Goal: Task Accomplishment & Management: Manage account settings

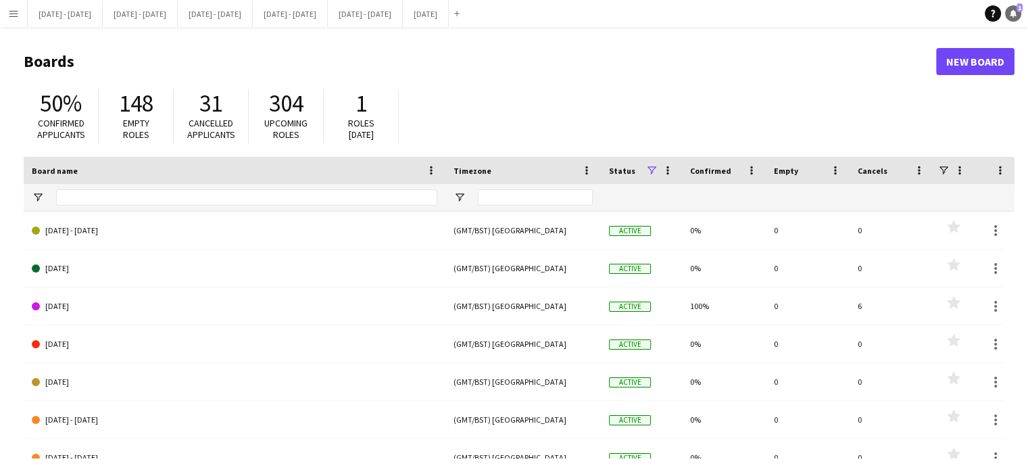
click at [1015, 7] on link "Notifications 1" at bounding box center [1013, 13] width 16 height 16
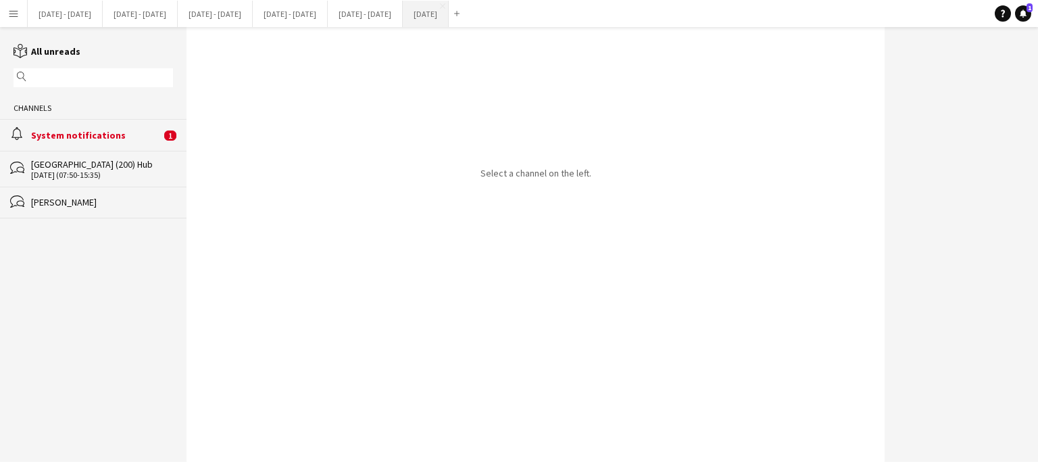
click at [449, 9] on button "[DATE] Close" at bounding box center [426, 14] width 46 height 26
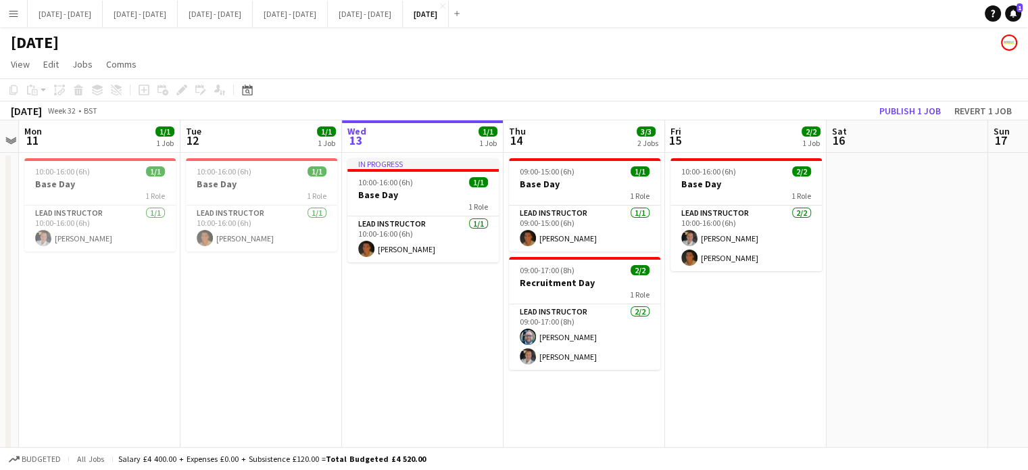
scroll to position [0, 483]
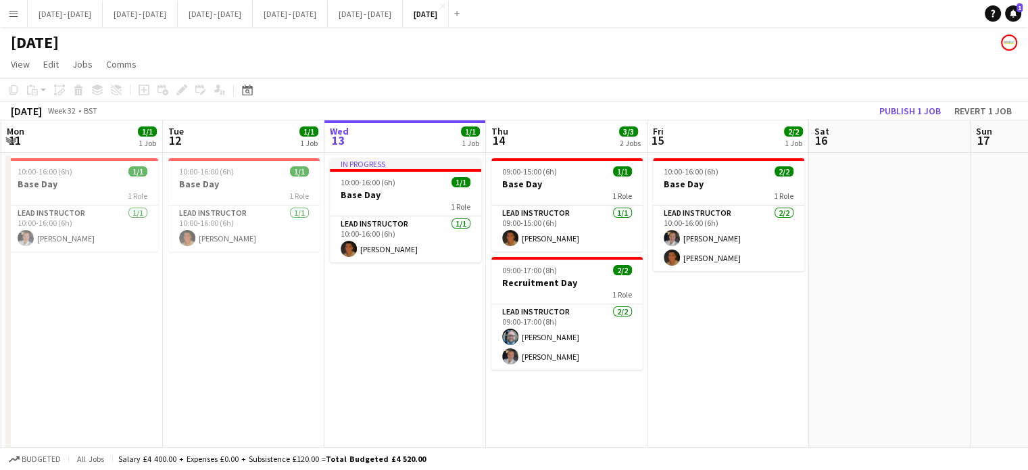
drag, startPoint x: 465, startPoint y: 301, endPoint x: 381, endPoint y: 316, distance: 85.8
click at [381, 316] on app-calendar-viewport "Fri 8 2/2 1 Job Sat 9 2/2 1 Job Sun 10 Mon 11 1/1 1 Job Tue 12 1/1 1 Job Wed 13…" at bounding box center [514, 327] width 1028 height 414
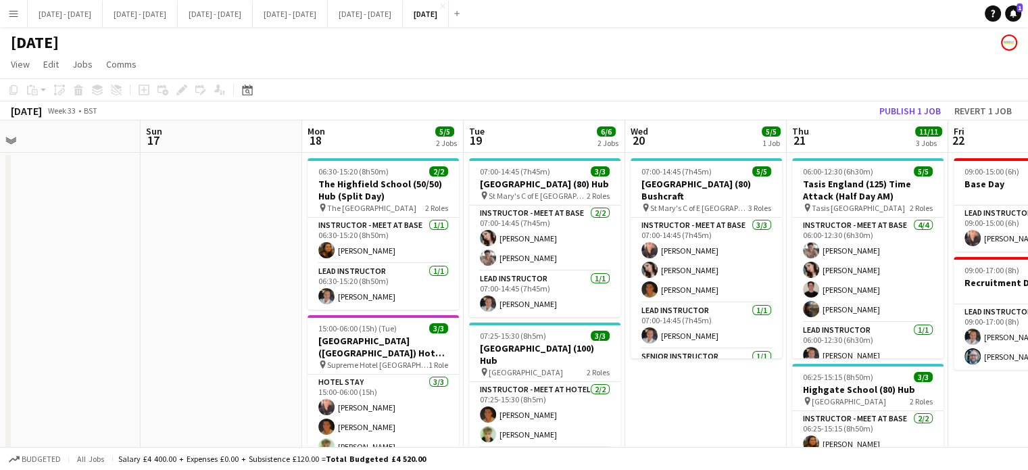
drag, startPoint x: 942, startPoint y: 278, endPoint x: 8, endPoint y: 280, distance: 933.5
click at [95, 276] on app-calendar-viewport "Thu 14 3/3 2 Jobs Fri 15 2/2 1 Job Sat 16 Sun 17 Mon 18 5/5 2 Jobs Tue 19 6/6 2…" at bounding box center [514, 430] width 1028 height 620
click at [14, 279] on app-calendar-viewport "Thu 14 3/3 2 Jobs Fri 15 2/2 1 Job Sat 16 Sun 17 Mon 18 5/5 2 Jobs Tue 19 6/6 2…" at bounding box center [514, 430] width 1028 height 620
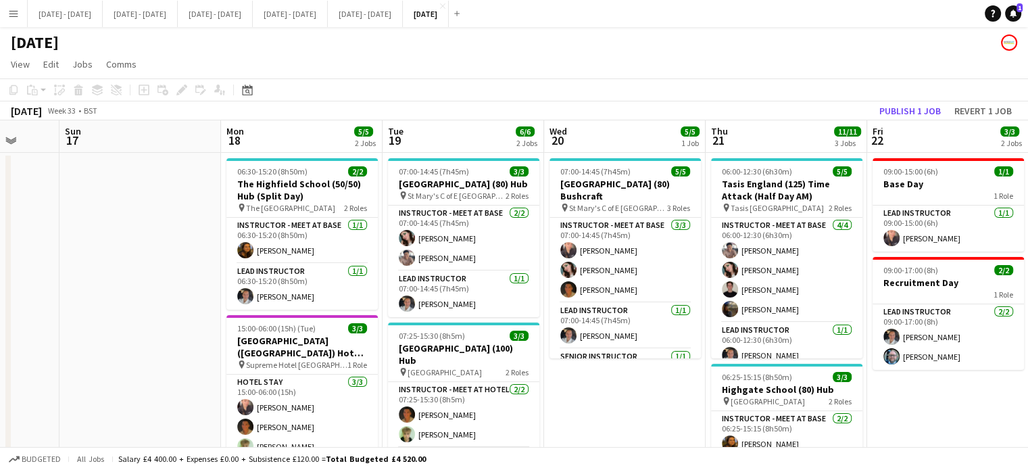
click at [8, 280] on div "Thu 14 3/3 2 Jobs Fri 15 2/2 1 Job Sat 16 Sun 17 Mon 18 5/5 2 Jobs Tue 19 6/6 2…" at bounding box center [514, 430] width 1028 height 620
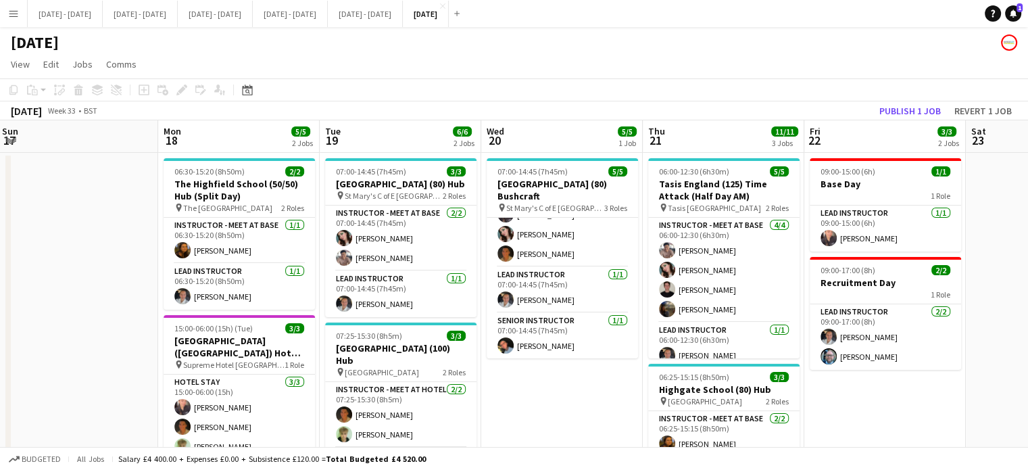
scroll to position [0, 490]
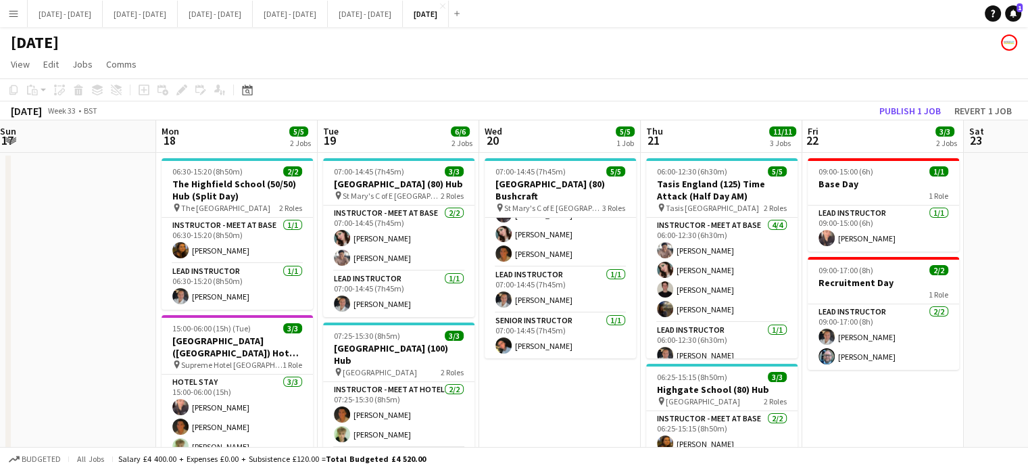
drag, startPoint x: 657, startPoint y: 383, endPoint x: 592, endPoint y: 395, distance: 66.0
click at [592, 395] on app-calendar-viewport "Thu 14 3/3 2 Jobs Fri 15 2/2 1 Job Sat 16 Sun 17 Mon 18 5/5 2 Jobs Tue 19 6/6 2…" at bounding box center [514, 430] width 1028 height 620
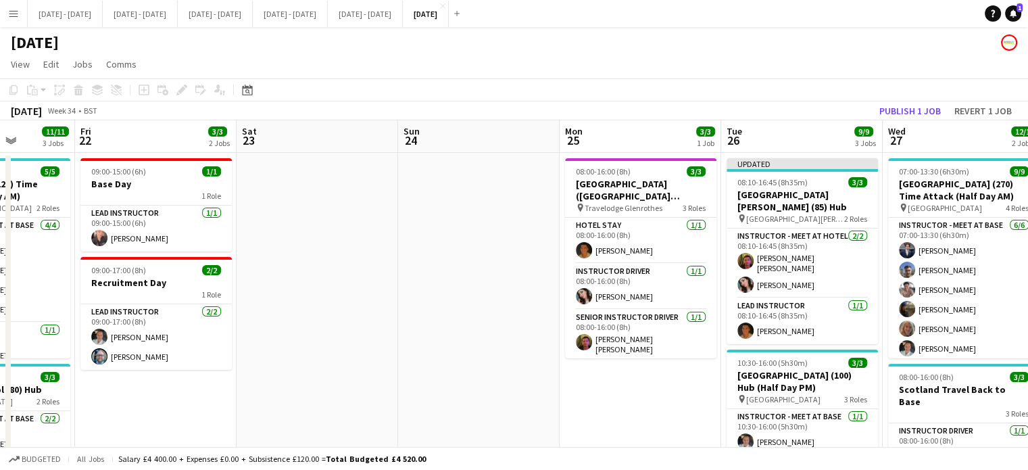
scroll to position [0, 596]
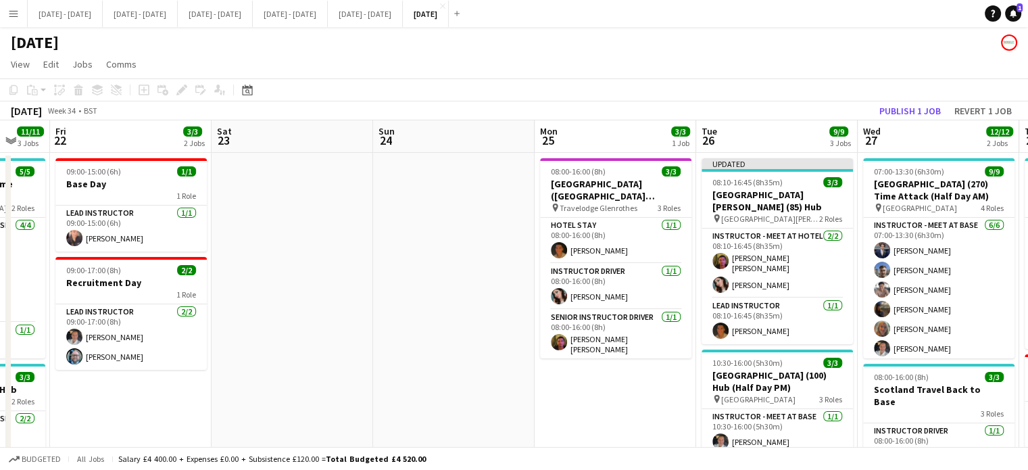
drag, startPoint x: 916, startPoint y: 404, endPoint x: 164, endPoint y: 391, distance: 752.5
click at [164, 391] on app-calendar-viewport "Mon 18 5/5 2 Jobs Tue 19 6/6 2 Jobs Wed 20 5/5 1 Job Thu 21 11/11 3 Jobs Fri 22…" at bounding box center [514, 430] width 1028 height 620
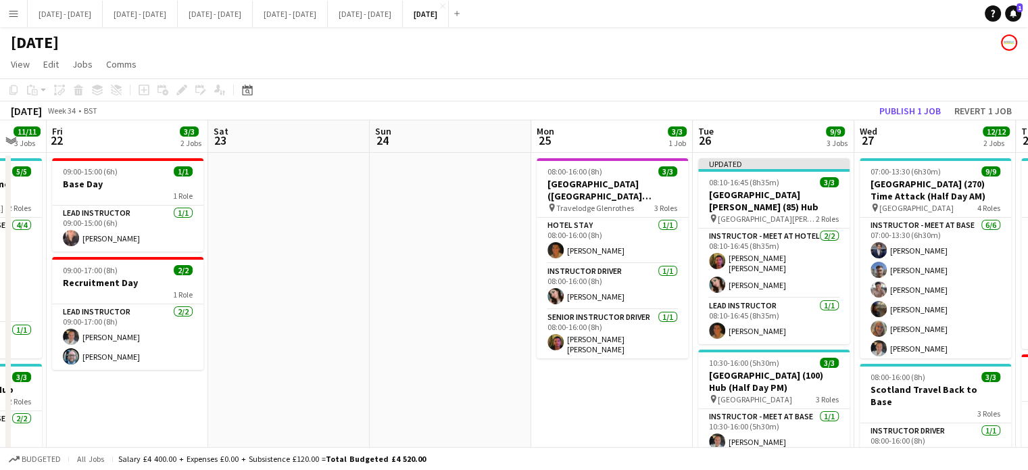
scroll to position [0, 600]
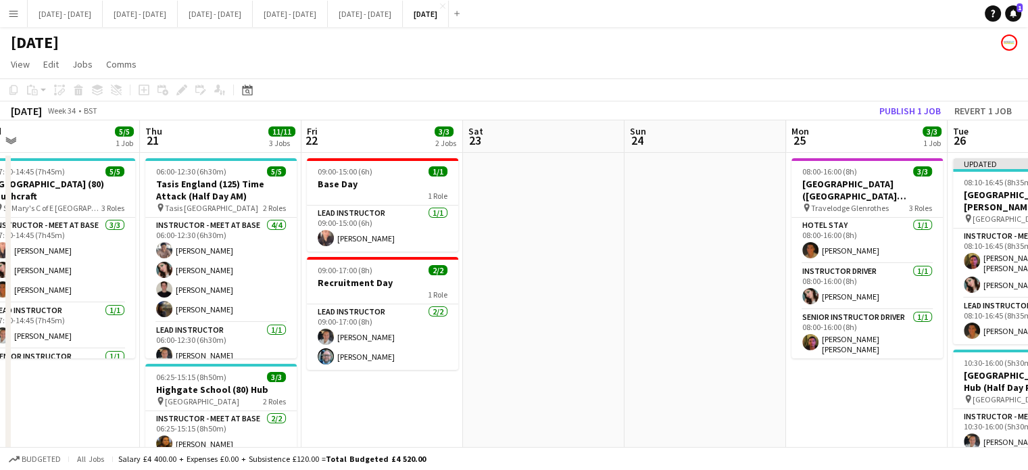
drag, startPoint x: 664, startPoint y: 374, endPoint x: 916, endPoint y: 295, distance: 263.6
click at [916, 295] on app-calendar-viewport "Mon 18 5/5 2 Jobs Tue 19 6/6 2 Jobs Wed 20 5/5 1 Job Thu 21 11/11 3 Jobs Fri 22…" at bounding box center [514, 430] width 1028 height 620
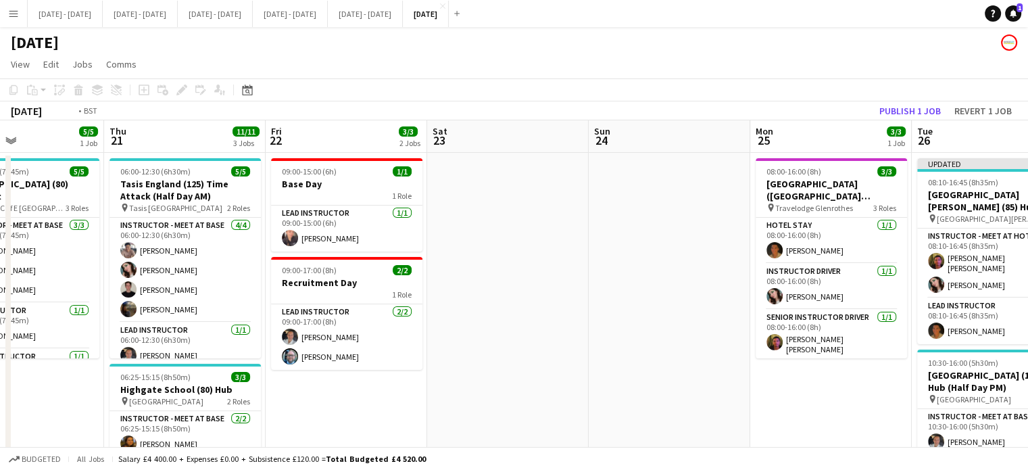
scroll to position [0, 360]
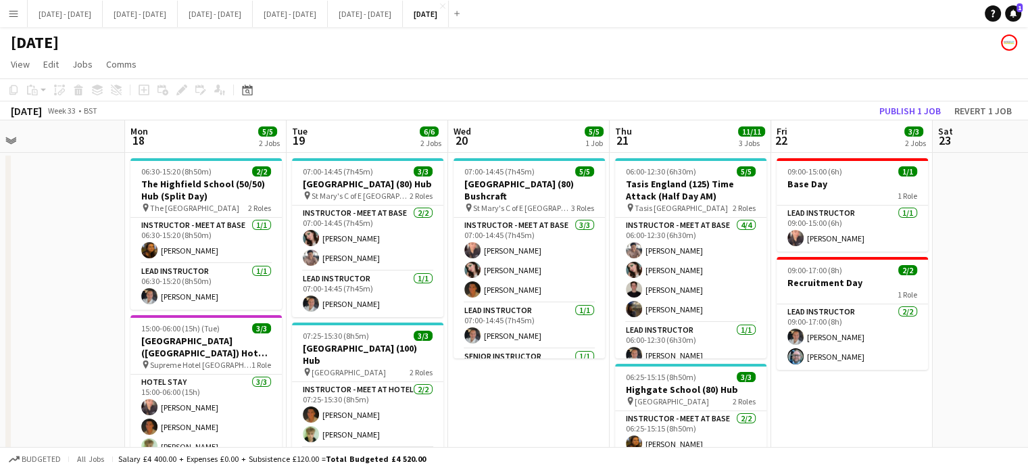
drag, startPoint x: 506, startPoint y: 387, endPoint x: 871, endPoint y: 327, distance: 369.8
click at [871, 327] on app-calendar-viewport "Fri 15 2/2 1 Job Sat 16 Sun 17 Mon 18 5/5 2 Jobs Tue 19 6/6 2 Jobs Wed 20 5/5 1…" at bounding box center [514, 430] width 1028 height 620
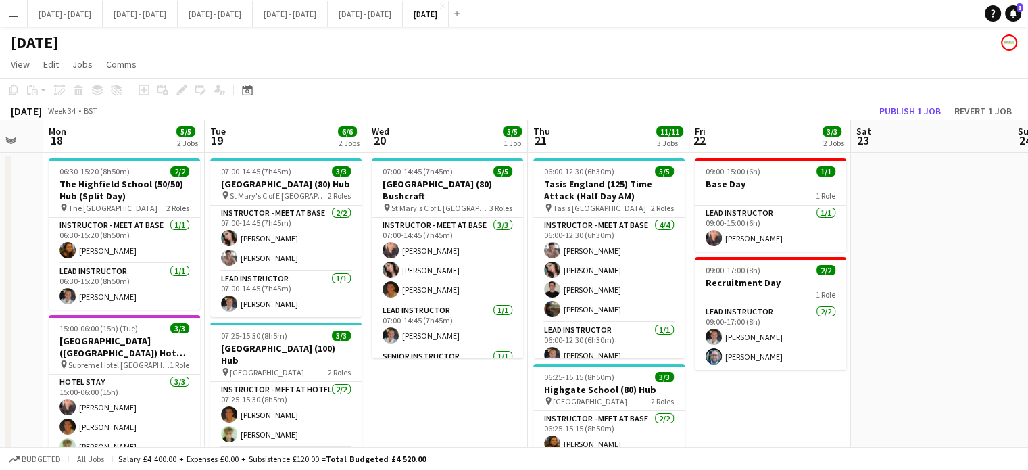
scroll to position [0, 627]
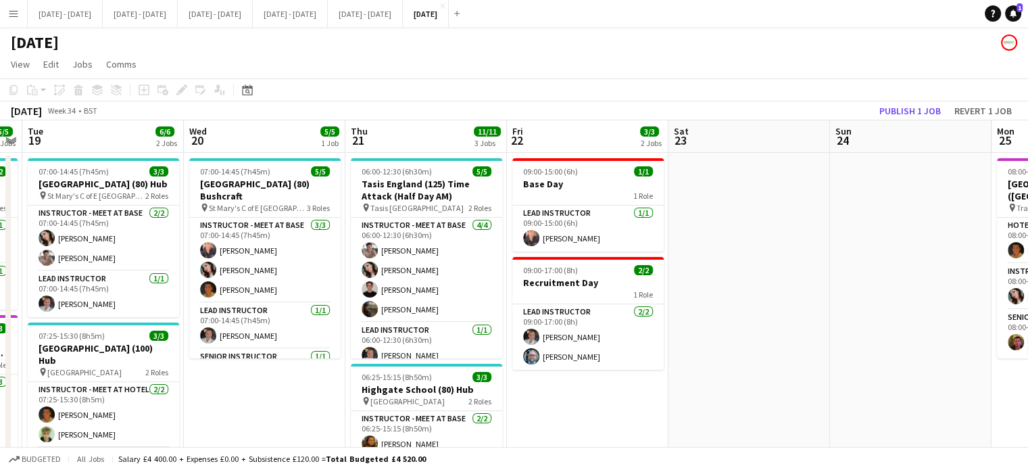
drag, startPoint x: 874, startPoint y: 264, endPoint x: 391, endPoint y: 361, distance: 492.2
click at [391, 361] on app-calendar-viewport "Fri 15 2/2 1 Job Sat 16 Sun 17 Mon 18 5/5 2 Jobs Tue 19 6/6 2 Jobs Wed 20 5/5 1…" at bounding box center [514, 430] width 1028 height 620
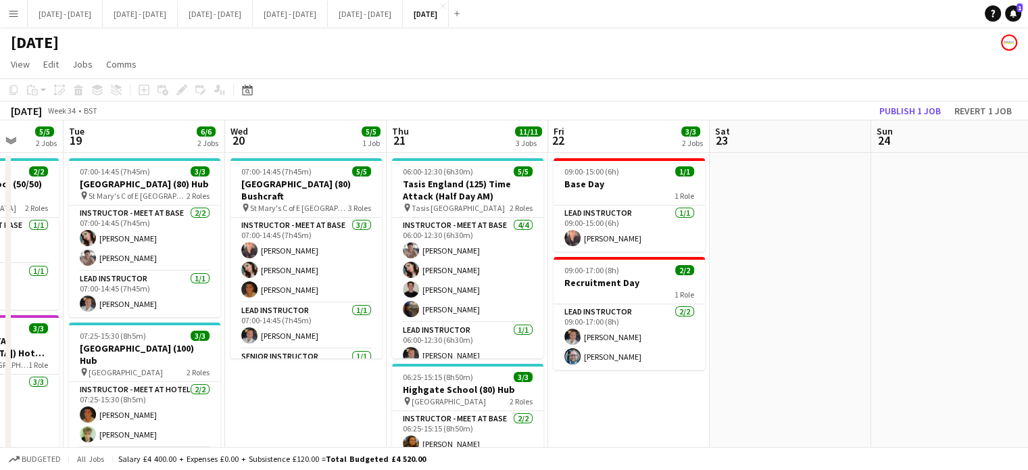
scroll to position [0, 421]
drag, startPoint x: 595, startPoint y: 297, endPoint x: 1143, endPoint y: 243, distance: 550.8
click at [1027, 243] on html "Menu Boards Boards Boards All jobs Status Workforce Workforce My Workforce Recr…" at bounding box center [514, 381] width 1028 height 763
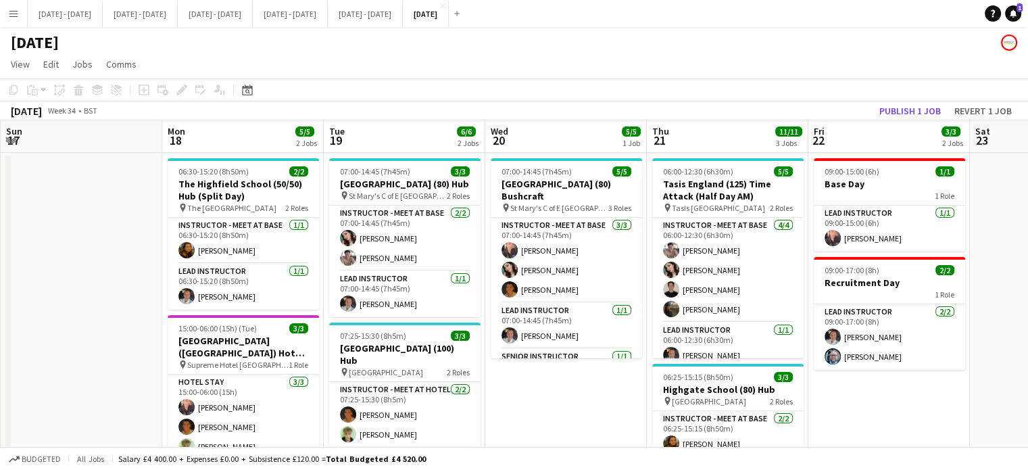
scroll to position [0, 414]
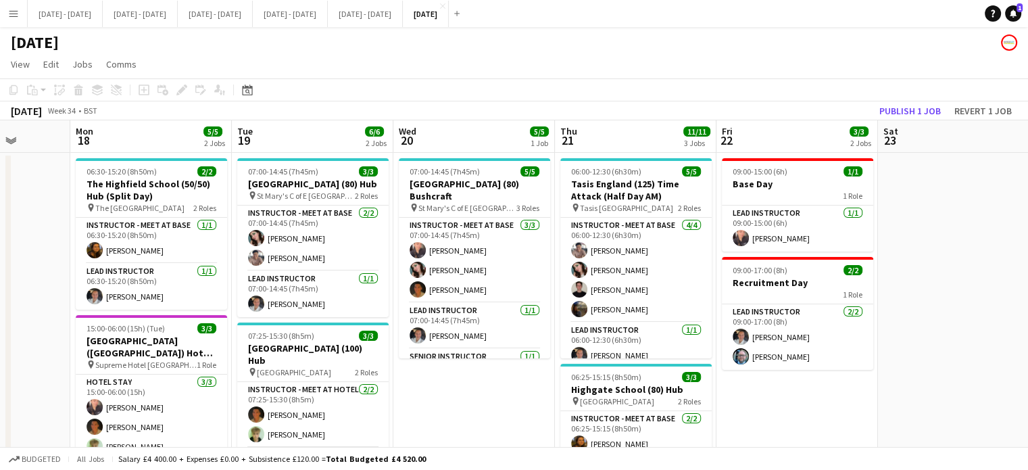
drag, startPoint x: 698, startPoint y: 405, endPoint x: 1075, endPoint y: 360, distance: 380.5
click at [1027, 360] on html "Menu Boards Boards Boards All jobs Status Workforce Workforce My Workforce Recr…" at bounding box center [514, 381] width 1028 height 763
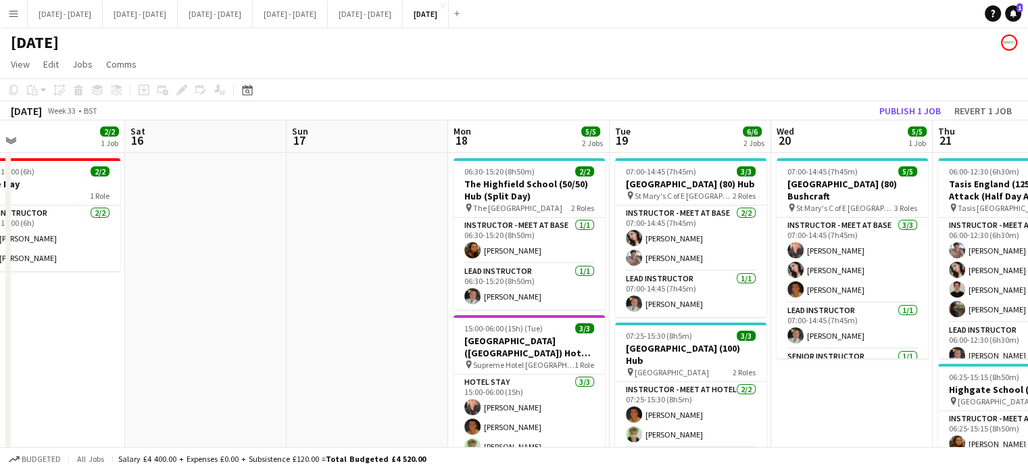
scroll to position [0, 316]
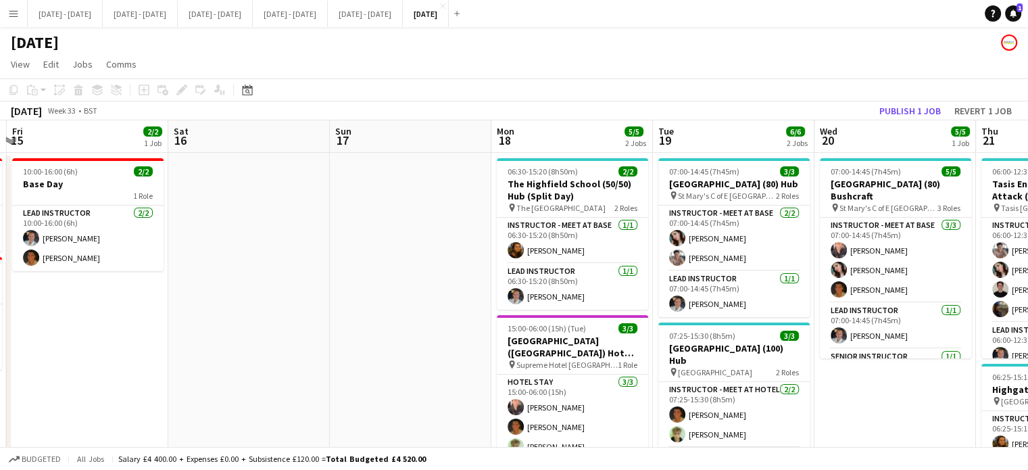
drag, startPoint x: 153, startPoint y: 313, endPoint x: 413, endPoint y: 279, distance: 261.9
click at [413, 279] on app-calendar-viewport "Wed 13 1/1 1 Job Thu 14 3/3 2 Jobs Fri 15 2/2 1 Job Sat 16 Sun 17 Mon 18 5/5 2 …" at bounding box center [514, 430] width 1028 height 620
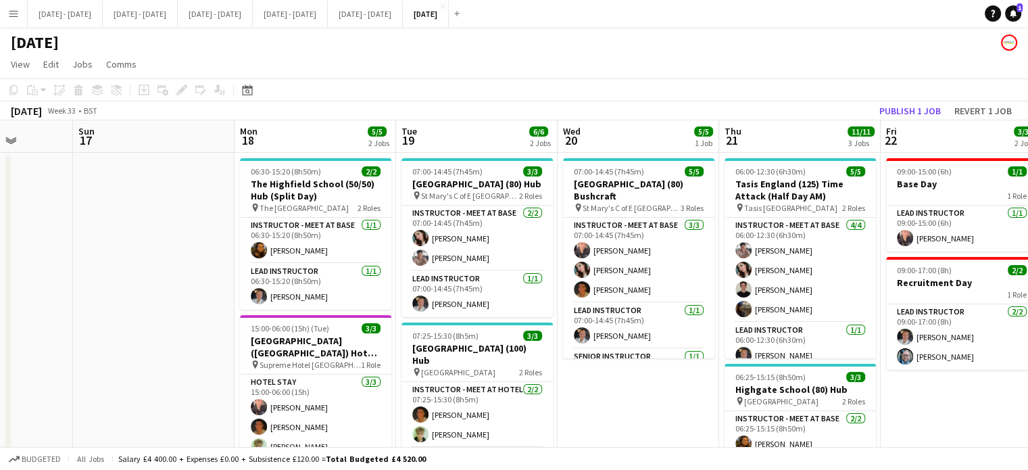
scroll to position [0, 381]
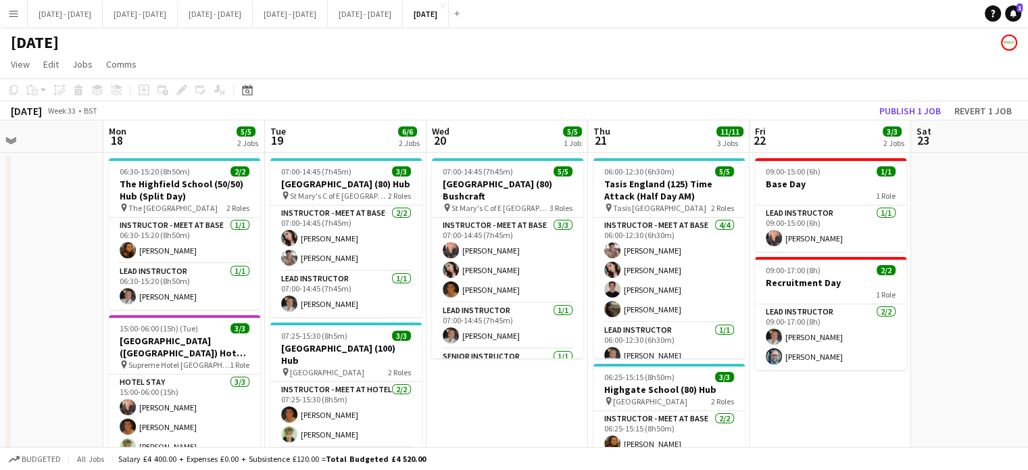
drag, startPoint x: 387, startPoint y: 316, endPoint x: 0, endPoint y: 340, distance: 388.1
click at [0, 340] on app-calendar-viewport "Fri 15 2/2 1 Job Sat 16 Sun 17 Mon 18 5/5 2 Jobs Tue 19 6/6 2 Jobs Wed 20 5/5 1…" at bounding box center [514, 430] width 1028 height 620
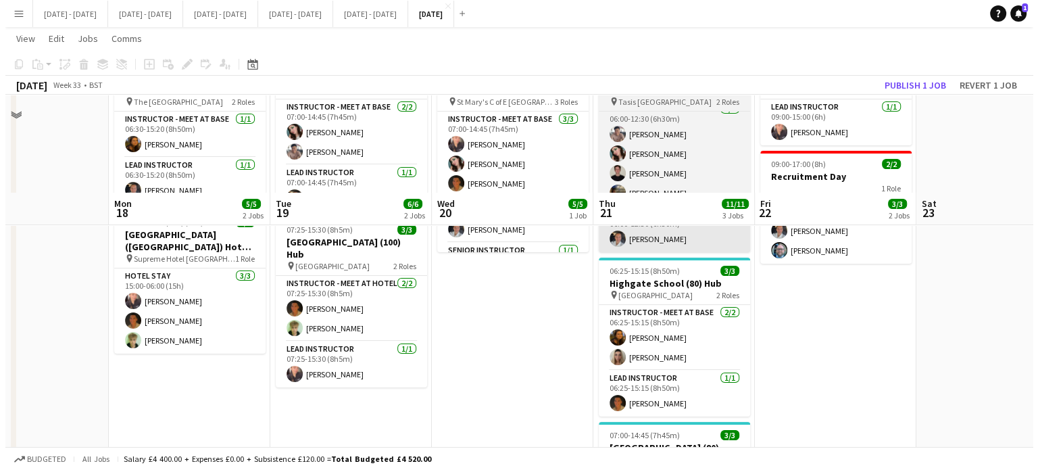
scroll to position [0, 0]
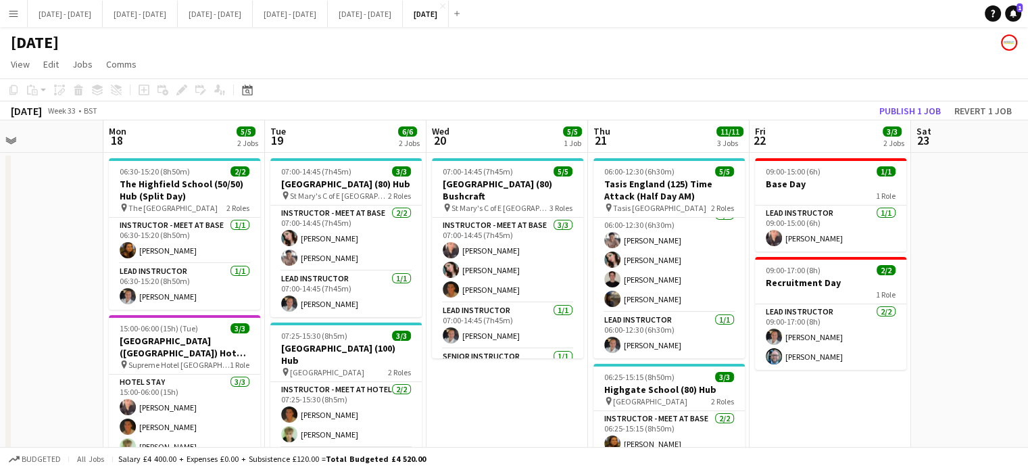
click at [525, 425] on app-date-cell "07:00-14:45 (7h45m) 5/5 [GEOGRAPHIC_DATA] (80) Bushcraft pin St Mary's C of E H…" at bounding box center [508, 446] width 162 height 587
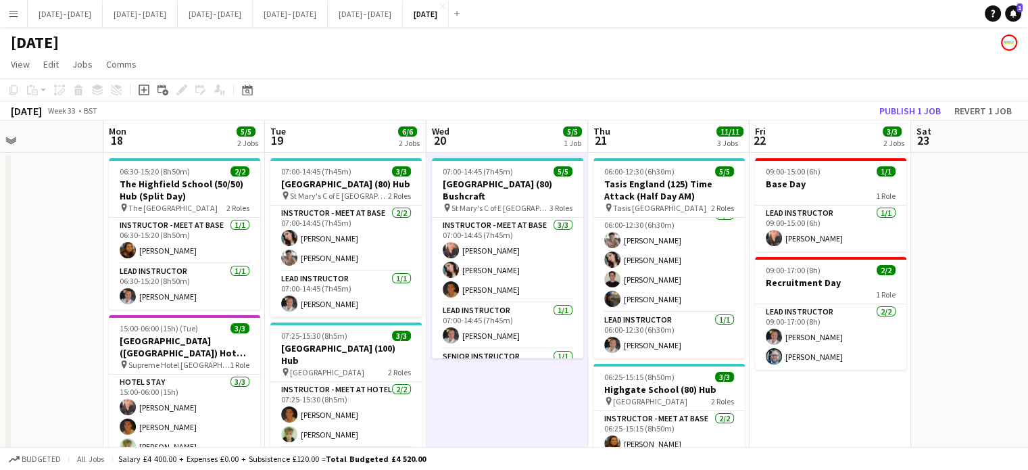
click at [0, 3] on button "Menu" at bounding box center [13, 13] width 27 height 27
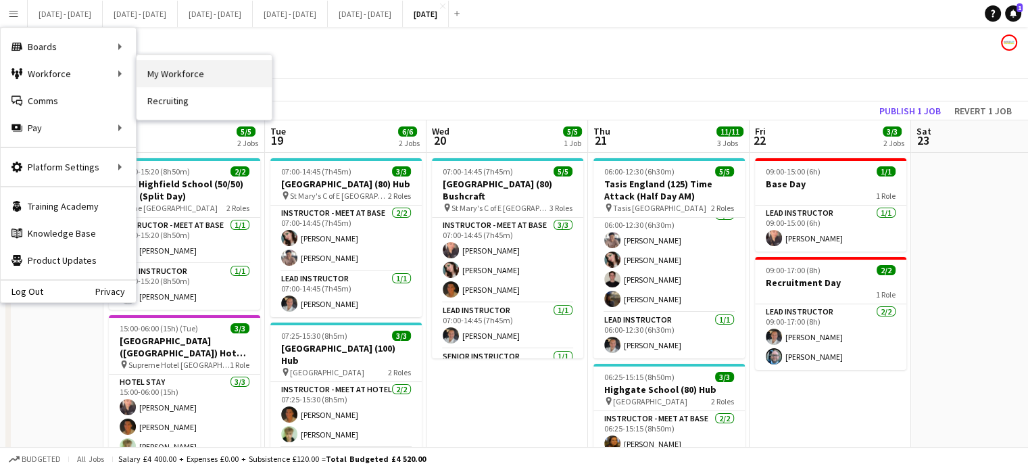
click at [166, 78] on link "My Workforce" at bounding box center [204, 73] width 135 height 27
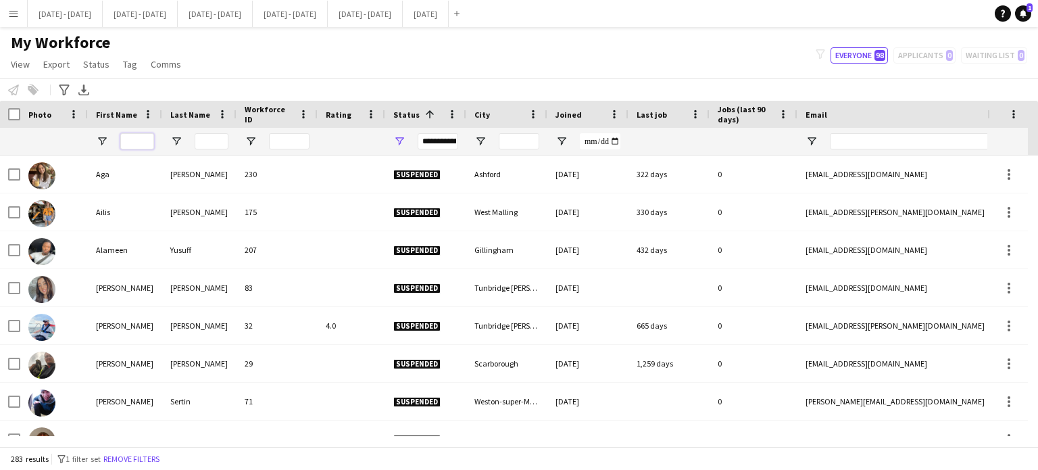
click at [137, 139] on input "First Name Filter Input" at bounding box center [137, 141] width 34 height 16
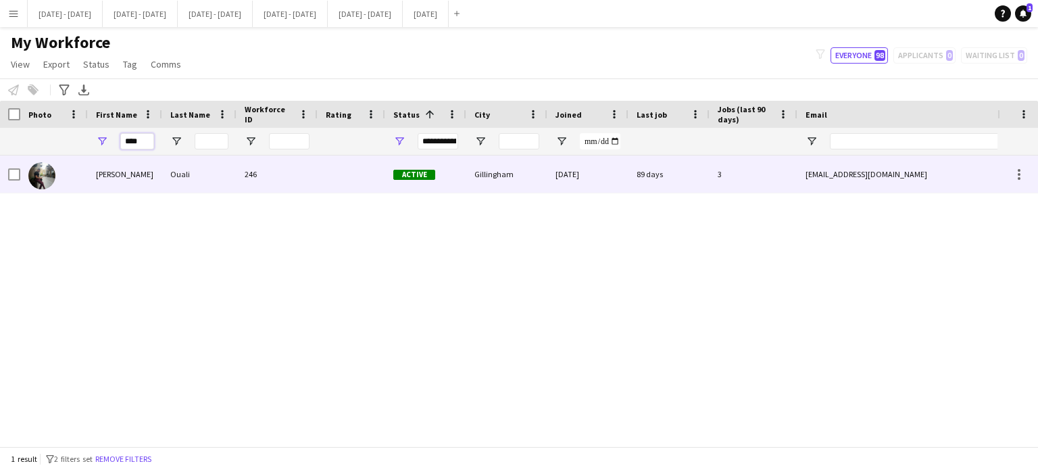
type input "****"
click at [210, 172] on div "Ouali" at bounding box center [199, 173] width 74 height 37
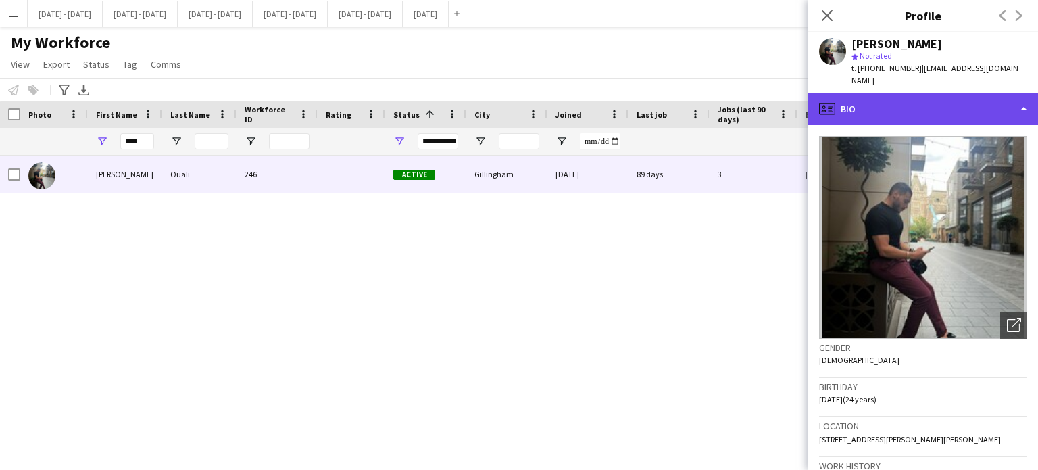
click at [901, 105] on div "profile Bio" at bounding box center [923, 109] width 230 height 32
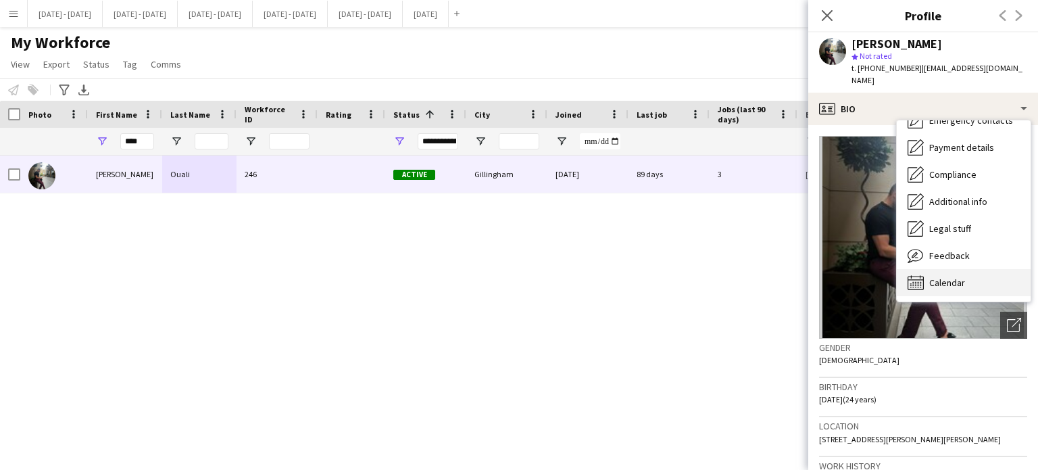
click at [972, 269] on div "Calendar Calendar" at bounding box center [964, 282] width 134 height 27
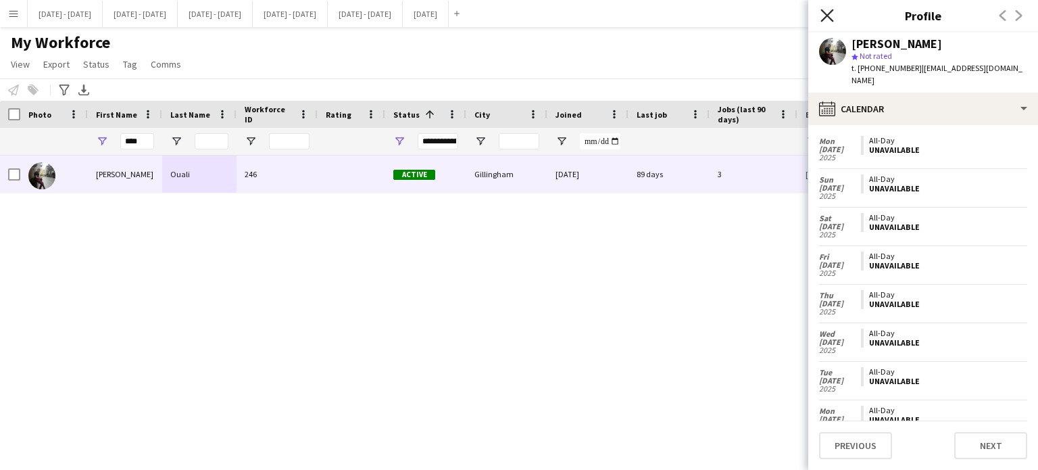
click at [829, 10] on icon "Close pop-in" at bounding box center [827, 15] width 13 height 13
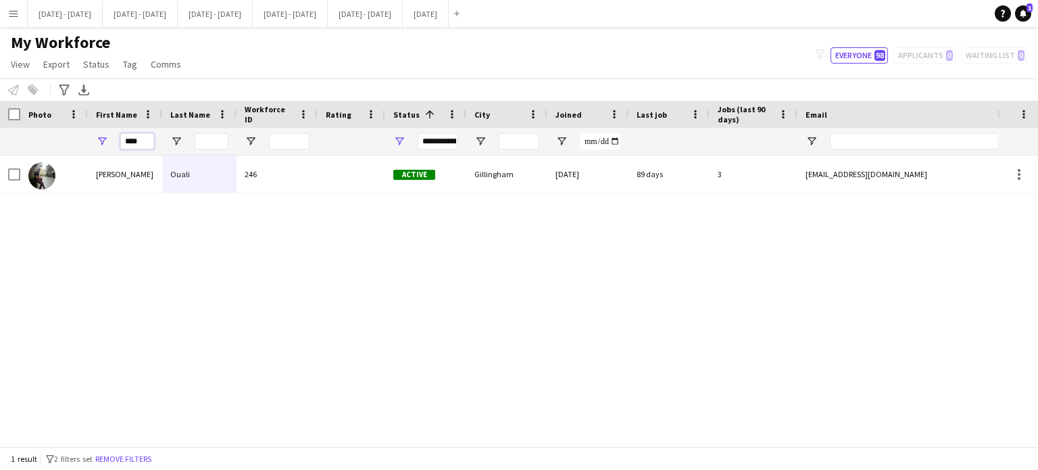
drag, startPoint x: 125, startPoint y: 140, endPoint x: 231, endPoint y: 140, distance: 105.5
click at [232, 139] on div "****" at bounding box center [733, 141] width 1466 height 27
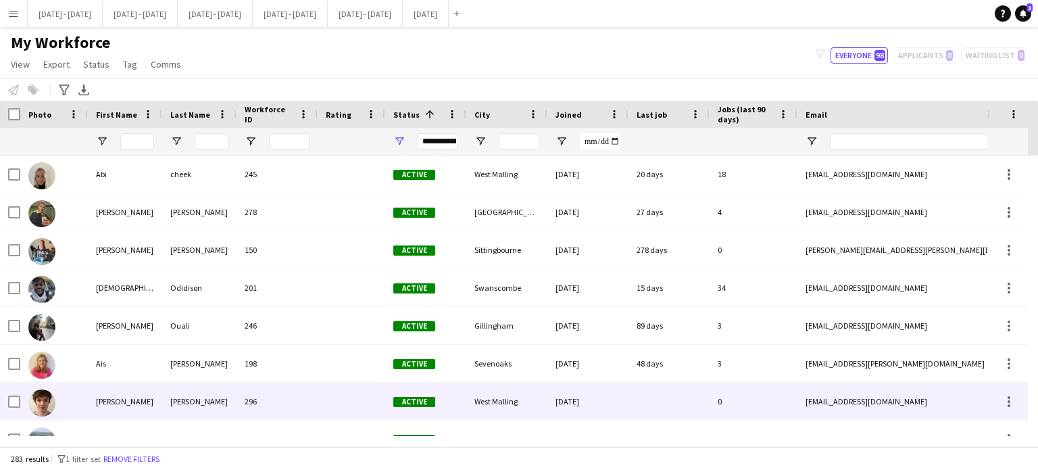
click at [151, 401] on div "[PERSON_NAME]" at bounding box center [125, 401] width 74 height 37
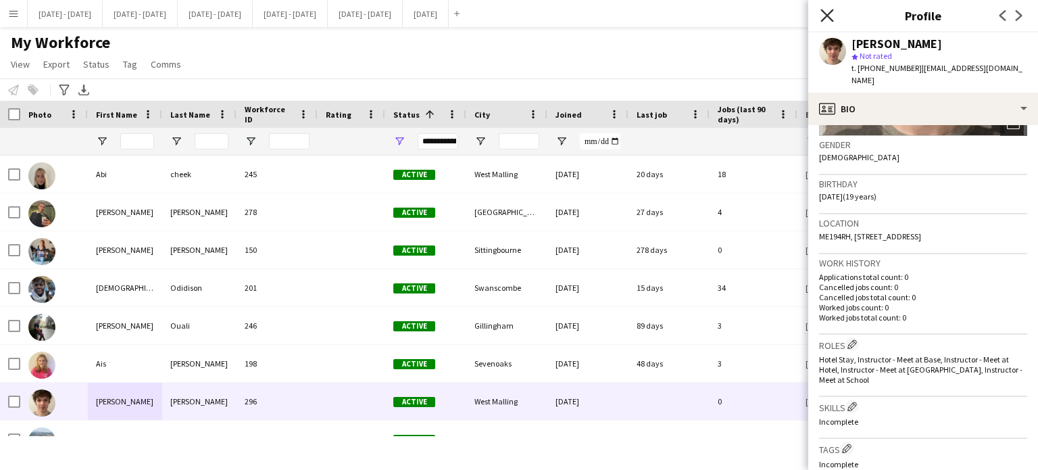
click at [830, 17] on icon "Close pop-in" at bounding box center [827, 15] width 13 height 13
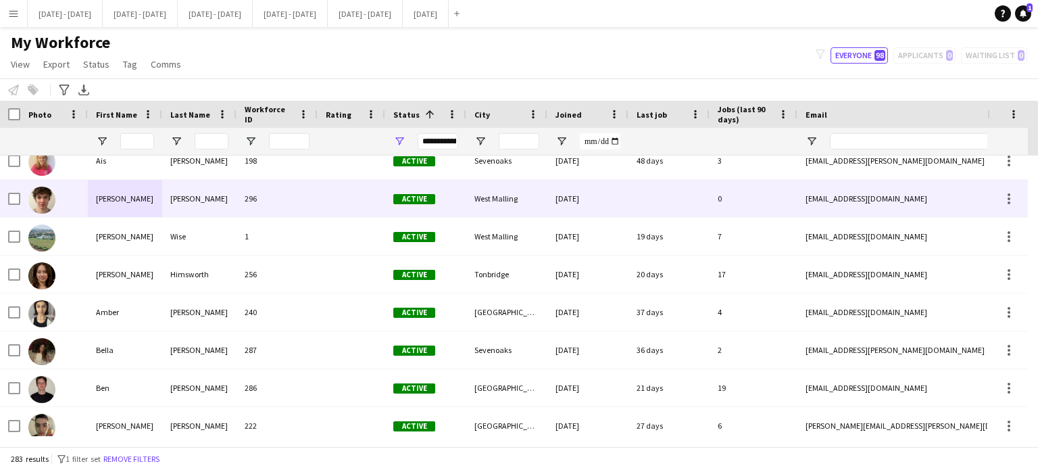
click at [213, 189] on div "[PERSON_NAME]" at bounding box center [199, 198] width 74 height 37
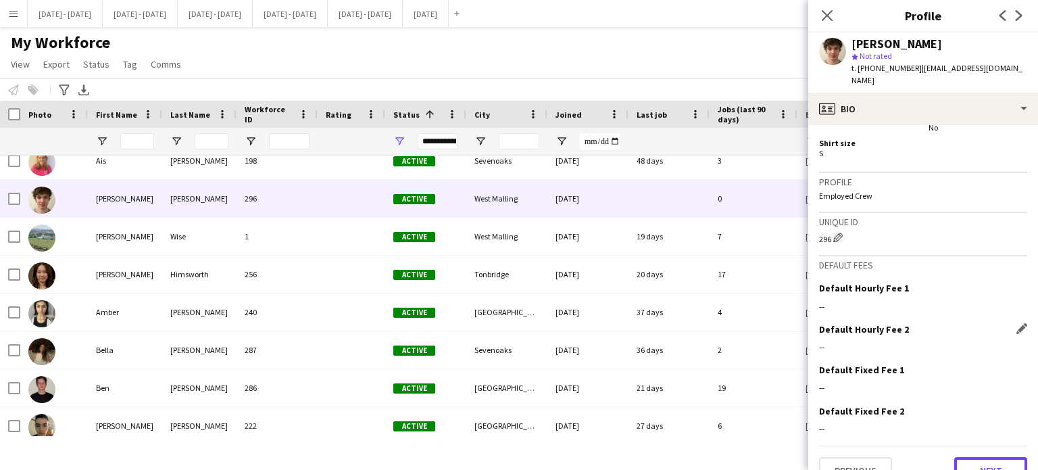
click at [976, 457] on button "Next" at bounding box center [990, 470] width 73 height 27
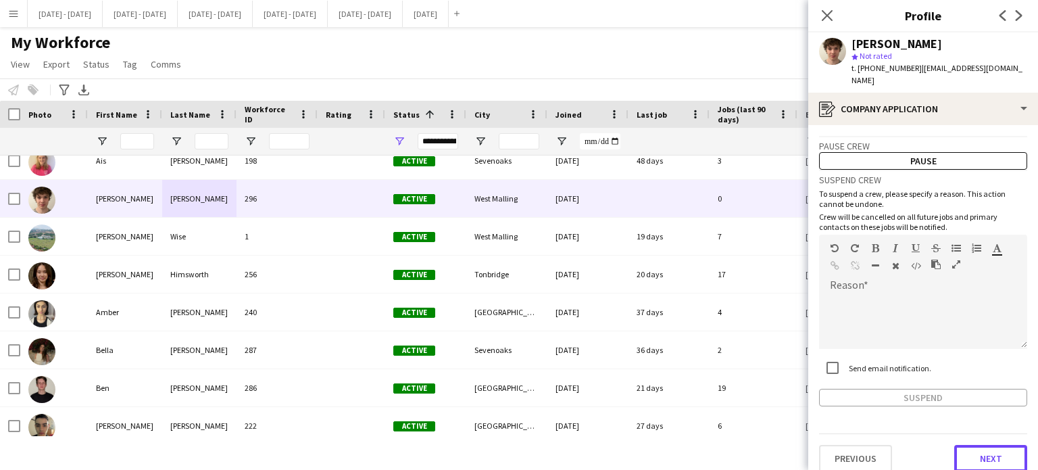
click at [976, 445] on button "Next" at bounding box center [990, 458] width 73 height 27
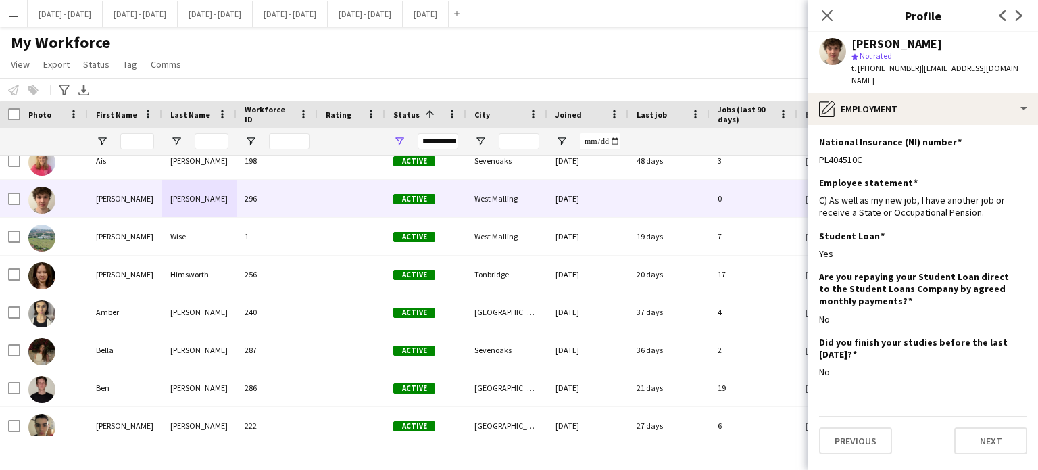
click at [976, 441] on app-section-data-types "National Insurance (NI) number Edit this field PL404510C Employee statement Edi…" at bounding box center [923, 297] width 230 height 345
click at [980, 427] on button "Next" at bounding box center [990, 440] width 73 height 27
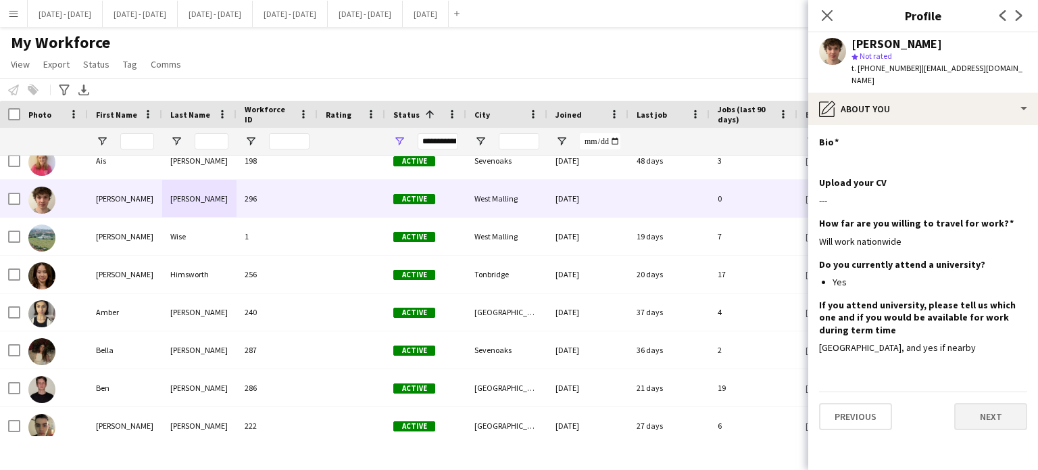
click at [980, 427] on app-section-data-types "Bio Edit this field Upload your CV Edit this field --- How far are you willing …" at bounding box center [923, 297] width 230 height 345
click at [982, 403] on button "Next" at bounding box center [990, 416] width 73 height 27
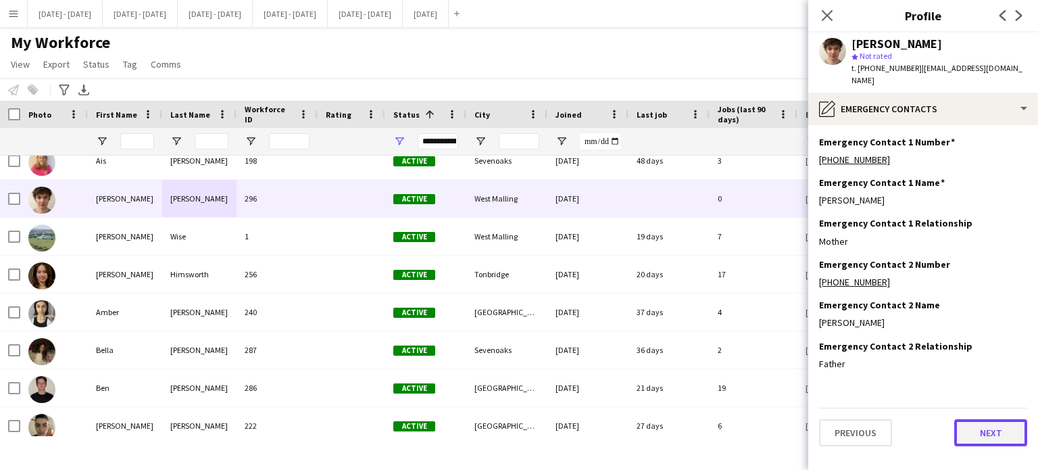
click at [986, 425] on button "Next" at bounding box center [990, 432] width 73 height 27
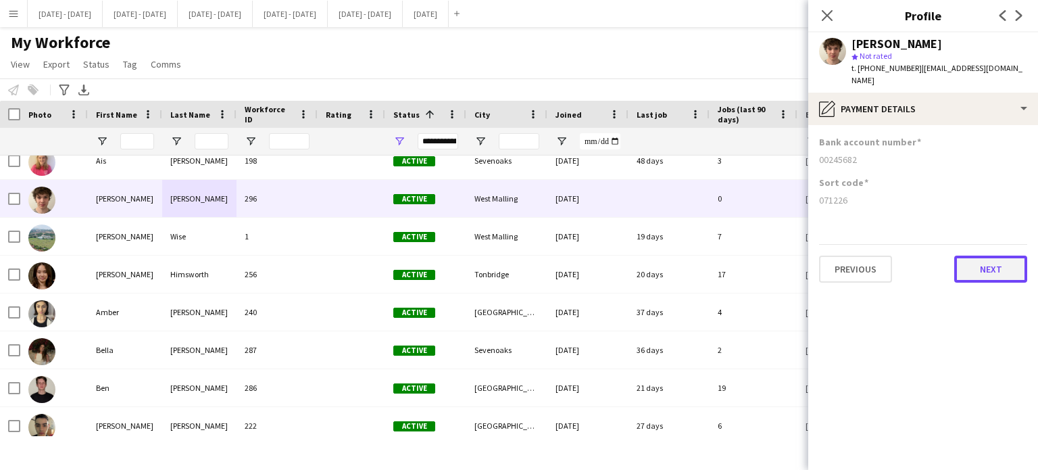
click at [979, 267] on button "Next" at bounding box center [990, 269] width 73 height 27
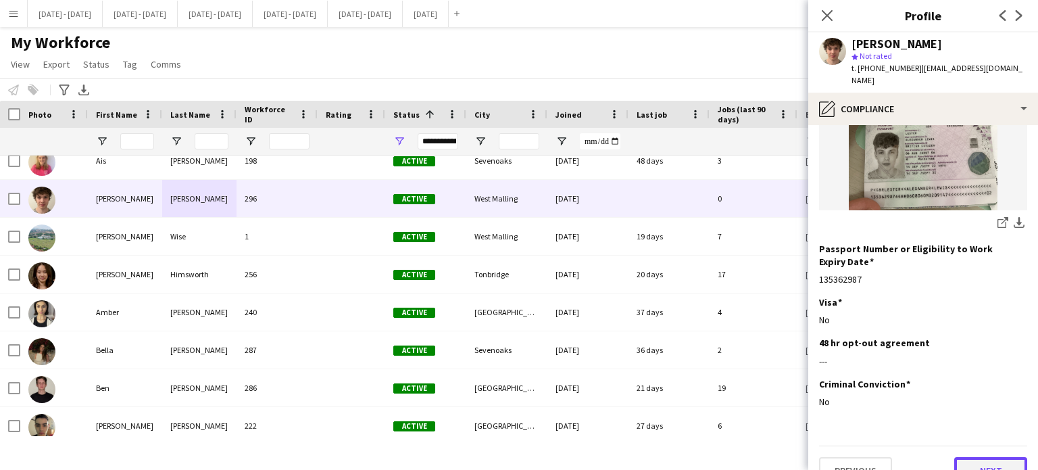
click at [967, 457] on button "Next" at bounding box center [990, 470] width 73 height 27
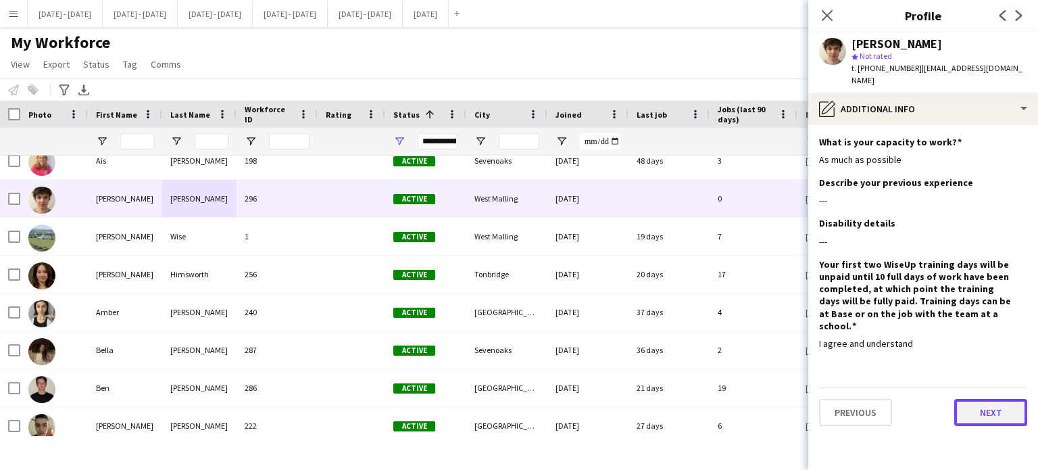
click at [975, 399] on button "Next" at bounding box center [990, 412] width 73 height 27
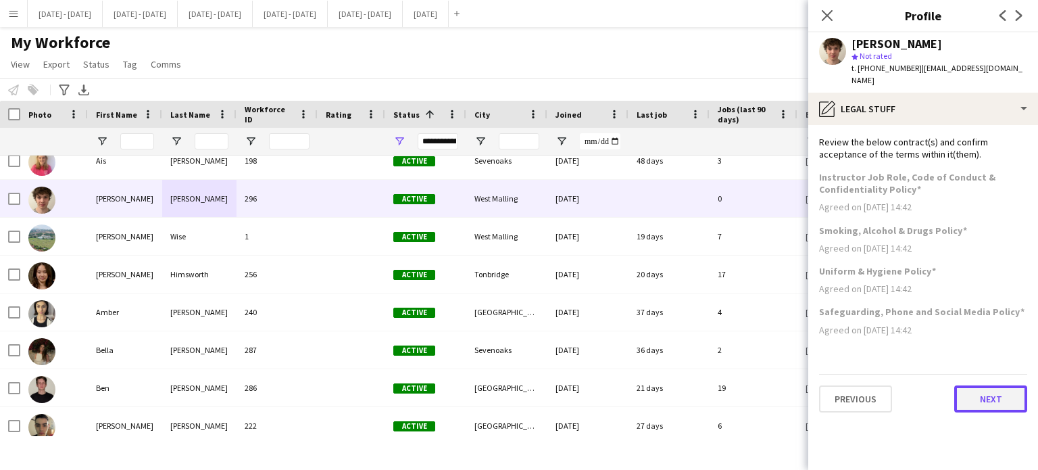
click at [989, 386] on button "Next" at bounding box center [990, 398] width 73 height 27
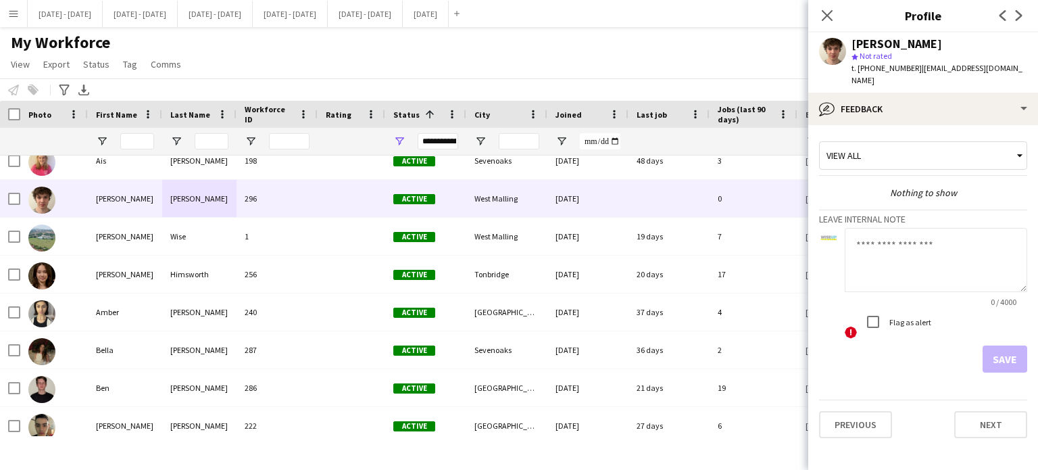
click at [977, 428] on app-crew-profile-feedback-tab "View all Nothing to show Leave internal note 0 / 4000 ! Flag as alert Save Prev…" at bounding box center [923, 297] width 230 height 345
click at [977, 416] on button "Next" at bounding box center [990, 424] width 73 height 27
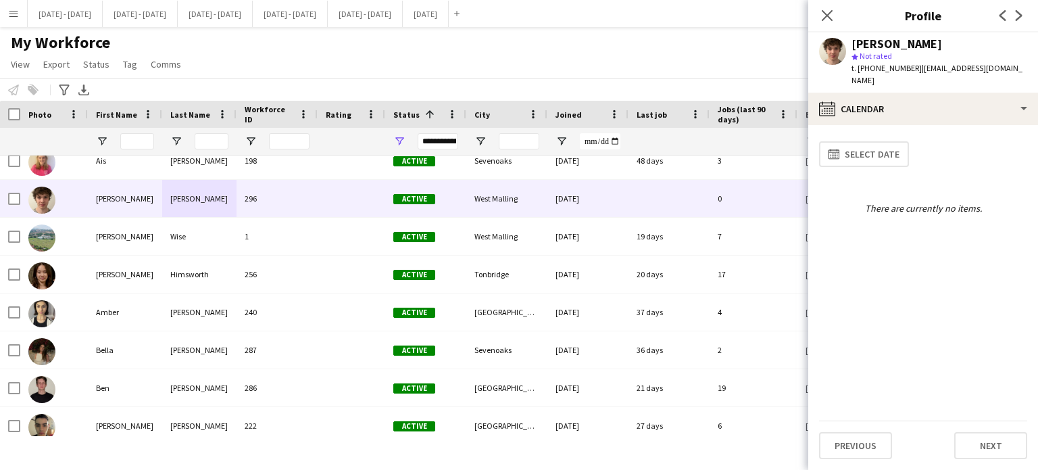
click at [977, 416] on div "calendar-full Select date There are currently no items." at bounding box center [923, 278] width 208 height 285
click at [978, 433] on button "Next" at bounding box center [990, 445] width 73 height 27
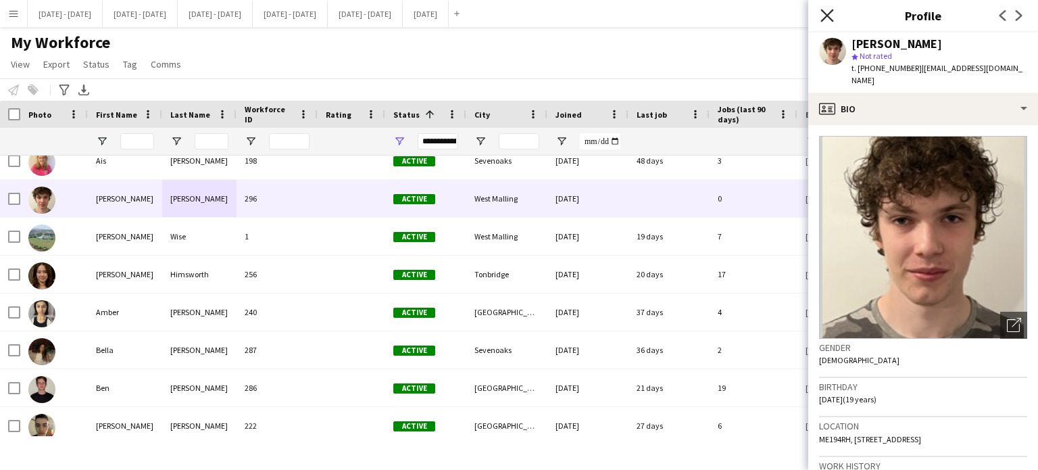
click at [828, 16] on icon at bounding box center [827, 15] width 13 height 13
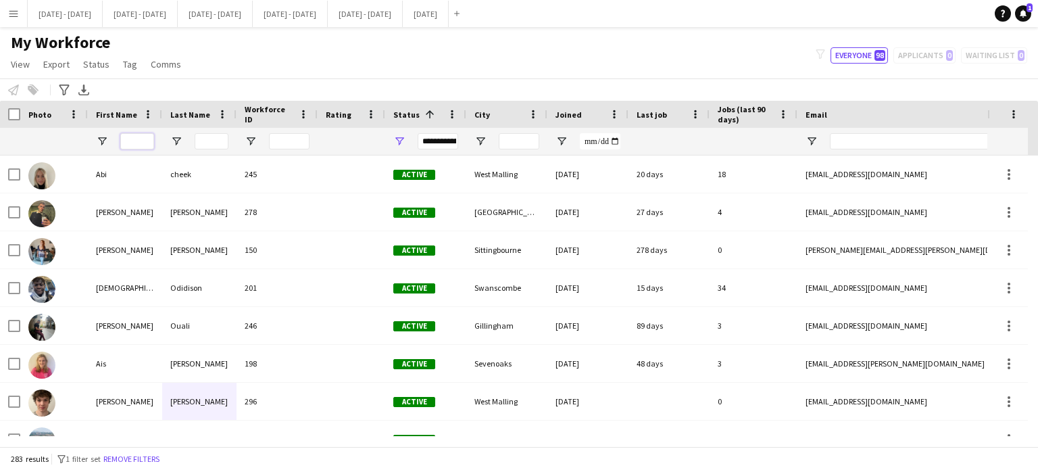
click at [141, 143] on input "First Name Filter Input" at bounding box center [137, 141] width 34 height 16
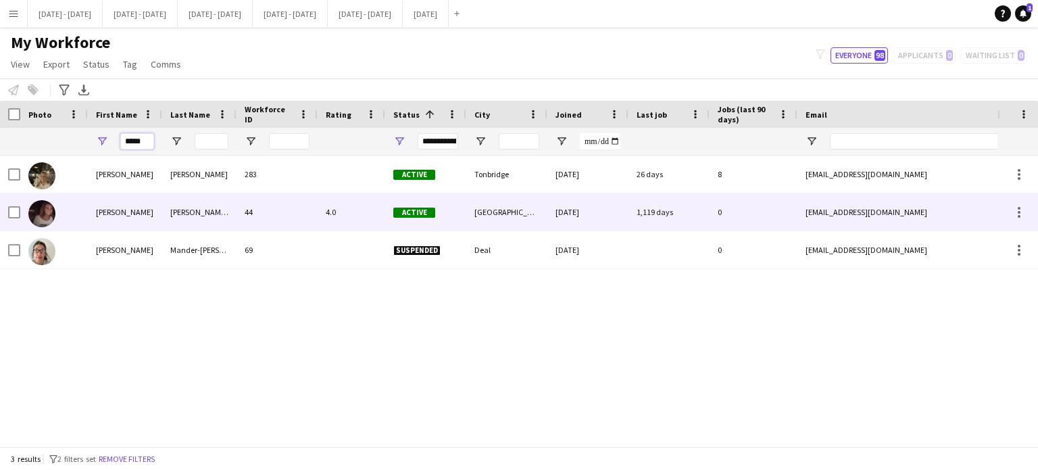
type input "*****"
click at [160, 212] on div "[PERSON_NAME]" at bounding box center [125, 211] width 74 height 37
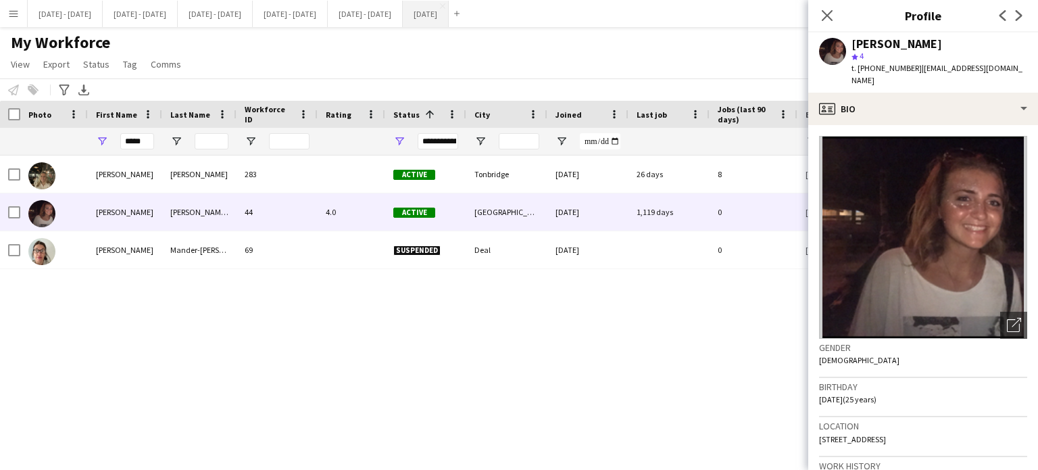
click at [449, 13] on button "[DATE] Close" at bounding box center [426, 14] width 46 height 26
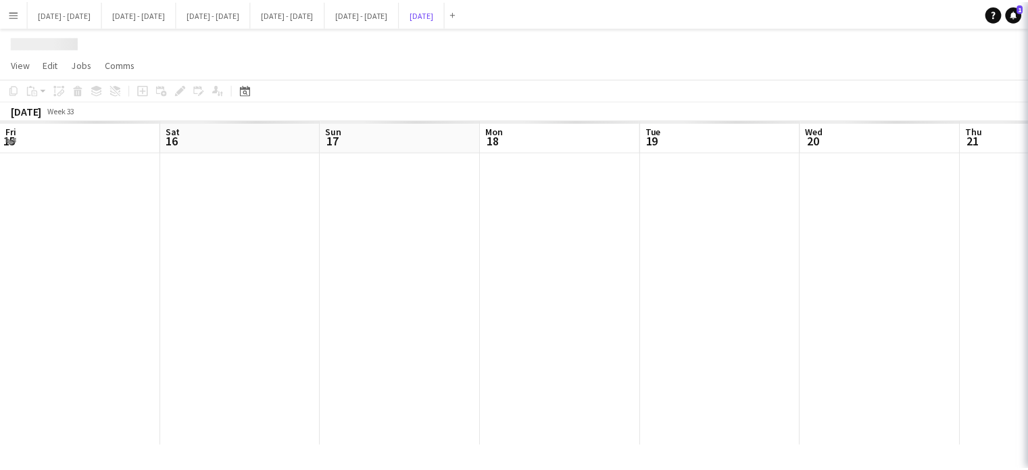
scroll to position [0, 381]
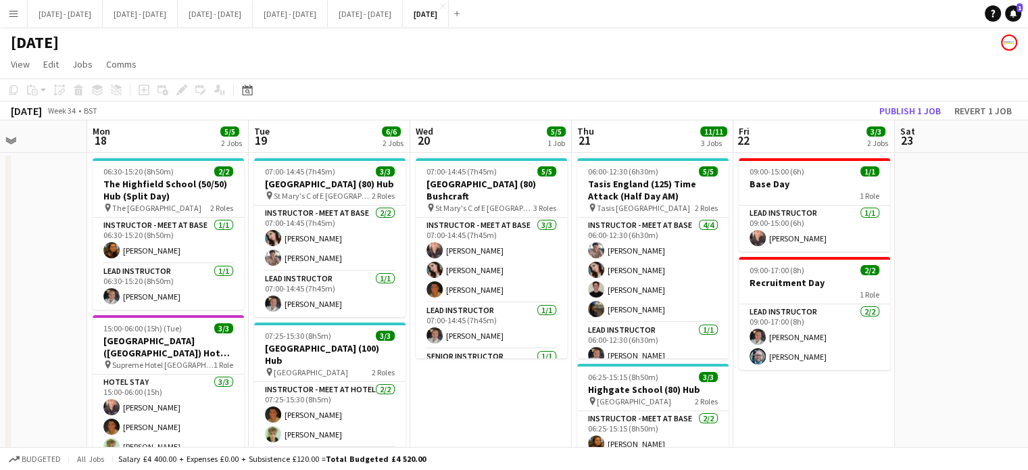
drag, startPoint x: 512, startPoint y: 415, endPoint x: 154, endPoint y: 383, distance: 359.7
click at [93, 418] on app-calendar-viewport "Fri 15 2/2 1 Job Sat 16 Sun 17 Mon 18 5/5 2 Jobs Tue 19 6/6 2 Jobs Wed 20 5/5 1…" at bounding box center [514, 430] width 1028 height 620
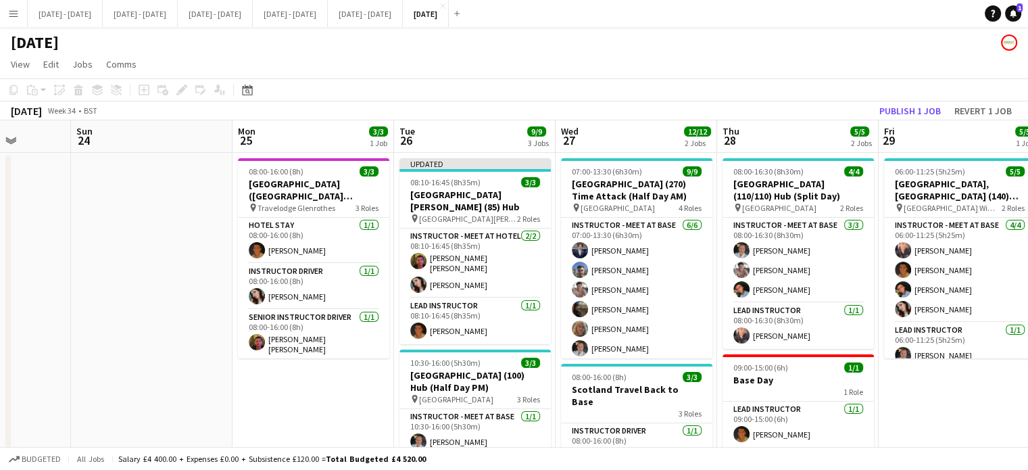
scroll to position [0, 434]
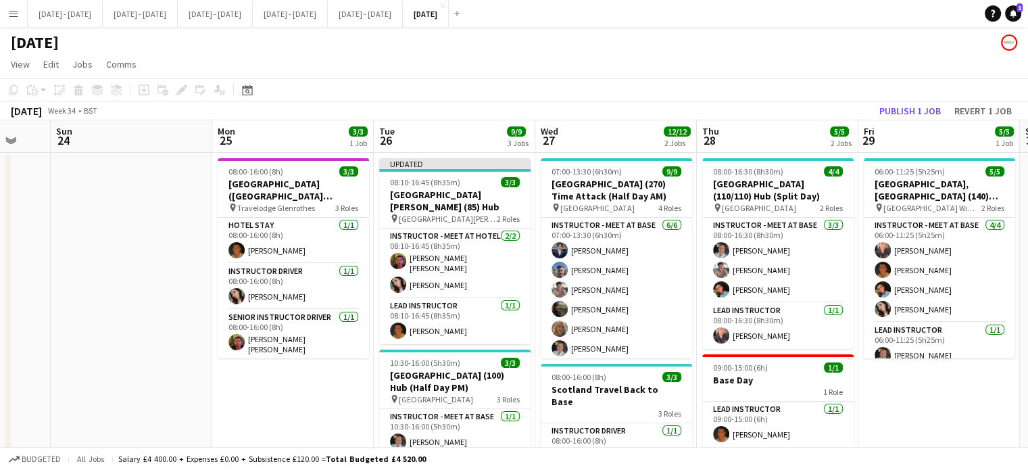
drag, startPoint x: 715, startPoint y: 291, endPoint x: 112, endPoint y: 311, distance: 602.6
click at [112, 311] on app-calendar-viewport "Thu 21 11/11 3 Jobs Fri 22 3/3 2 Jobs Sat 23 Sun 24 Mon 25 3/3 1 Job Tue 26 9/9…" at bounding box center [514, 430] width 1028 height 620
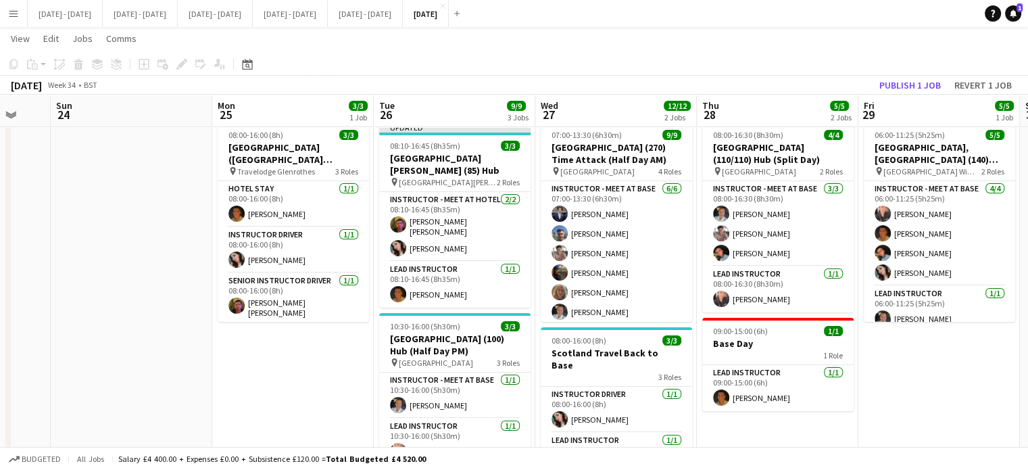
scroll to position [68, 0]
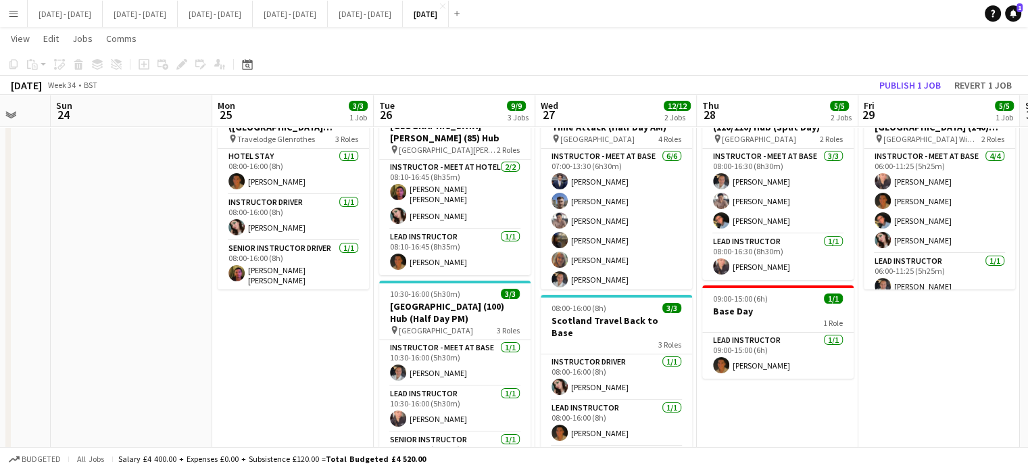
click at [291, 400] on app-date-cell "08:00-16:00 (8h) 3/3 [GEOGRAPHIC_DATA] ([GEOGRAPHIC_DATA][PERSON_NAME]) - [GEOG…" at bounding box center [293, 377] width 162 height 587
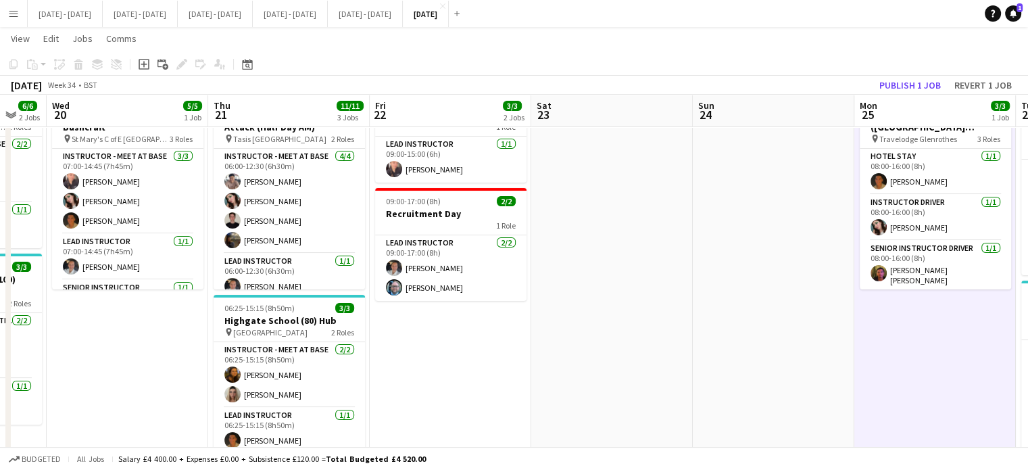
scroll to position [0, 352]
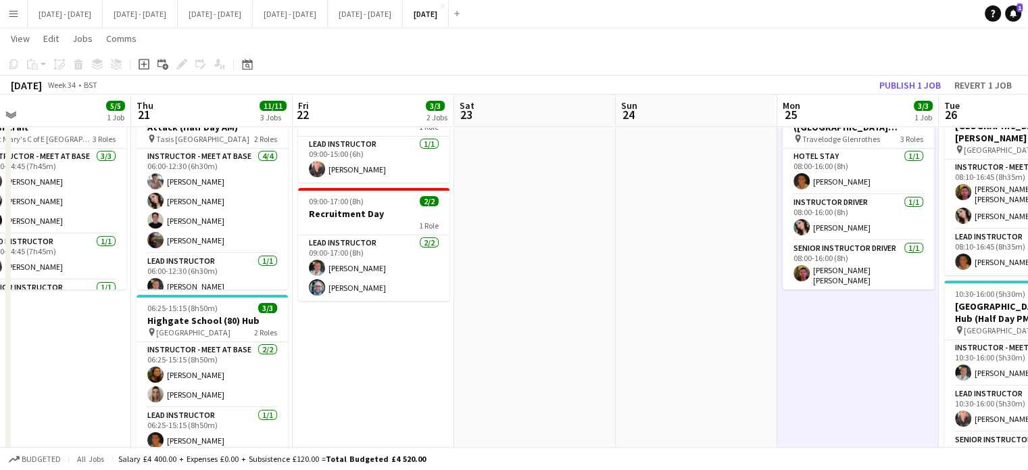
drag, startPoint x: 170, startPoint y: 320, endPoint x: 825, endPoint y: 350, distance: 655.0
click at [903, 310] on app-calendar-viewport "Mon 18 5/5 2 Jobs Tue 19 6/6 2 Jobs Wed 20 5/5 1 Job Thu 21 11/11 3 Jobs Fri 22…" at bounding box center [514, 328] width 1028 height 686
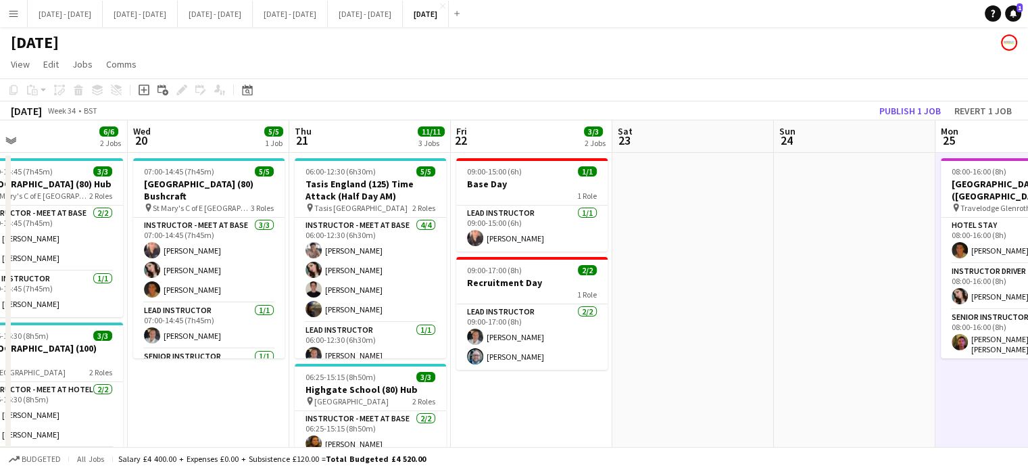
scroll to position [0, 326]
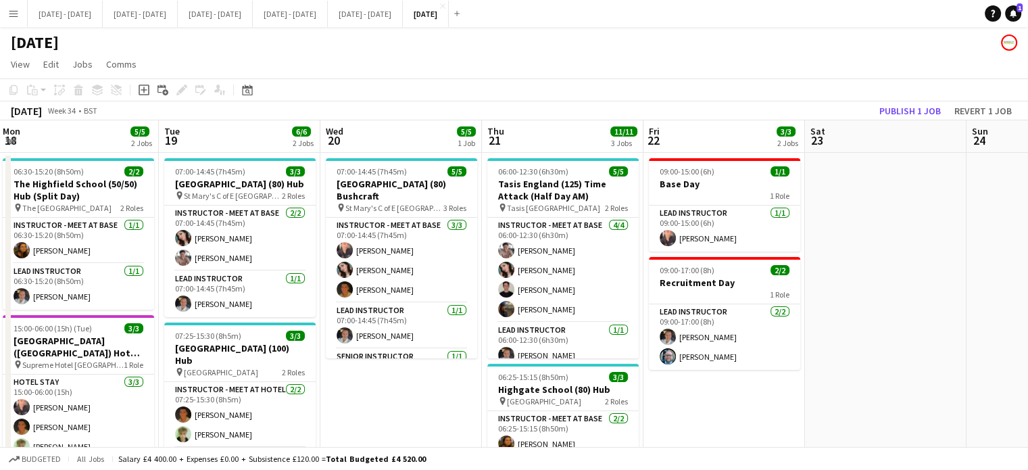
drag, startPoint x: 579, startPoint y: 421, endPoint x: 740, endPoint y: 386, distance: 164.0
click at [740, 386] on app-calendar-viewport "Sat 16 Sun 17 Mon 18 5/5 2 Jobs Tue 19 6/6 2 Jobs Wed 20 5/5 1 Job Thu 21 11/11…" at bounding box center [514, 430] width 1028 height 620
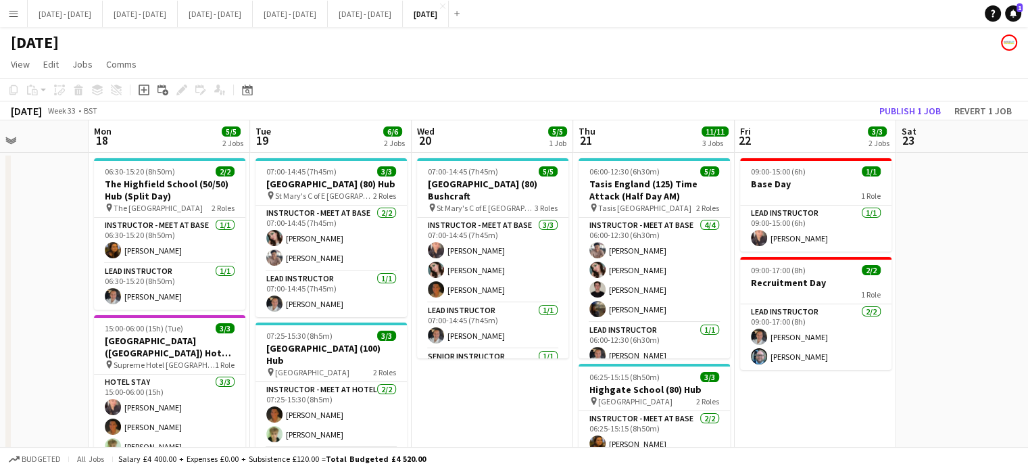
drag, startPoint x: 387, startPoint y: 409, endPoint x: 481, endPoint y: 405, distance: 93.4
click at [481, 405] on app-calendar-viewport "Fri 15 2/2 1 Job Sat 16 Sun 17 Mon 18 5/5 2 Jobs Tue 19 6/6 2 Jobs Wed 20 5/5 1…" at bounding box center [514, 430] width 1028 height 620
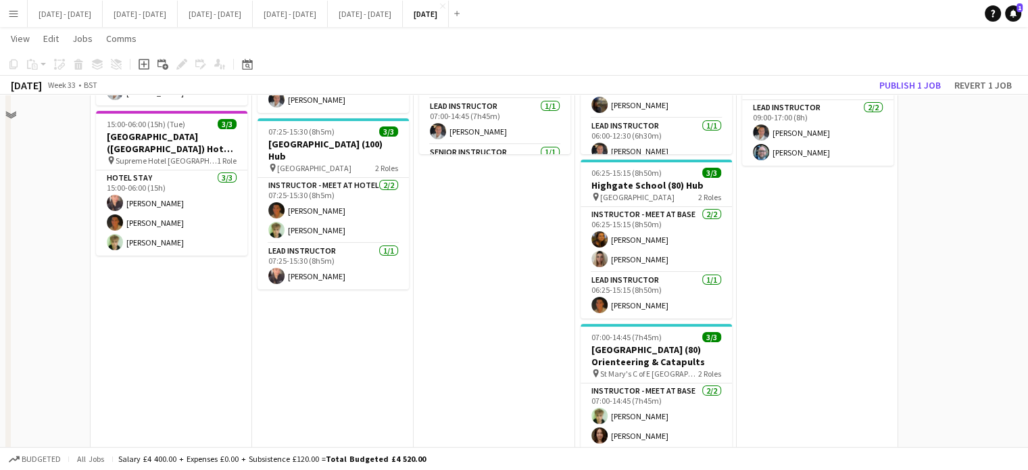
scroll to position [0, 0]
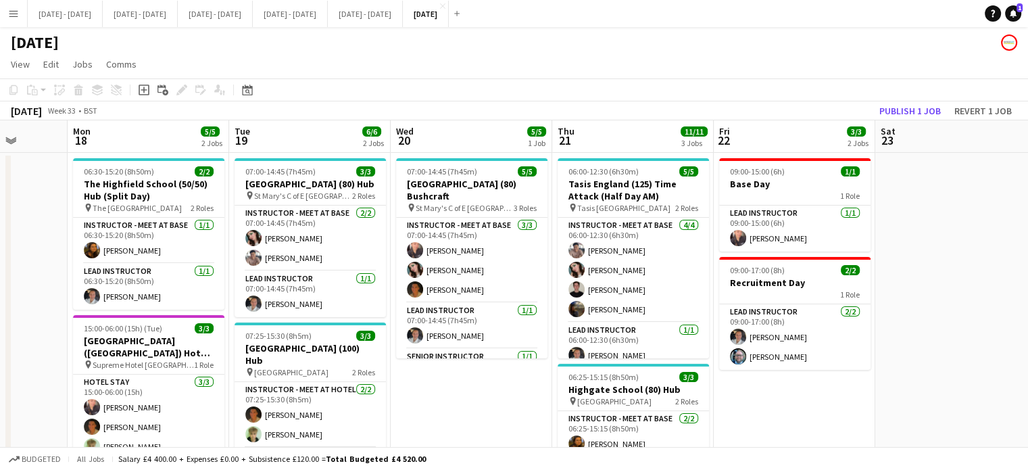
drag, startPoint x: 475, startPoint y: 138, endPoint x: 452, endPoint y: 145, distance: 24.8
click at [452, 145] on app-calendar-viewport "Fri 15 2/2 1 Job Sat 16 Sun 17 Mon 18 5/5 2 Jobs Tue 19 6/6 2 Jobs Wed 20 5/5 1…" at bounding box center [514, 430] width 1028 height 620
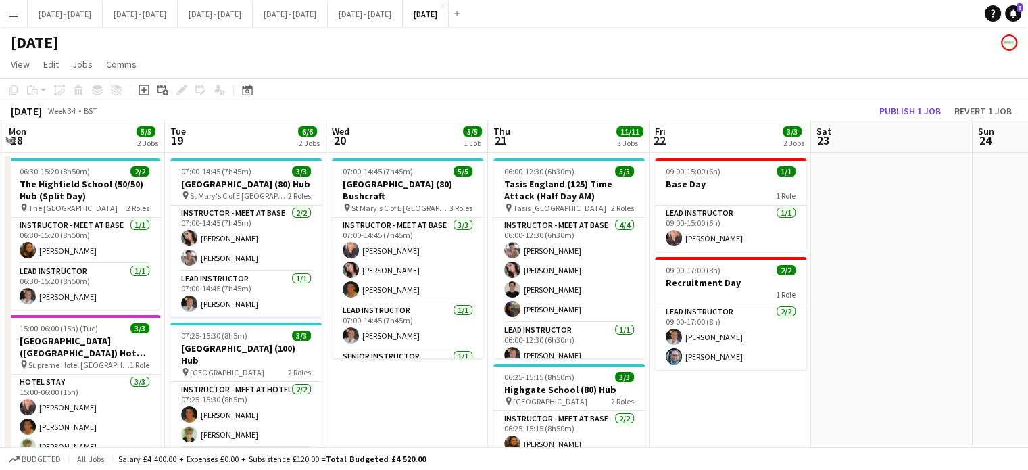
scroll to position [0, 514]
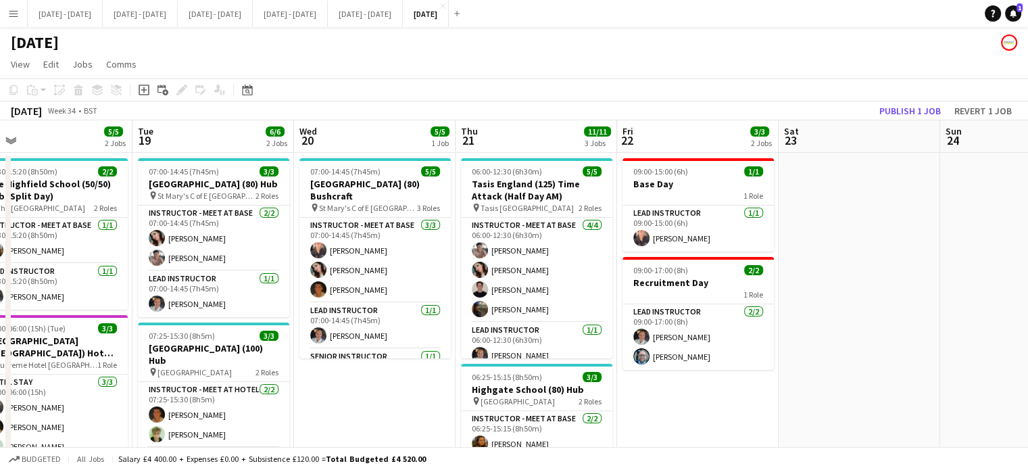
drag, startPoint x: 803, startPoint y: 404, endPoint x: 707, endPoint y: 408, distance: 96.0
click at [707, 408] on app-calendar-viewport "Fri 15 2/2 1 Job Sat 16 Sun 17 Mon 18 5/5 2 Jobs Tue 19 6/6 2 Jobs Wed 20 5/5 1…" at bounding box center [514, 430] width 1028 height 620
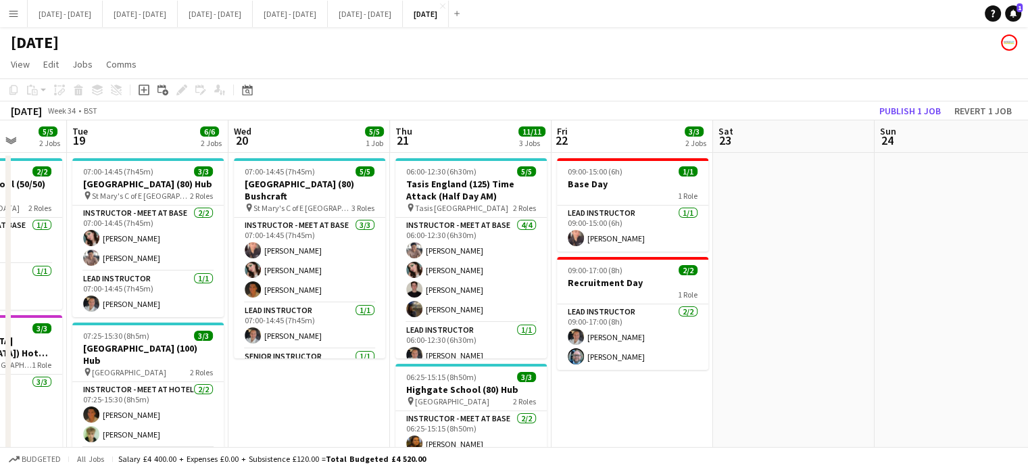
scroll to position [0, 589]
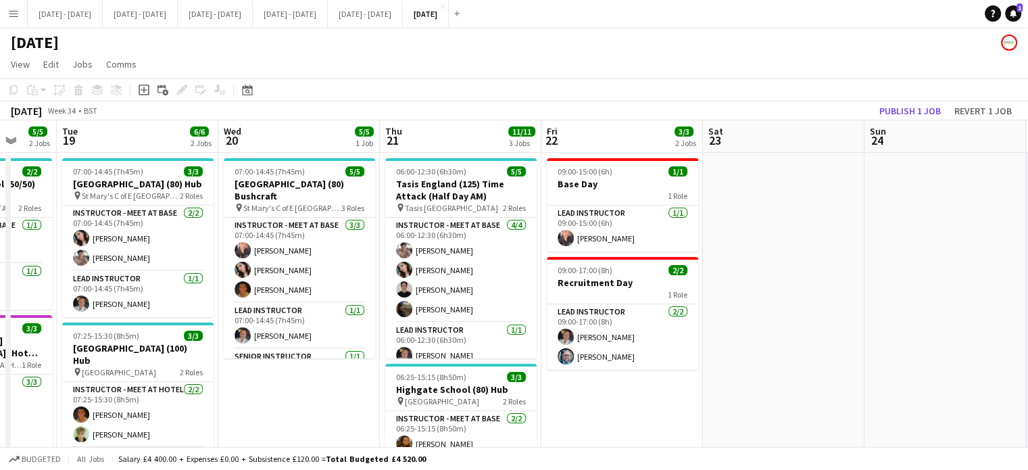
drag, startPoint x: 754, startPoint y: 418, endPoint x: 679, endPoint y: 424, distance: 75.2
click at [679, 424] on app-calendar-viewport "Fri 15 2/2 1 Job Sat 16 Sun 17 Mon 18 5/5 2 Jobs Tue 19 6/6 2 Jobs Wed 20 5/5 1…" at bounding box center [514, 430] width 1028 height 620
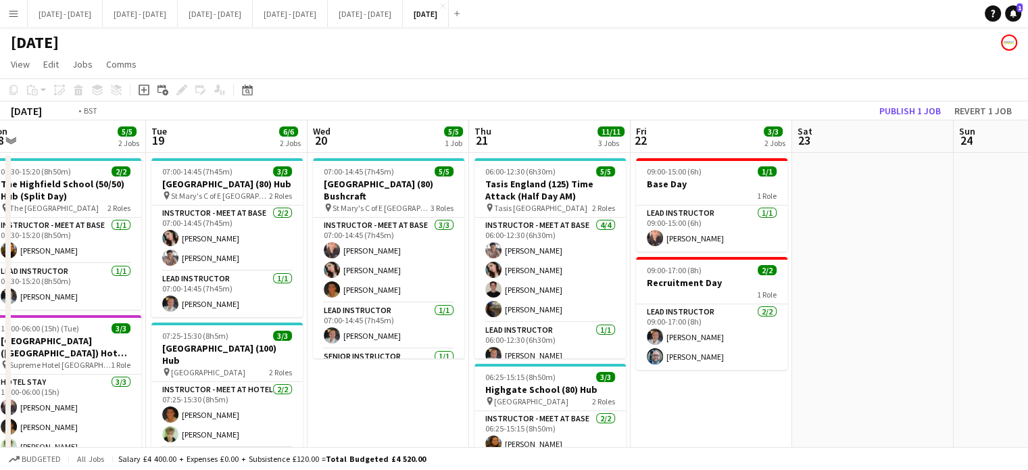
scroll to position [0, 451]
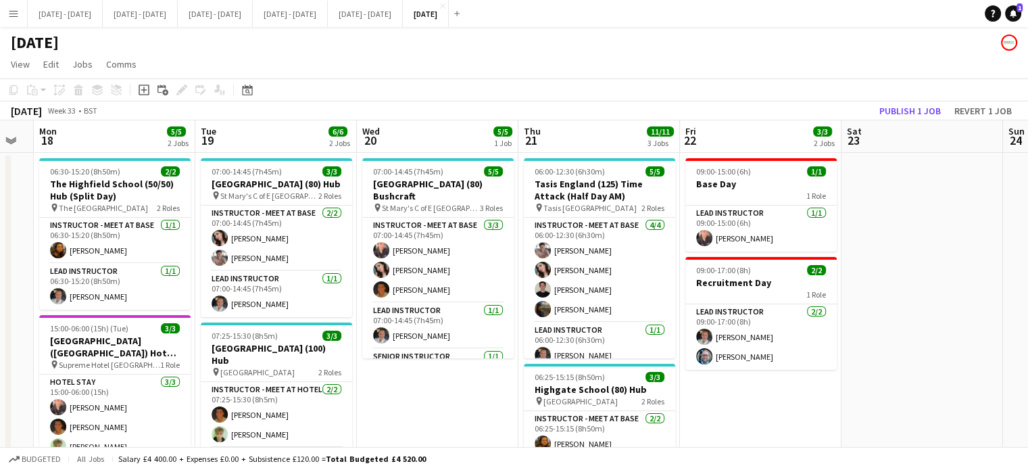
drag, startPoint x: 639, startPoint y: 402, endPoint x: 769, endPoint y: 393, distance: 129.5
click at [769, 393] on app-calendar-viewport "Fri 15 2/2 1 Job Sat 16 Sun 17 Mon 18 5/5 2 Jobs Tue 19 6/6 2 Jobs Wed 20 5/5 1…" at bounding box center [514, 430] width 1028 height 620
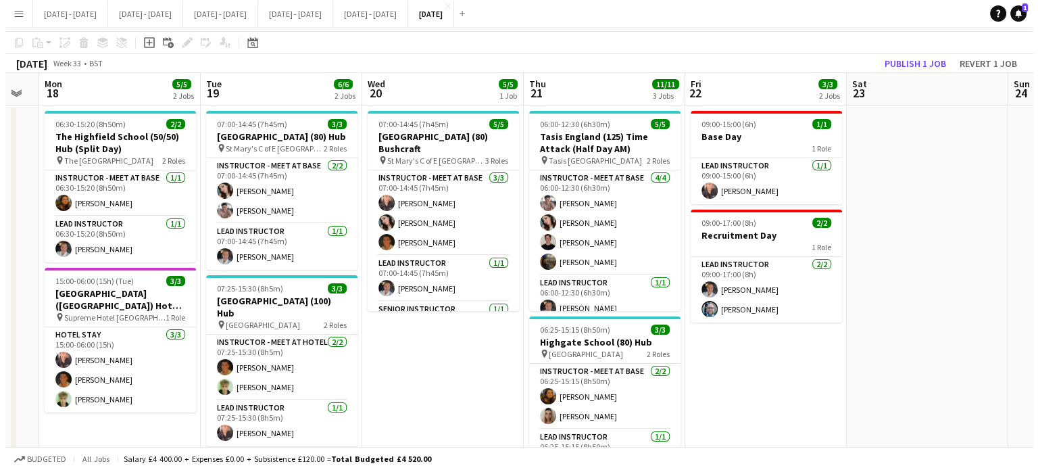
scroll to position [0, 0]
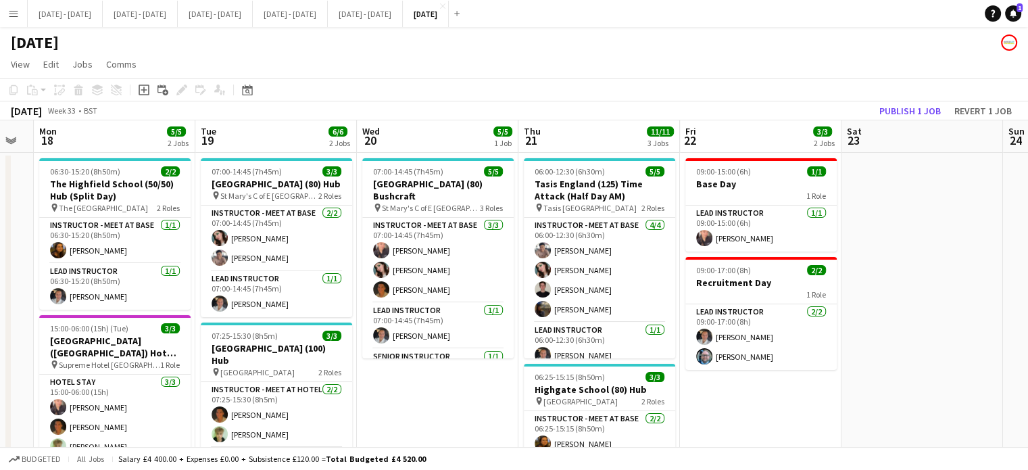
click at [18, 15] on app-icon "Menu" at bounding box center [13, 13] width 11 height 11
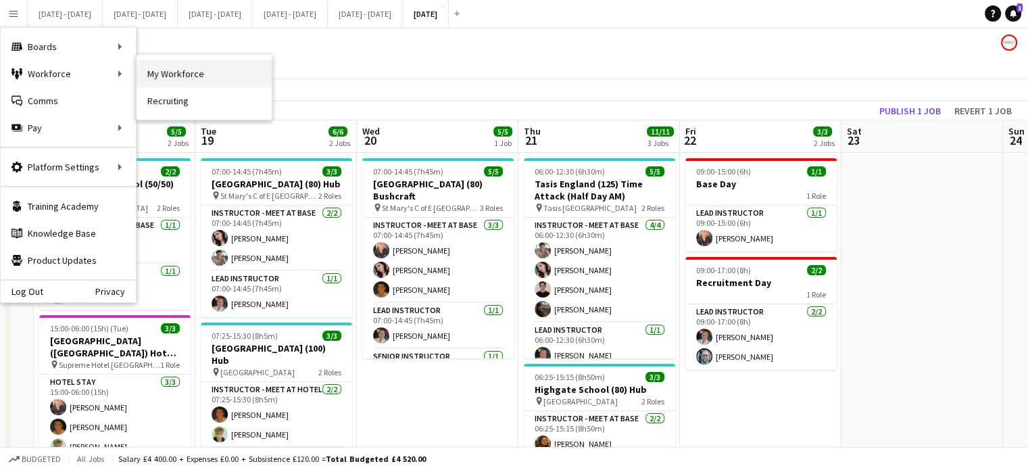
click at [166, 75] on link "My Workforce" at bounding box center [204, 73] width 135 height 27
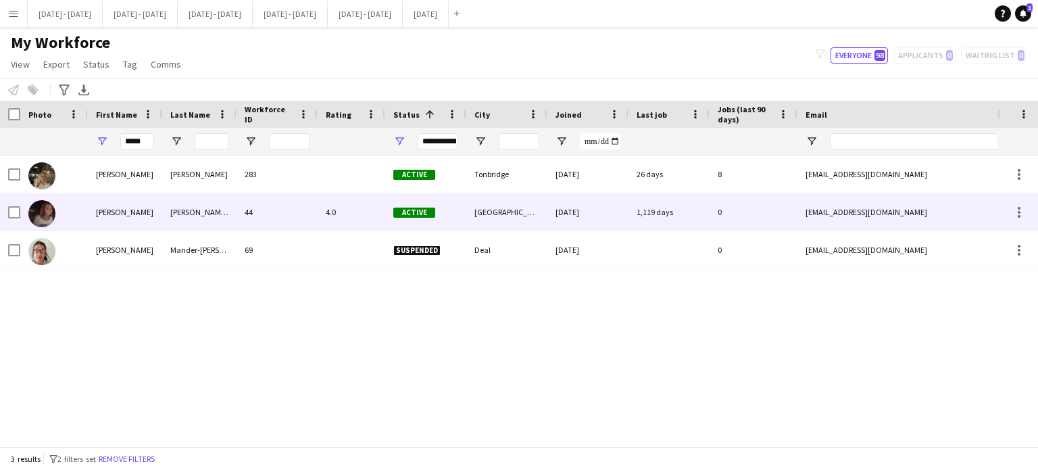
click at [215, 216] on div "[PERSON_NAME] [PERSON_NAME]" at bounding box center [199, 211] width 74 height 37
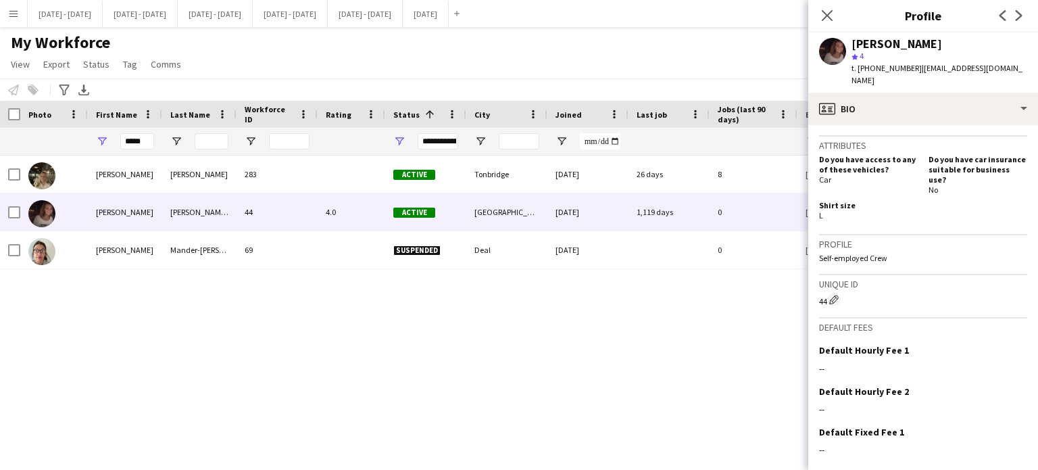
scroll to position [660, 0]
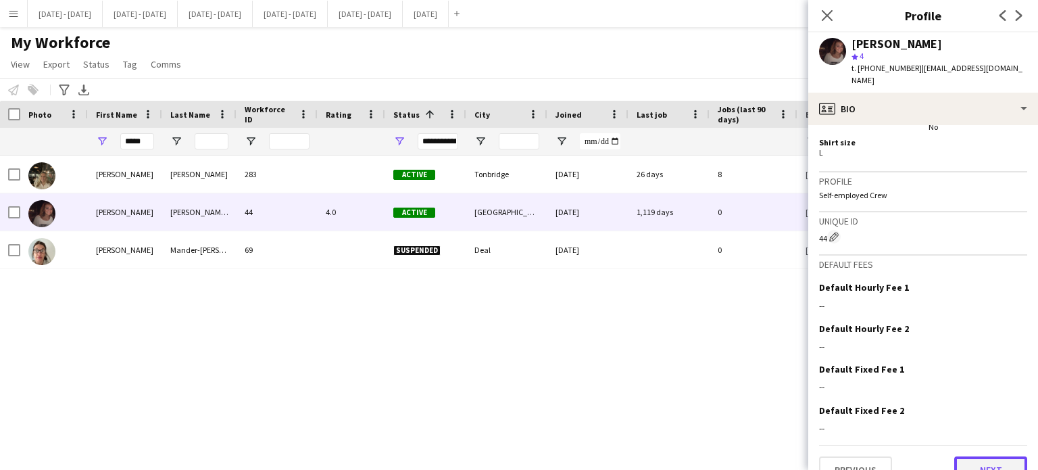
click at [957, 456] on button "Next" at bounding box center [990, 469] width 73 height 27
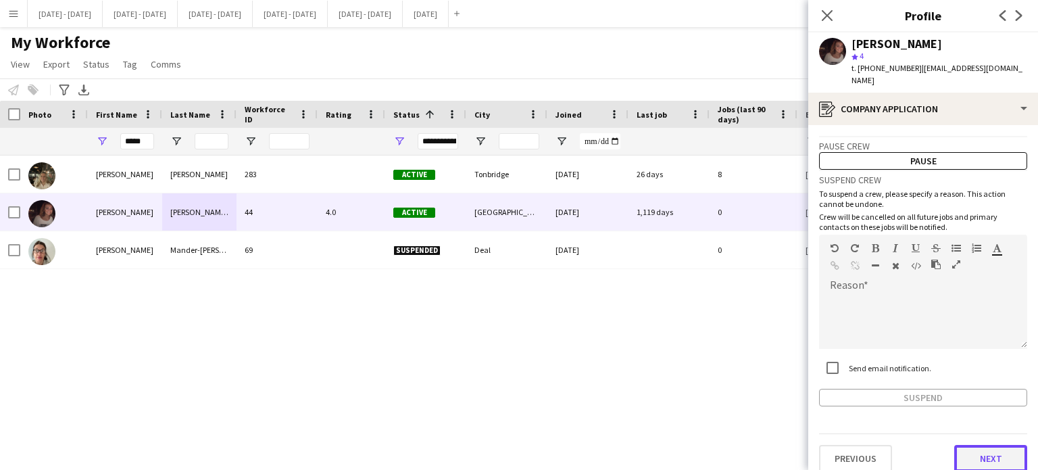
click at [971, 445] on button "Next" at bounding box center [990, 458] width 73 height 27
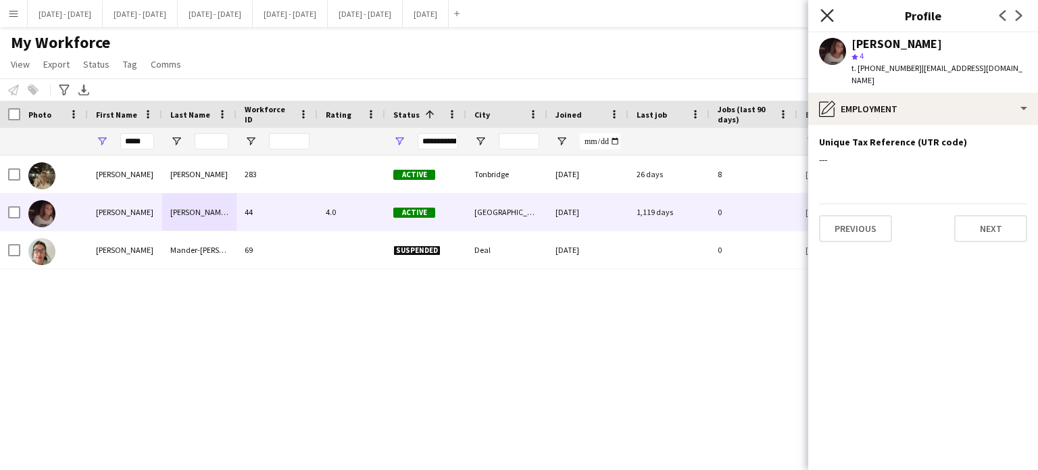
click at [827, 10] on icon "Close pop-in" at bounding box center [827, 15] width 13 height 13
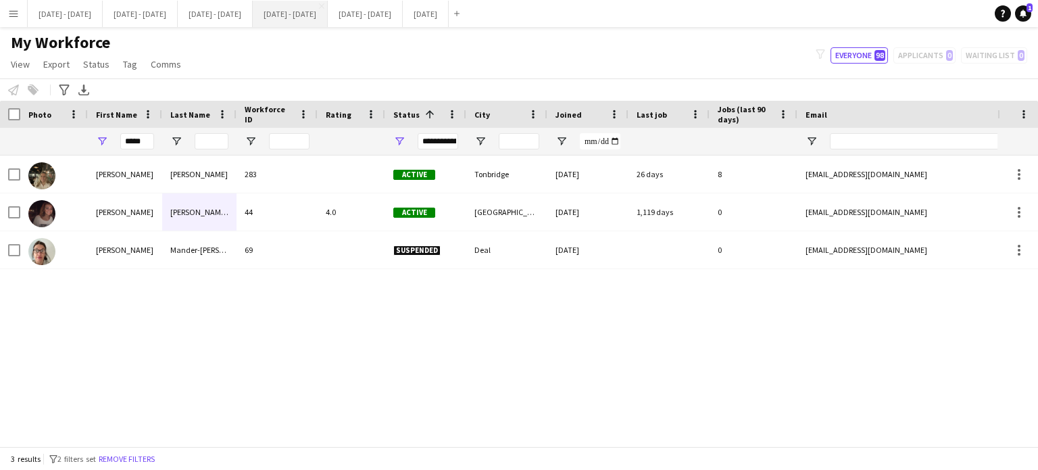
click at [328, 14] on button "[DATE] - [DATE] Close" at bounding box center [290, 14] width 75 height 26
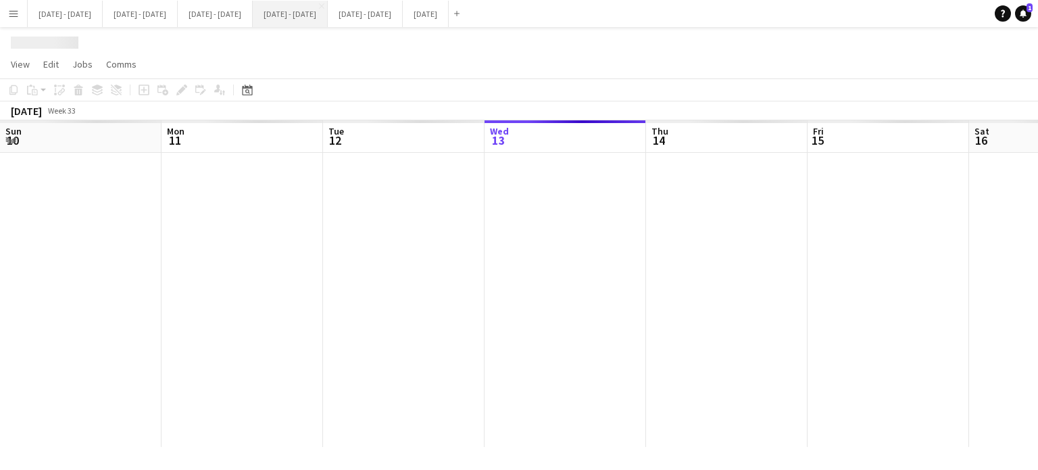
scroll to position [0, 323]
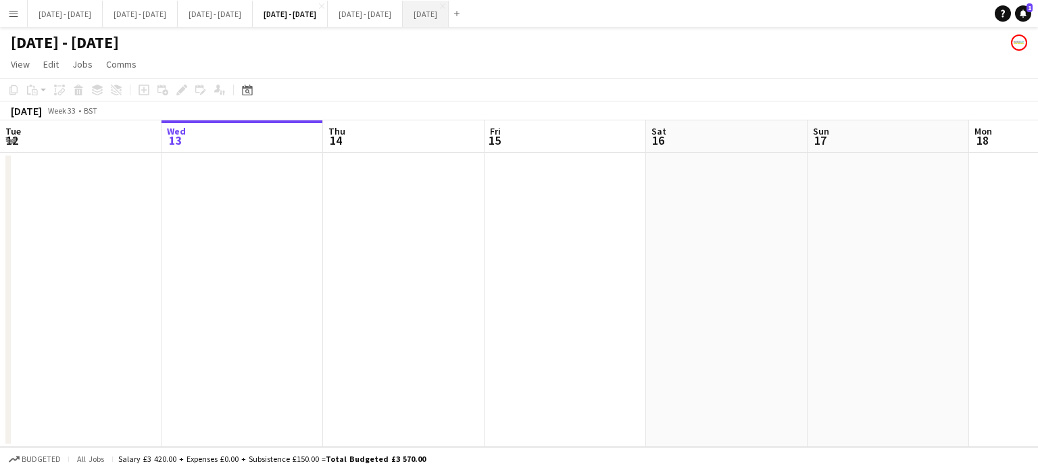
click at [449, 13] on button "[DATE] Close" at bounding box center [426, 14] width 46 height 26
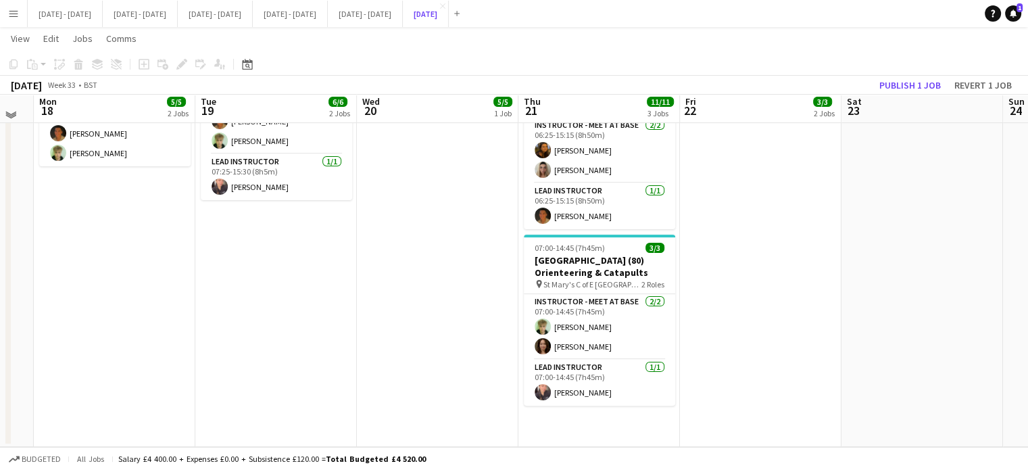
scroll to position [89, 0]
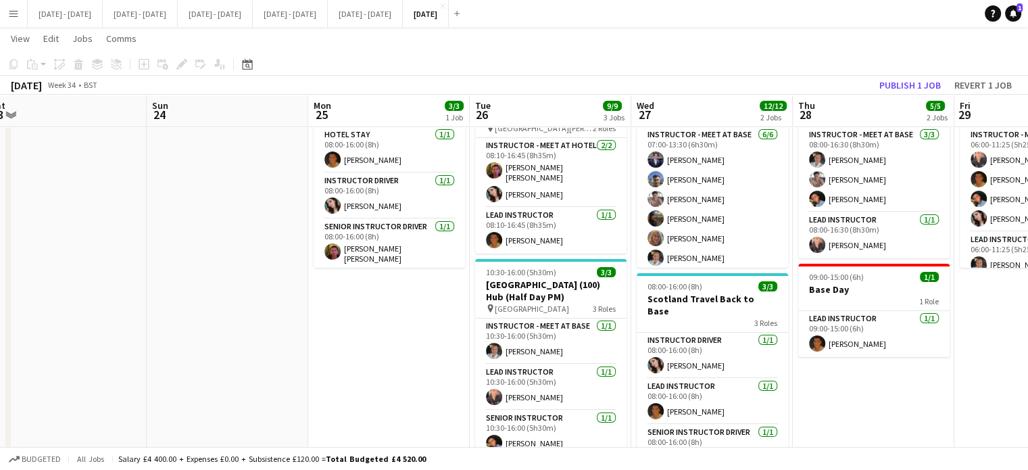
drag, startPoint x: 877, startPoint y: 304, endPoint x: 20, endPoint y: 304, distance: 856.5
click at [20, 304] on app-calendar-viewport "Thu 21 11/11 3 Jobs Fri 22 3/3 2 Jobs Sat 23 Sun 24 Mon 25 3/3 1 Job Tue 26 9/9…" at bounding box center [514, 306] width 1028 height 686
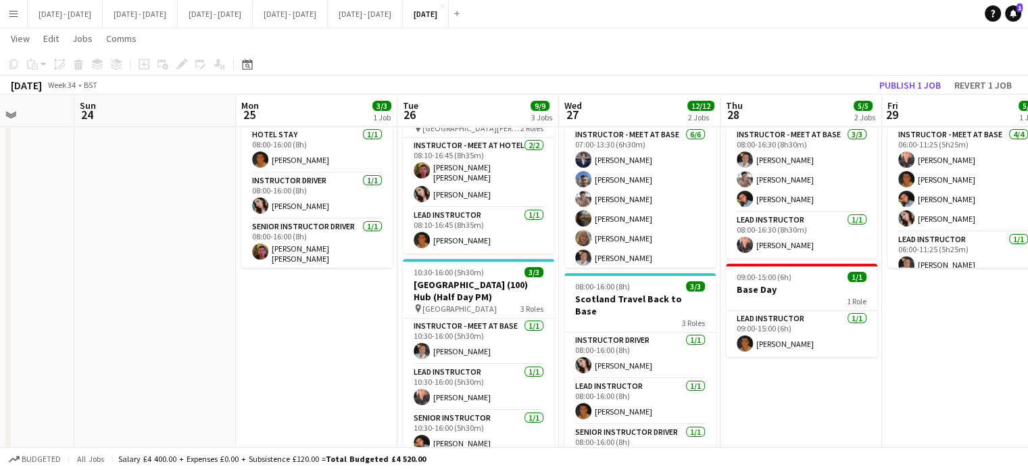
drag, startPoint x: 324, startPoint y: 343, endPoint x: 241, endPoint y: 356, distance: 84.9
click at [241, 356] on app-calendar-viewport "Thu 21 11/11 3 Jobs Fri 22 3/3 2 Jobs Sat 23 Sun 24 Mon 25 3/3 1 Job Tue 26 9/9…" at bounding box center [514, 306] width 1028 height 686
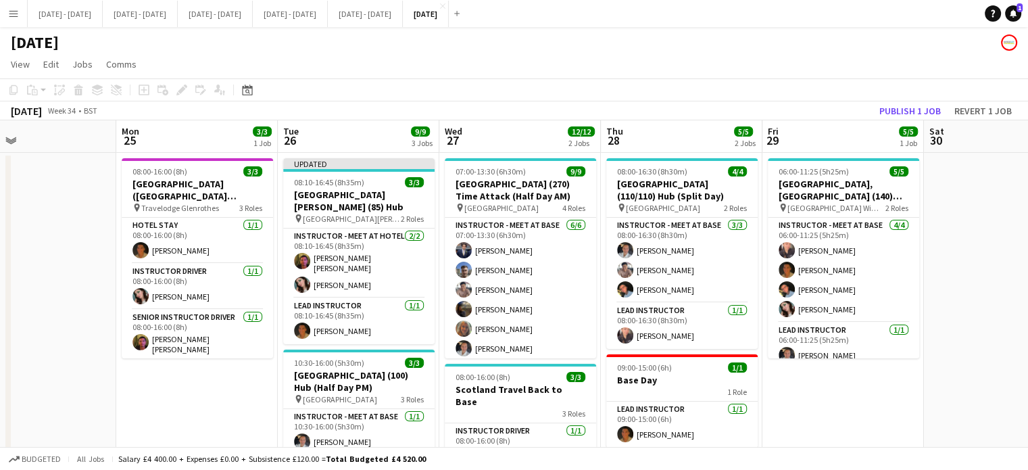
scroll to position [0, 530]
drag, startPoint x: 316, startPoint y: 415, endPoint x: 208, endPoint y: 401, distance: 109.8
click at [208, 401] on app-calendar-viewport "Thu 21 11/11 3 Jobs Fri 22 3/3 2 Jobs Sat 23 Sun 24 Mon 25 3/3 1 Job Tue 26 9/9…" at bounding box center [514, 430] width 1028 height 620
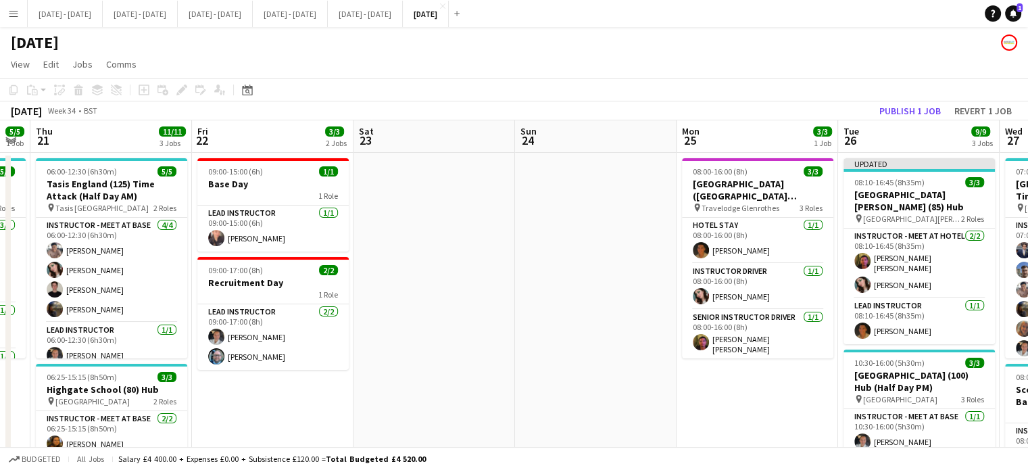
scroll to position [0, 508]
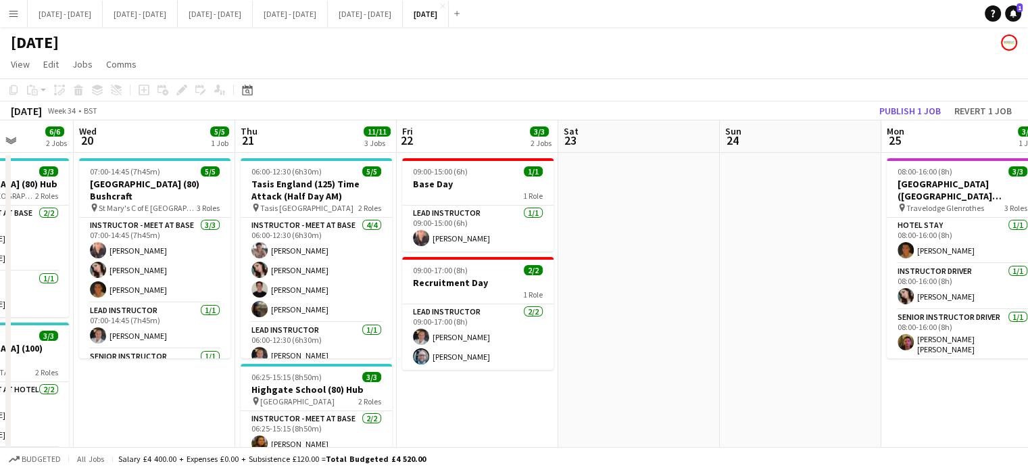
drag, startPoint x: 49, startPoint y: 275, endPoint x: 806, endPoint y: 348, distance: 760.6
click at [815, 344] on app-calendar-viewport "Sun 17 Mon 18 5/5 2 Jobs Tue 19 6/6 2 Jobs Wed 20 5/5 1 Job Thu 21 11/11 3 Jobs…" at bounding box center [514, 430] width 1028 height 620
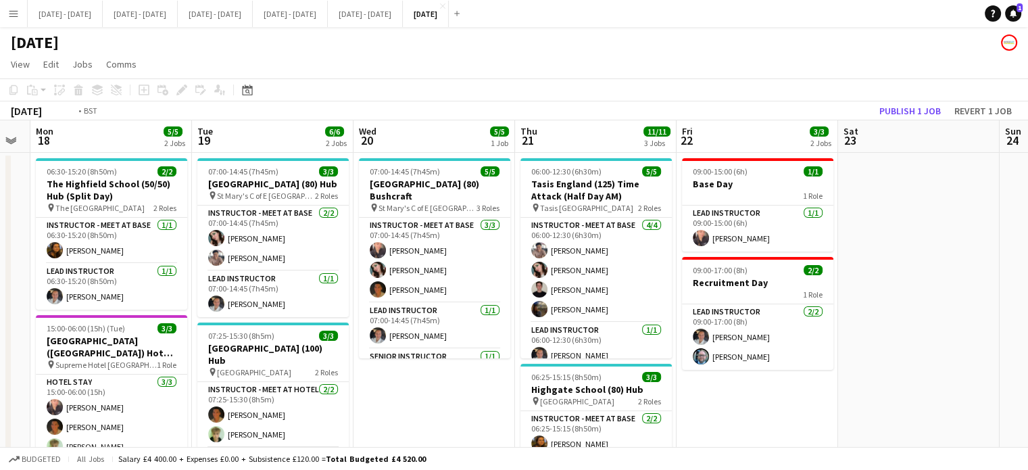
scroll to position [0, 291]
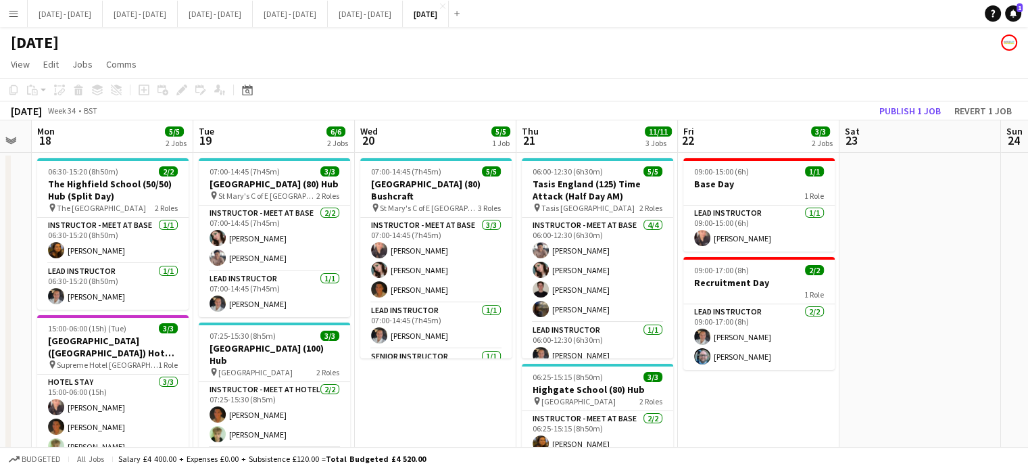
drag, startPoint x: 197, startPoint y: 406, endPoint x: 477, endPoint y: 416, distance: 280.7
click at [477, 416] on app-calendar-viewport "Sat 16 Sun 17 Mon 18 5/5 2 Jobs Tue 19 6/6 2 Jobs Wed 20 5/5 1 Job Thu 21 11/11…" at bounding box center [514, 430] width 1028 height 620
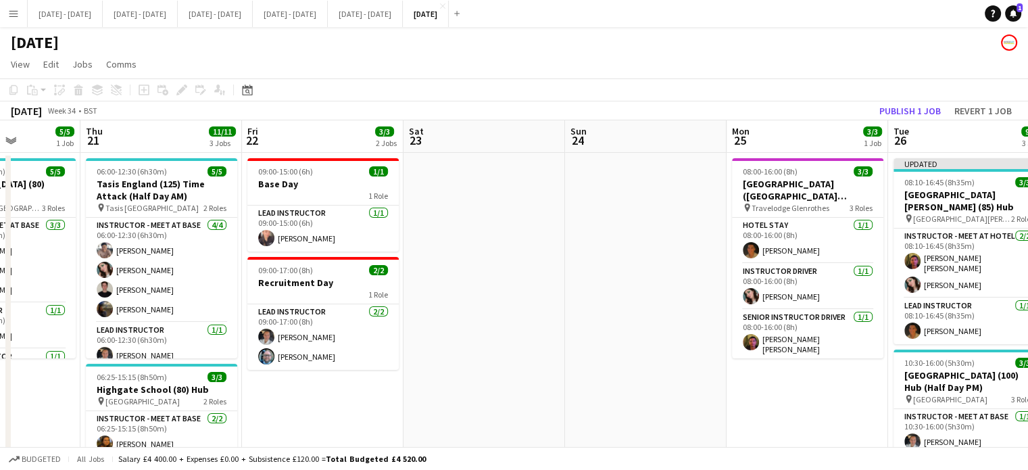
scroll to position [0, 421]
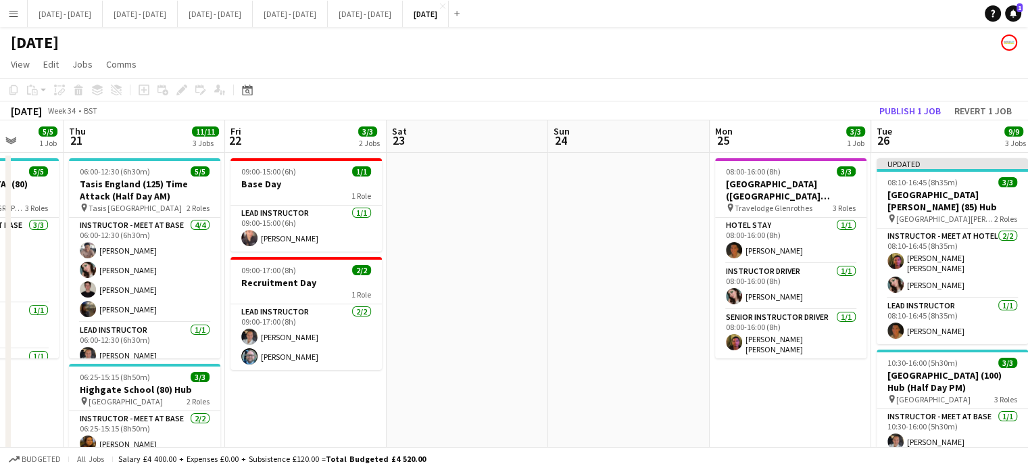
drag, startPoint x: 767, startPoint y: 424, endPoint x: 314, endPoint y: 376, distance: 455.4
click at [314, 376] on app-calendar-viewport "Mon 18 5/5 2 Jobs Tue 19 6/6 2 Jobs Wed 20 5/5 1 Job Thu 21 11/11 3 Jobs Fri 22…" at bounding box center [514, 430] width 1028 height 620
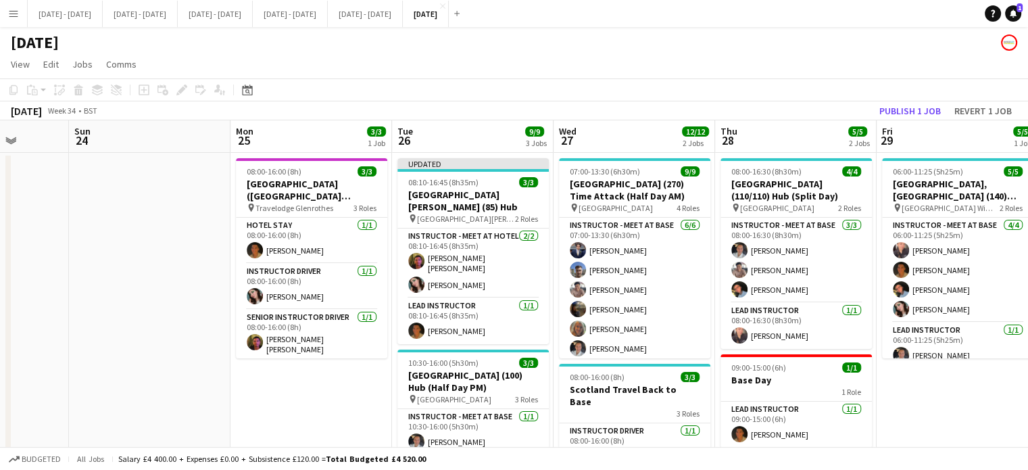
scroll to position [0, 439]
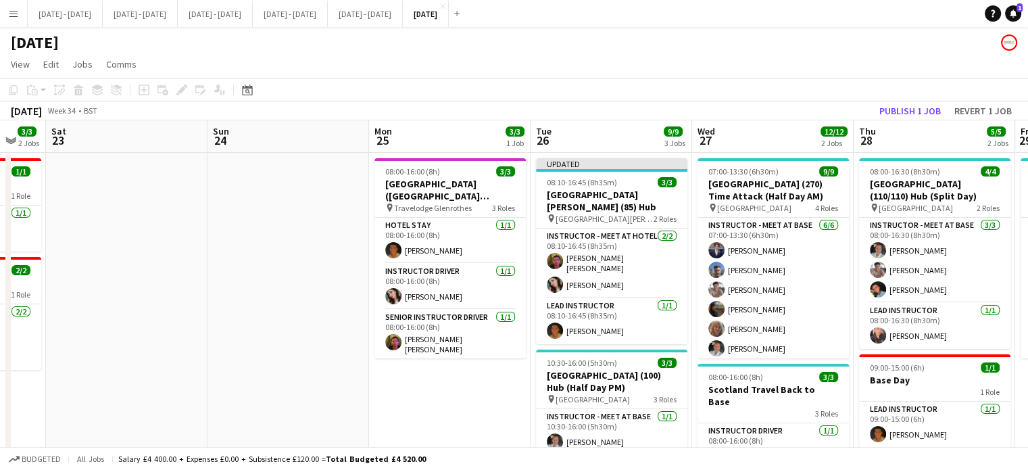
drag, startPoint x: 803, startPoint y: 427, endPoint x: 931, endPoint y: 479, distance: 138.2
click at [931, 469] on html "Menu Boards Boards Boards All jobs Status Workforce Workforce My Workforce Recr…" at bounding box center [514, 381] width 1028 height 763
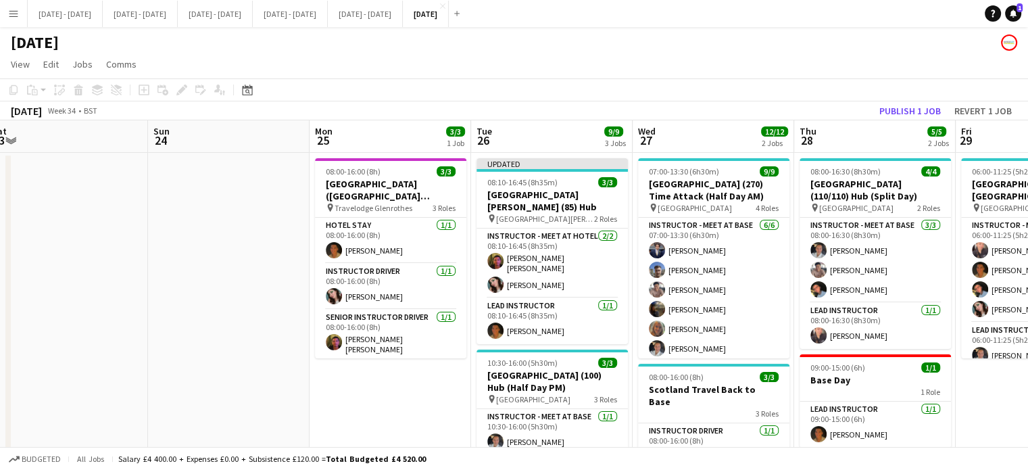
scroll to position [0, 589]
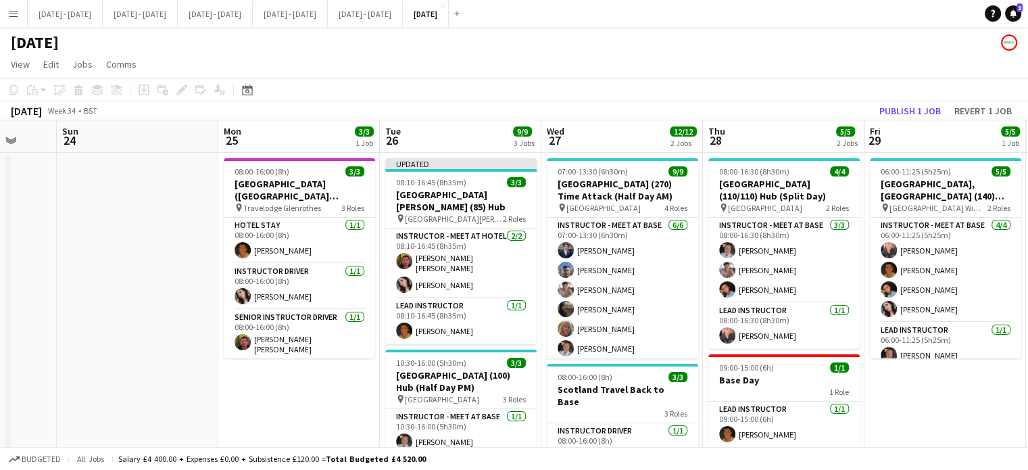
drag, startPoint x: 423, startPoint y: 404, endPoint x: 273, endPoint y: 412, distance: 150.3
click at [273, 412] on app-calendar-viewport "Wed 20 5/5 1 Job Thu 21 11/11 3 Jobs Fri 22 3/3 2 Jobs Sat 23 Sun 24 Mon 25 3/3…" at bounding box center [514, 430] width 1028 height 620
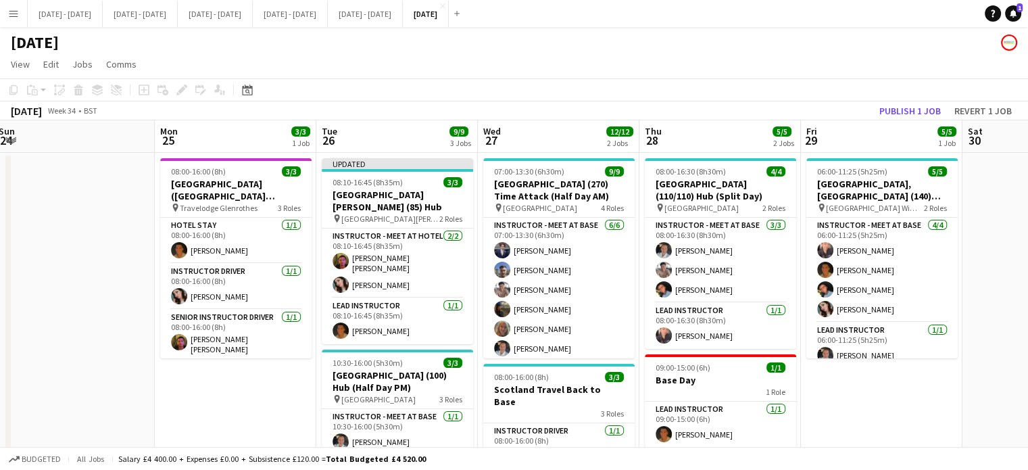
drag, startPoint x: 900, startPoint y: 406, endPoint x: 832, endPoint y: 421, distance: 70.0
click at [833, 421] on app-calendar-viewport "Thu 21 11/11 3 Jobs Fri 22 3/3 2 Jobs Sat 23 Sun 24 Mon 25 3/3 1 Job Tue 26 9/9…" at bounding box center [514, 430] width 1028 height 620
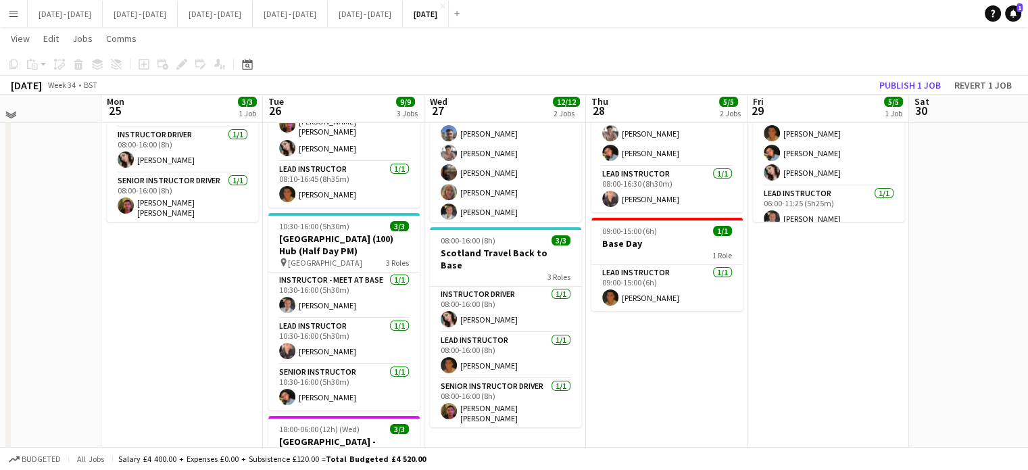
scroll to position [1, 0]
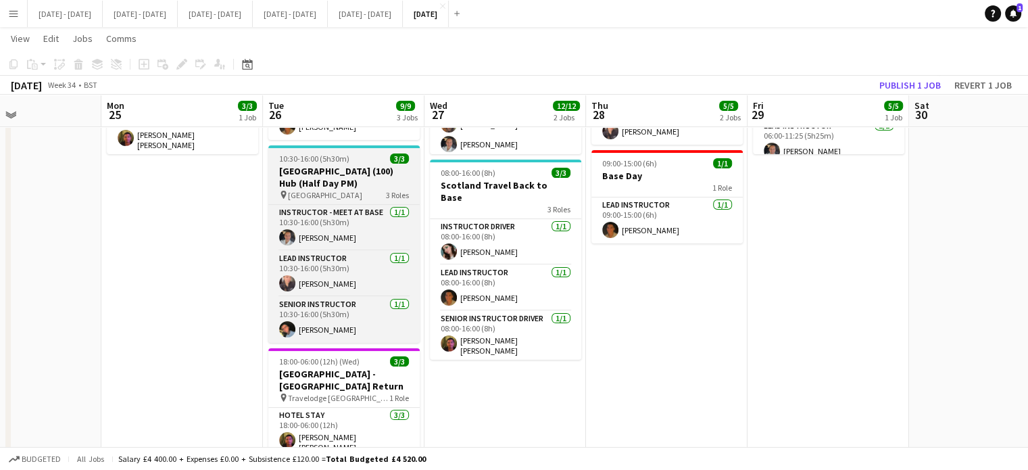
click at [308, 172] on h3 "[GEOGRAPHIC_DATA] (100) Hub (Half Day PM)" at bounding box center [343, 177] width 151 height 24
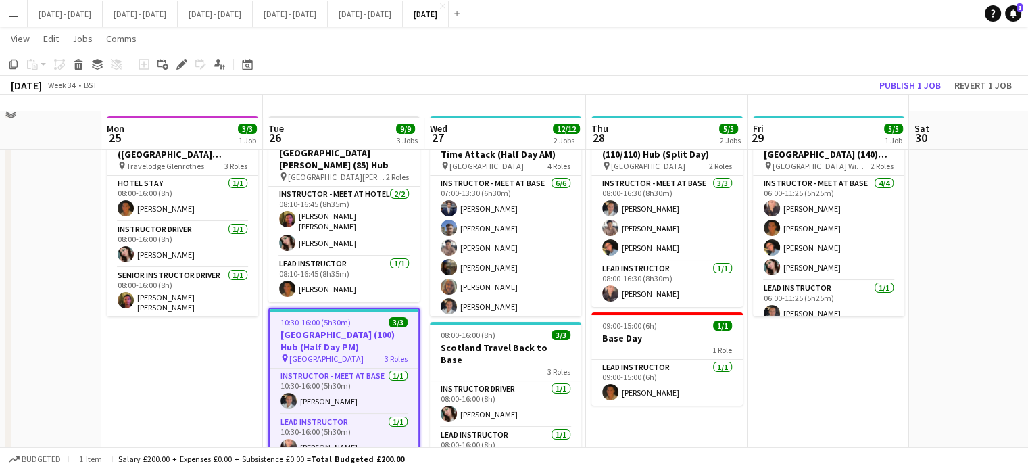
scroll to position [0, 0]
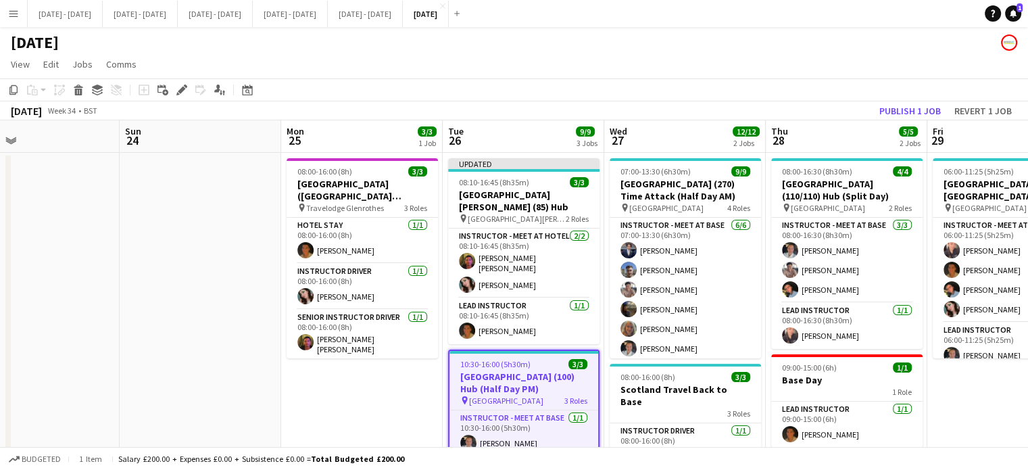
drag, startPoint x: 527, startPoint y: 141, endPoint x: 706, endPoint y: 158, distance: 180.6
click at [706, 158] on app-calendar-viewport "Thu 21 11/11 3 Jobs Fri 22 3/3 2 Jobs Sat 23 Sun 24 Mon 25 3/3 1 Job Tue 26 9/9…" at bounding box center [514, 430] width 1028 height 620
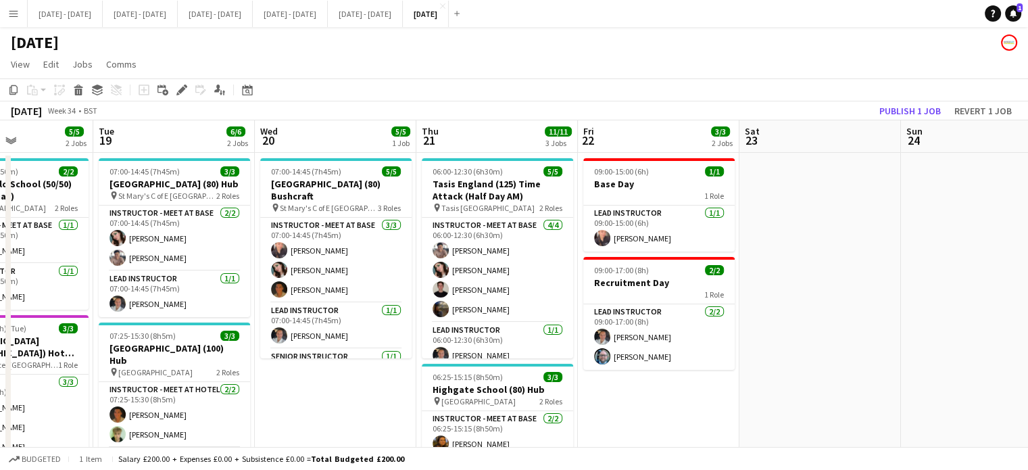
drag, startPoint x: 416, startPoint y: 289, endPoint x: 829, endPoint y: 227, distance: 416.9
click at [829, 227] on app-calendar-viewport "Sat 16 Sun 17 Mon 18 5/5 2 Jobs Tue 19 6/6 2 Jobs Wed 20 5/5 1 Job Thu 21 11/11…" at bounding box center [514, 430] width 1028 height 620
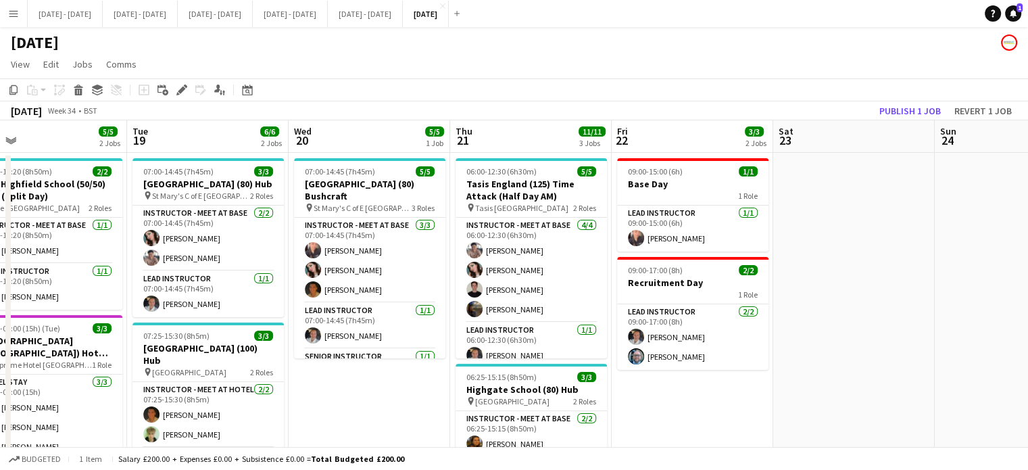
scroll to position [0, 530]
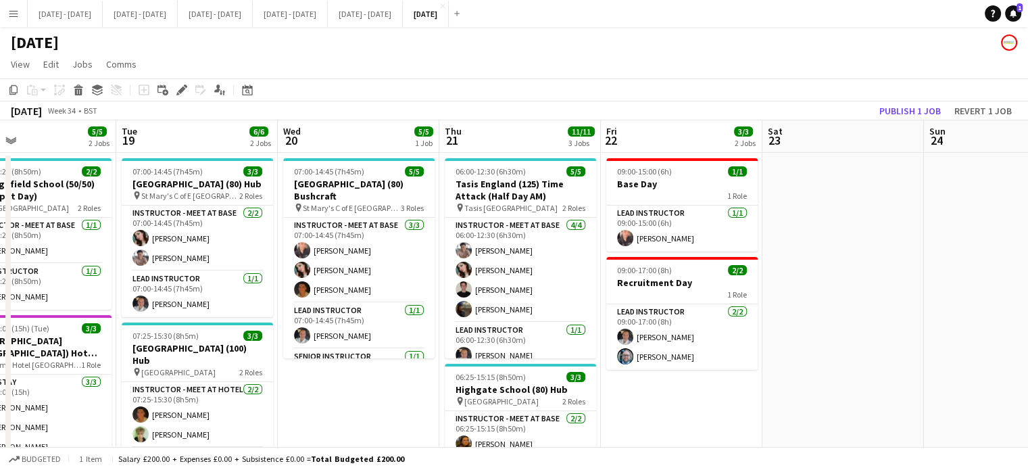
drag, startPoint x: 331, startPoint y: 393, endPoint x: 357, endPoint y: 431, distance: 45.7
click at [354, 432] on app-calendar-viewport "Fri 15 2/2 1 Job Sat 16 Sun 17 Mon 18 5/5 2 Jobs Tue 19 6/6 2 Jobs Wed 20 5/5 1…" at bounding box center [514, 430] width 1028 height 620
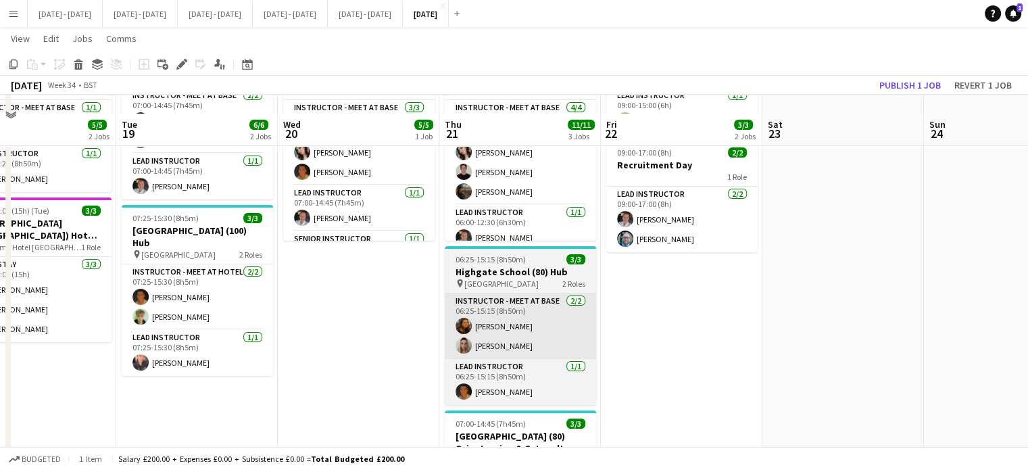
scroll to position [135, 0]
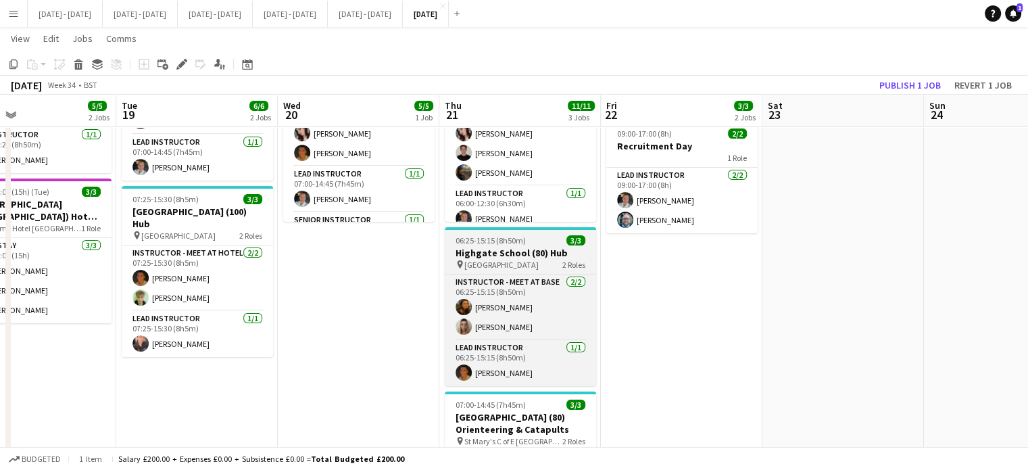
click at [487, 256] on h3 "Highgate School (80) Hub" at bounding box center [520, 253] width 151 height 12
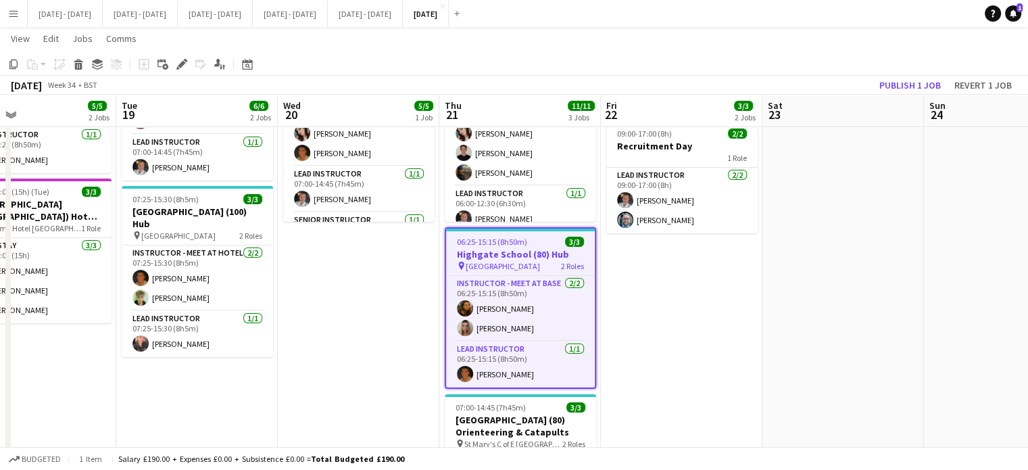
click at [533, 255] on h3 "Highgate School (80) Hub" at bounding box center [520, 254] width 149 height 12
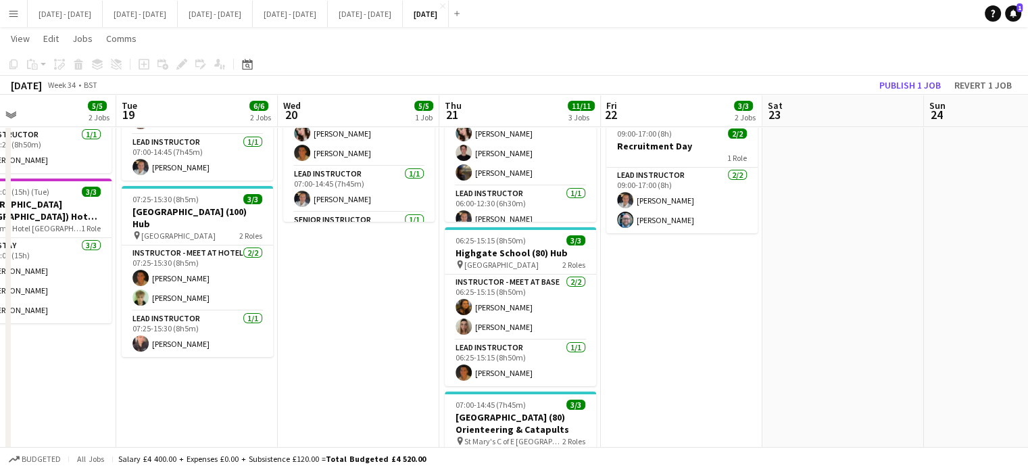
click at [180, 63] on div "Add job Add linked Job Edit Edit linked Job Applicants" at bounding box center [175, 64] width 103 height 16
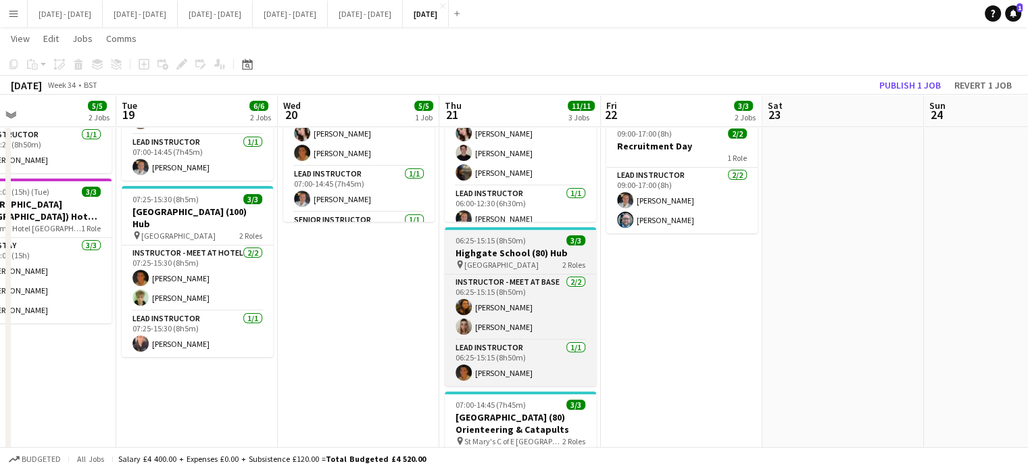
click at [481, 251] on h3 "Highgate School (80) Hub" at bounding box center [520, 253] width 151 height 12
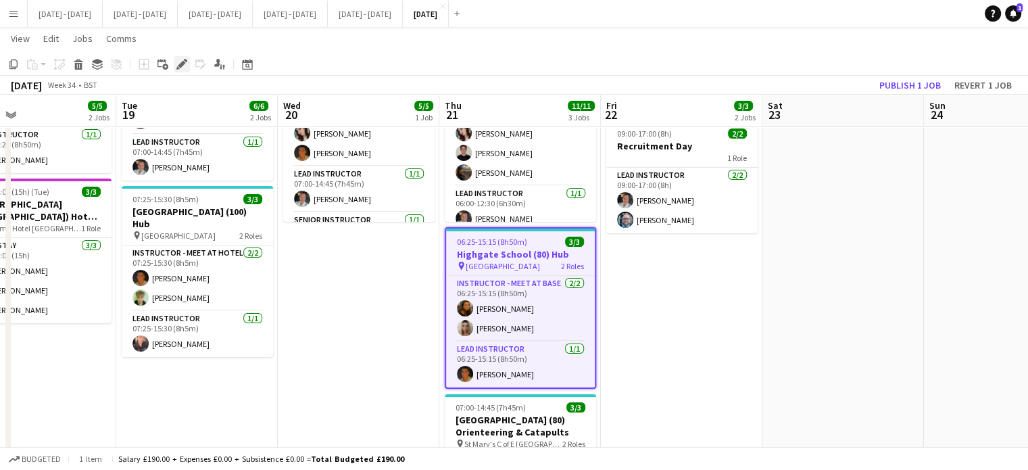
click at [181, 67] on icon "Edit" at bounding box center [181, 64] width 11 height 11
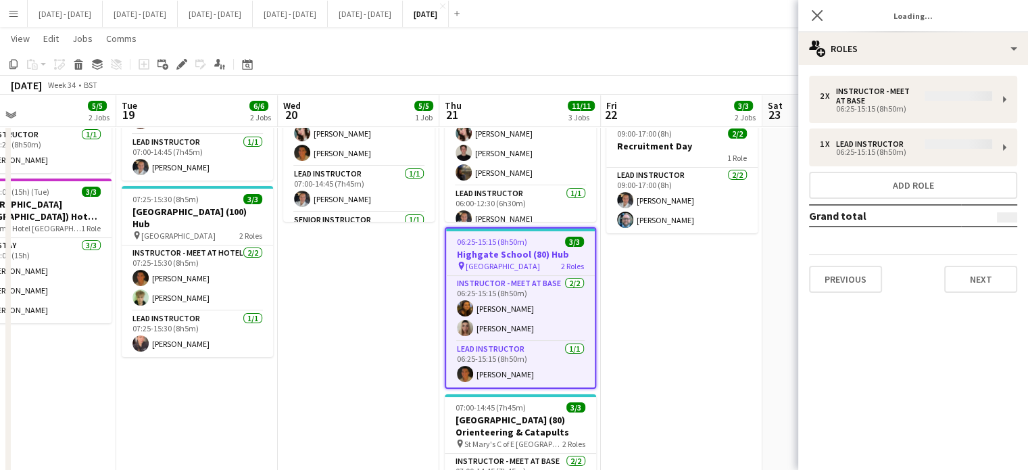
type input "**********"
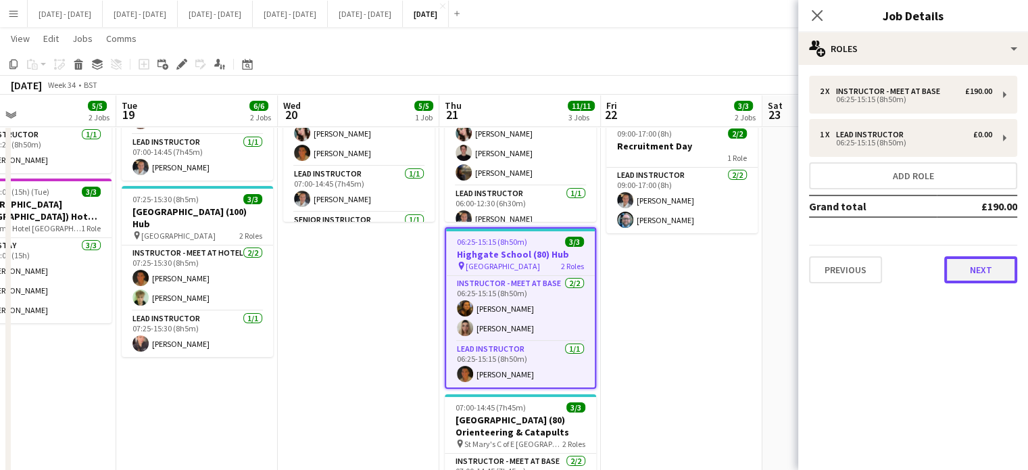
click at [984, 269] on button "Next" at bounding box center [980, 269] width 73 height 27
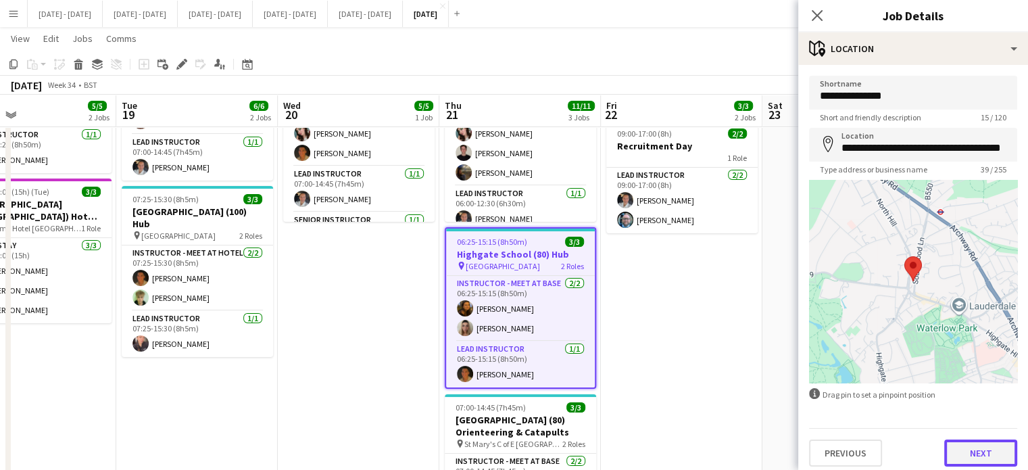
click at [966, 450] on button "Next" at bounding box center [980, 452] width 73 height 27
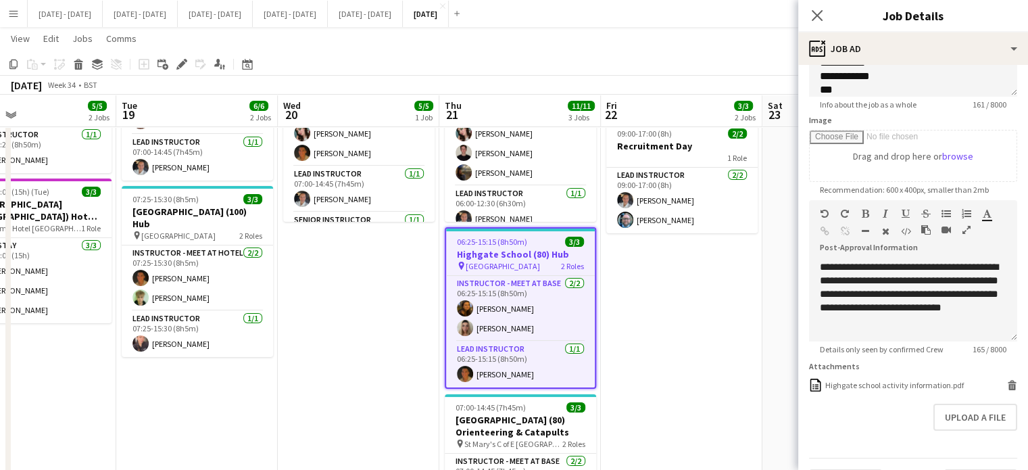
scroll to position [218, 0]
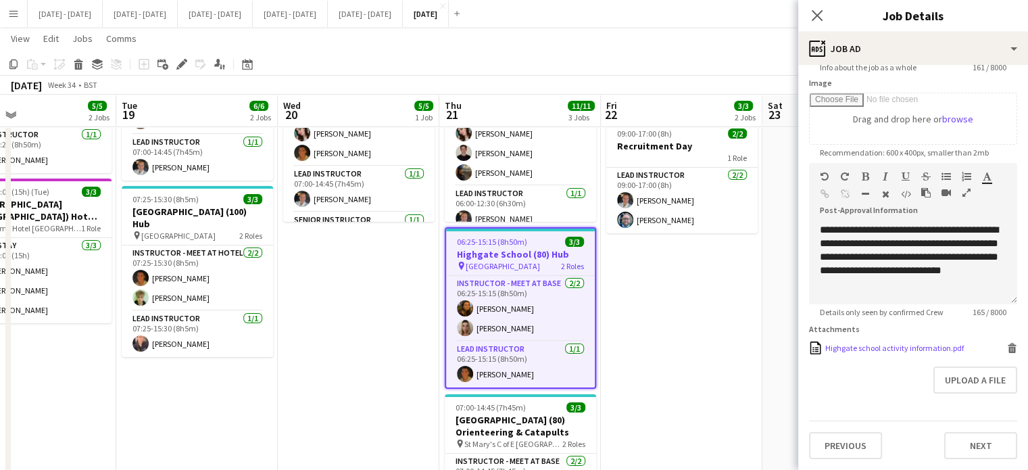
click at [872, 349] on div "Highgate school activity information.pdf" at bounding box center [894, 348] width 139 height 10
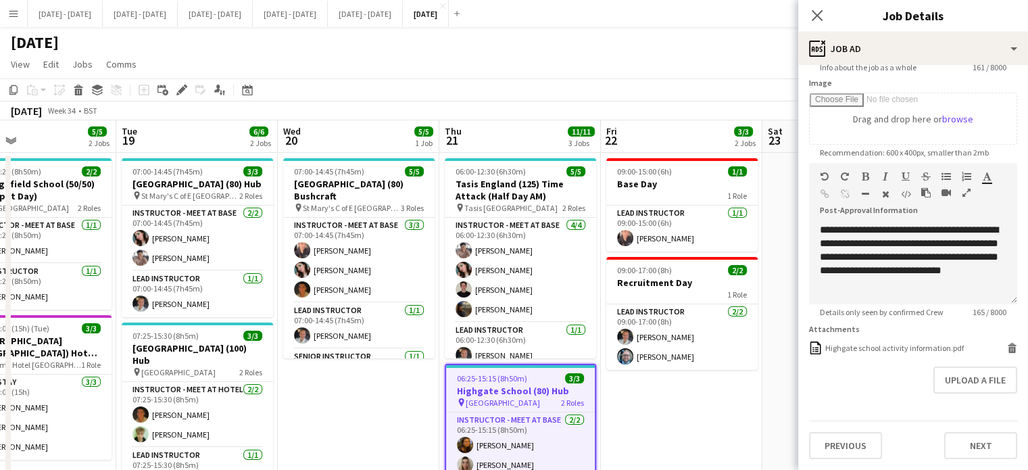
scroll to position [135, 0]
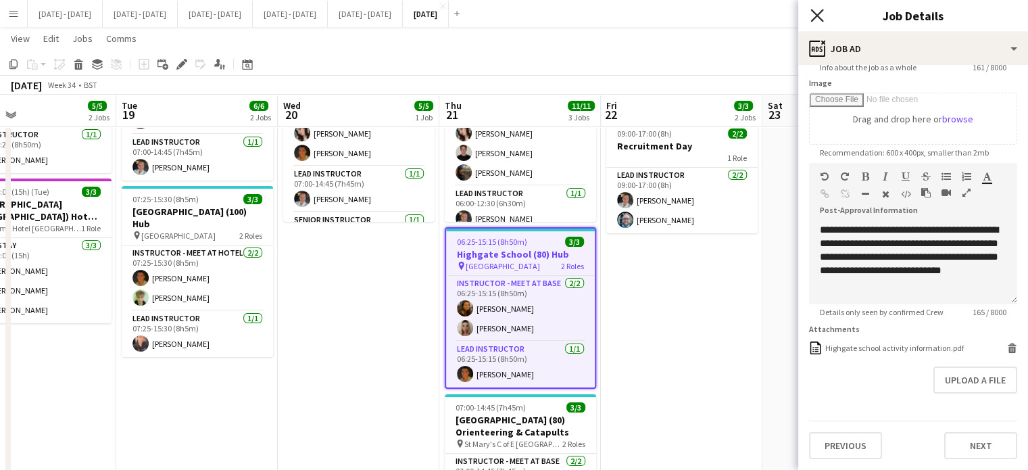
click at [813, 16] on icon "Close pop-in" at bounding box center [816, 15] width 13 height 13
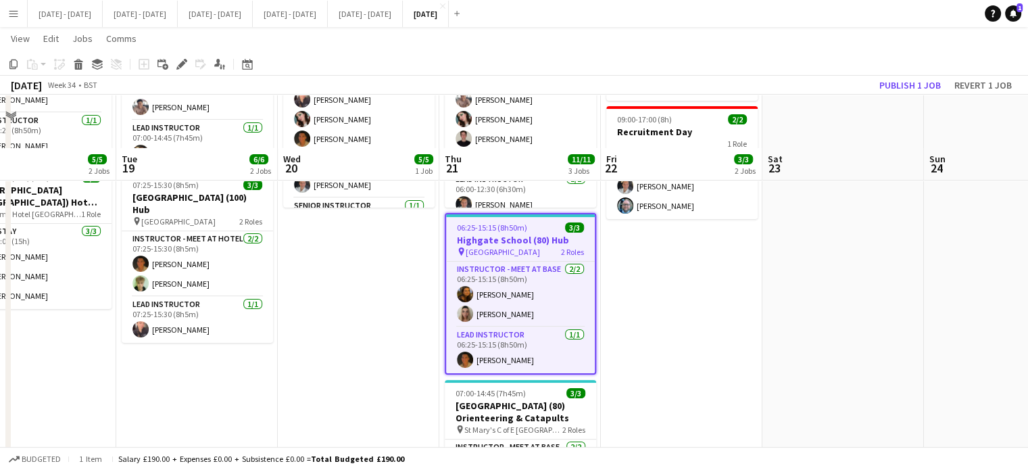
scroll to position [203, 0]
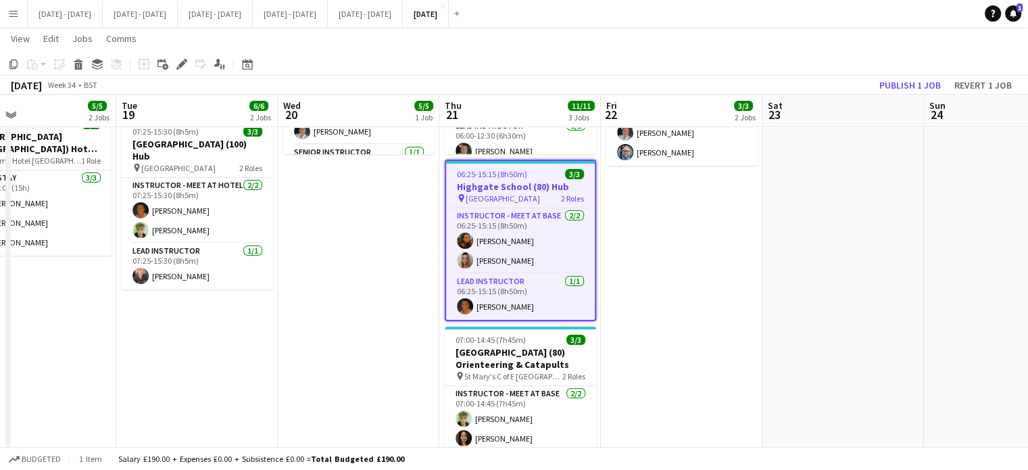
click at [11, 12] on app-icon "Menu" at bounding box center [13, 13] width 11 height 11
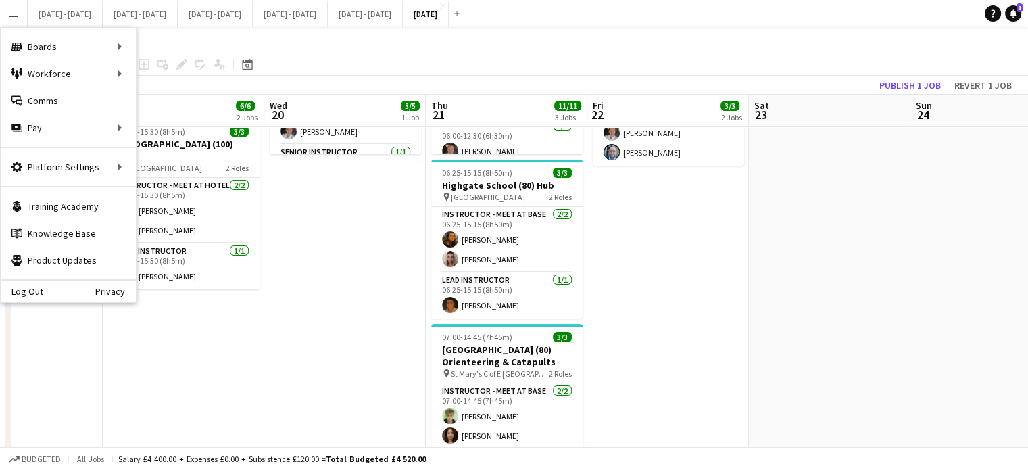
scroll to position [0, 530]
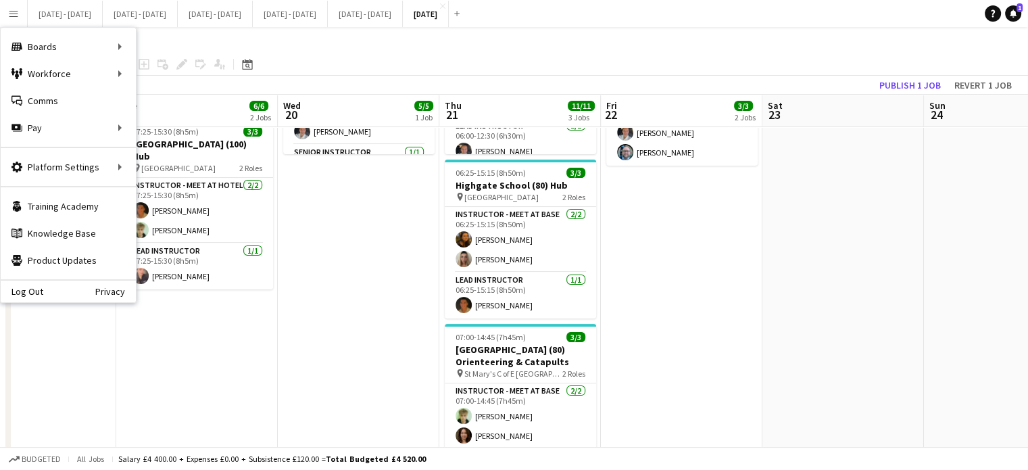
drag, startPoint x: 244, startPoint y: 108, endPoint x: 244, endPoint y: 233, distance: 125.1
click at [244, 233] on app-calendar-viewport "Fri 15 2/2 1 Job Sat 16 Sun 17 Mon 18 5/5 2 Jobs Tue 19 6/6 2 Jobs Wed 20 5/5 1…" at bounding box center [514, 193] width 1028 height 686
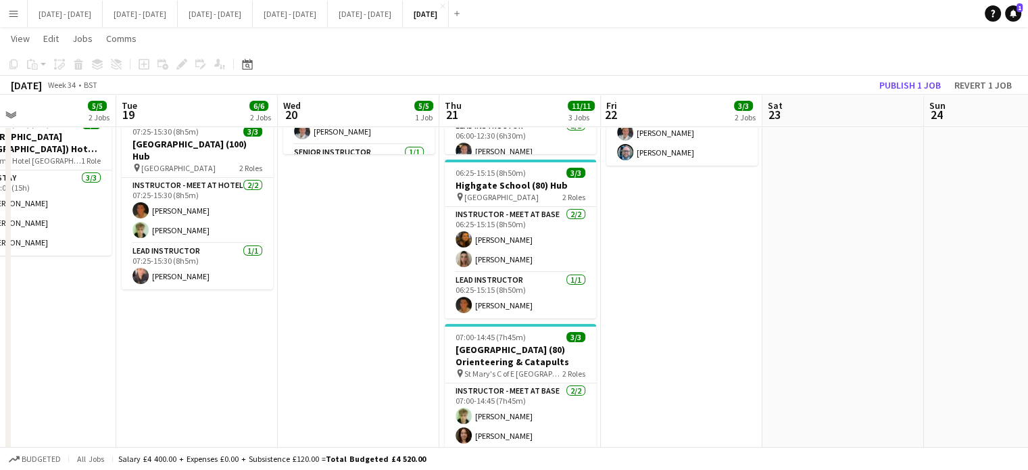
click at [15, 12] on app-icon "Menu" at bounding box center [13, 13] width 11 height 11
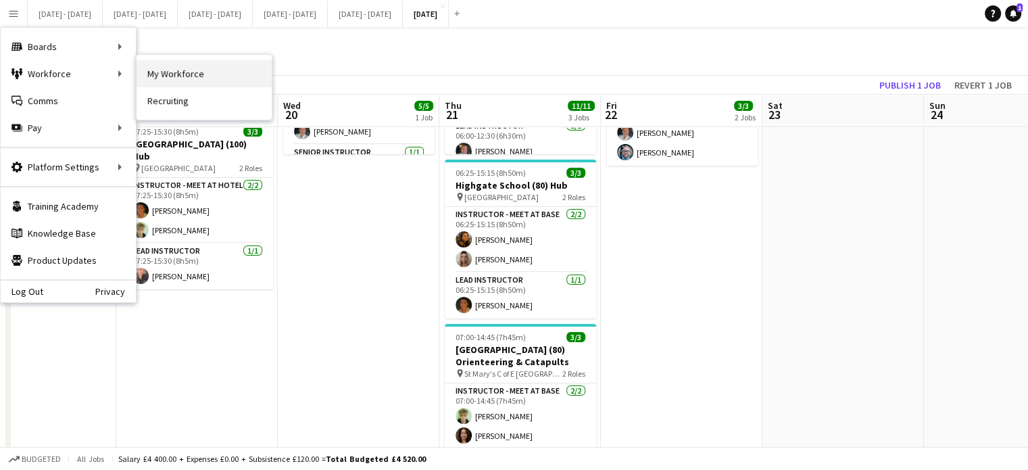
click at [181, 84] on link "My Workforce" at bounding box center [204, 73] width 135 height 27
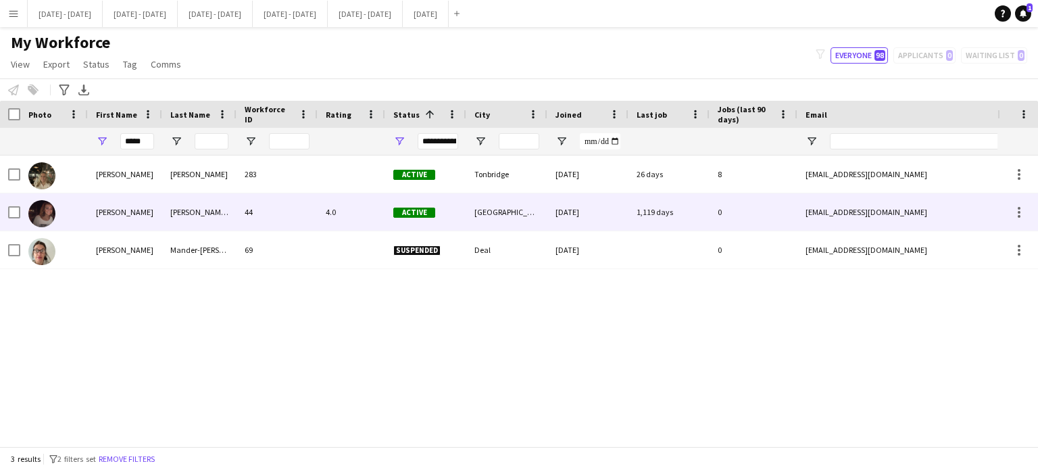
click at [218, 218] on div "[PERSON_NAME] [PERSON_NAME]" at bounding box center [199, 211] width 74 height 37
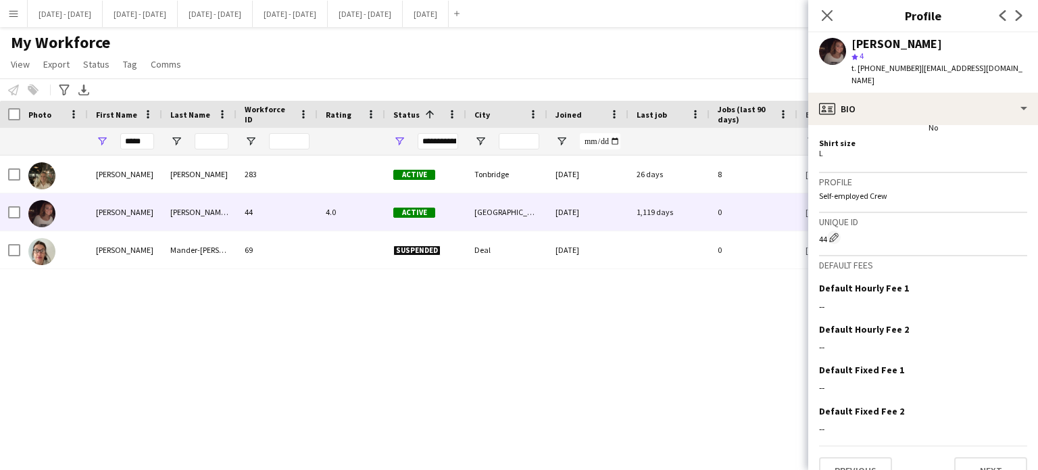
scroll to position [660, 0]
click at [976, 456] on button "Next" at bounding box center [990, 469] width 73 height 27
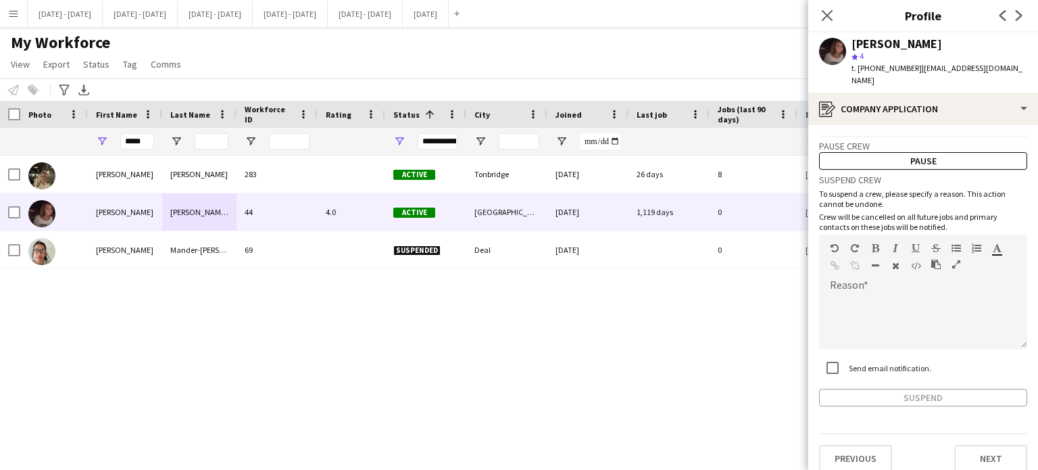
click at [730, 299] on div "[PERSON_NAME]-Don 69 Suspended Deal [DATE] 0 [EMAIL_ADDRESS][DOMAIN_NAME] [PHON…" at bounding box center [499, 295] width 998 height 281
click at [1008, 453] on button "Next" at bounding box center [990, 458] width 73 height 27
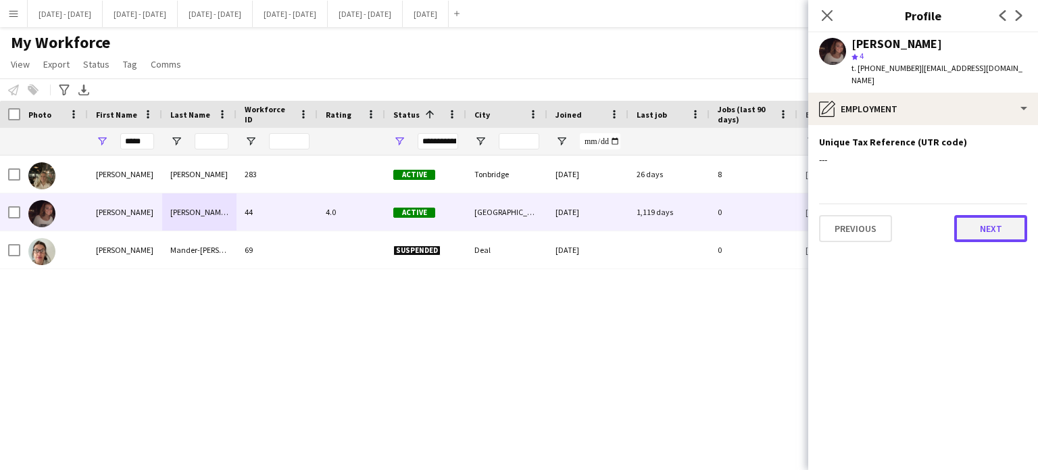
click at [984, 224] on button "Next" at bounding box center [990, 228] width 73 height 27
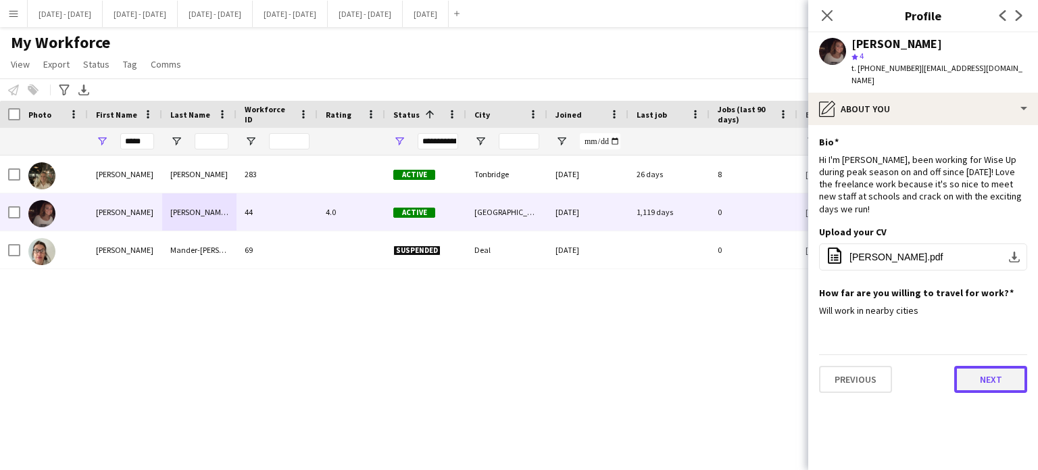
click at [981, 366] on button "Next" at bounding box center [990, 379] width 73 height 27
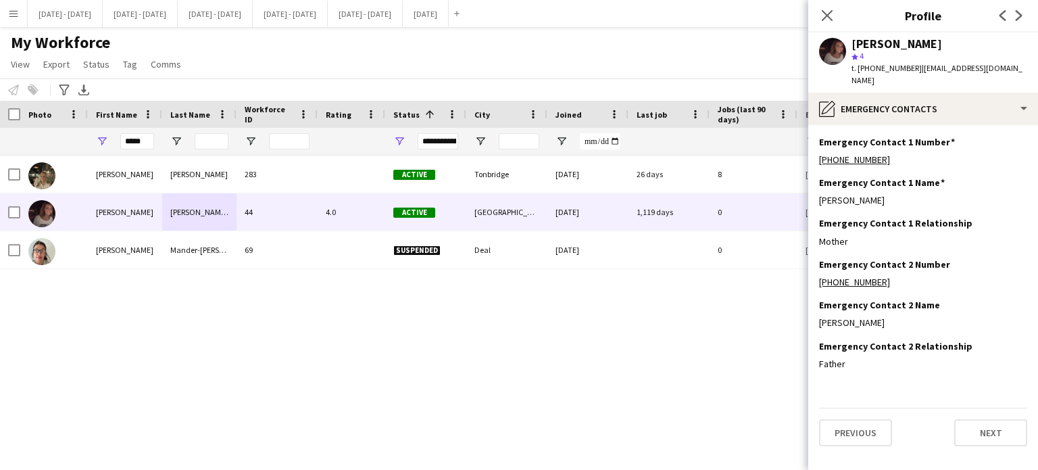
click at [976, 445] on app-section-data-types "Emergency Contact 1 Number Edit this field [PHONE_NUMBER] Emergency Contact 1 N…" at bounding box center [923, 297] width 230 height 345
click at [982, 420] on button "Next" at bounding box center [990, 432] width 73 height 27
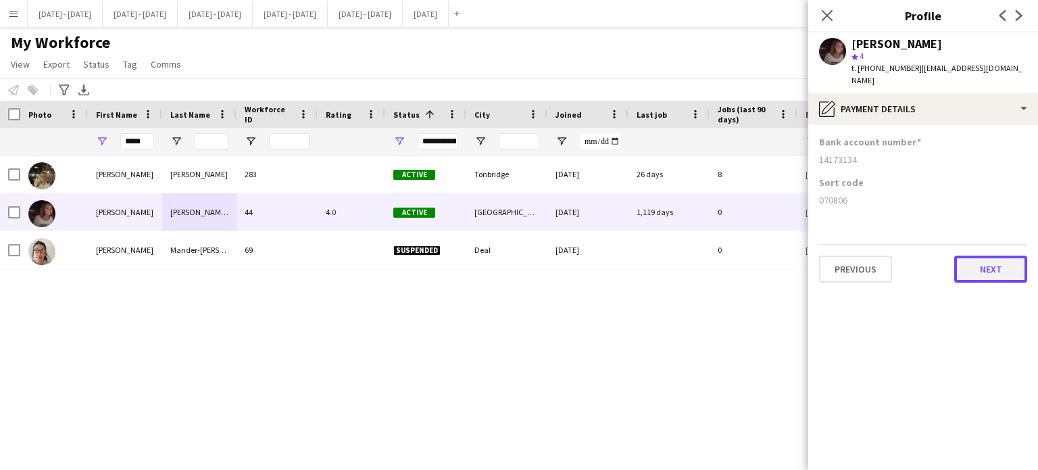
click at [995, 262] on button "Next" at bounding box center [990, 269] width 73 height 27
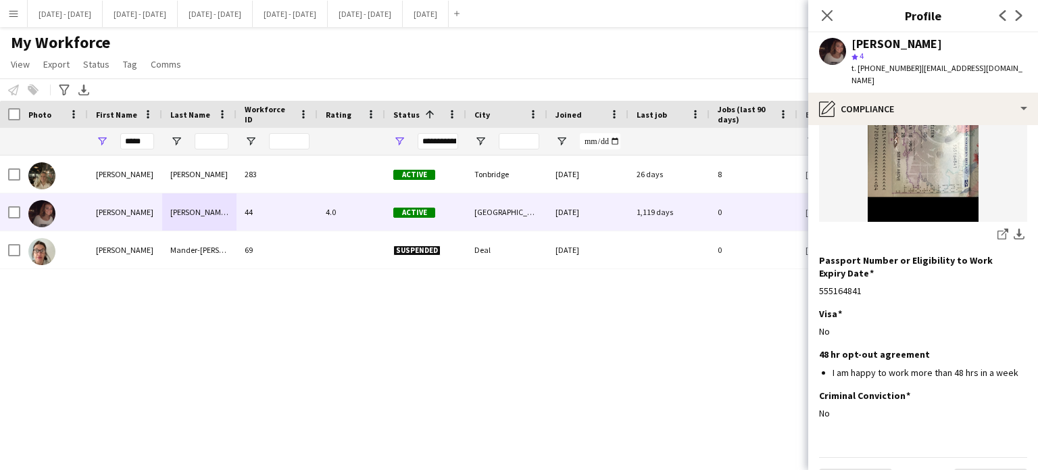
scroll to position [235, 0]
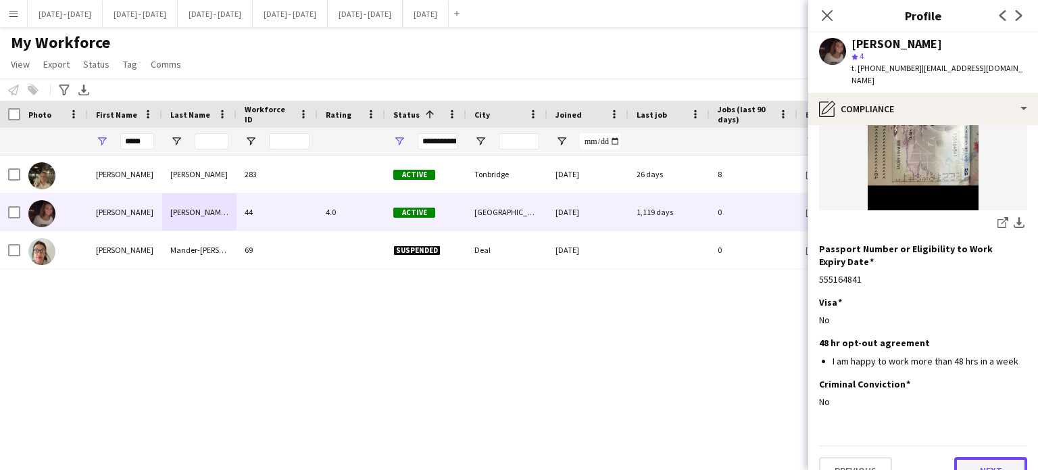
click at [992, 457] on button "Next" at bounding box center [990, 470] width 73 height 27
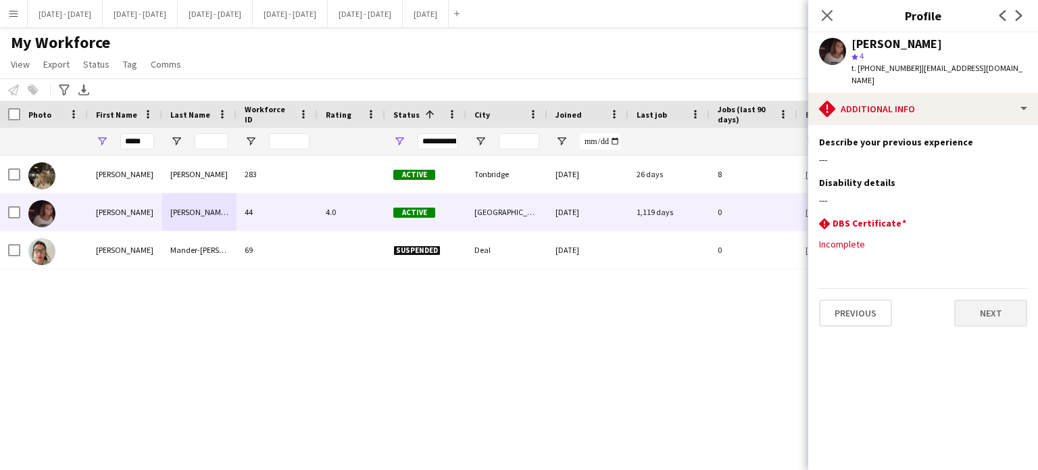
scroll to position [0, 0]
click at [1027, 217] on app-icon "Edit this field" at bounding box center [1022, 222] width 11 height 11
click at [825, 16] on icon "Close pop-in" at bounding box center [827, 15] width 13 height 13
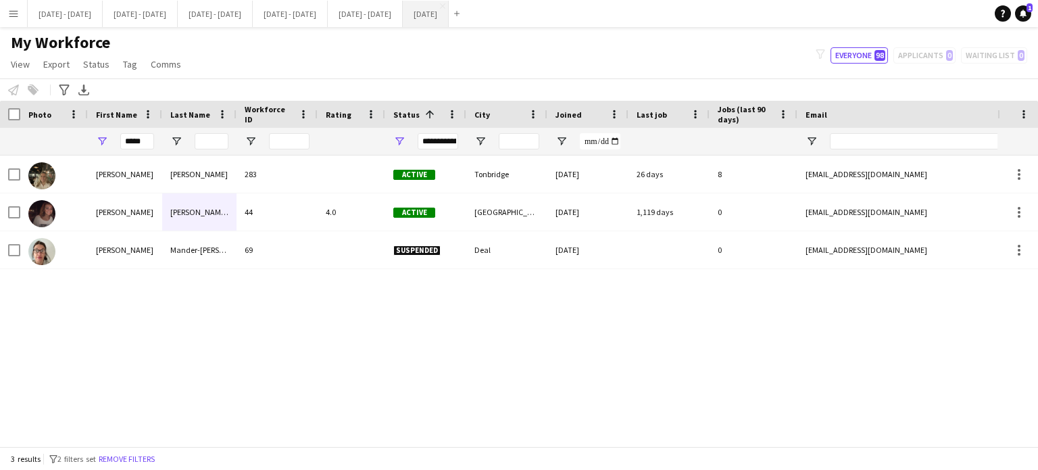
click at [449, 7] on button "[DATE] Close" at bounding box center [426, 14] width 46 height 26
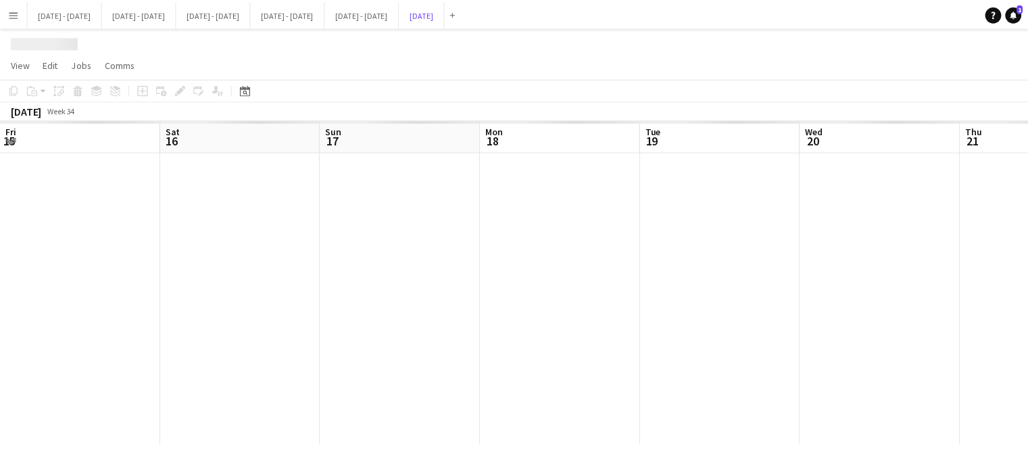
scroll to position [0, 530]
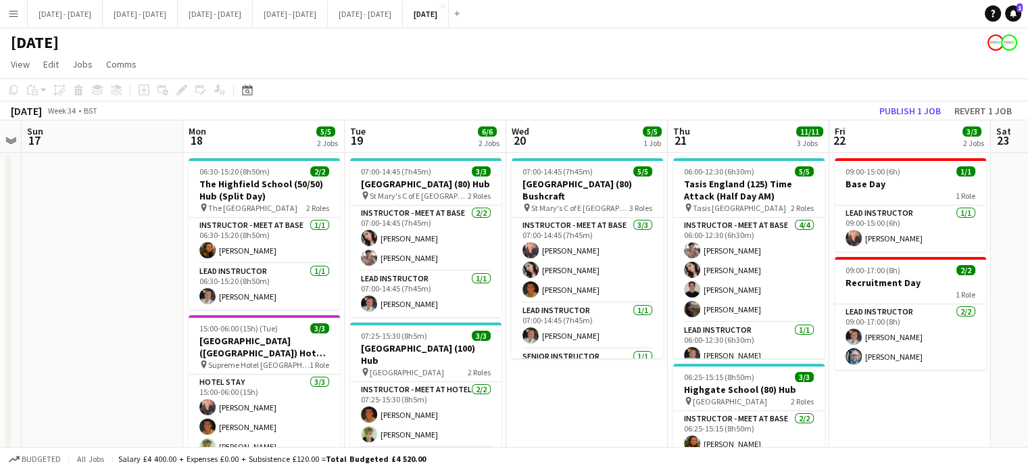
drag, startPoint x: 308, startPoint y: 307, endPoint x: 860, endPoint y: 324, distance: 551.9
click at [860, 324] on app-calendar-viewport "Fri 15 2/2 1 Job Sat 16 Sun 17 Mon 18 5/5 2 Jobs Tue 19 6/6 2 Jobs Wed 20 5/5 1…" at bounding box center [514, 430] width 1028 height 620
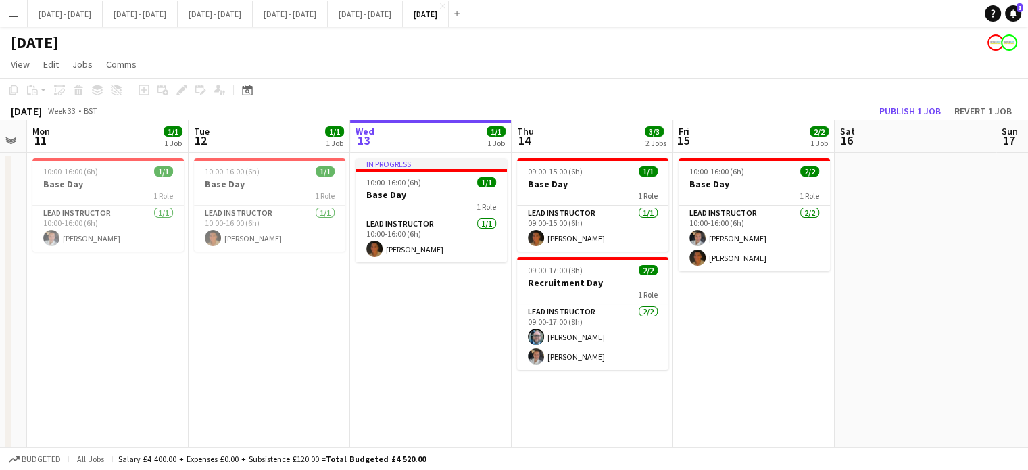
scroll to position [0, 293]
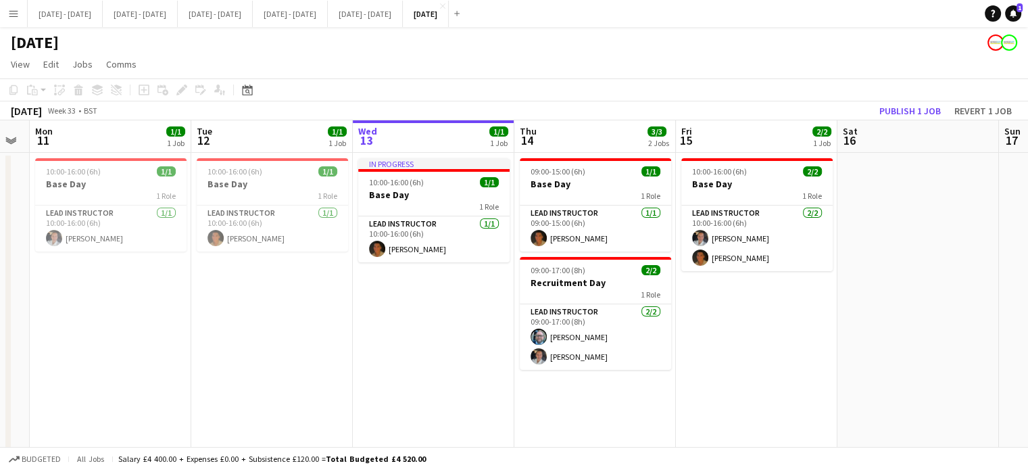
drag, startPoint x: 686, startPoint y: 347, endPoint x: 834, endPoint y: 348, distance: 148.0
click at [834, 348] on app-calendar-viewport "Sat 9 Sun 10 Mon 11 1/1 1 Job Tue 12 1/1 1 Job Wed 13 1/1 1 Job Thu 14 3/3 2 Jo…" at bounding box center [514, 430] width 1028 height 620
drag, startPoint x: 729, startPoint y: 391, endPoint x: 720, endPoint y: 379, distance: 14.9
click at [0, 331] on app-calendar-viewport "Sat 9 2/2 1 Job Sun 10 Mon 11 1/1 1 Job Tue 12 1/1 1 Job Wed 13 1/1 1 Job Thu 1…" at bounding box center [514, 430] width 1028 height 620
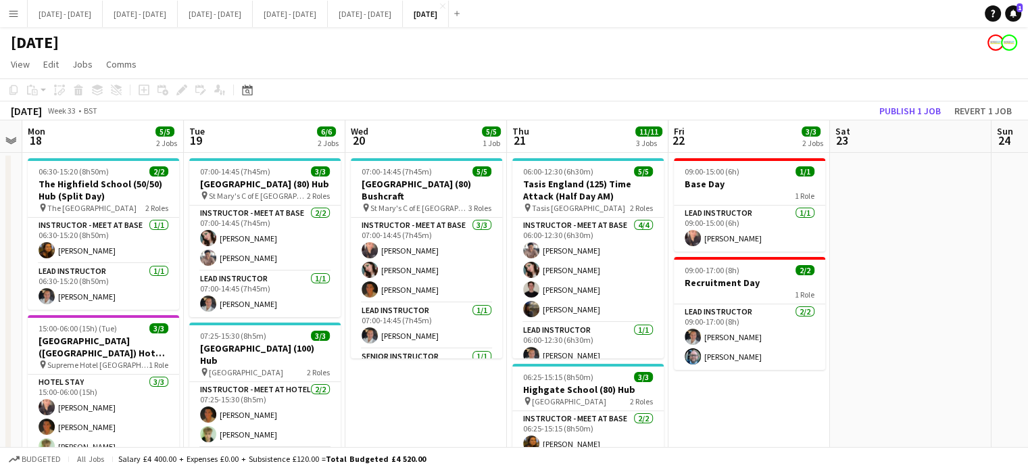
scroll to position [0, 332]
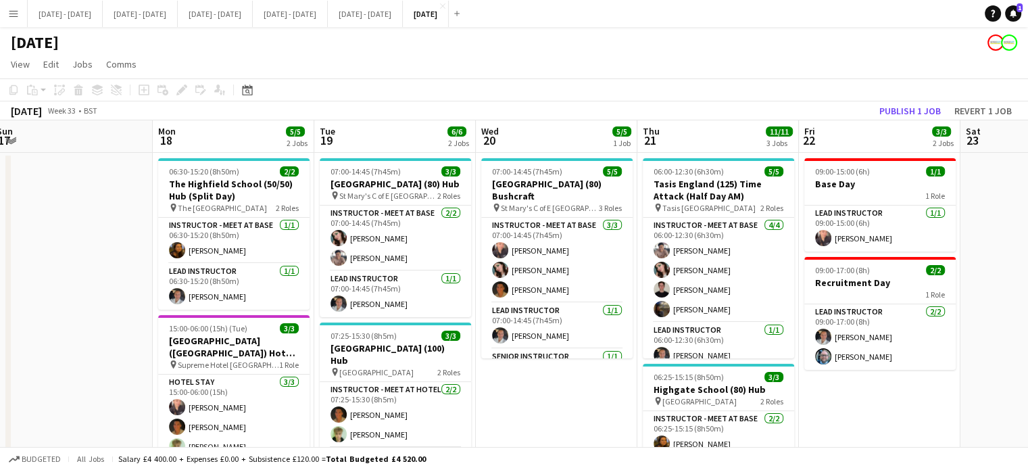
drag, startPoint x: 803, startPoint y: 394, endPoint x: 525, endPoint y: 426, distance: 280.3
click at [525, 426] on app-calendar-viewport "Fri 15 2/2 1 Job Sat 16 Sun 17 Mon 18 5/5 2 Jobs Tue 19 6/6 2 Jobs Wed 20 5/5 1…" at bounding box center [514, 430] width 1028 height 620
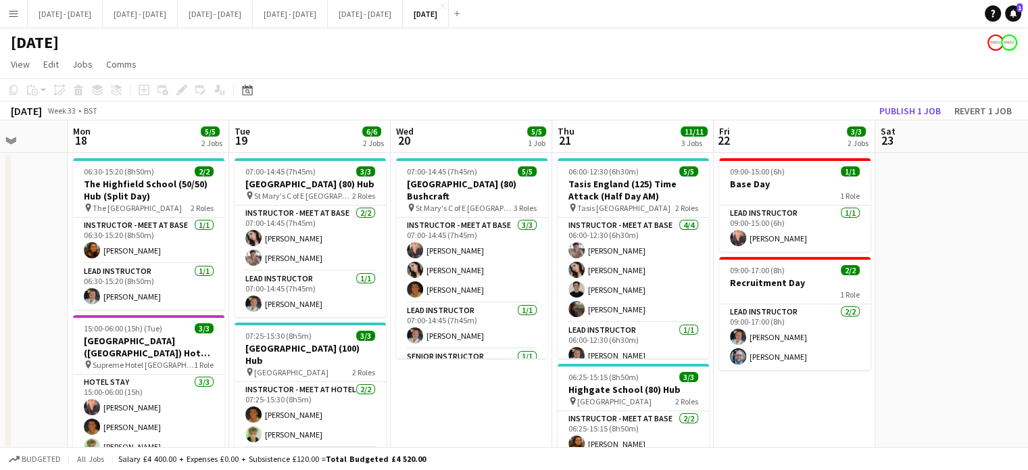
drag, startPoint x: 552, startPoint y: 387, endPoint x: 467, endPoint y: 432, distance: 96.1
click at [467, 432] on app-calendar-viewport "Fri 15 2/2 1 Job Sat 16 Sun 17 Mon 18 5/5 2 Jobs Tue 19 6/6 2 Jobs Wed 20 5/5 1…" at bounding box center [514, 430] width 1028 height 620
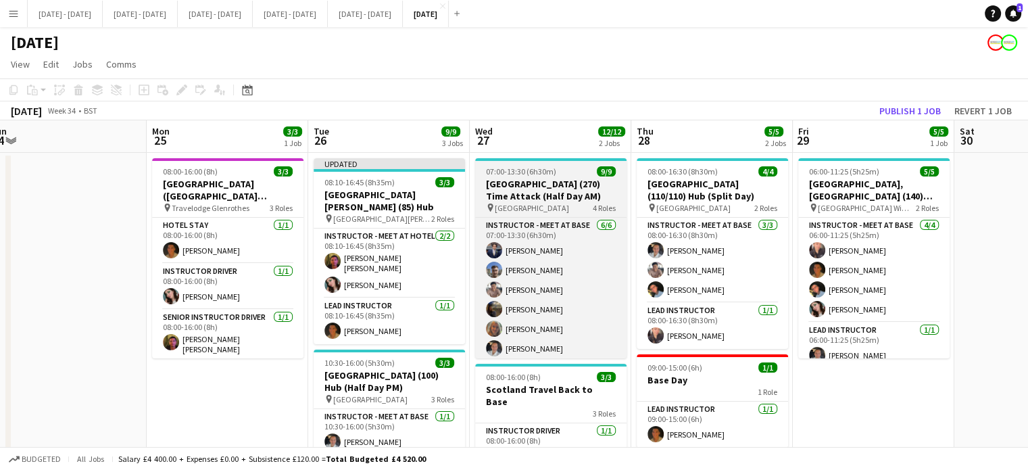
scroll to position [0, 499]
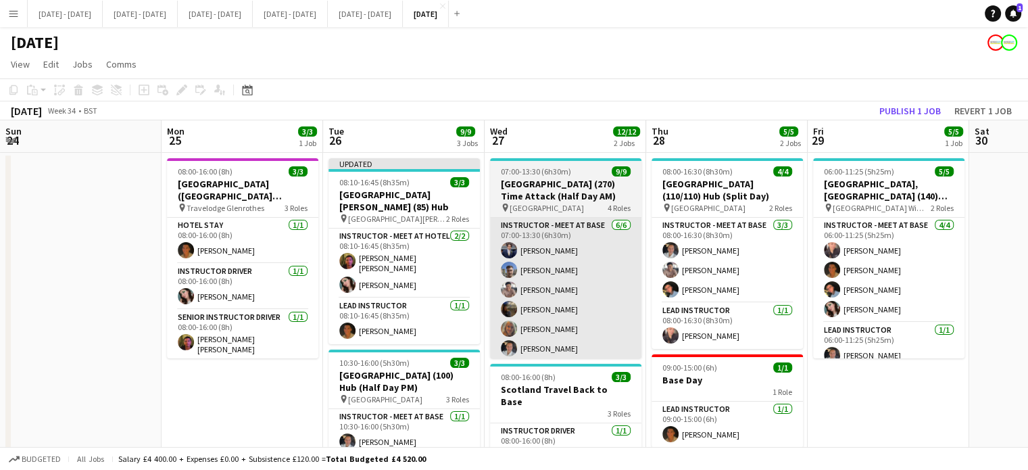
drag, startPoint x: 712, startPoint y: 184, endPoint x: 649, endPoint y: 243, distance: 86.5
click at [765, 180] on app-calendar-viewport "Thu 21 11/11 3 Jobs Fri 22 3/3 2 Jobs Sat 23 Sun 24 Mon 25 3/3 1 Job Tue 26 9/9…" at bounding box center [514, 430] width 1028 height 620
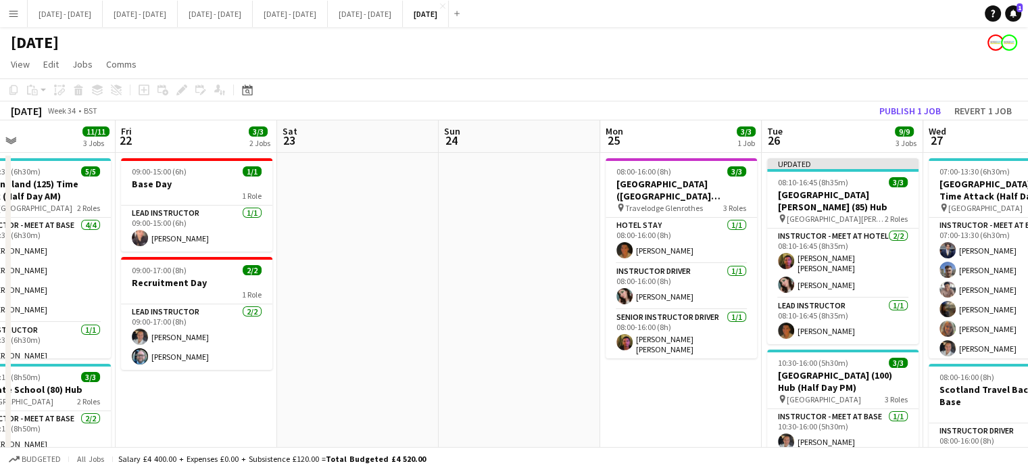
drag, startPoint x: 561, startPoint y: 326, endPoint x: 591, endPoint y: 321, distance: 30.9
click at [591, 321] on app-calendar-viewport "Tue 19 6/6 2 Jobs Wed 20 5/5 1 Job Thu 21 11/11 3 Jobs Fri 22 3/3 2 Jobs Sat 23…" at bounding box center [514, 430] width 1028 height 620
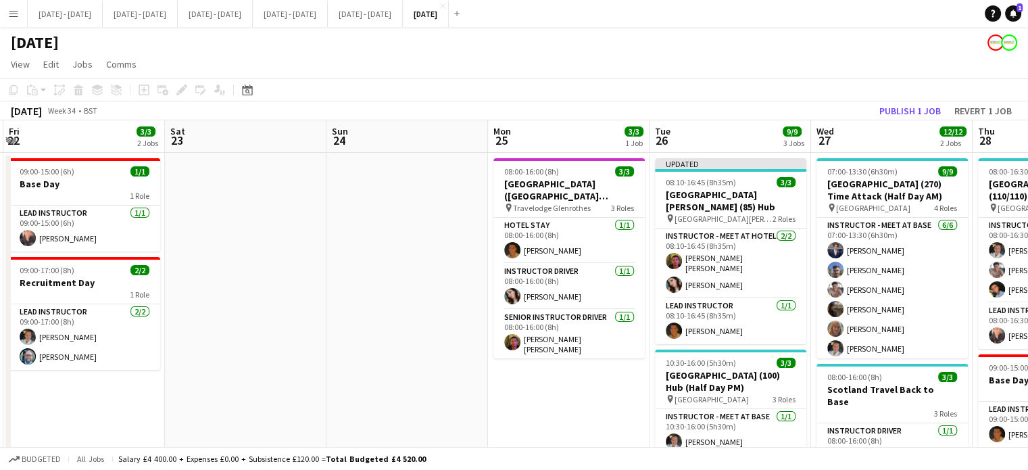
scroll to position [0, 423]
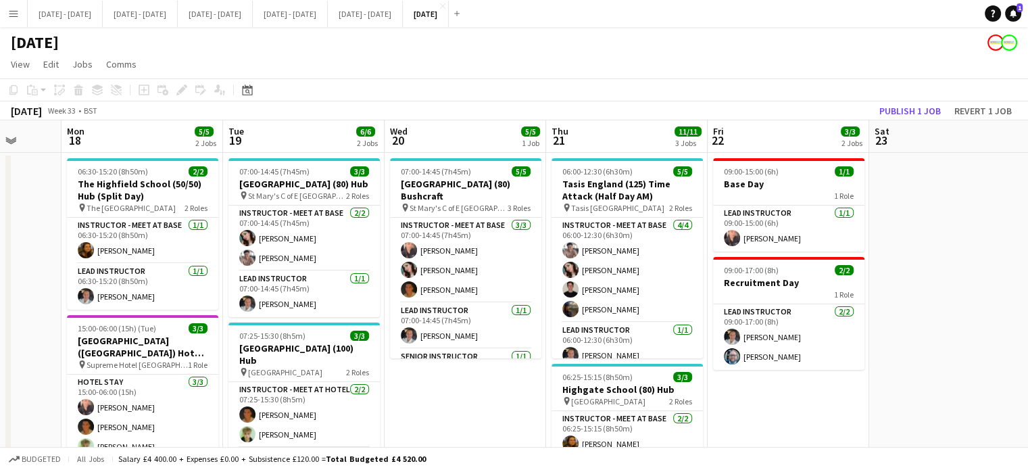
drag, startPoint x: 304, startPoint y: 378, endPoint x: 896, endPoint y: 286, distance: 599.2
click at [896, 286] on app-calendar-viewport "Fri 15 2/2 1 Job Sat 16 Sun 17 Mon 18 5/5 2 Jobs Tue 19 6/6 2 Jobs Wed 20 5/5 1…" at bounding box center [514, 430] width 1028 height 620
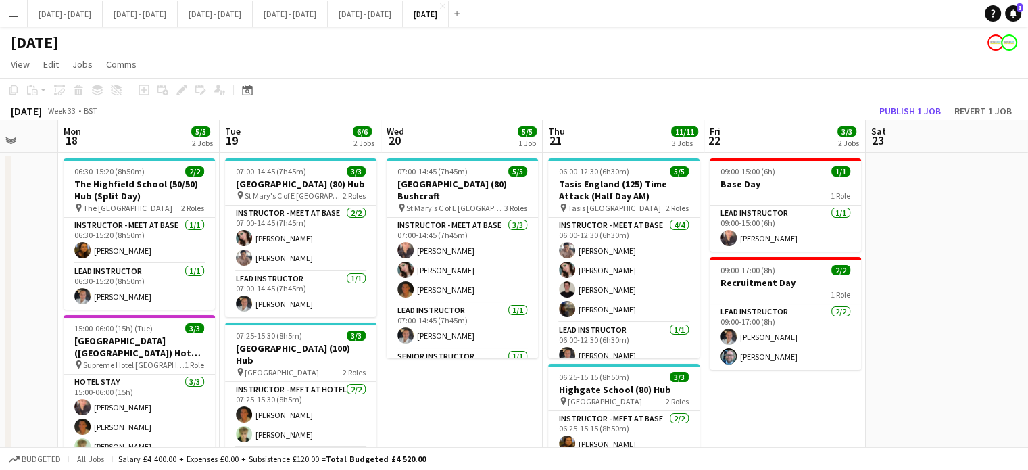
scroll to position [0, 516]
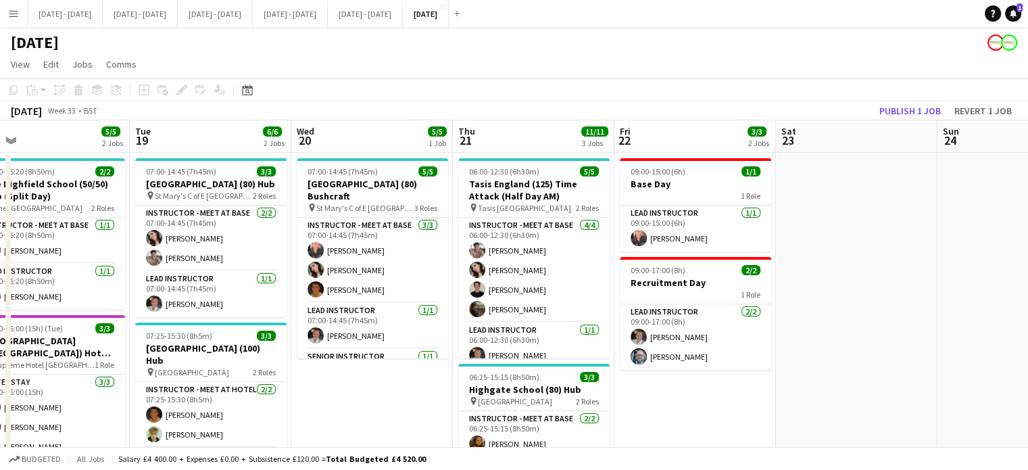
drag, startPoint x: 475, startPoint y: 381, endPoint x: 382, endPoint y: 383, distance: 93.3
click at [382, 383] on app-calendar-viewport "Fri 15 2/2 1 Job Sat 16 Sun 17 Mon 18 5/5 2 Jobs Tue 19 6/6 2 Jobs Wed 20 5/5 1…" at bounding box center [514, 430] width 1028 height 620
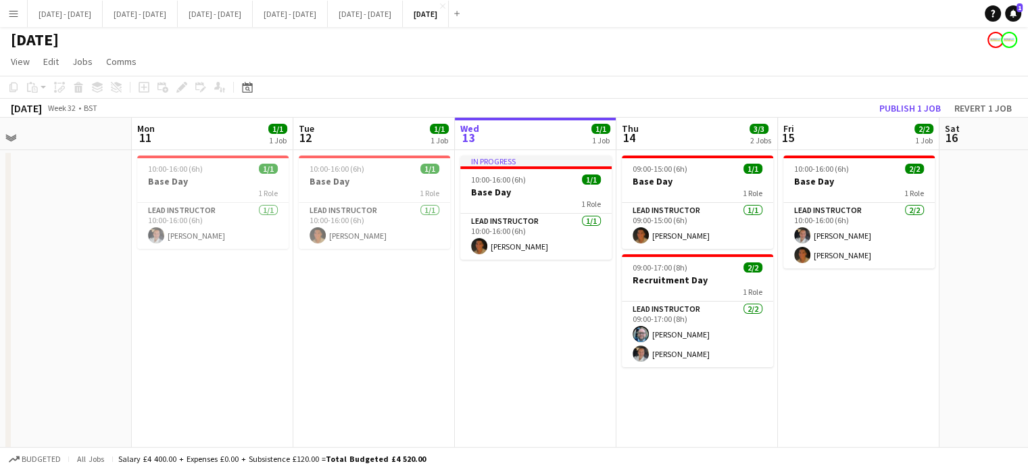
scroll to position [0, 352]
drag, startPoint x: 103, startPoint y: 262, endPoint x: 452, endPoint y: 362, distance: 363.7
click at [452, 362] on app-date-cell "10:00-16:00 (6h) 1/1 Base Day 1 Role Lead Instructor [DATE] 10:00-16:00 (6h) [P…" at bounding box center [375, 443] width 162 height 587
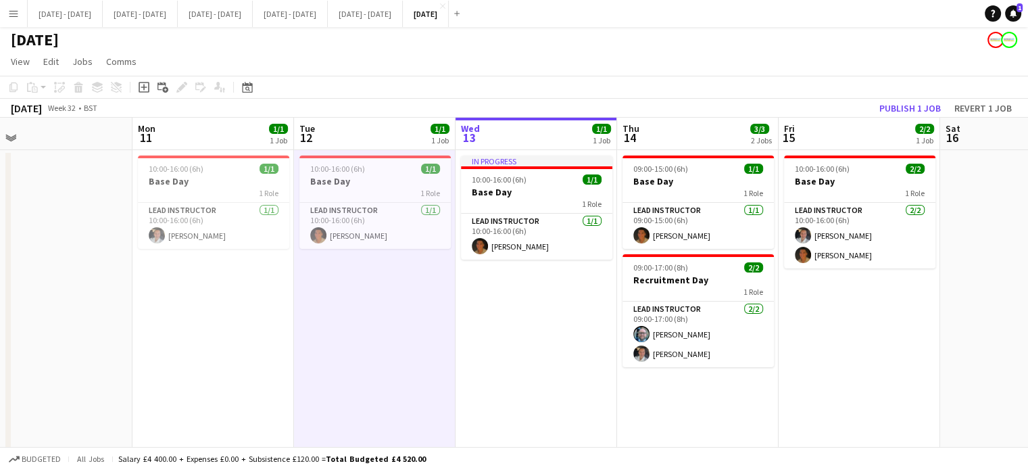
scroll to position [0, 352]
drag, startPoint x: 452, startPoint y: 362, endPoint x: 383, endPoint y: 418, distance: 89.0
click at [383, 418] on app-date-cell "10:00-16:00 (6h) 1/1 Base Day 1 Role Lead Instructor [DATE] 10:00-16:00 (6h) [P…" at bounding box center [376, 443] width 162 height 587
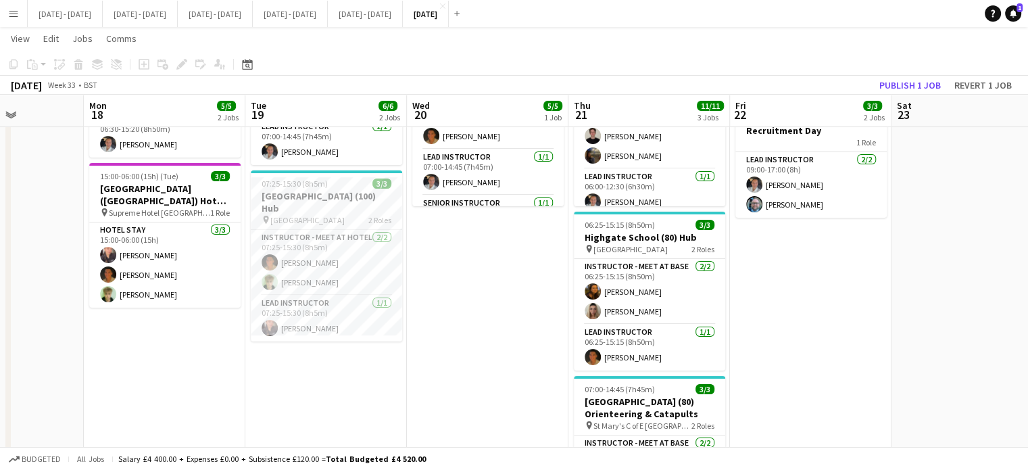
scroll to position [150, 0]
click at [633, 356] on app-card-role "Lead Instructor [DATE] 06:25-15:15 (8h50m) [PERSON_NAME]" at bounding box center [649, 348] width 151 height 46
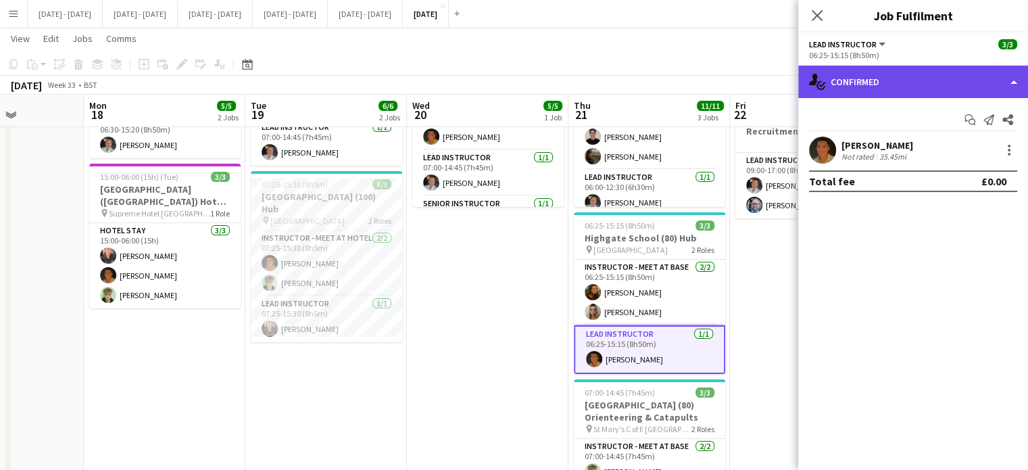
click at [881, 91] on div "single-neutral-actions-check-2 Confirmed" at bounding box center [913, 82] width 230 height 32
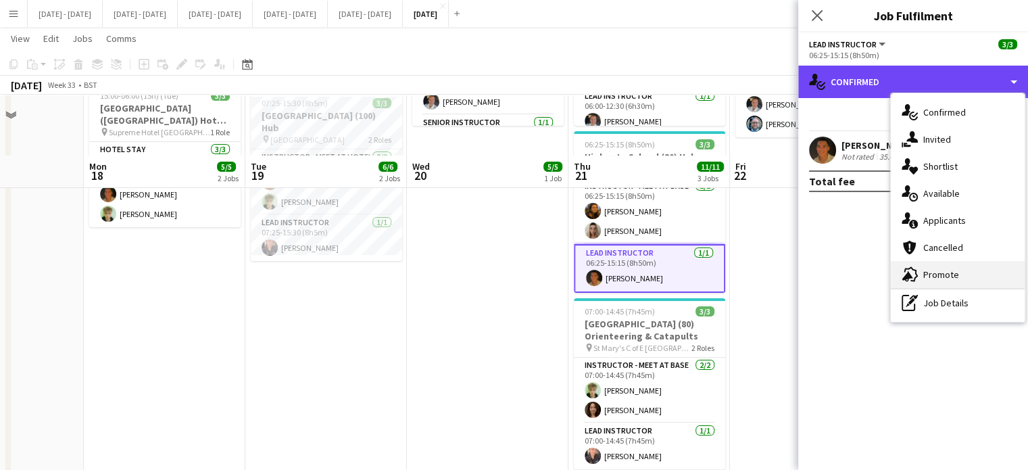
scroll to position [292, 0]
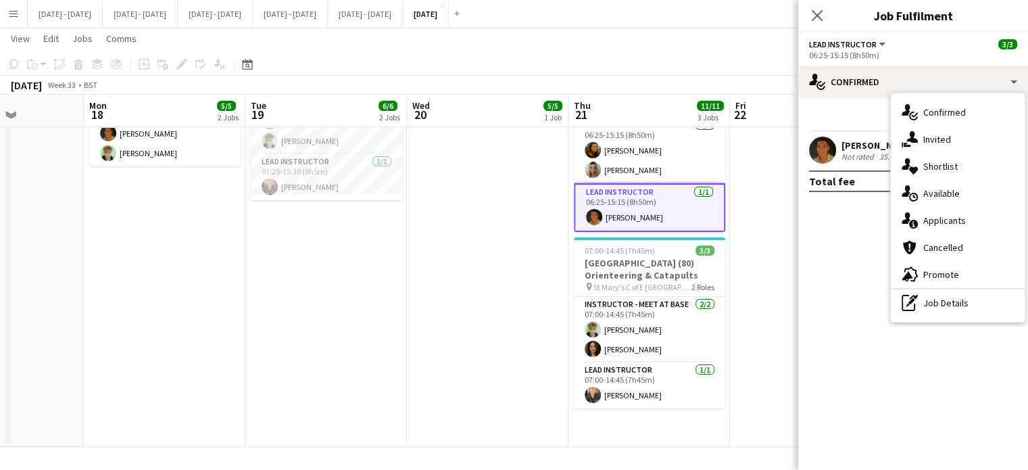
click at [863, 145] on div "[PERSON_NAME]" at bounding box center [878, 145] width 72 height 12
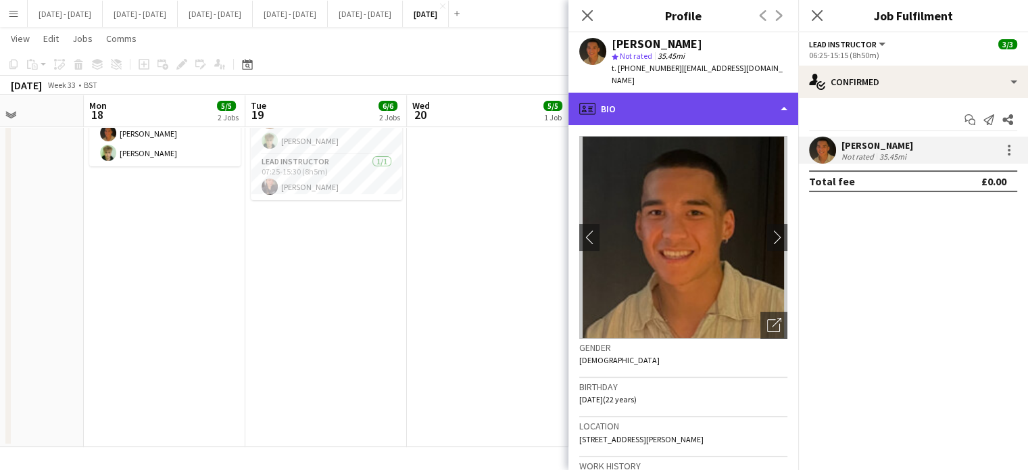
click at [731, 93] on div "profile Bio" at bounding box center [683, 109] width 230 height 32
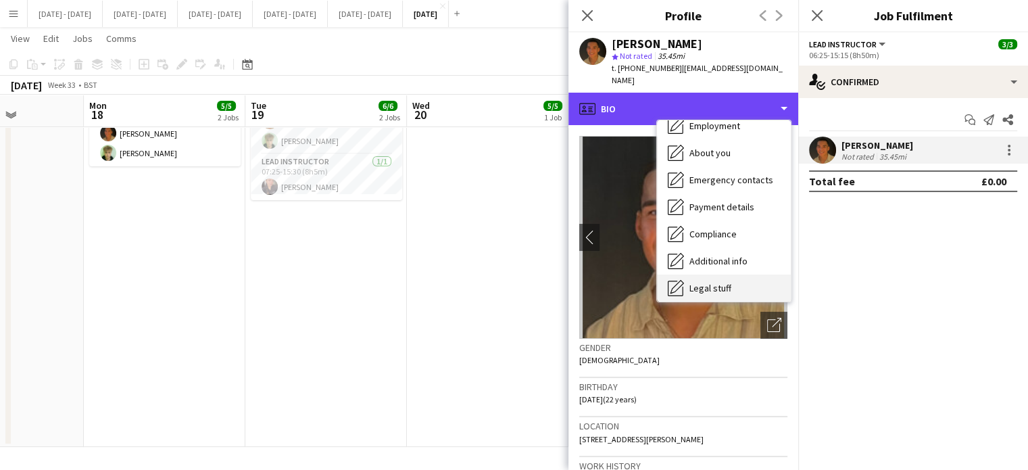
scroll to position [127, 0]
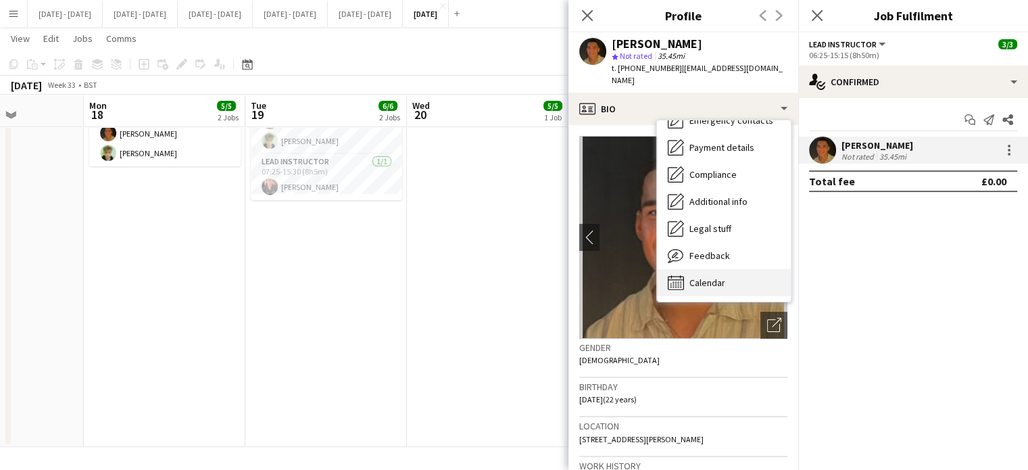
click at [730, 269] on div "Calendar Calendar" at bounding box center [724, 282] width 134 height 27
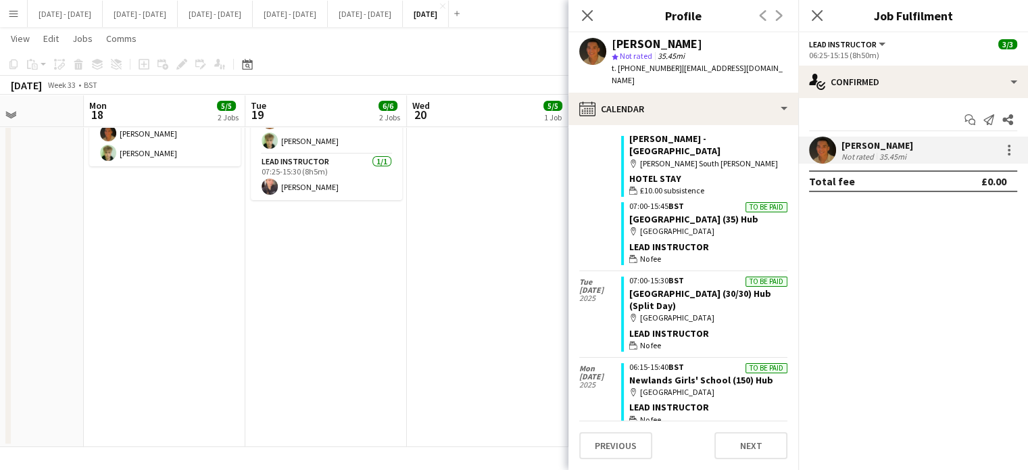
scroll to position [4478, 0]
click at [579, 14] on app-icon "Close pop-in" at bounding box center [588, 16] width 20 height 20
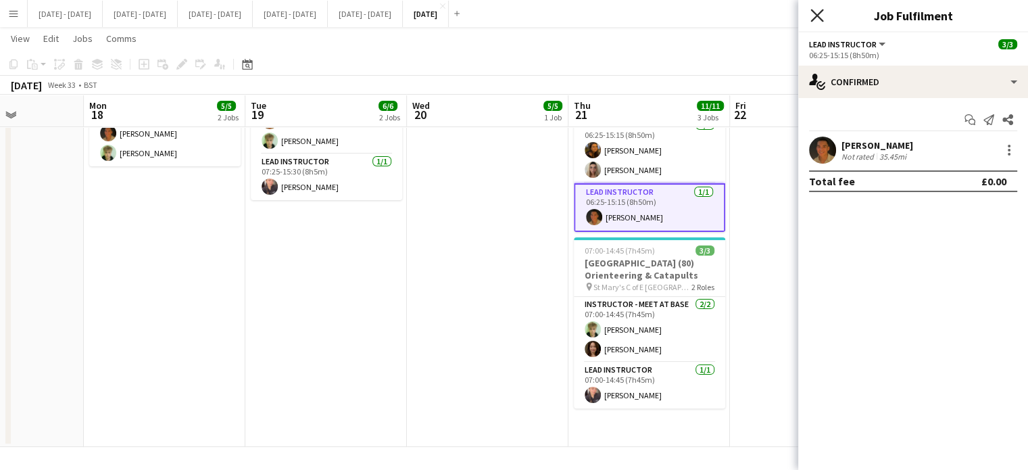
click at [819, 16] on icon "Close pop-in" at bounding box center [816, 15] width 13 height 13
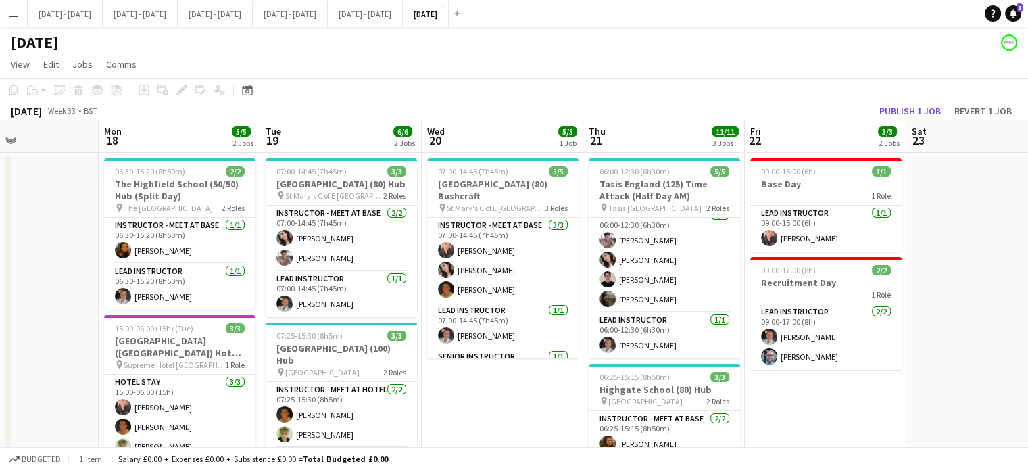
scroll to position [0, 381]
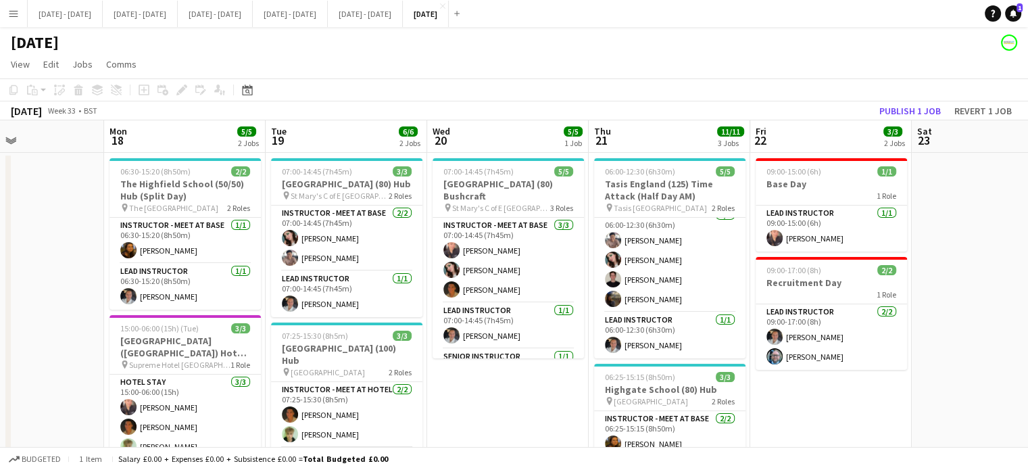
drag, startPoint x: 52, startPoint y: 318, endPoint x: 72, endPoint y: 293, distance: 32.7
click at [72, 293] on app-calendar-viewport "Fri 15 2/2 1 Job Sat 16 Sun 17 Mon 18 5/5 2 Jobs Tue 19 6/6 2 Jobs Wed 20 5/5 1…" at bounding box center [514, 430] width 1028 height 620
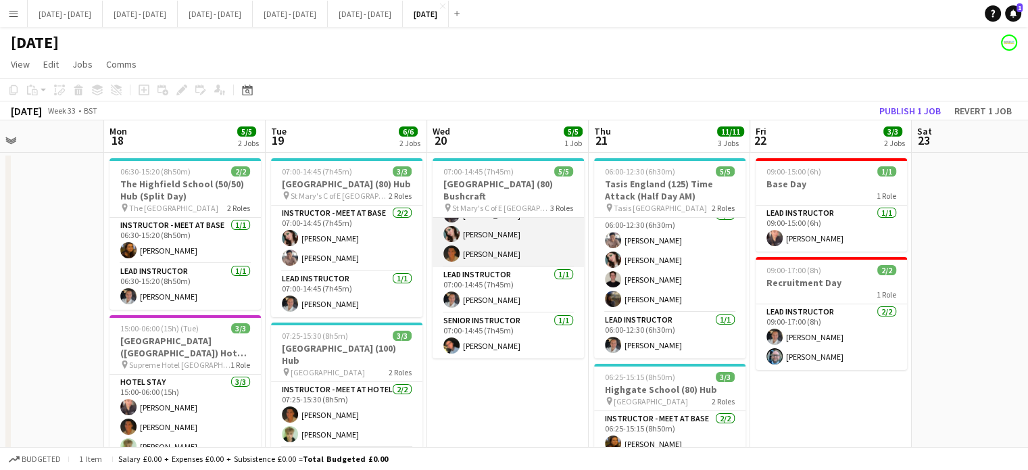
scroll to position [0, 0]
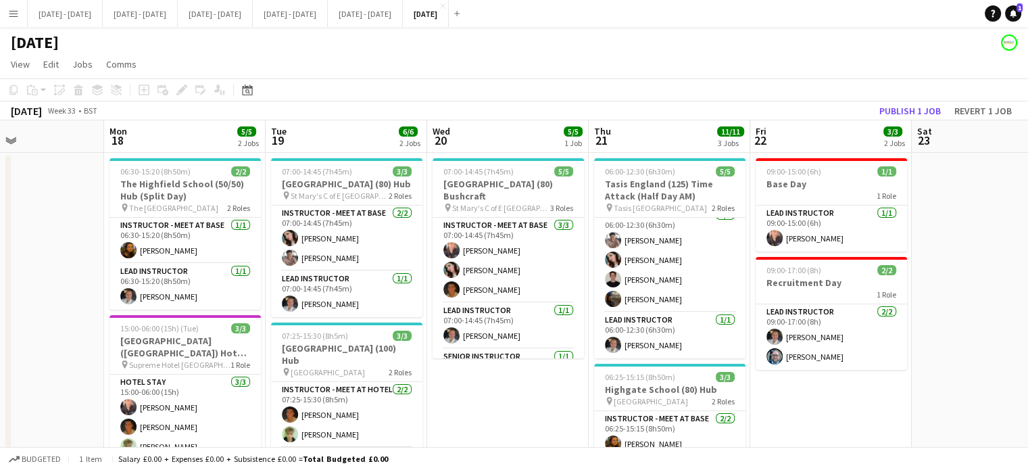
click at [515, 388] on app-date-cell "07:00-14:45 (7h45m) 5/5 [GEOGRAPHIC_DATA] (80) Bushcraft pin St Mary's C of E H…" at bounding box center [508, 446] width 162 height 587
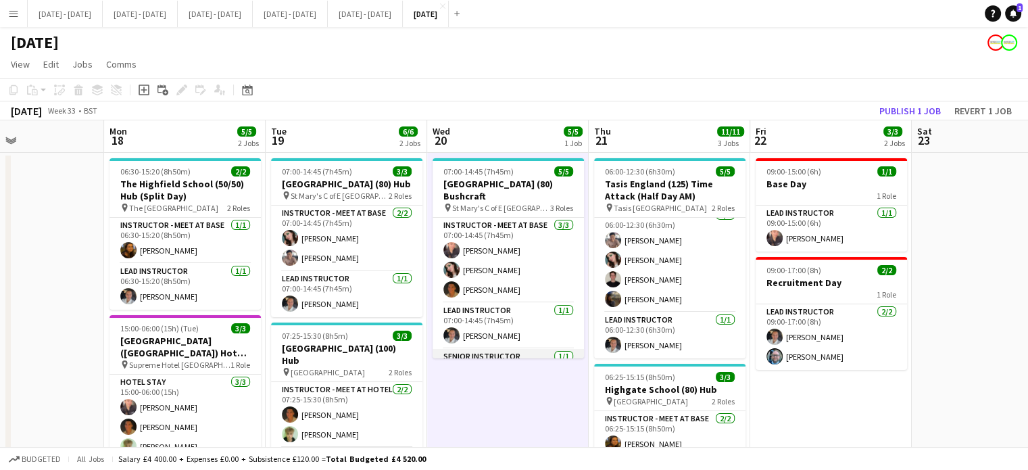
scroll to position [36, 0]
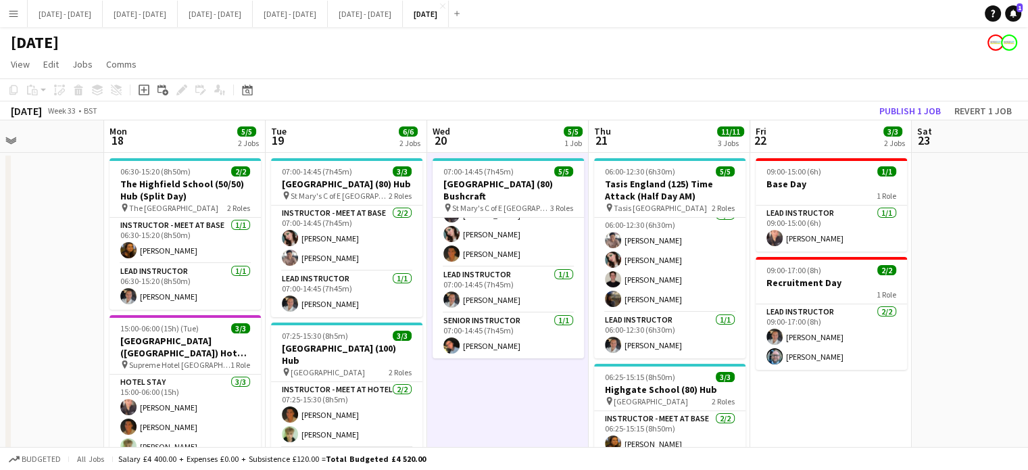
click at [523, 400] on app-date-cell "07:00-14:45 (7h45m) 5/5 [GEOGRAPHIC_DATA] (80) Bushcraft pin St Mary's C of E H…" at bounding box center [508, 446] width 162 height 587
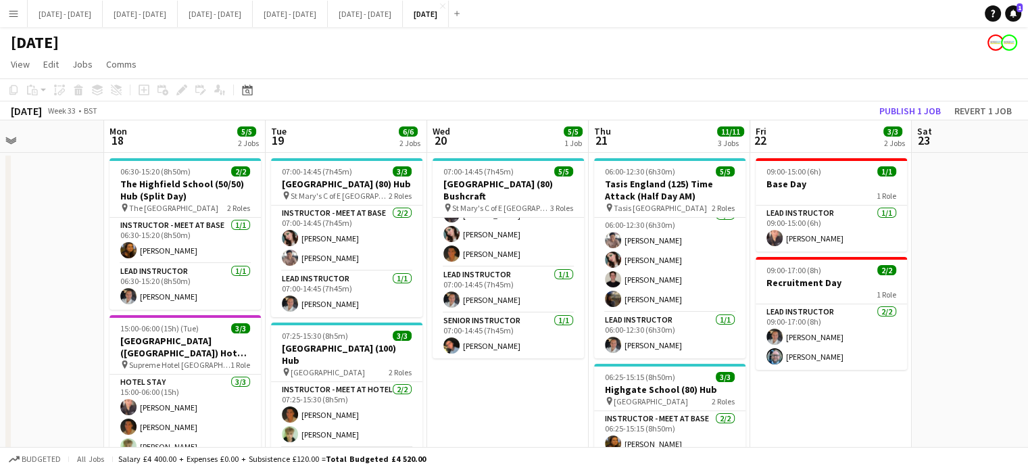
click at [522, 402] on app-date-cell "07:00-14:45 (7h45m) 5/5 [GEOGRAPHIC_DATA] (80) Bushcraft pin St Mary's C of E H…" at bounding box center [508, 446] width 162 height 587
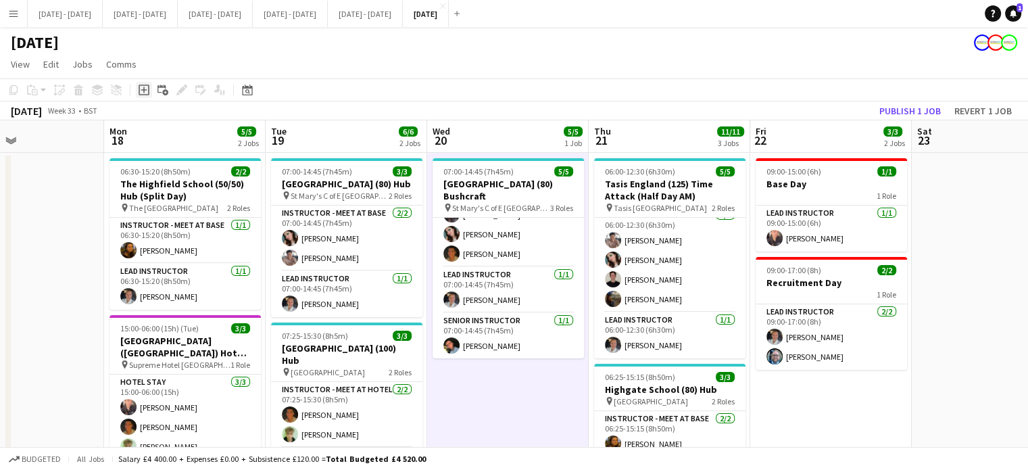
click at [146, 93] on icon "Add job" at bounding box center [144, 89] width 11 height 11
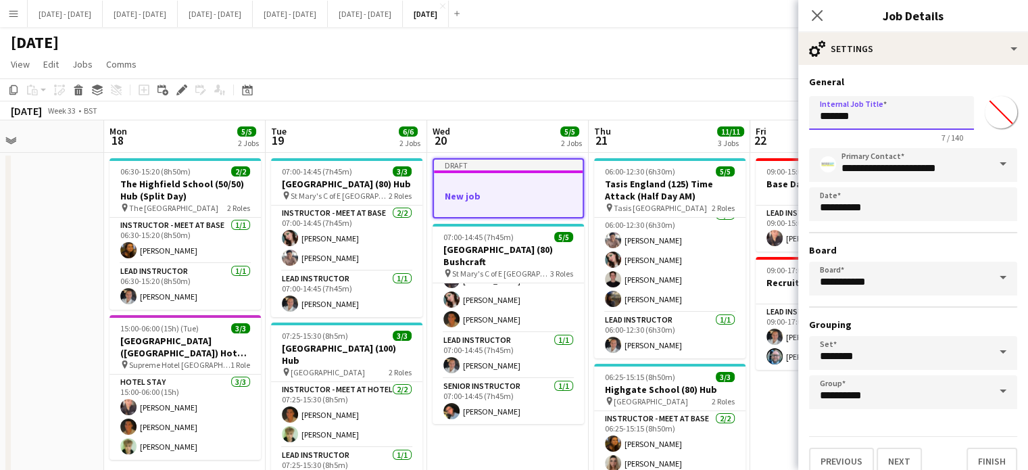
drag, startPoint x: 868, startPoint y: 112, endPoint x: 806, endPoint y: 135, distance: 65.7
click at [806, 135] on form "**********" at bounding box center [913, 275] width 230 height 399
type input "*"
type input "********"
click at [998, 105] on input "*******" at bounding box center [1001, 112] width 49 height 49
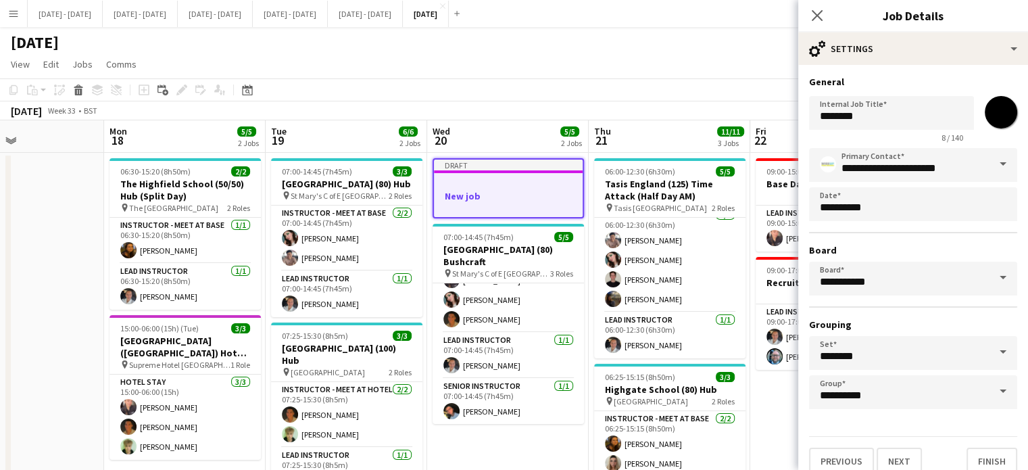
type input "*******"
click at [930, 78] on h3 "General" at bounding box center [913, 82] width 208 height 12
click at [973, 454] on button "Finish" at bounding box center [992, 460] width 51 height 27
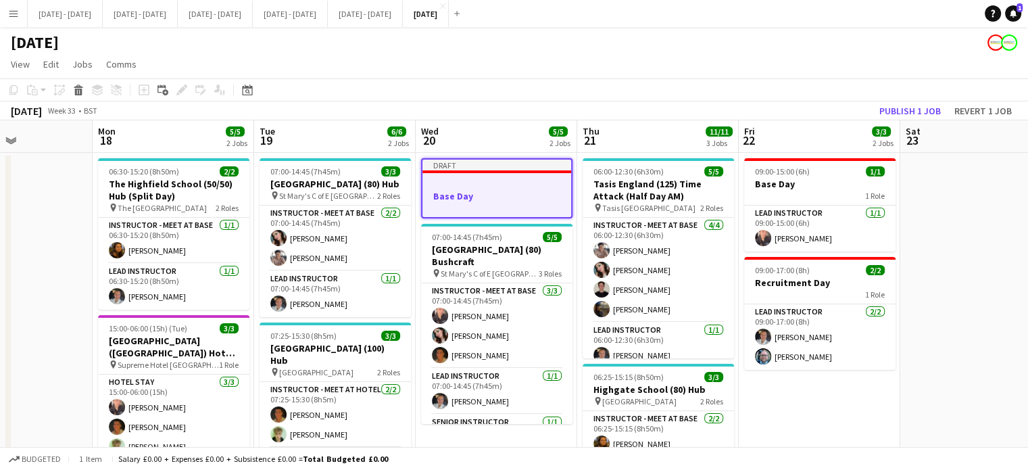
scroll to position [0, 391]
click at [452, 161] on div "Draft" at bounding box center [497, 165] width 149 height 11
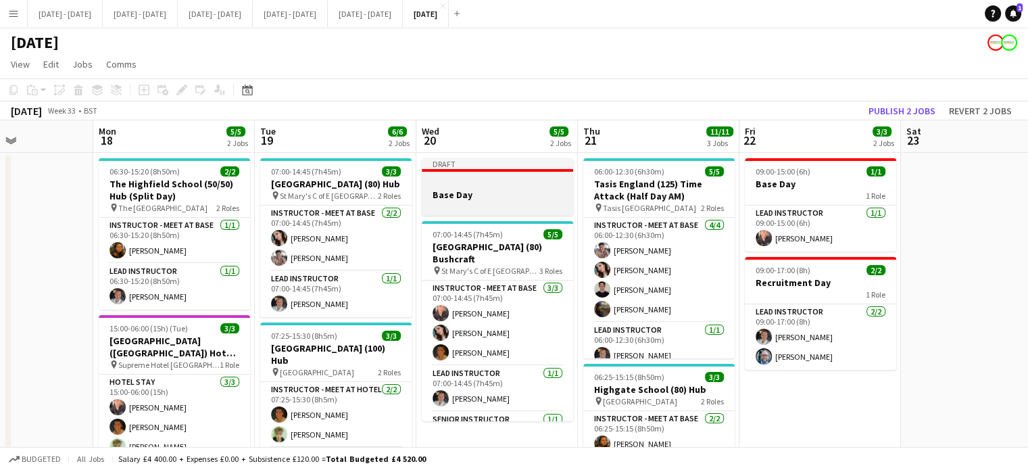
click at [457, 183] on div at bounding box center [497, 182] width 151 height 10
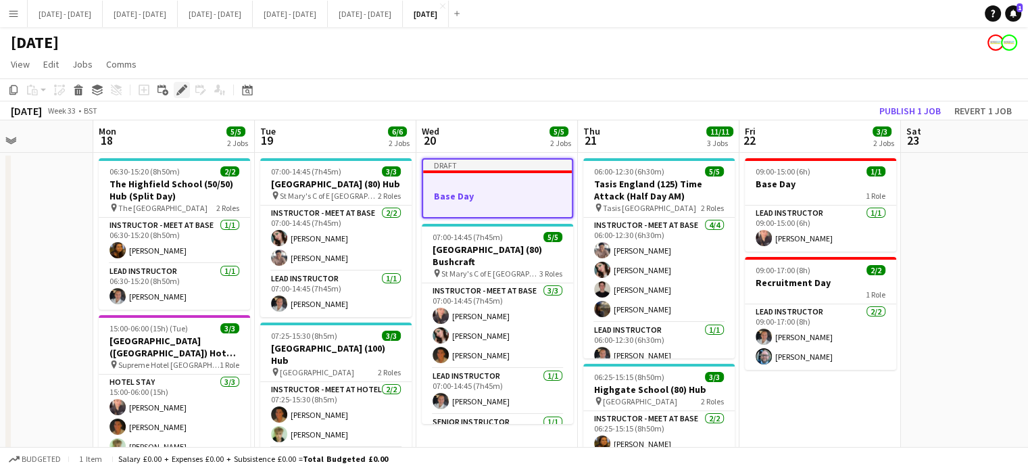
click at [181, 94] on icon "Edit" at bounding box center [181, 89] width 11 height 11
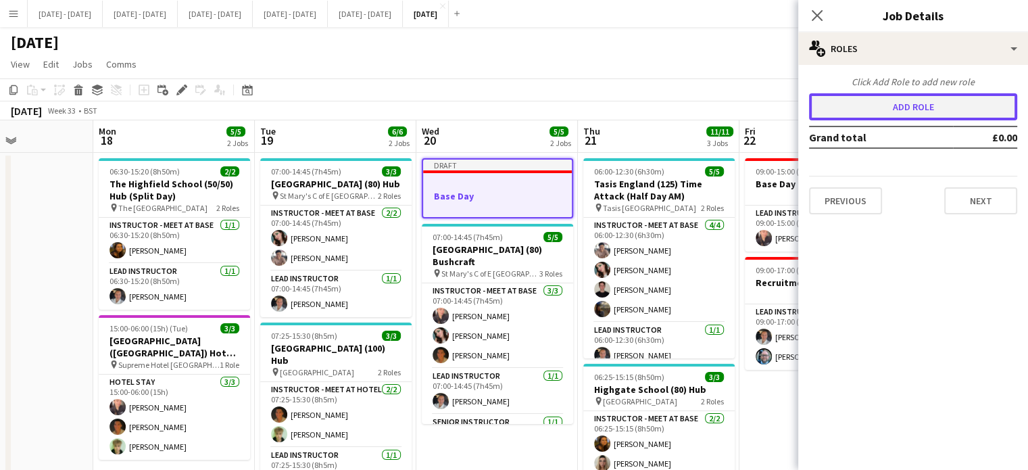
click at [876, 109] on button "Add role" at bounding box center [913, 106] width 208 height 27
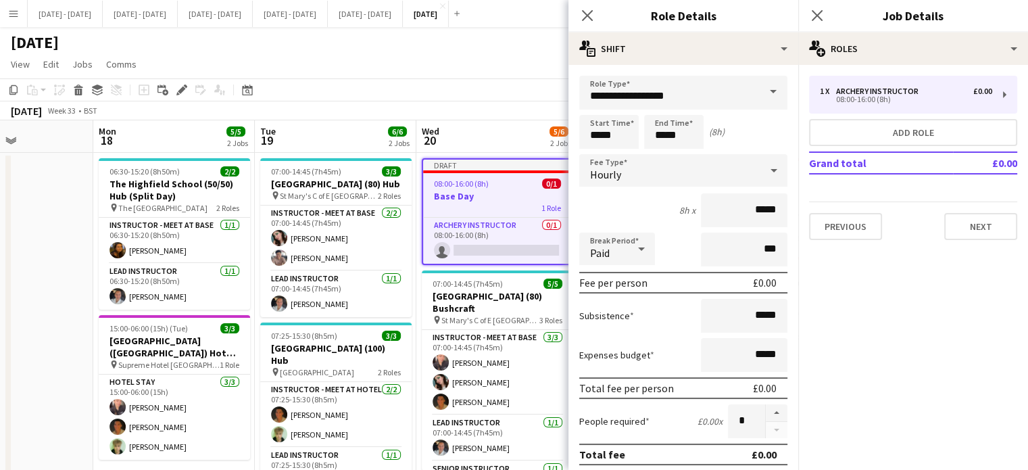
click at [767, 91] on span at bounding box center [773, 92] width 28 height 32
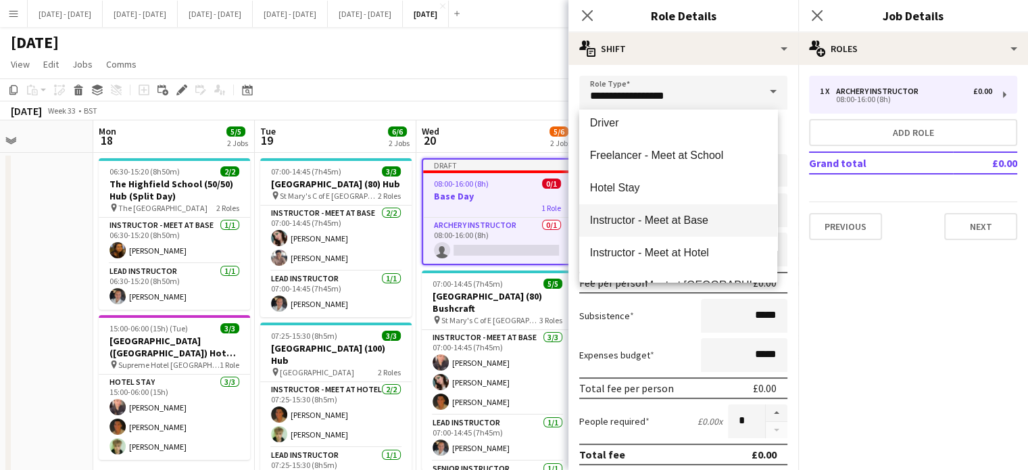
scroll to position [406, 0]
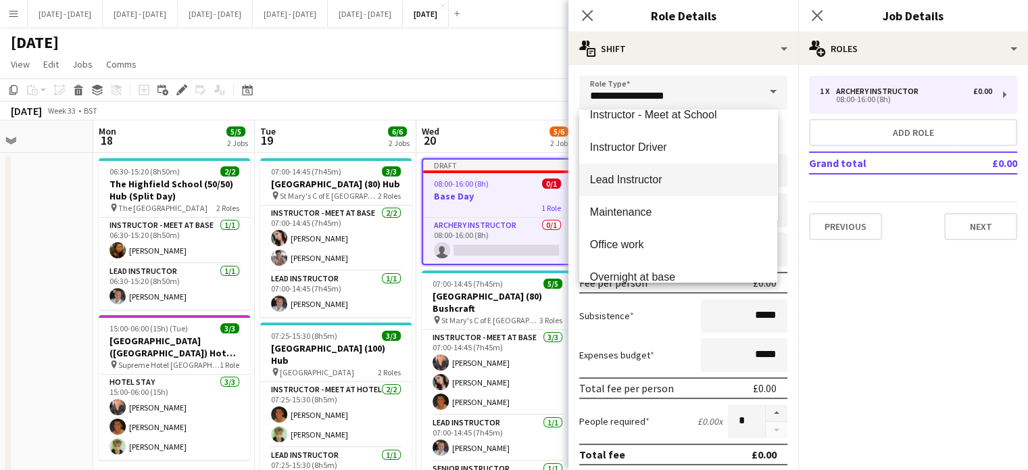
click at [675, 177] on span "Lead Instructor" at bounding box center [678, 179] width 176 height 13
type input "**********"
type input "*******"
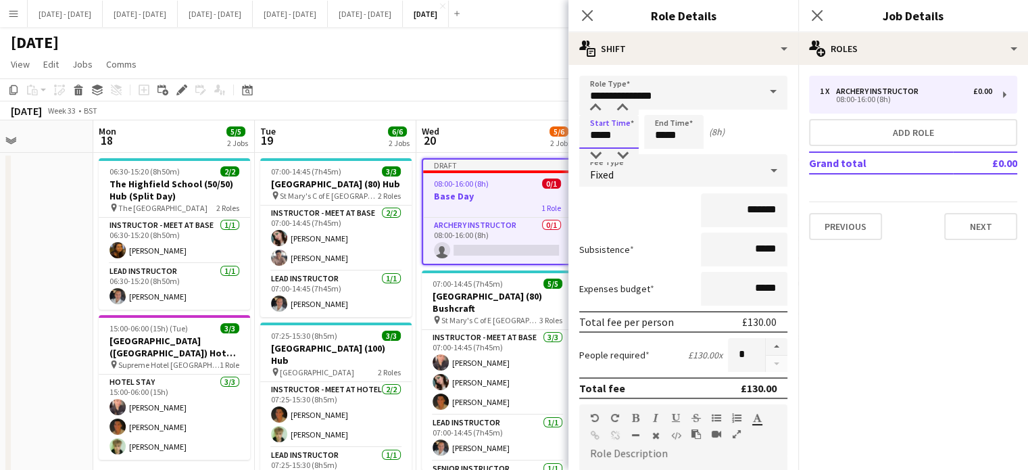
drag, startPoint x: 627, startPoint y: 132, endPoint x: 519, endPoint y: 132, distance: 108.2
click at [519, 132] on body "Menu Boards Boards Boards All jobs Status Workforce Workforce My Workforce Recr…" at bounding box center [514, 381] width 1028 height 763
type input "*****"
click at [667, 178] on div "Fixed" at bounding box center [669, 170] width 181 height 32
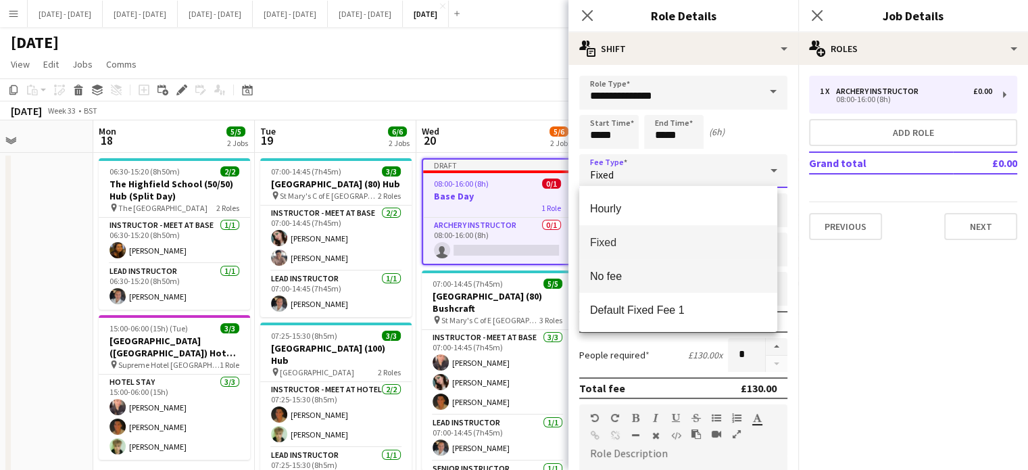
click at [667, 272] on span "No fee" at bounding box center [678, 276] width 176 height 13
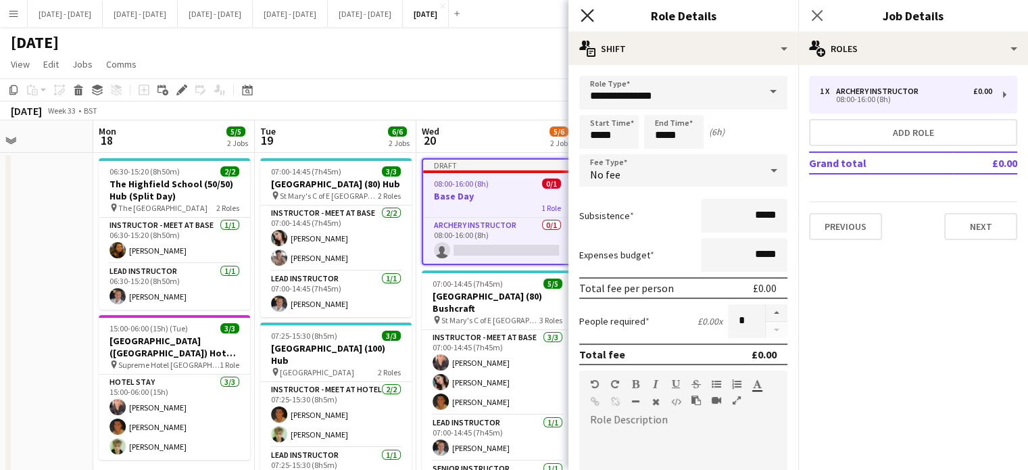
click at [582, 18] on icon "Close pop-in" at bounding box center [587, 15] width 13 height 13
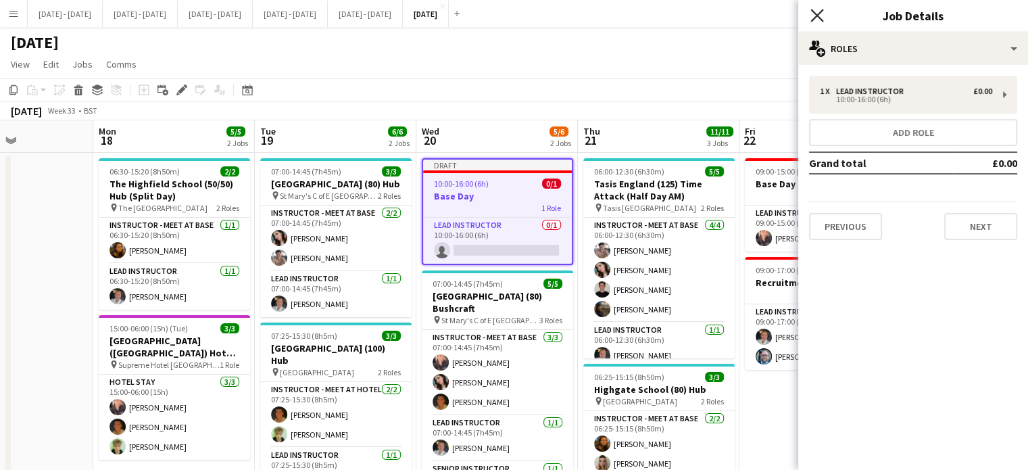
click at [819, 15] on icon "Close pop-in" at bounding box center [816, 15] width 13 height 13
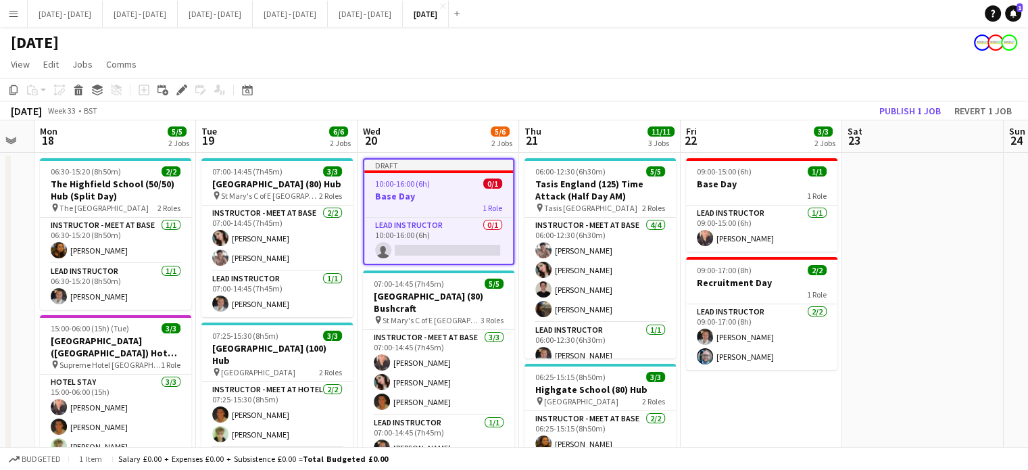
scroll to position [0, 423]
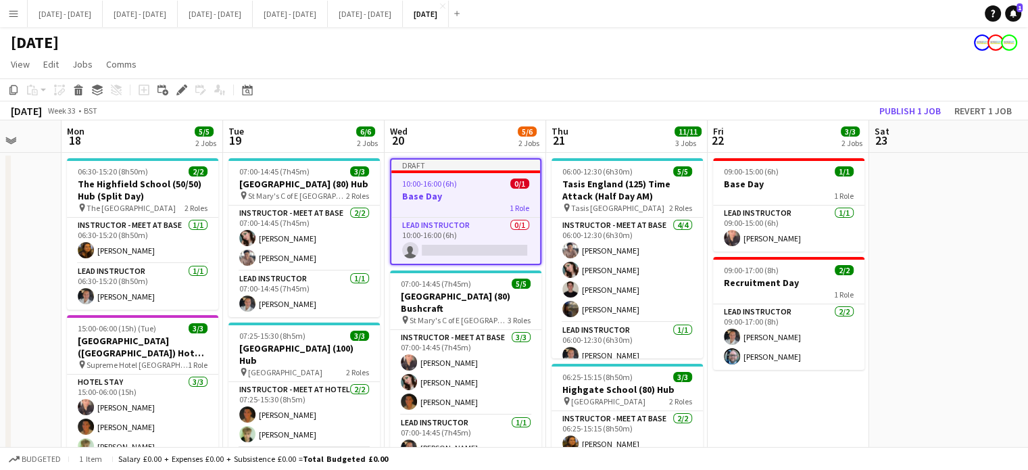
drag, startPoint x: 843, startPoint y: 414, endPoint x: 811, endPoint y: 406, distance: 32.6
click at [811, 406] on app-calendar-viewport "Fri 15 2/2 1 Job Sat 16 Sun 17 Mon 18 5/5 2 Jobs Tue 19 6/6 2 Jobs Wed 20 5/6 2…" at bounding box center [514, 430] width 1028 height 620
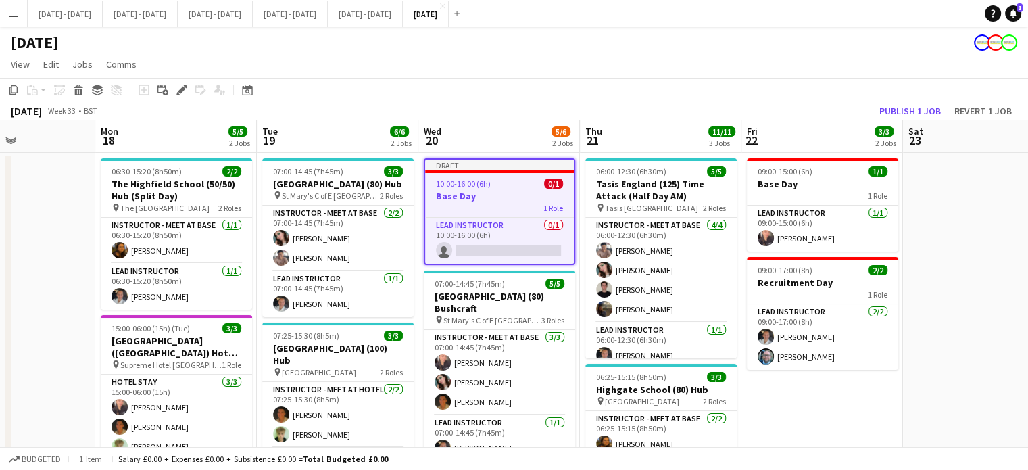
scroll to position [0, 390]
drag, startPoint x: 811, startPoint y: 406, endPoint x: 844, endPoint y: 400, distance: 33.8
click at [844, 400] on app-calendar-viewport "Fri 15 2/2 1 Job Sat 16 Sun 17 Mon 18 5/5 2 Jobs Tue 19 6/6 2 Jobs Wed 20 5/6 2…" at bounding box center [514, 430] width 1028 height 620
click at [901, 104] on button "Publish 1 job" at bounding box center [910, 111] width 72 height 18
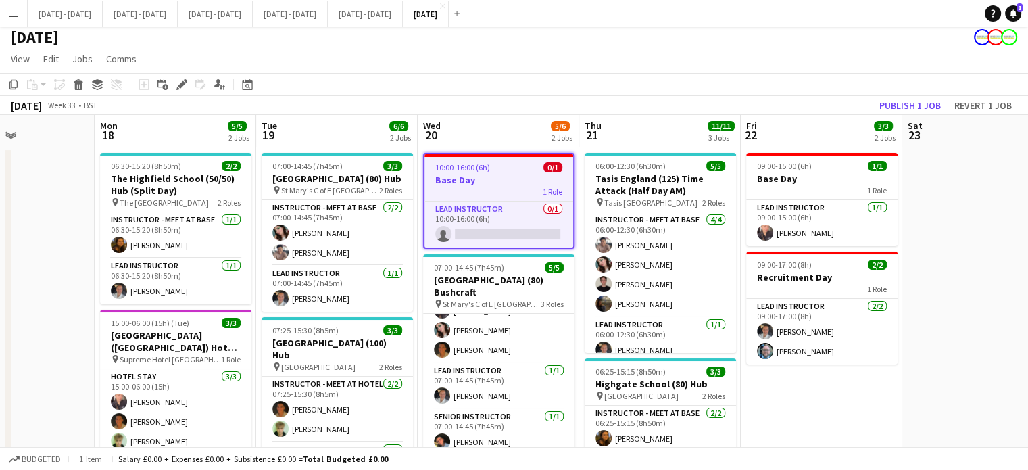
scroll to position [0, 0]
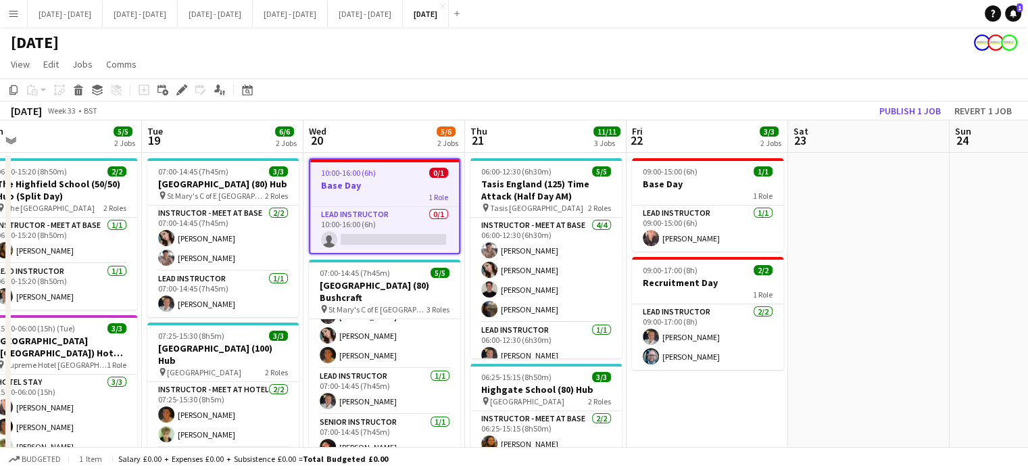
drag, startPoint x: 659, startPoint y: 421, endPoint x: 512, endPoint y: 413, distance: 146.9
click at [513, 413] on app-calendar-viewport "Fri 15 2/2 1 Job Sat 16 Sun 17 Mon 18 5/5 2 Jobs Tue 19 6/6 2 Jobs Wed 20 5/6 2…" at bounding box center [514, 430] width 1028 height 620
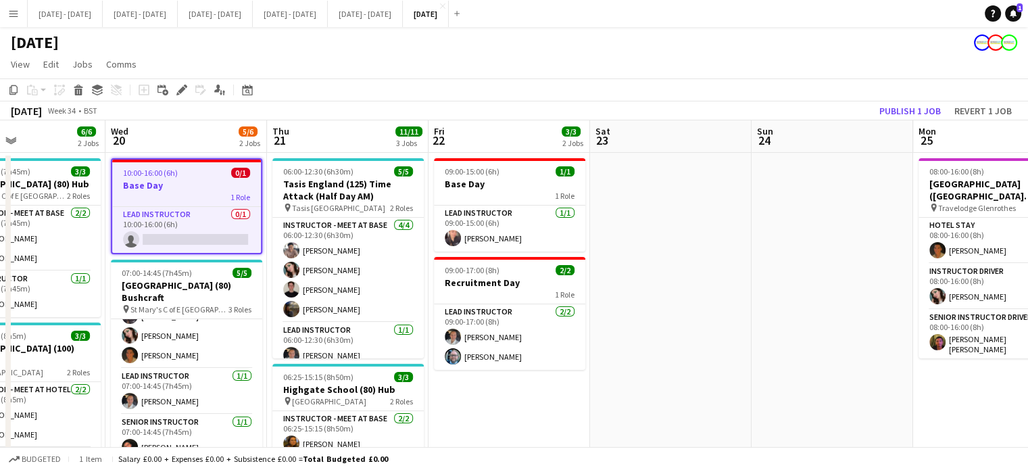
click at [512, 413] on app-date-cell "09:00-15:00 (6h) 1/1 Base Day 1 Role Lead Instructor [DATE] 09:00-15:00 (6h) [P…" at bounding box center [510, 446] width 162 height 587
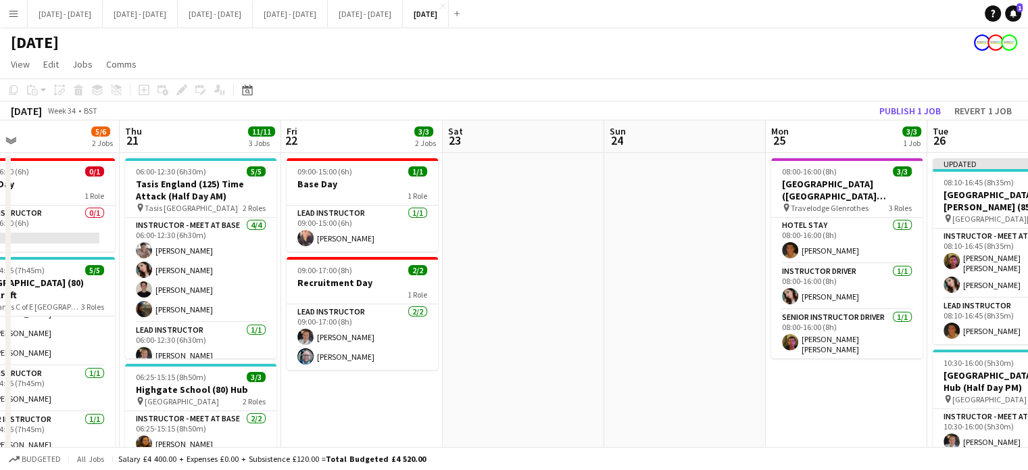
drag, startPoint x: 827, startPoint y: 343, endPoint x: 841, endPoint y: 281, distance: 63.8
click at [841, 281] on app-calendar-viewport "Mon 18 5/5 2 Jobs Tue 19 6/6 2 Jobs Wed 20 5/6 2 Jobs Thu 21 11/11 3 Jobs Fri 2…" at bounding box center [514, 430] width 1028 height 620
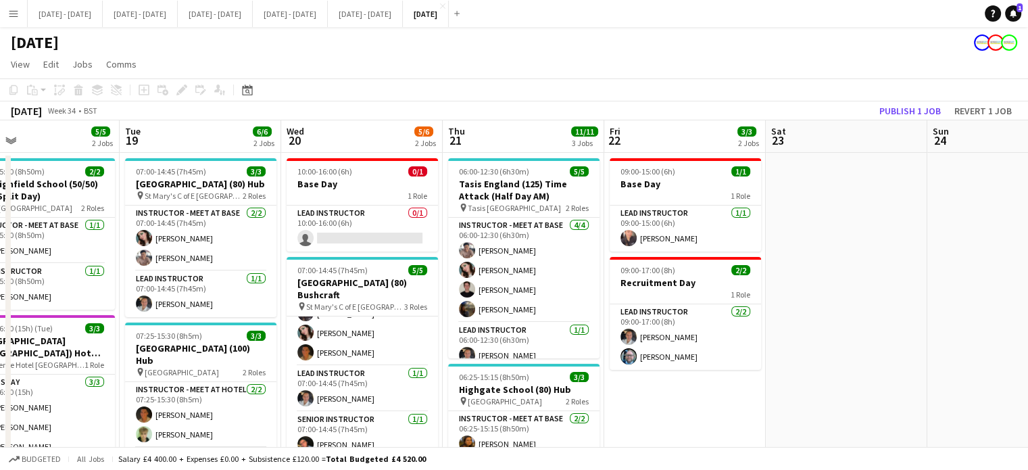
scroll to position [0, 326]
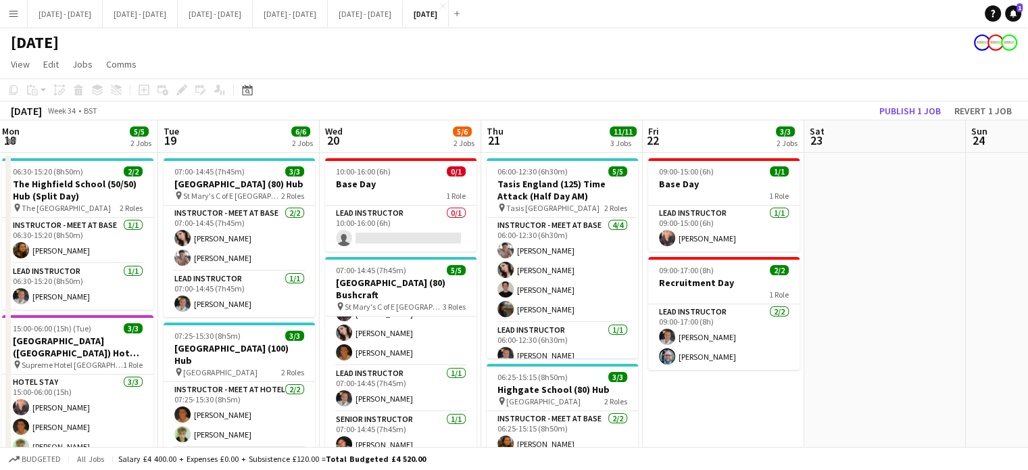
drag, startPoint x: 571, startPoint y: 409, endPoint x: 711, endPoint y: 405, distance: 140.7
click at [711, 405] on app-calendar-viewport "Sat 16 Sun 17 Mon 18 5/5 2 Jobs Tue 19 6/6 2 Jobs Wed 20 5/6 2 Jobs Thu 21 11/1…" at bounding box center [514, 430] width 1028 height 620
click at [711, 405] on app-date-cell "09:00-15:00 (6h) 1/1 Base Day 1 Role Lead Instructor [DATE] 09:00-15:00 (6h) [P…" at bounding box center [724, 446] width 162 height 587
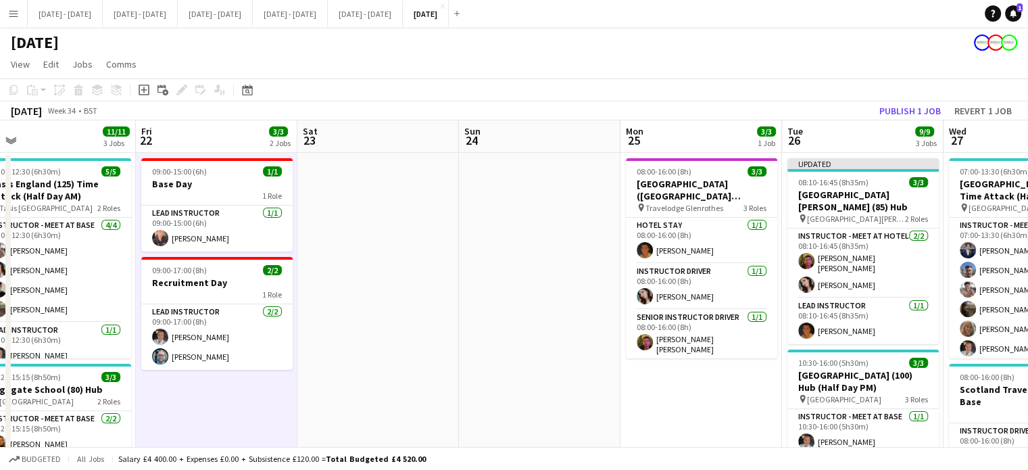
drag, startPoint x: 711, startPoint y: 405, endPoint x: 203, endPoint y: 379, distance: 508.3
click at [203, 379] on app-calendar-viewport "Mon 18 5/5 2 Jobs Tue 19 6/6 2 Jobs Wed 20 5/6 2 Jobs Thu 21 11/11 3 Jobs Fri 2…" at bounding box center [514, 430] width 1028 height 620
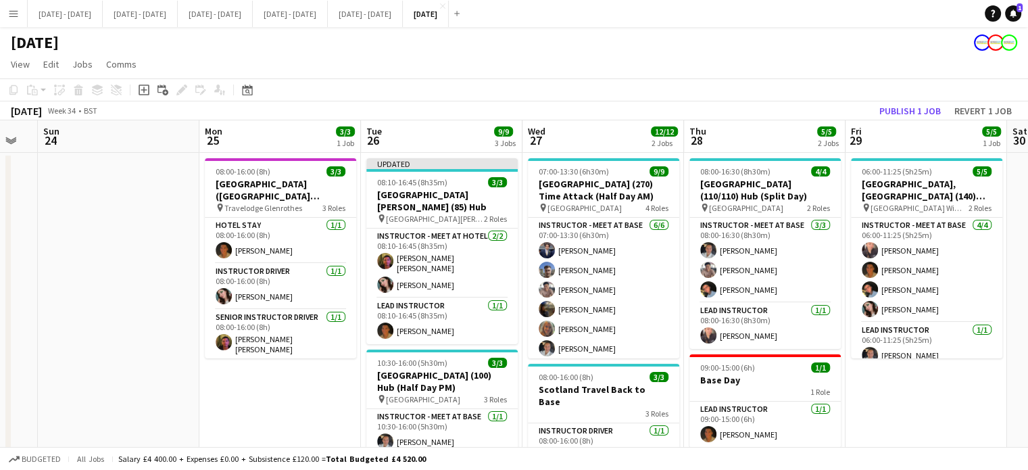
scroll to position [0, 618]
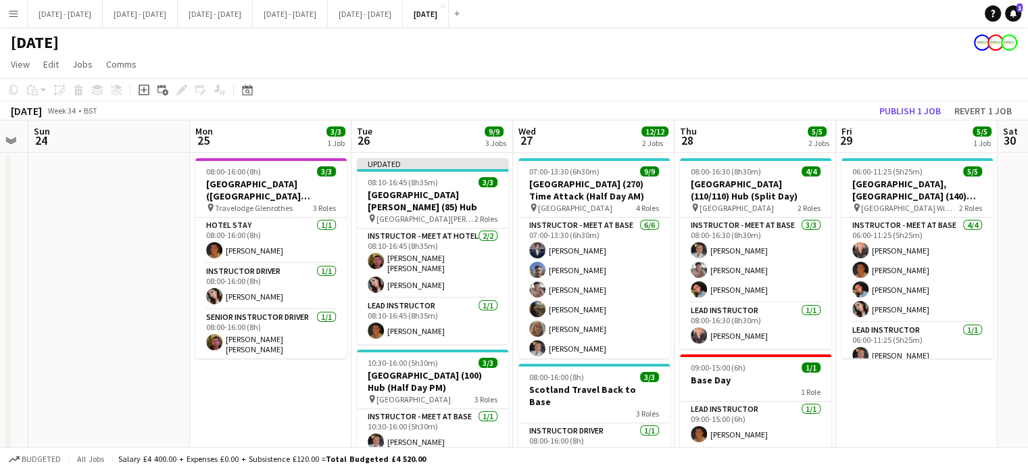
drag, startPoint x: 657, startPoint y: 389, endPoint x: 227, endPoint y: 385, distance: 429.9
click at [227, 385] on app-calendar-viewport "Wed 20 5/6 2 Jobs Thu 21 11/11 3 Jobs Fri 22 3/3 2 Jobs Sat 23 Sun 24 Mon 25 3/…" at bounding box center [514, 430] width 1028 height 620
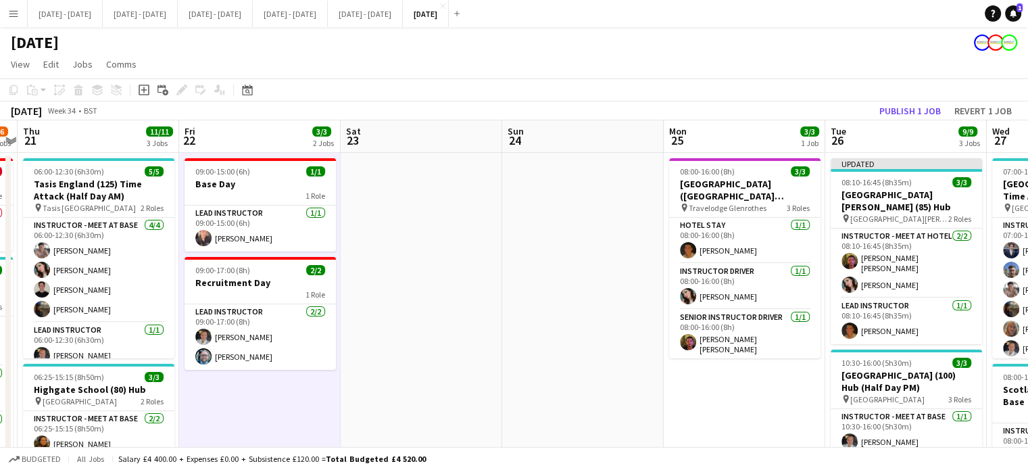
drag, startPoint x: 189, startPoint y: 405, endPoint x: 662, endPoint y: 397, distance: 473.9
click at [662, 397] on app-calendar-viewport "Mon 18 5/5 2 Jobs Tue 19 6/6 2 Jobs Wed 20 5/6 2 Jobs Thu 21 11/11 3 Jobs Fri 2…" at bounding box center [514, 430] width 1028 height 620
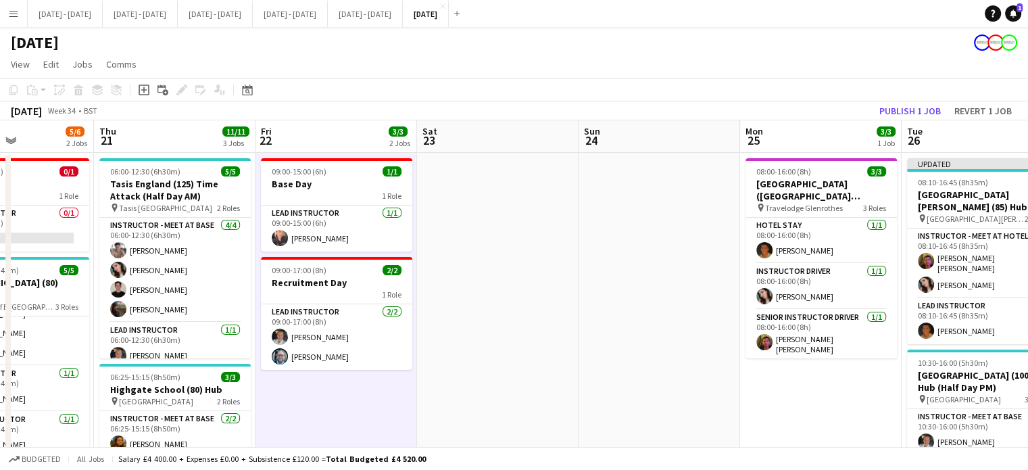
scroll to position [0, 359]
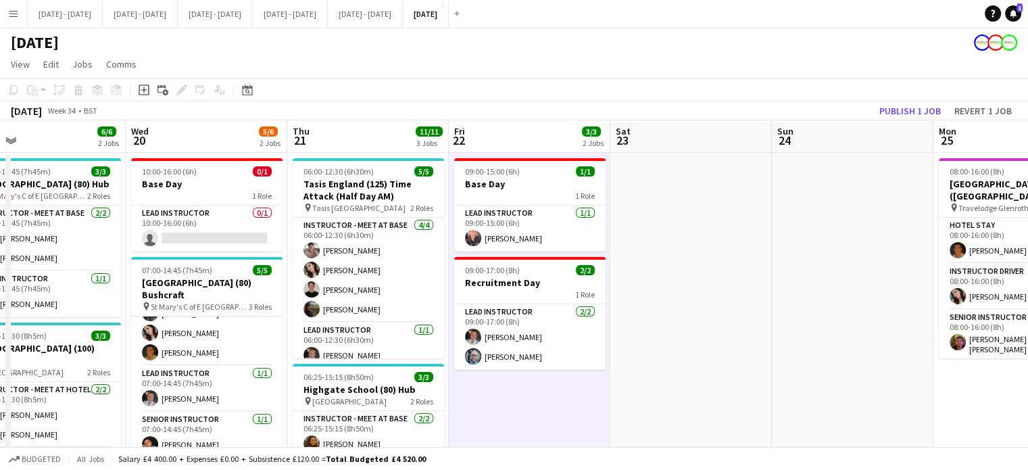
drag, startPoint x: 262, startPoint y: 412, endPoint x: 532, endPoint y: 408, distance: 269.7
click at [532, 408] on app-calendar-viewport "Sun 17 Mon 18 5/5 2 Jobs Tue 19 6/6 2 Jobs Wed 20 5/6 2 Jobs Thu 21 11/11 3 Job…" at bounding box center [514, 430] width 1028 height 620
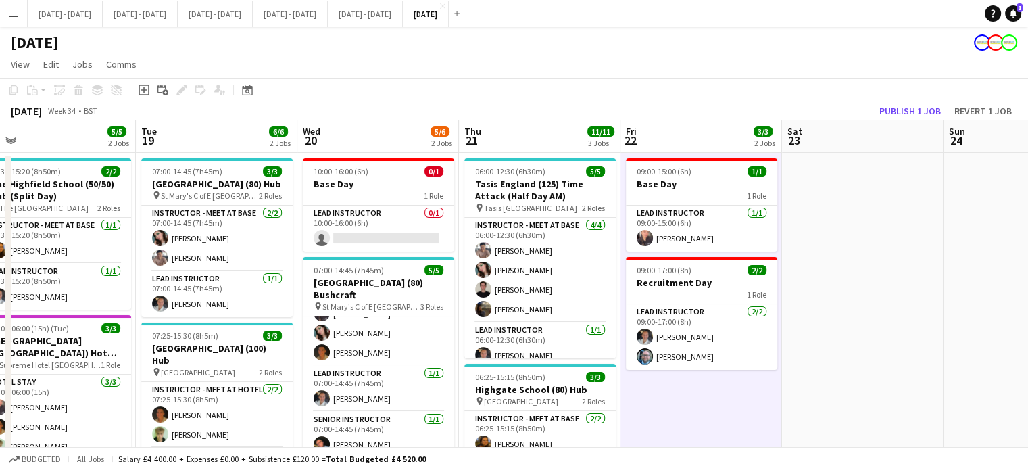
scroll to position [0, 343]
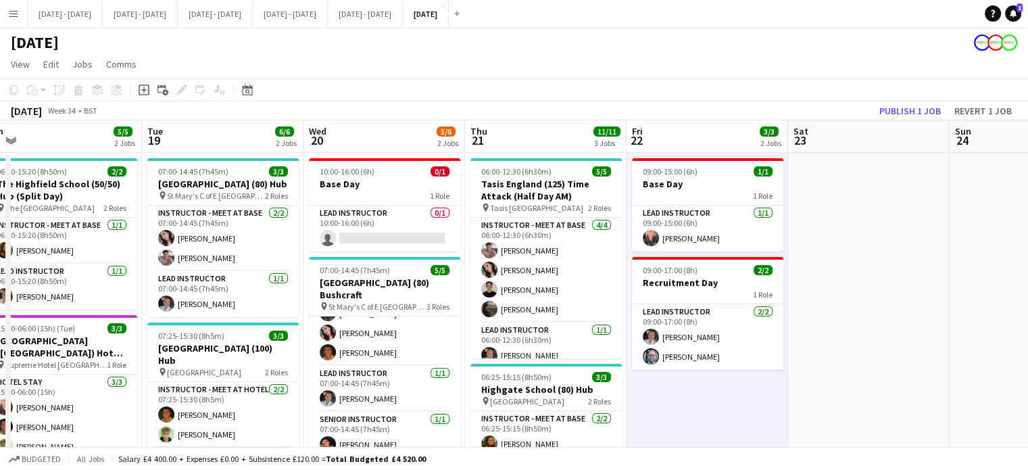
drag, startPoint x: 532, startPoint y: 408, endPoint x: 710, endPoint y: 416, distance: 178.0
click at [710, 416] on app-calendar-viewport "Sat 16 Sun 17 Mon 18 5/5 2 Jobs Tue 19 6/6 2 Jobs Wed 20 5/6 2 Jobs Thu 21 11/1…" at bounding box center [514, 430] width 1028 height 620
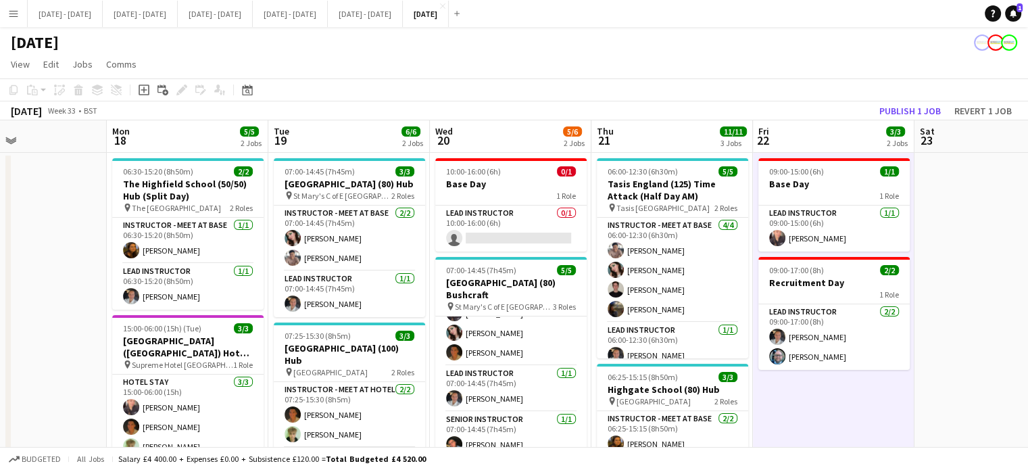
scroll to position [0, 386]
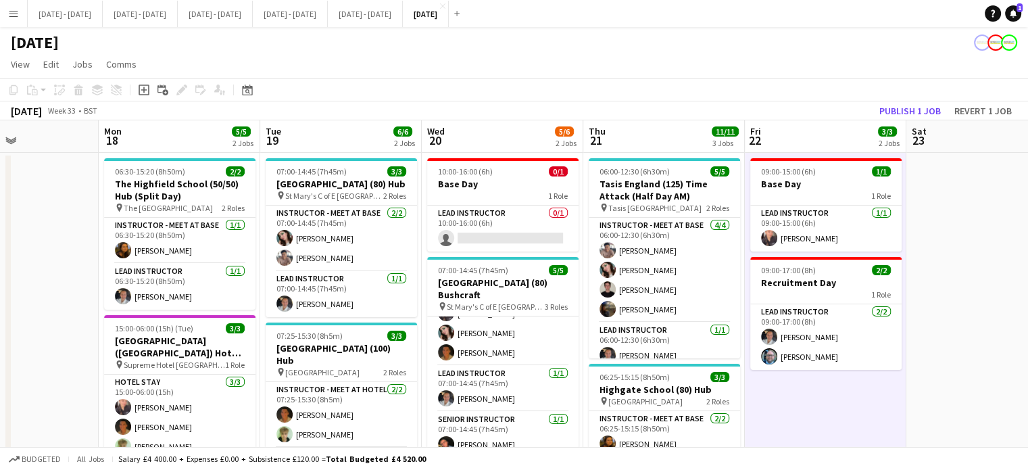
drag, startPoint x: 338, startPoint y: 129, endPoint x: 335, endPoint y: 151, distance: 22.5
click at [335, 151] on app-calendar-viewport "Fri 15 2/2 1 Job Sat 16 Sun 17 Mon 18 5/5 2 Jobs Tue 19 6/6 2 Jobs Wed 20 5/6 2…" at bounding box center [514, 430] width 1028 height 620
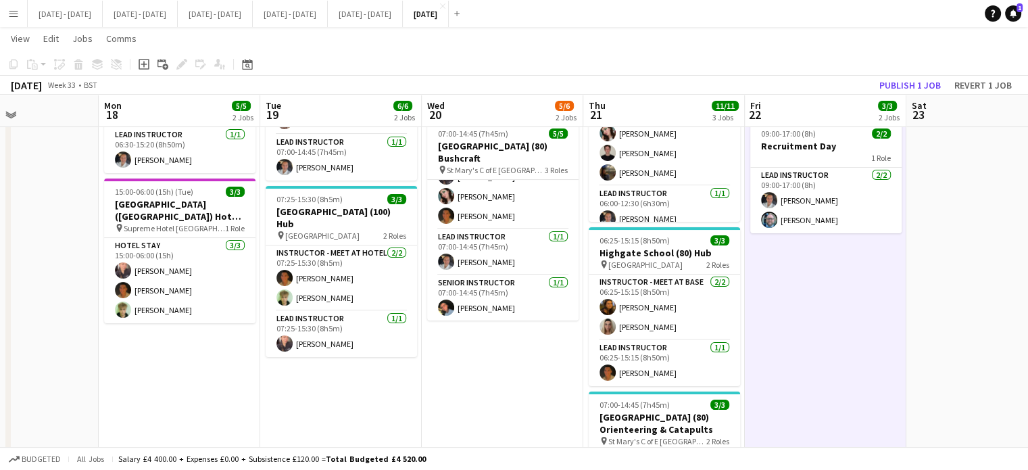
scroll to position [0, 427]
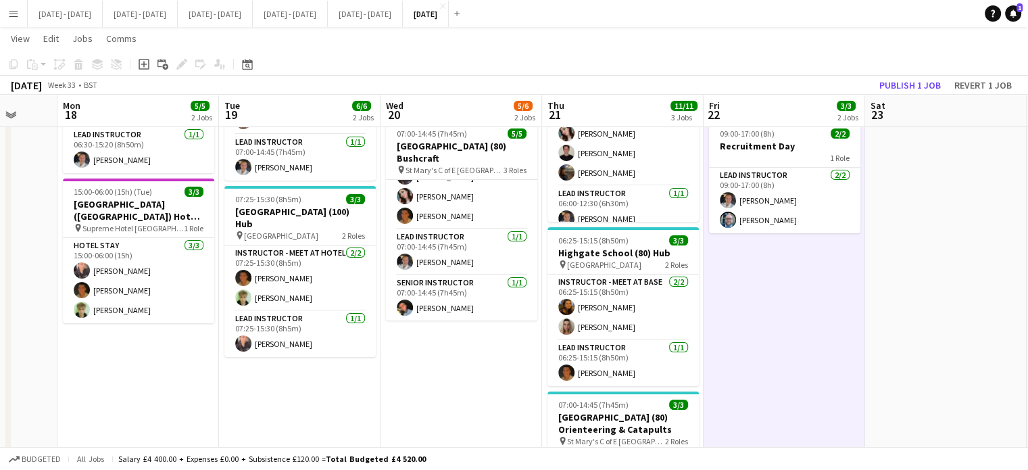
drag, startPoint x: 808, startPoint y: 360, endPoint x: 767, endPoint y: 370, distance: 42.5
click at [767, 370] on app-calendar-viewport "Fri 15 2/2 1 Job Sat 16 Sun 17 Mon 18 5/5 2 Jobs Tue 19 6/6 2 Jobs Wed 20 5/6 2…" at bounding box center [514, 261] width 1028 height 686
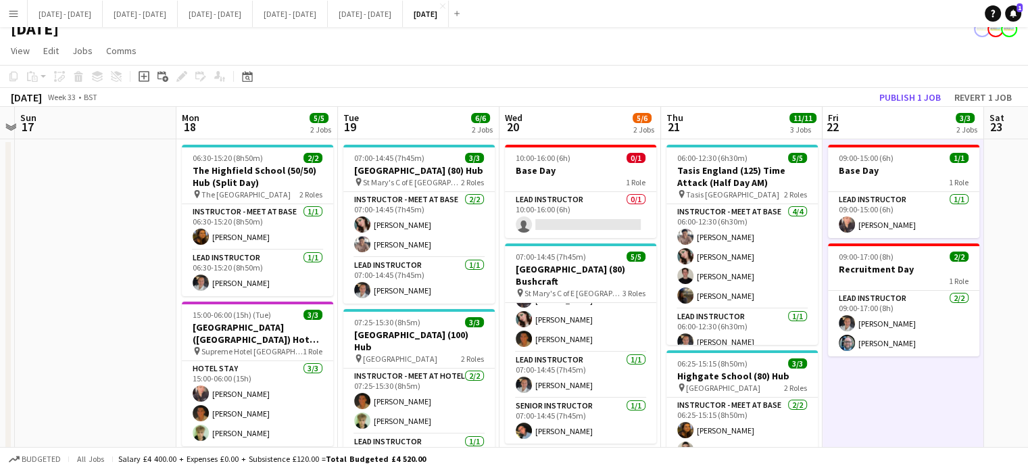
scroll to position [15, 0]
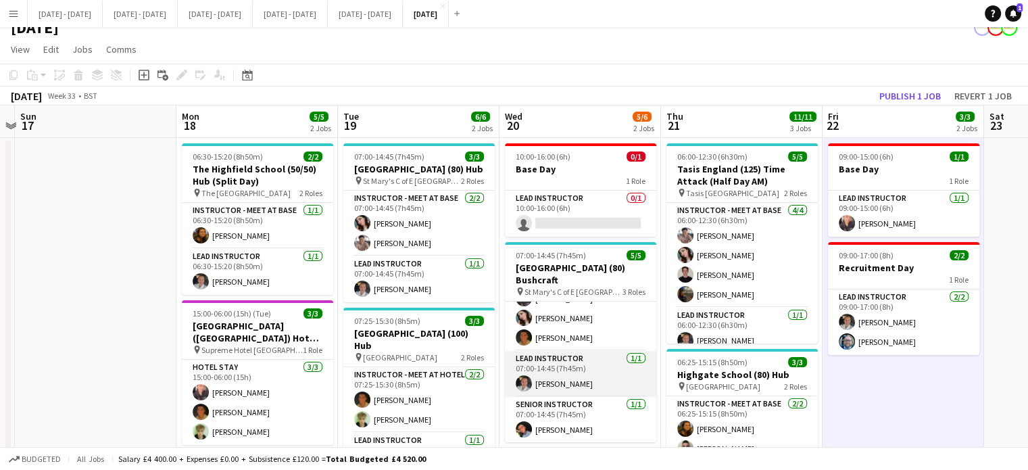
click at [557, 381] on app-card-role "Lead Instructor [DATE] 07:00-14:45 (7h45m) [PERSON_NAME]" at bounding box center [580, 374] width 151 height 46
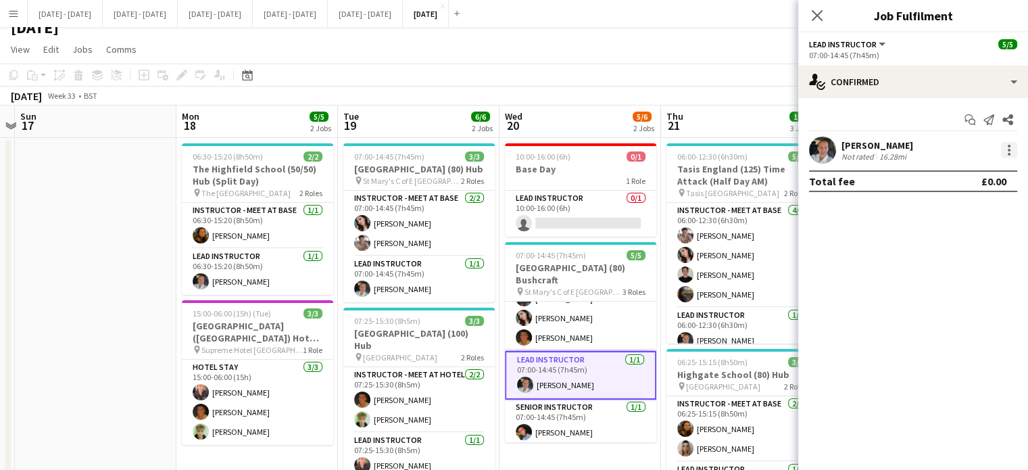
click at [1011, 143] on div at bounding box center [1009, 150] width 16 height 16
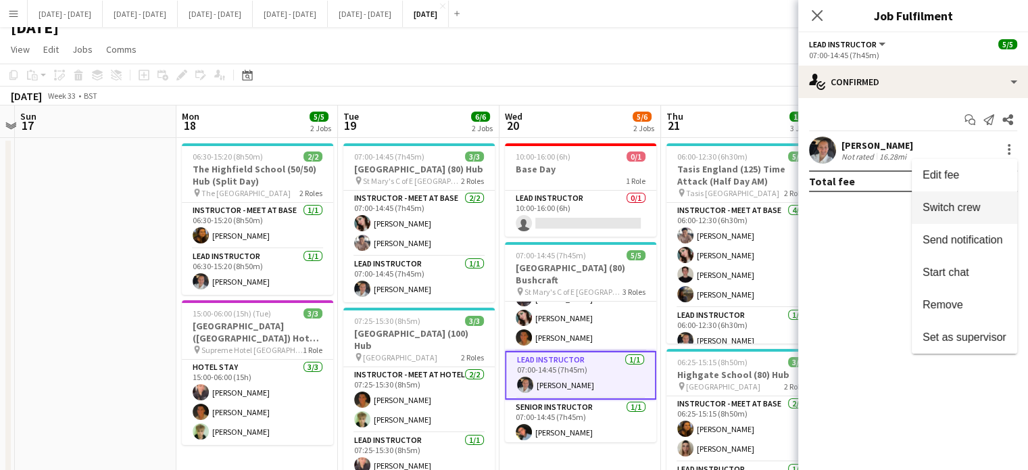
drag, startPoint x: 993, startPoint y: 204, endPoint x: 747, endPoint y: 220, distance: 246.5
click at [992, 204] on span "Switch crew" at bounding box center [965, 207] width 84 height 12
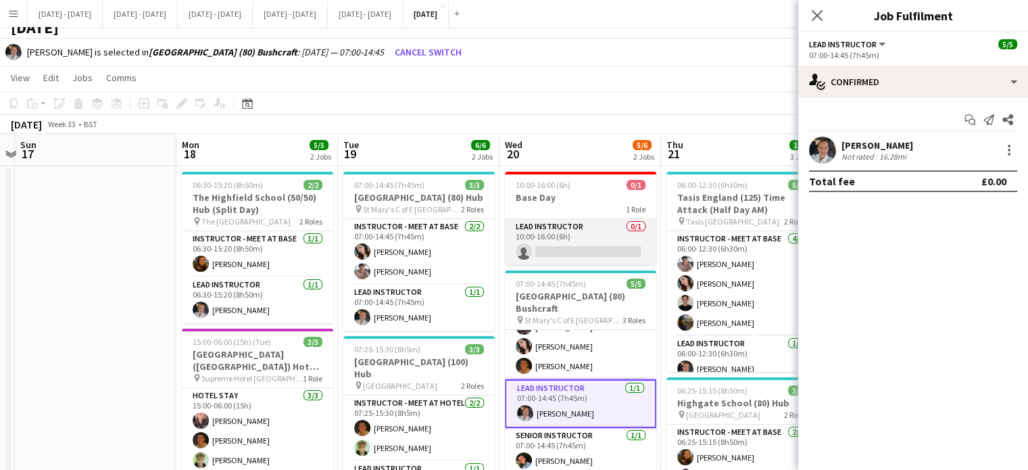
click at [606, 242] on app-card-role "Lead Instructor 0/1 10:00-16:00 (6h) single-neutral-actions" at bounding box center [580, 242] width 151 height 46
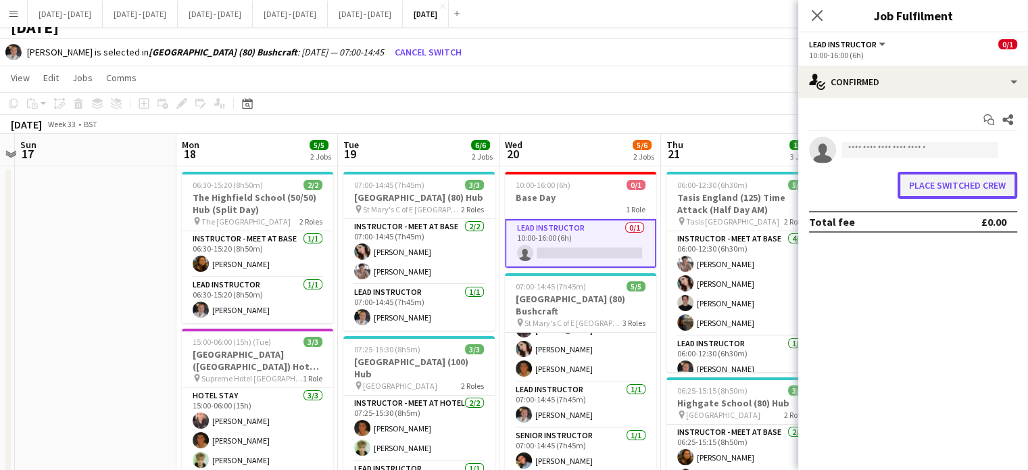
click at [914, 193] on button "Place switched crew" at bounding box center [958, 185] width 120 height 27
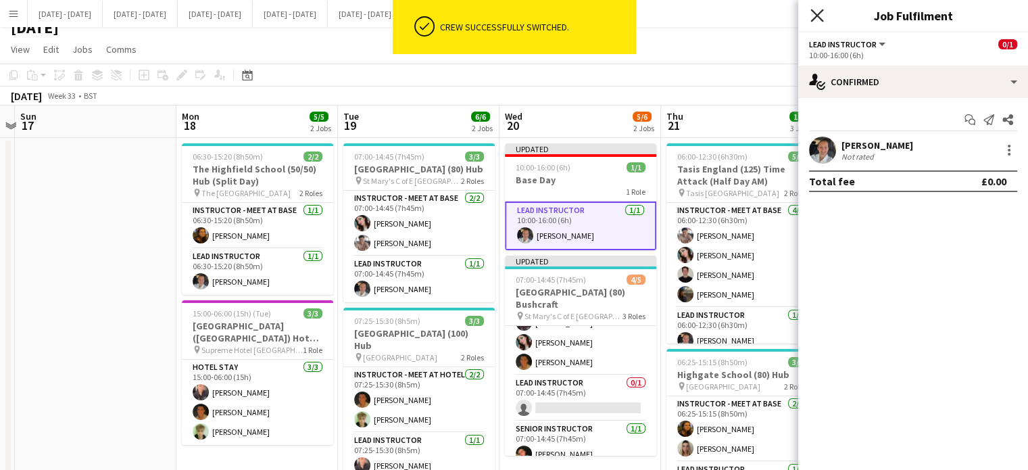
click at [814, 13] on icon at bounding box center [816, 15] width 13 height 13
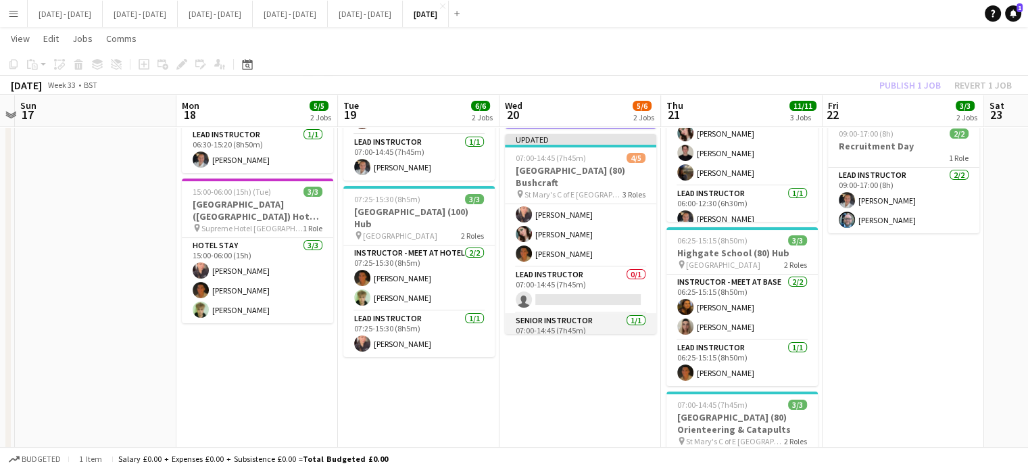
scroll to position [0, 0]
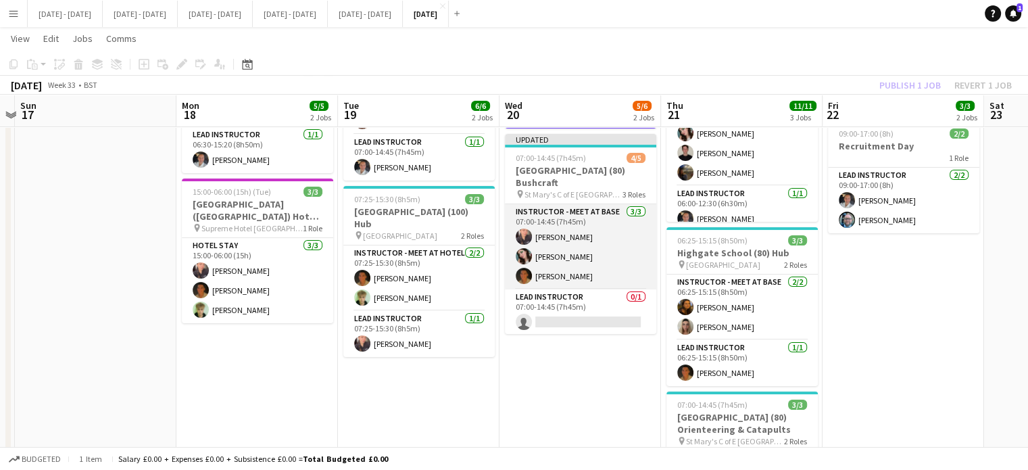
click at [584, 240] on app-card-role "Instructor - Meet at Base [DATE] 07:00-14:45 (7h45m) [PERSON_NAME] [PERSON_NAME…" at bounding box center [580, 246] width 151 height 85
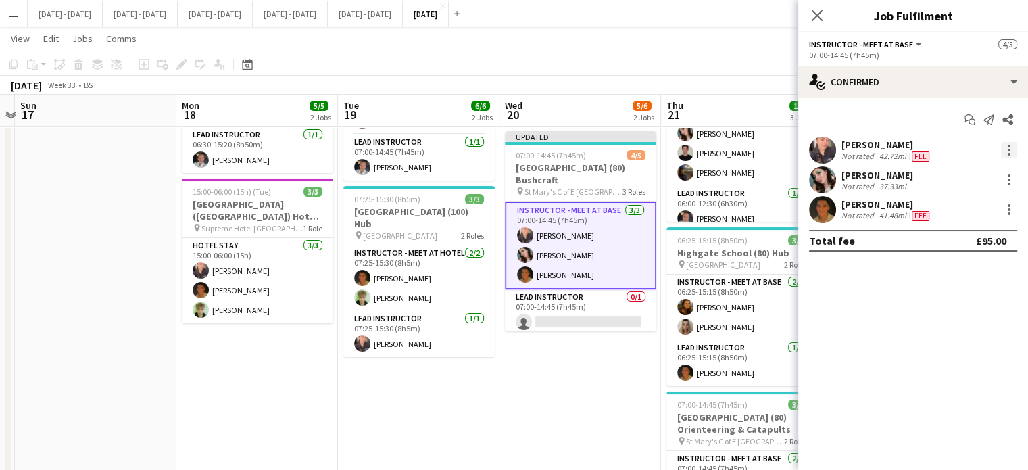
click at [1011, 148] on div at bounding box center [1009, 150] width 16 height 16
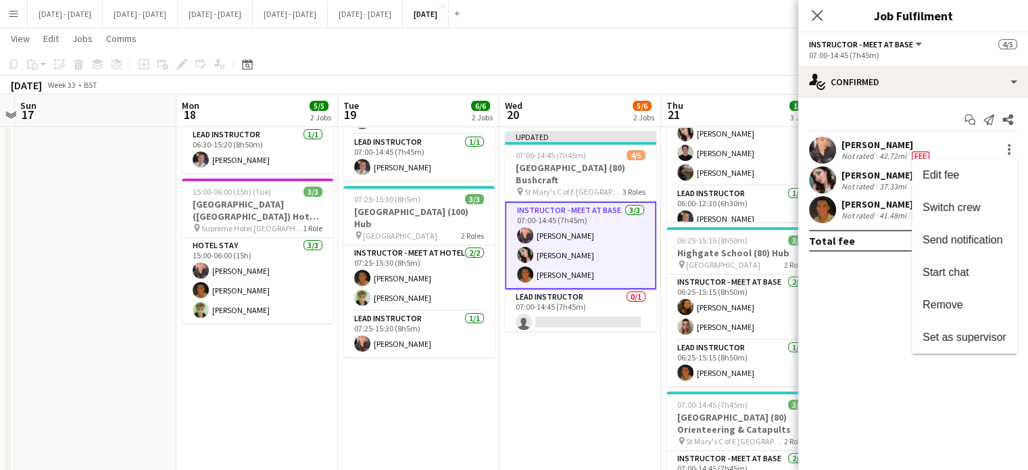
drag, startPoint x: 971, startPoint y: 205, endPoint x: 771, endPoint y: 212, distance: 199.5
click at [970, 206] on span "Switch crew" at bounding box center [951, 206] width 57 height 11
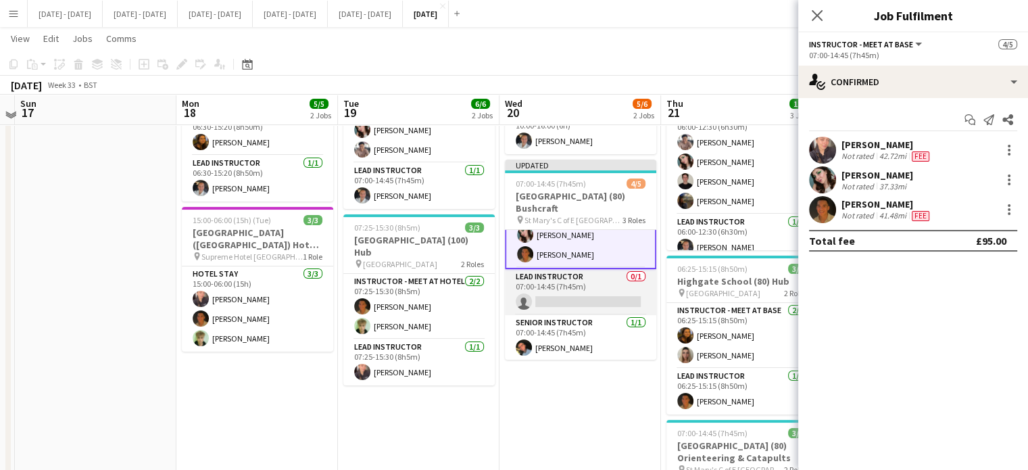
click at [575, 292] on app-card-role "Lead Instructor 0/1 07:00-14:45 (7h45m) single-neutral-actions" at bounding box center [580, 292] width 151 height 46
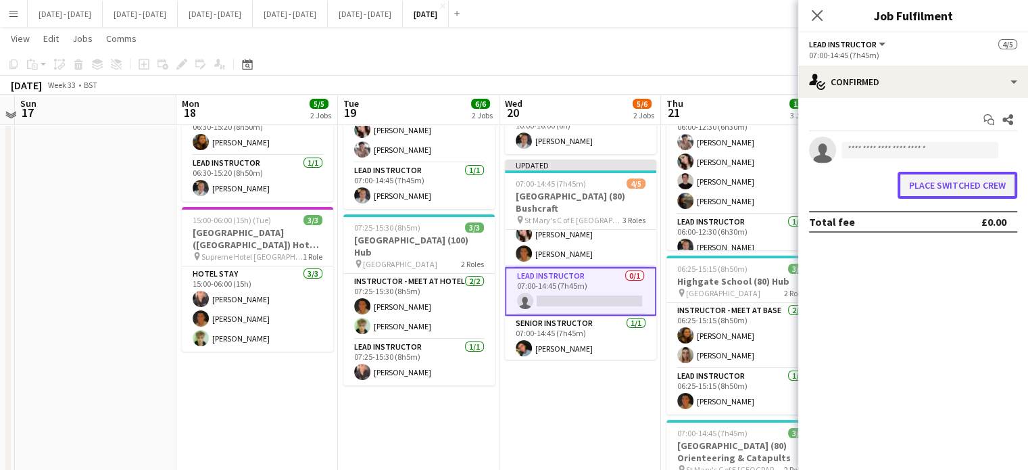
click at [971, 188] on button "Place switched crew" at bounding box center [958, 185] width 120 height 27
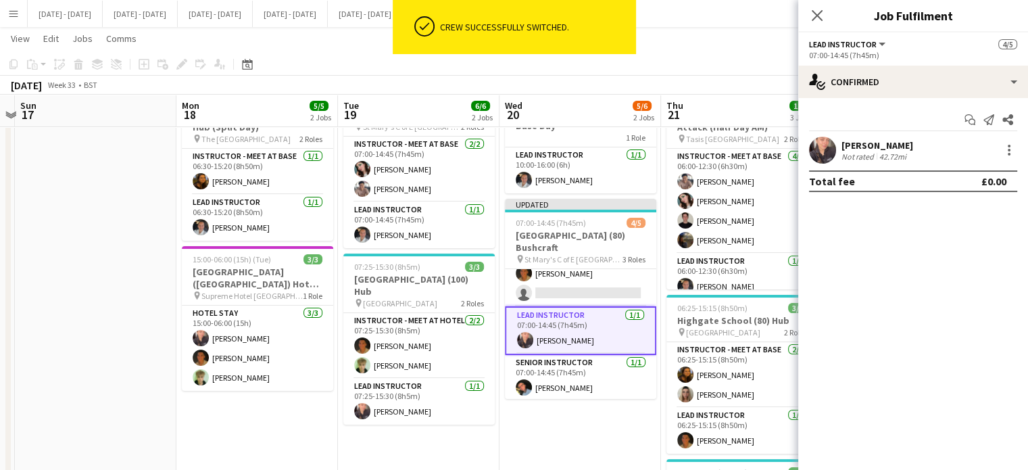
scroll to position [68, 0]
click at [817, 13] on icon "Close pop-in" at bounding box center [816, 15] width 13 height 13
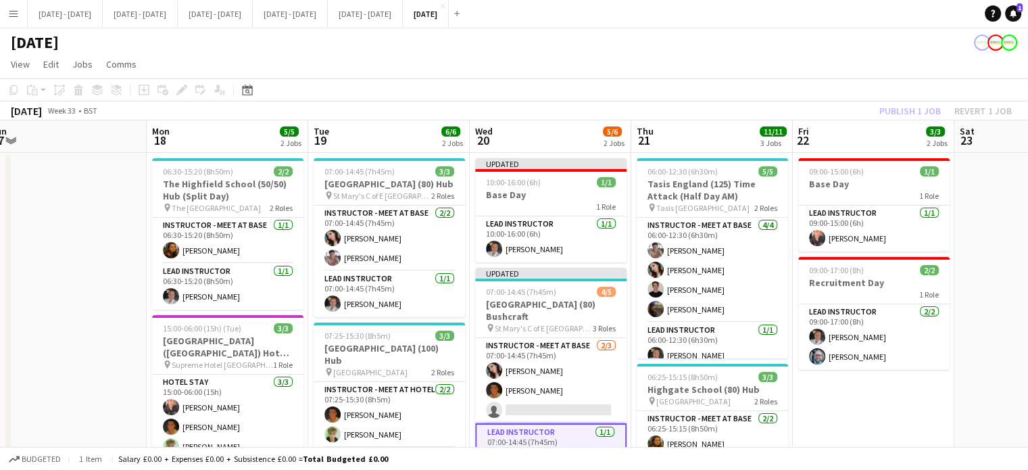
scroll to position [0, 502]
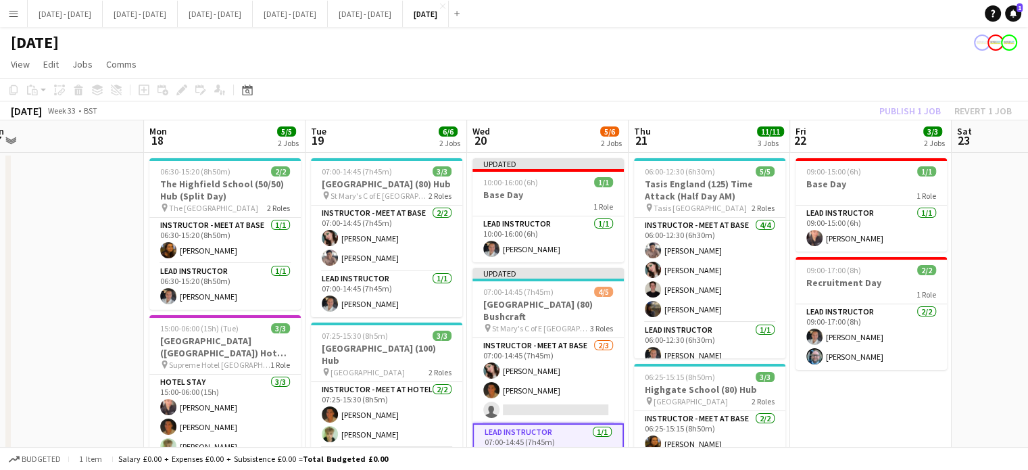
drag, startPoint x: 521, startPoint y: 331, endPoint x: 92, endPoint y: 355, distance: 429.9
click at [92, 355] on app-calendar-viewport "Thu 14 3/3 2 Jobs Fri 15 2/2 1 Job Sat 16 Sun 17 Mon 18 5/5 2 Jobs Tue 19 6/6 2…" at bounding box center [514, 430] width 1028 height 620
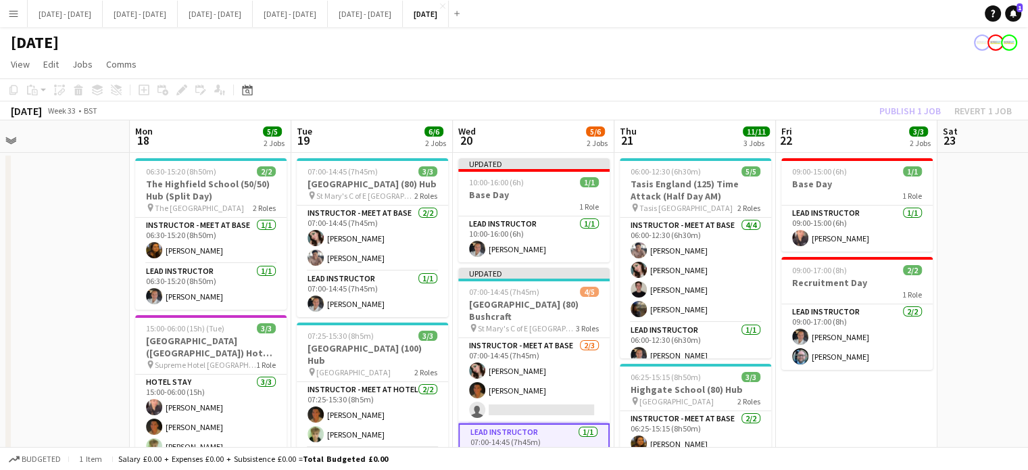
scroll to position [0, 531]
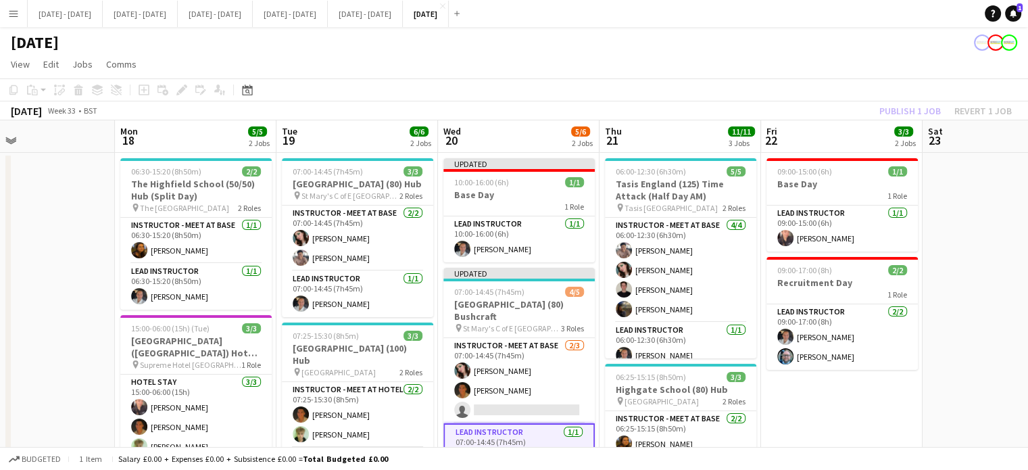
drag, startPoint x: 869, startPoint y: 404, endPoint x: 840, endPoint y: 412, distance: 30.4
click at [840, 412] on app-calendar-viewport "Thu 14 3/3 2 Jobs Fri 15 2/2 1 Job Sat 16 Sun 17 Mon 18 5/5 2 Jobs Tue 19 6/6 2…" at bounding box center [514, 430] width 1028 height 620
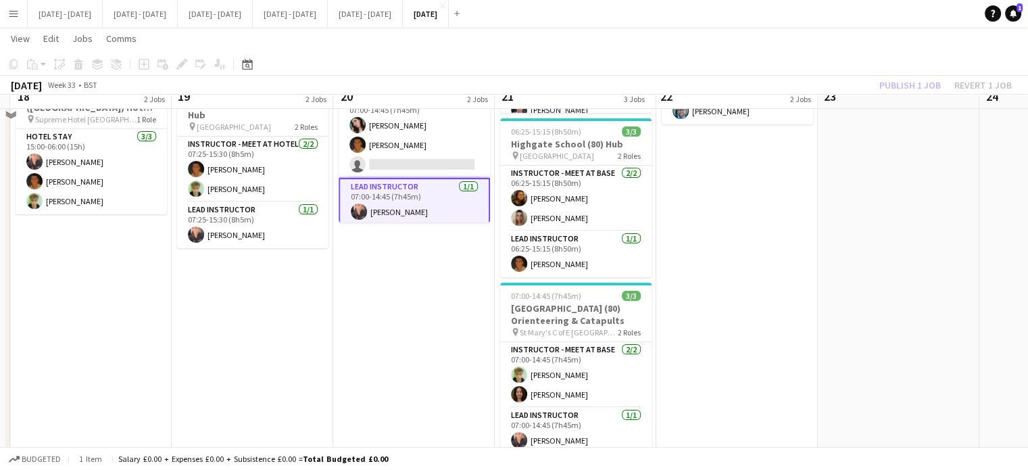
scroll to position [224, 0]
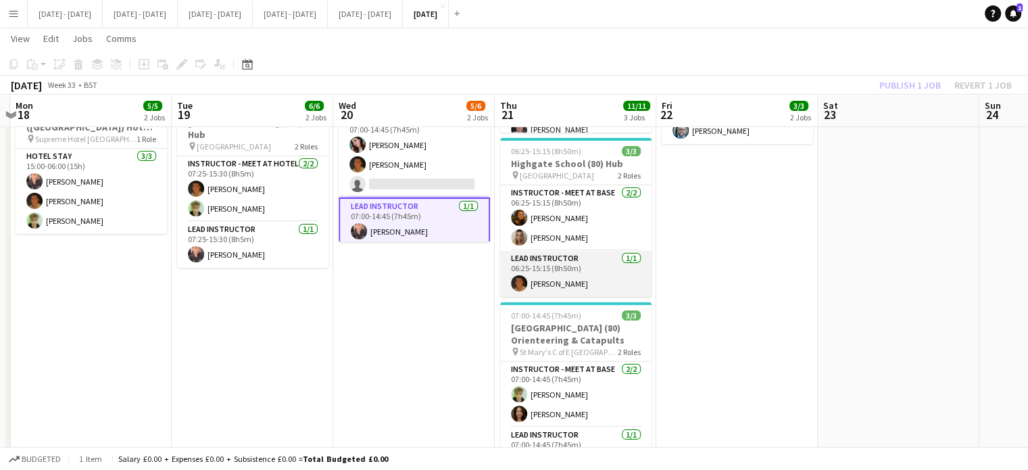
click at [576, 284] on app-card-role "Lead Instructor [DATE] 06:25-15:15 (8h50m) [PERSON_NAME]" at bounding box center [575, 274] width 151 height 46
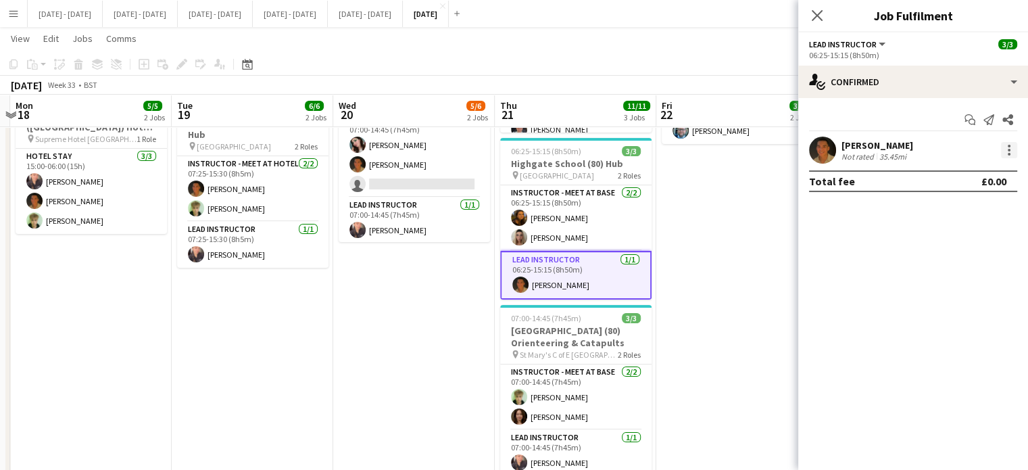
click at [1009, 145] on div at bounding box center [1009, 146] width 3 height 3
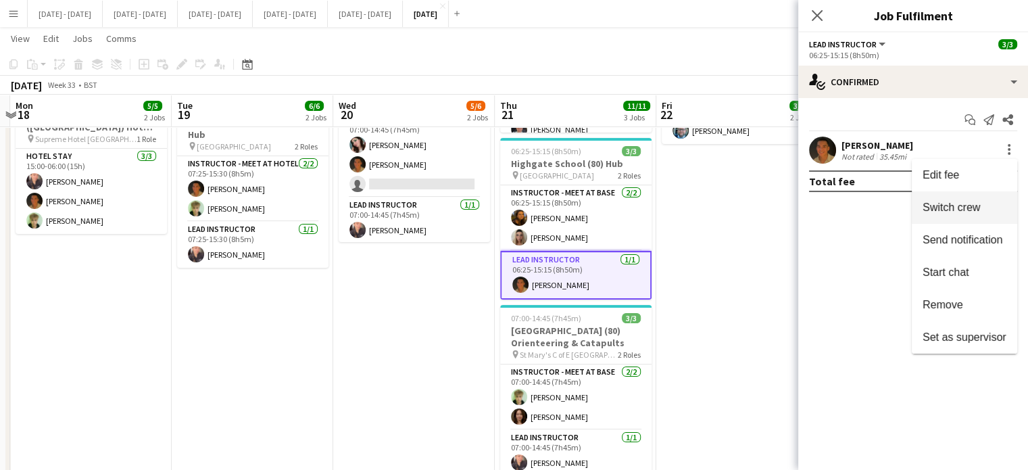
click at [987, 202] on span "Switch crew" at bounding box center [965, 207] width 84 height 12
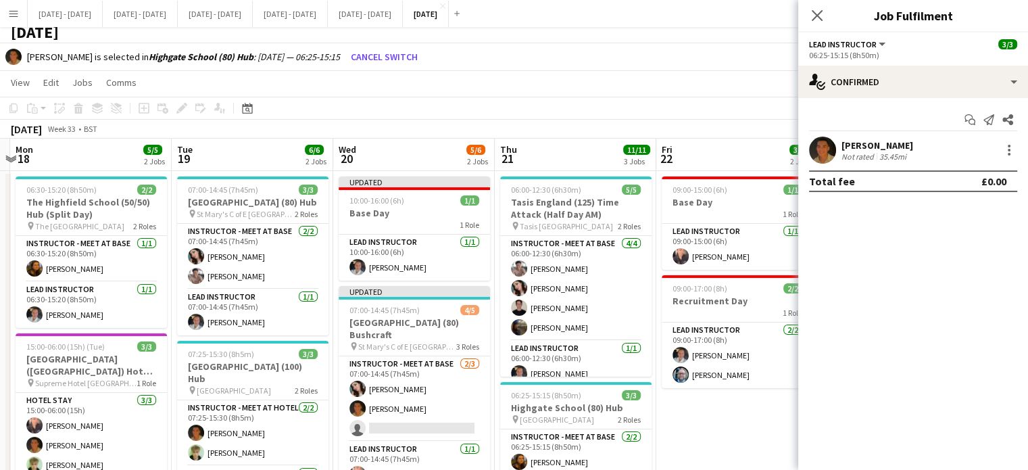
scroll to position [0, 0]
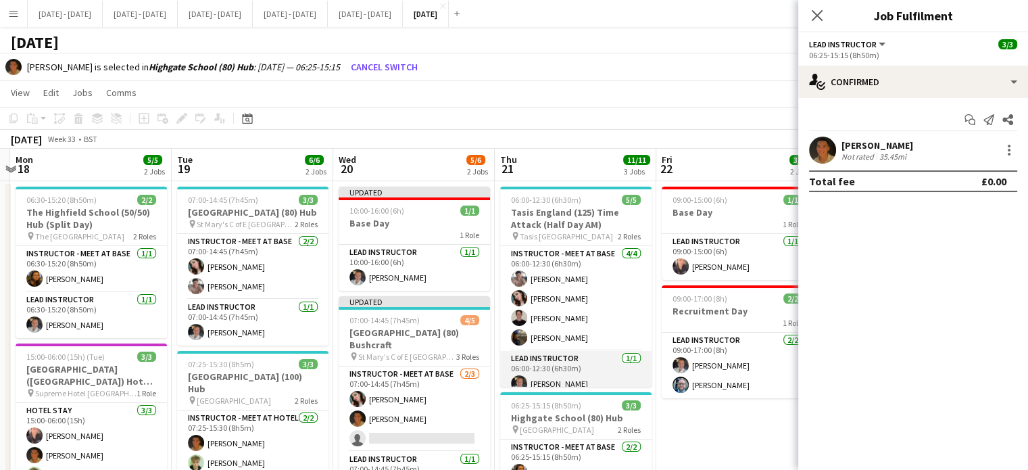
click at [563, 372] on app-card-role "Lead Instructor [DATE] 06:00-12:30 (6h30m) [PERSON_NAME]" at bounding box center [575, 374] width 151 height 46
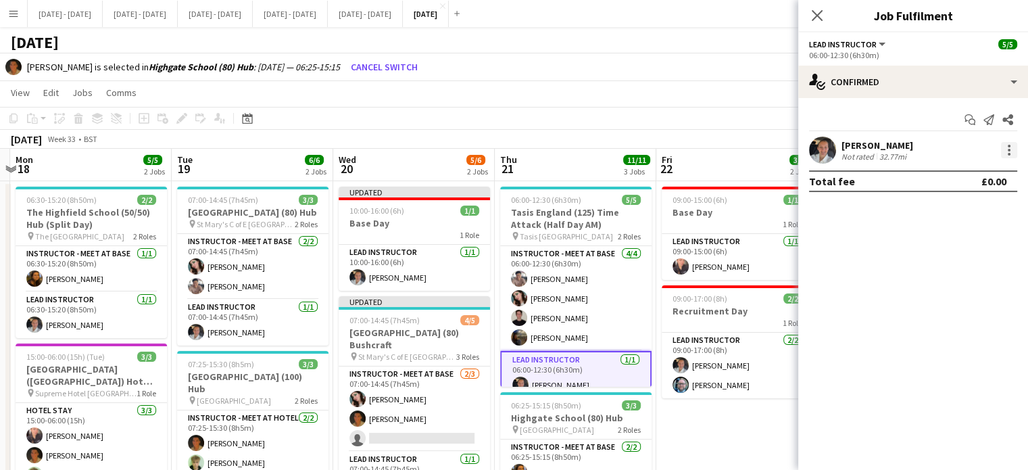
click at [1009, 145] on div at bounding box center [1009, 146] width 3 height 3
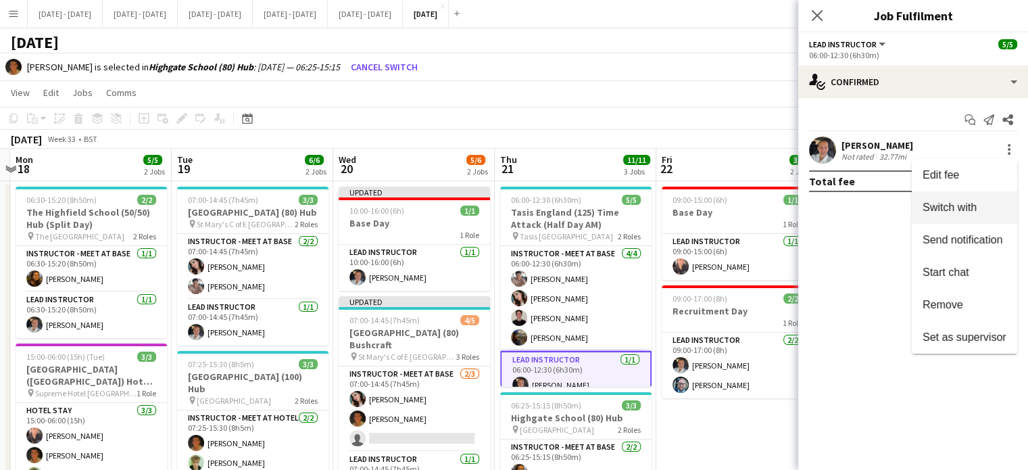
click at [982, 210] on span "Switch with" at bounding box center [965, 207] width 84 height 12
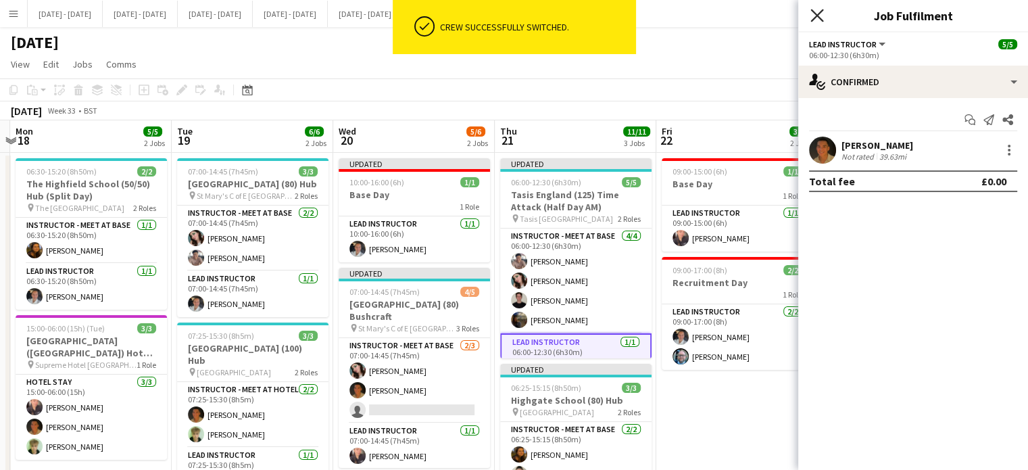
click at [819, 16] on icon "Close pop-in" at bounding box center [816, 15] width 13 height 13
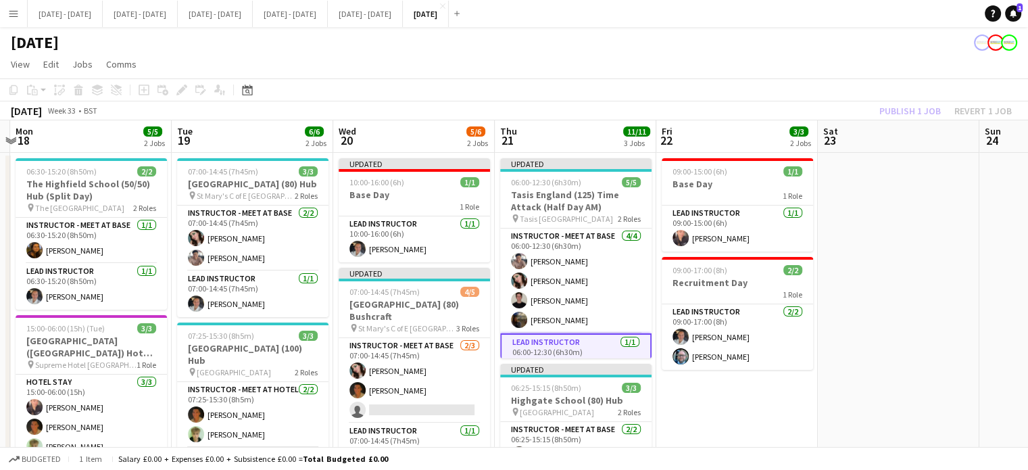
scroll to position [0, 425]
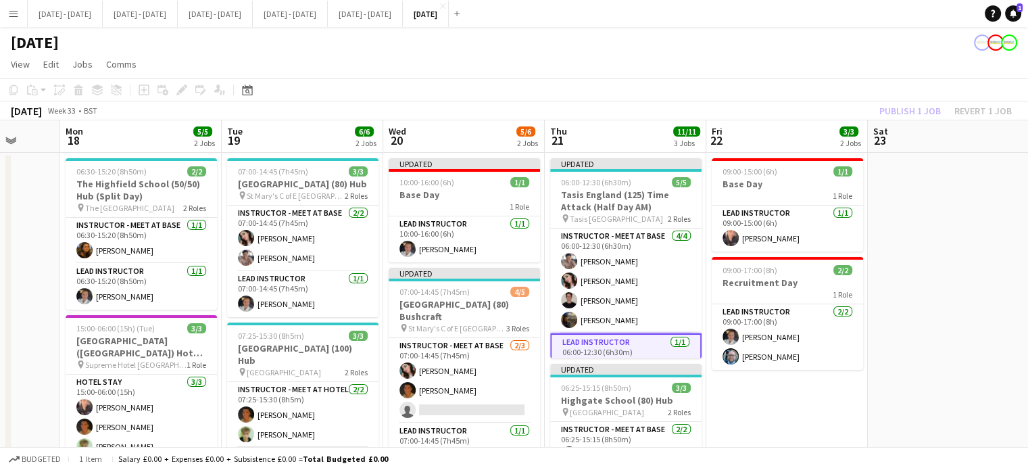
click at [462, 118] on app-calendar "Copy Paste Paste Ctrl+V Paste with crew Ctrl+Shift+V Paste linked Job [GEOGRAPH…" at bounding box center [514, 409] width 1028 height 662
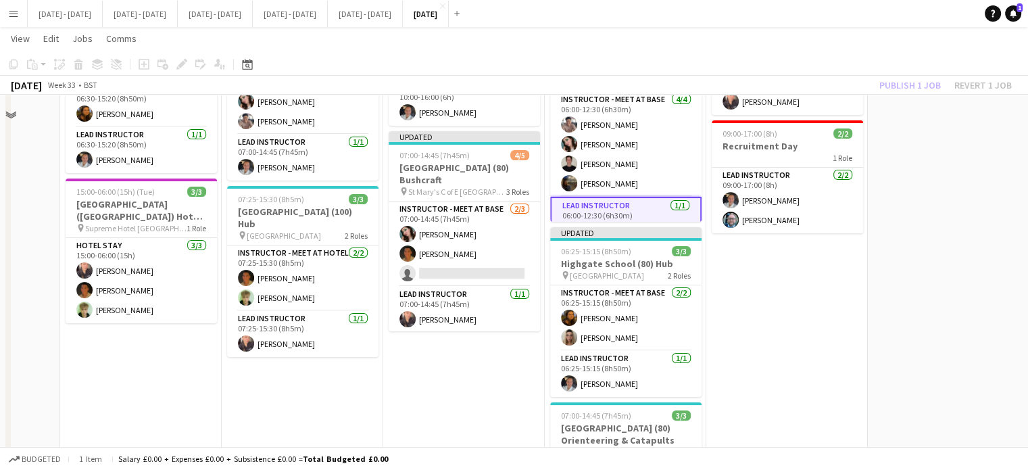
scroll to position [0, 0]
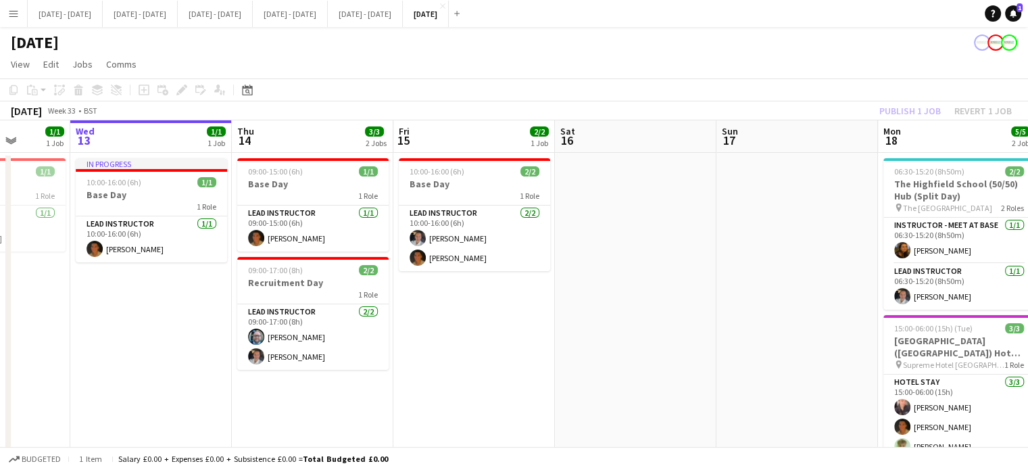
drag, startPoint x: 531, startPoint y: 302, endPoint x: 948, endPoint y: 284, distance: 416.8
click at [948, 284] on app-calendar-viewport "Sun 10 Mon 11 1/1 1 Job Tue 12 1/1 1 Job Wed 13 1/1 1 Job Thu 14 3/3 2 Jobs Fri…" at bounding box center [514, 430] width 1028 height 620
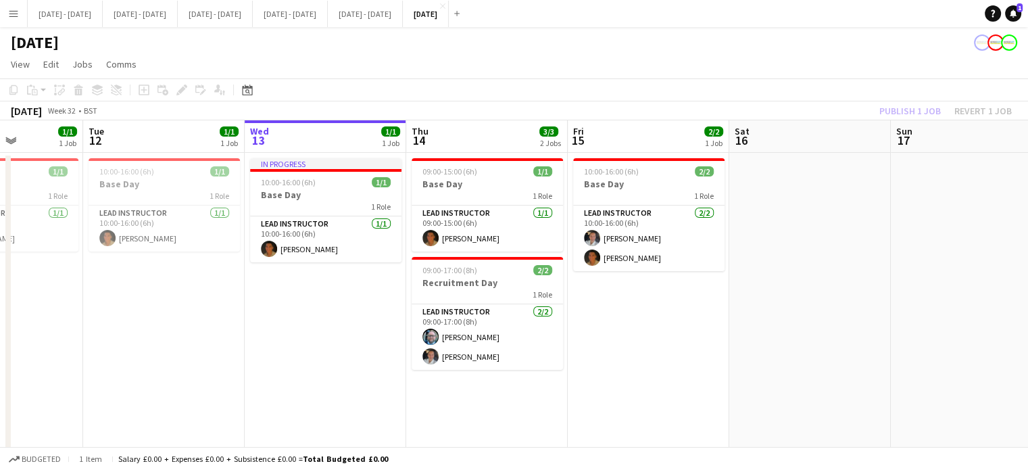
drag, startPoint x: 353, startPoint y: 363, endPoint x: 399, endPoint y: 379, distance: 48.5
click at [399, 379] on app-calendar-viewport "Fri 8 2/2 1 Job Sat 9 2/2 1 Job Sun 10 Mon 11 1/1 1 Job Tue 12 1/1 1 Job Wed 13…" at bounding box center [514, 430] width 1028 height 620
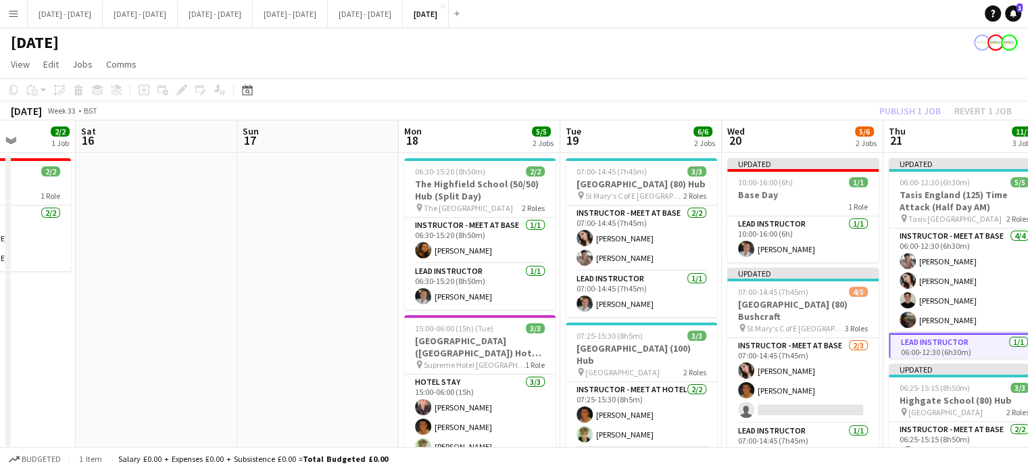
drag, startPoint x: 974, startPoint y: 345, endPoint x: 316, endPoint y: 350, distance: 657.7
click at [316, 350] on app-calendar-viewport "Wed 13 1/1 1 Job Thu 14 3/3 2 Jobs Fri 15 2/2 1 Job Sat 16 Sun 17 Mon 18 5/5 2 …" at bounding box center [514, 430] width 1028 height 620
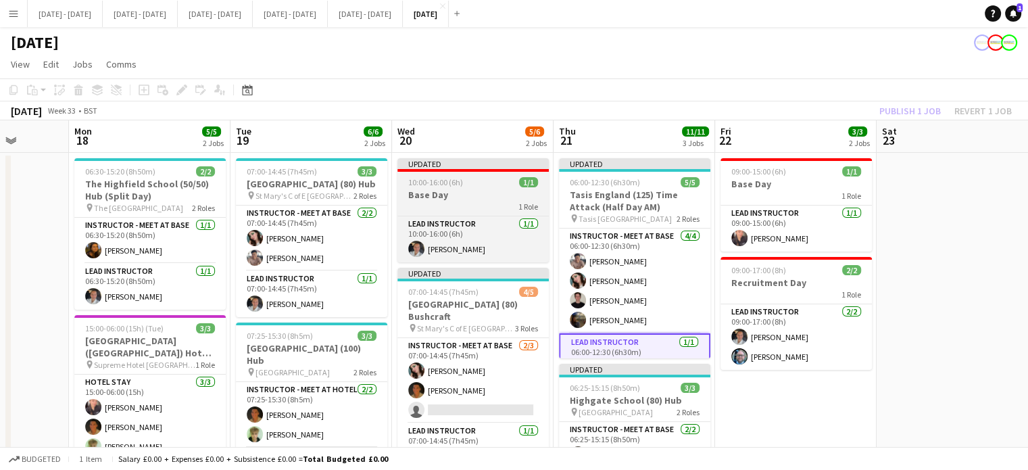
drag, startPoint x: 809, startPoint y: 131, endPoint x: 454, endPoint y: 171, distance: 357.1
click at [473, 154] on app-calendar-viewport "Fri 15 2/2 1 Job Sat 16 Sun 17 Mon 18 5/5 2 Jobs Tue 19 6/6 2 Jobs Wed 20 5/6 2…" at bounding box center [514, 430] width 1028 height 620
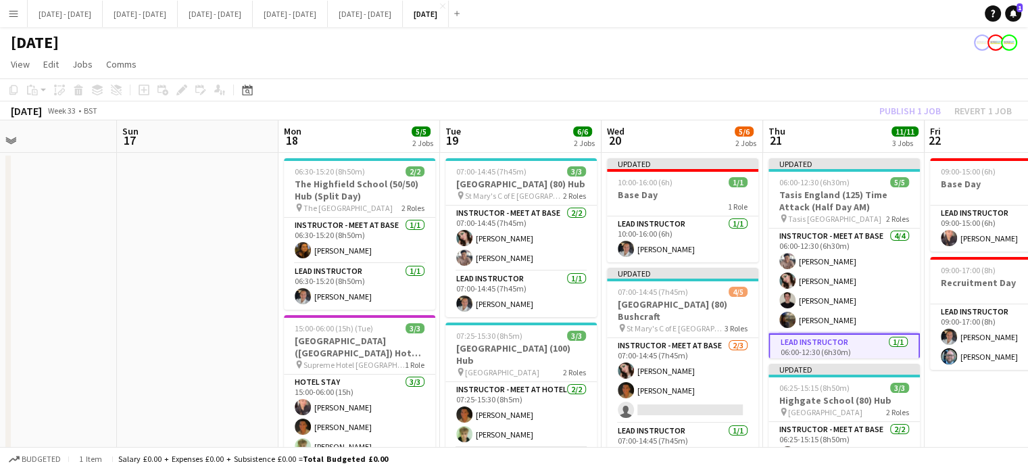
scroll to position [0, 554]
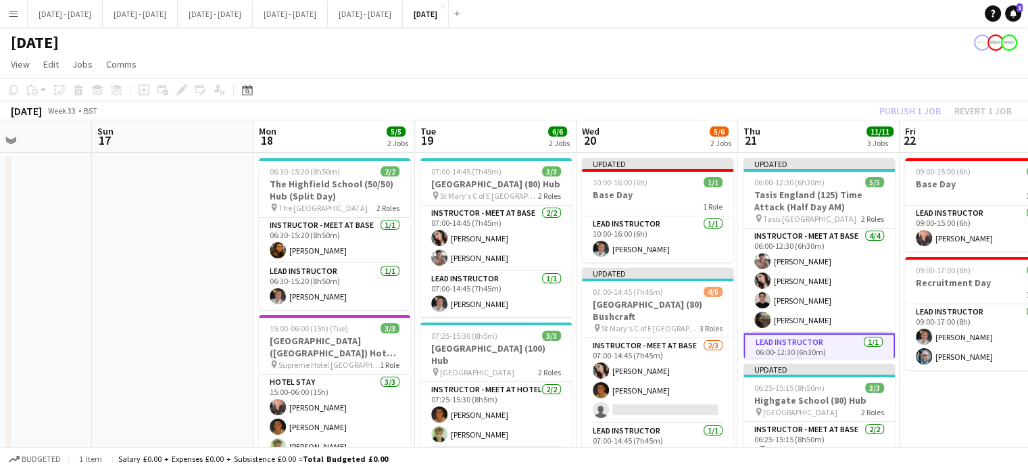
drag, startPoint x: 155, startPoint y: 137, endPoint x: 351, endPoint y: 165, distance: 197.4
click at [351, 165] on app-calendar-viewport "Wed 13 1/1 1 Job Thu 14 3/3 2 Jobs Fri 15 2/2 1 Job Sat 16 Sun 17 Mon 18 5/5 2 …" at bounding box center [514, 430] width 1028 height 620
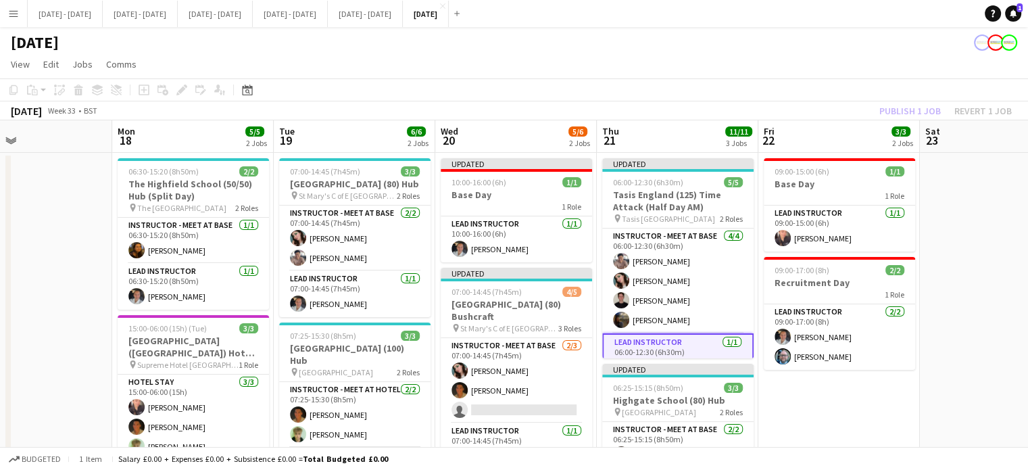
scroll to position [0, 535]
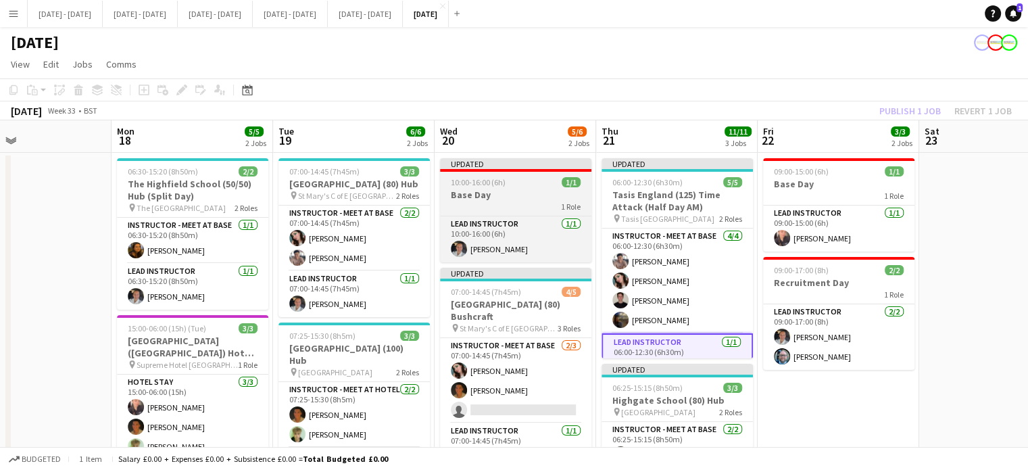
click at [521, 198] on h3 "Base Day" at bounding box center [515, 195] width 151 height 12
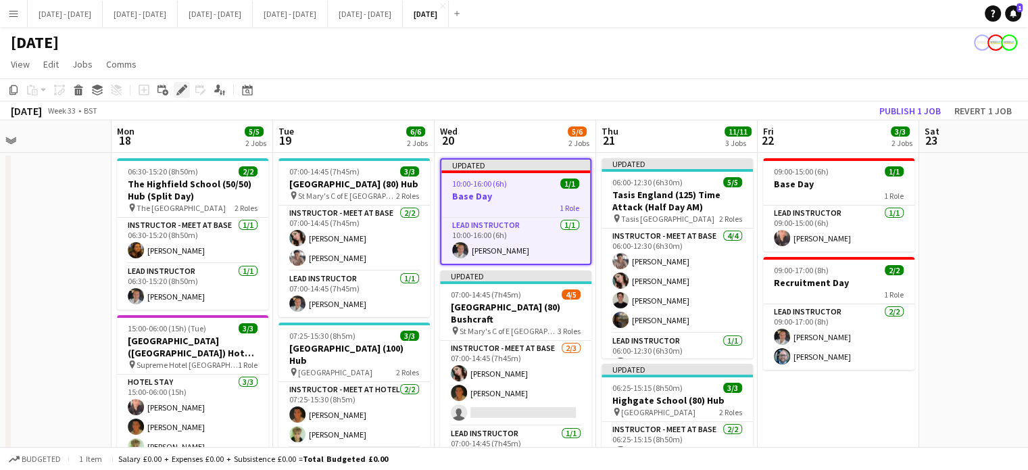
click at [181, 91] on icon at bounding box center [181, 90] width 7 height 7
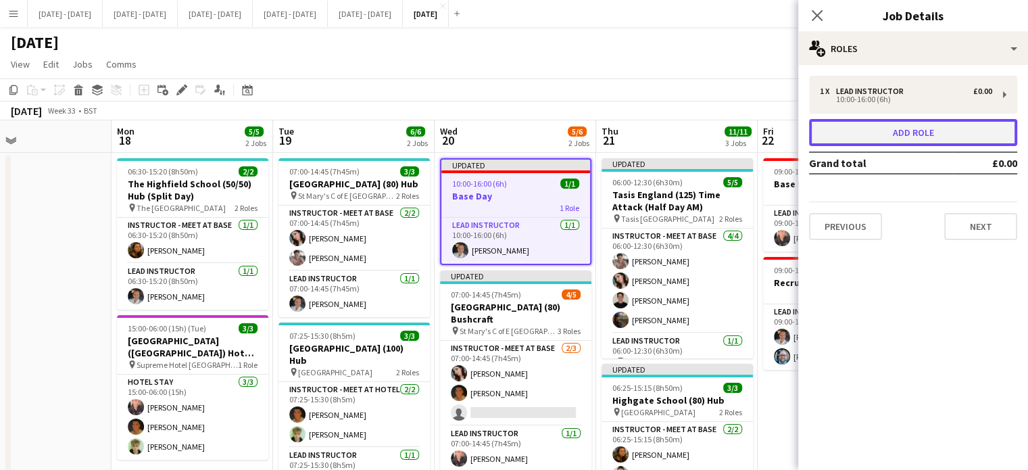
click at [863, 130] on button "Add role" at bounding box center [913, 132] width 208 height 27
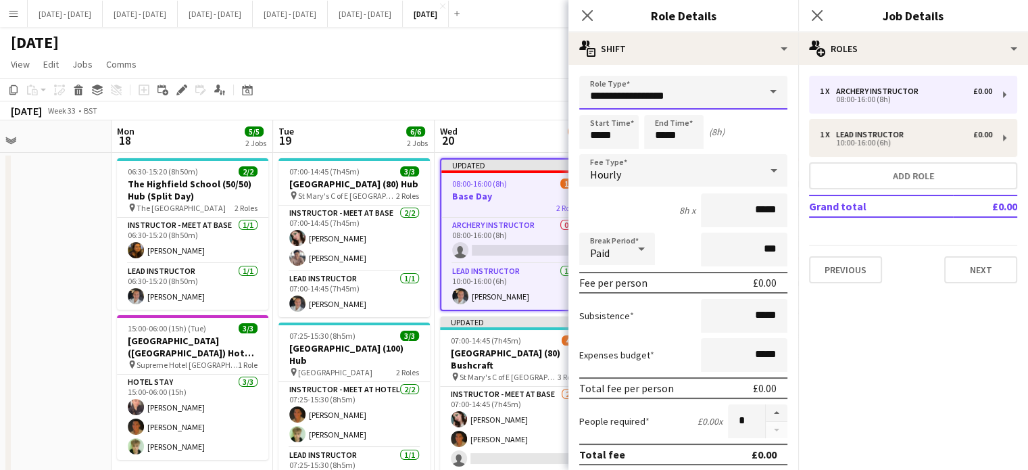
click at [748, 91] on input "**********" at bounding box center [683, 93] width 208 height 34
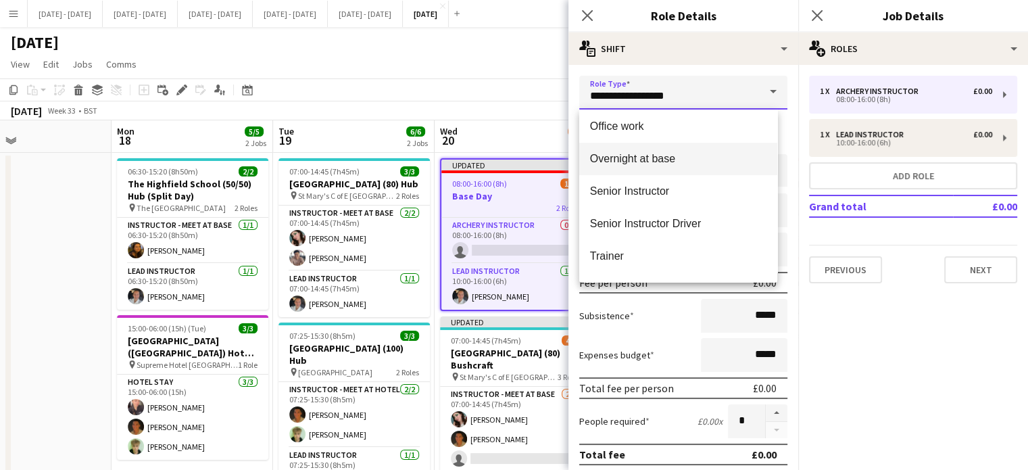
scroll to position [584, 0]
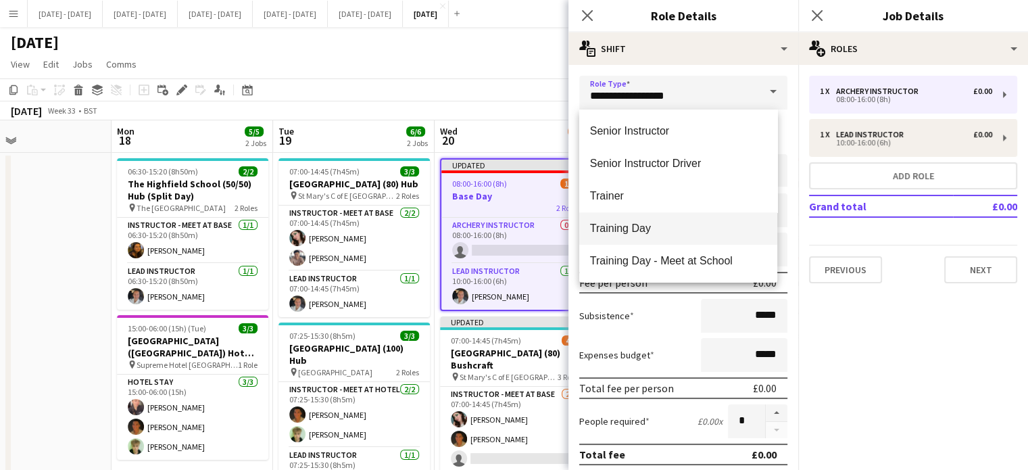
click at [682, 222] on span "Training Day" at bounding box center [678, 228] width 176 height 13
type input "**********"
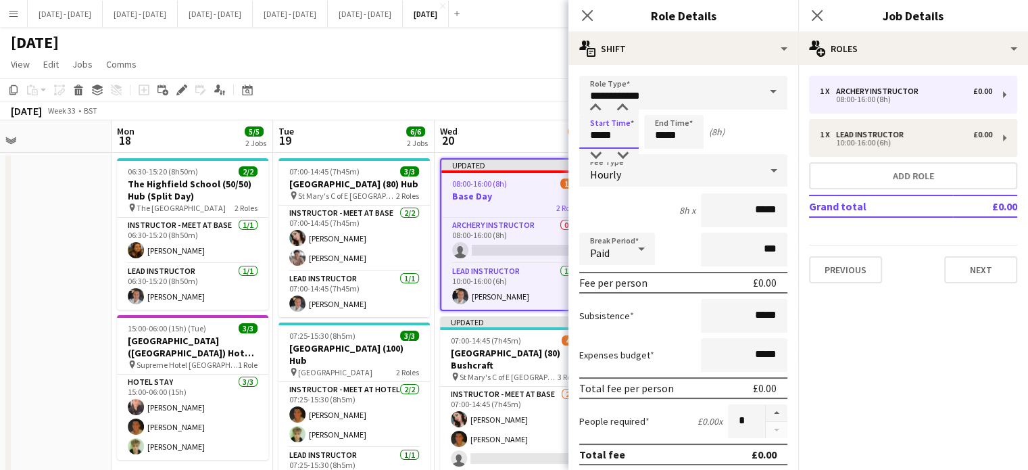
drag, startPoint x: 619, startPoint y: 139, endPoint x: 584, endPoint y: 135, distance: 35.5
click at [584, 135] on input "*****" at bounding box center [608, 132] width 59 height 34
type input "*****"
click at [717, 156] on div "Hourly" at bounding box center [669, 170] width 181 height 32
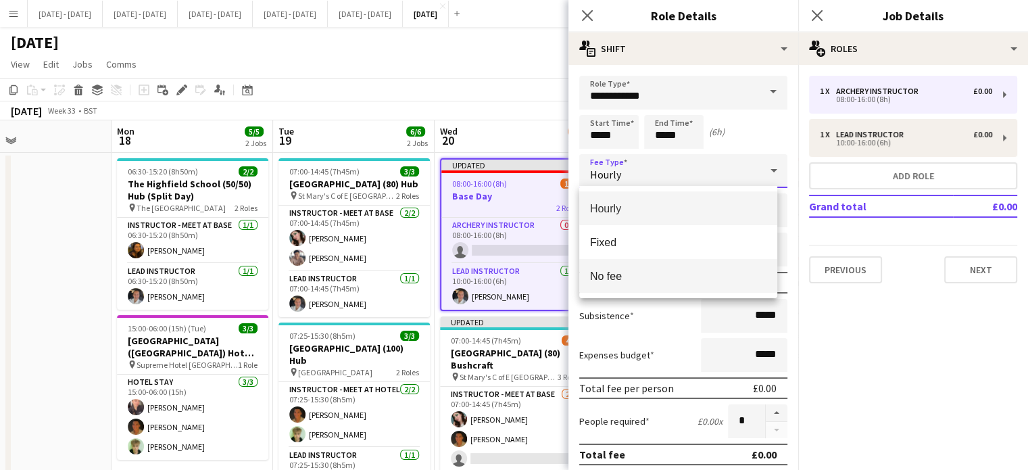
click at [662, 278] on span "No fee" at bounding box center [678, 276] width 176 height 13
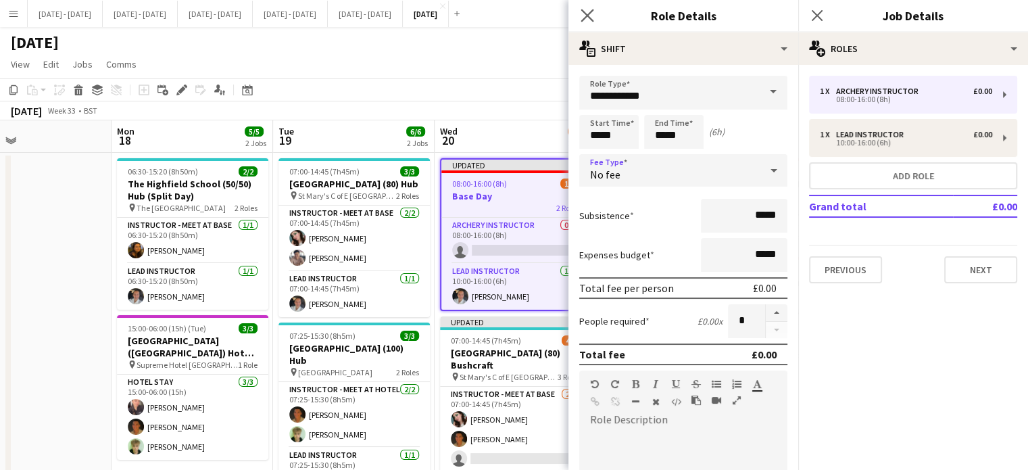
click at [595, 8] on app-icon "Close pop-in" at bounding box center [588, 16] width 20 height 20
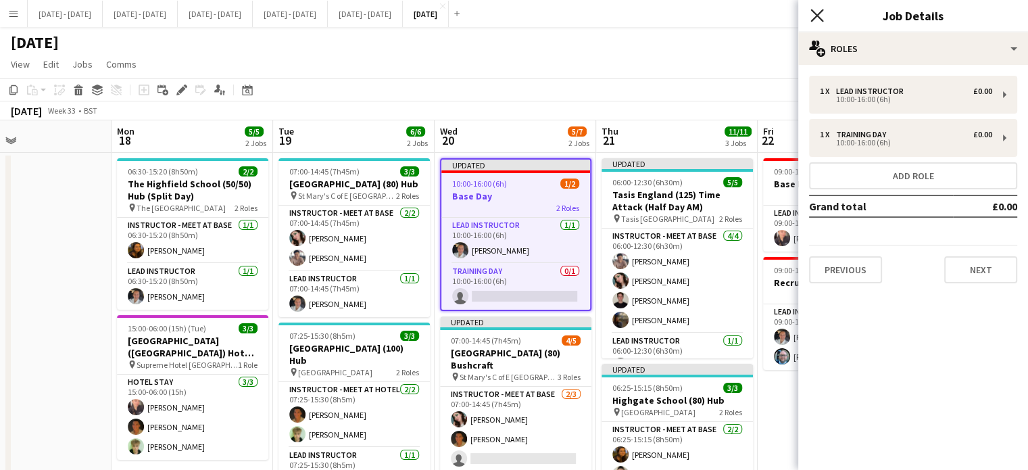
click at [812, 18] on icon "Close pop-in" at bounding box center [816, 15] width 13 height 13
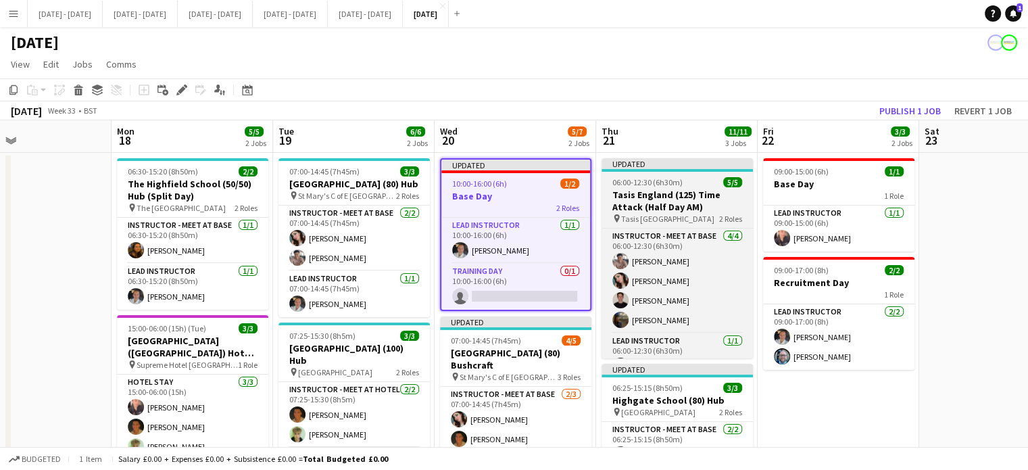
click at [622, 183] on span "06:00-12:30 (6h30m)" at bounding box center [647, 182] width 70 height 10
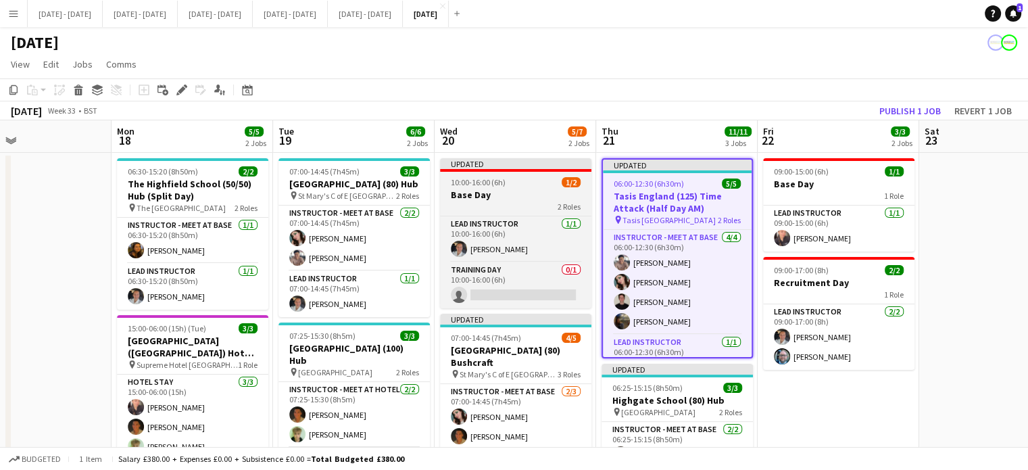
click at [497, 193] on h3 "Base Day" at bounding box center [515, 195] width 151 height 12
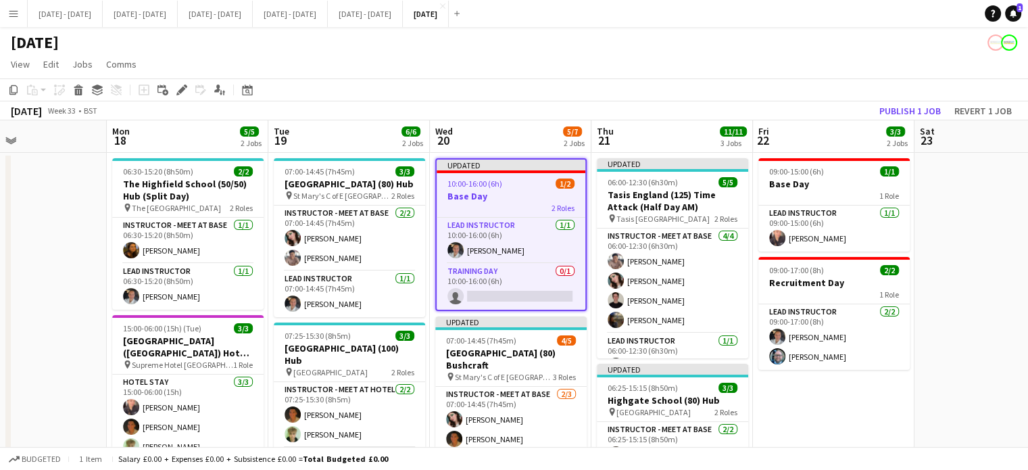
scroll to position [0, 548]
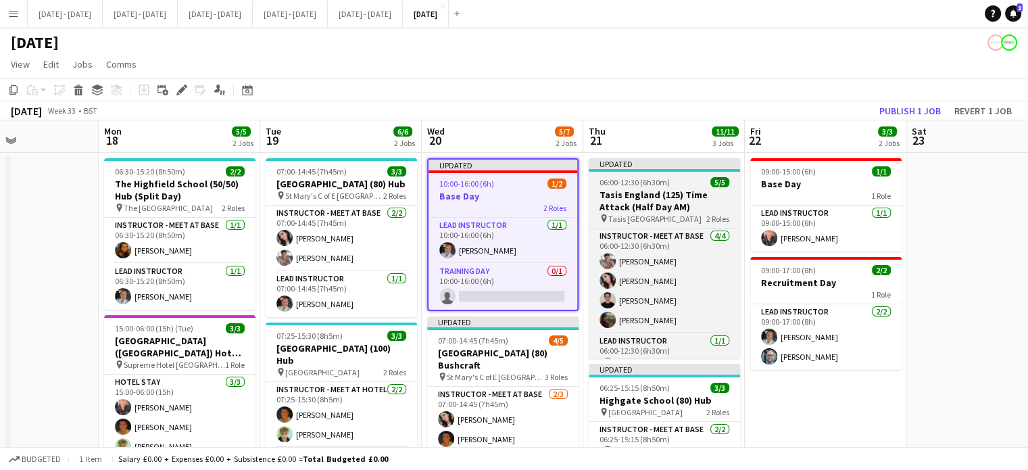
click at [687, 170] on div at bounding box center [664, 170] width 151 height 3
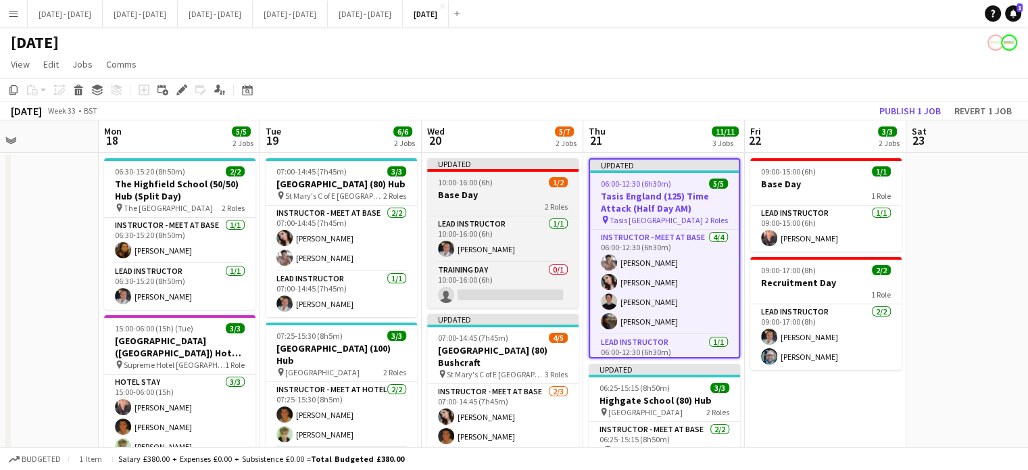
click at [525, 210] on div "2 Roles" at bounding box center [502, 206] width 151 height 11
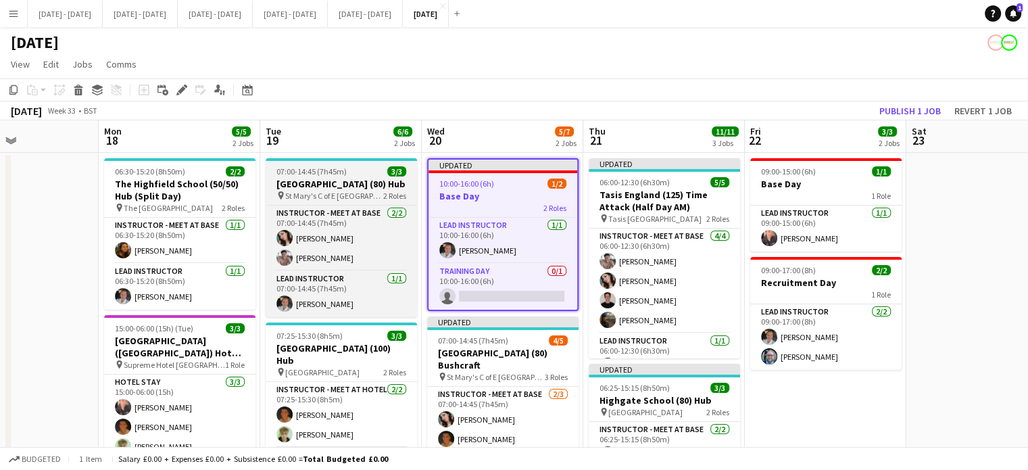
click at [304, 195] on span "St Mary's C of E [GEOGRAPHIC_DATA]" at bounding box center [334, 196] width 98 height 10
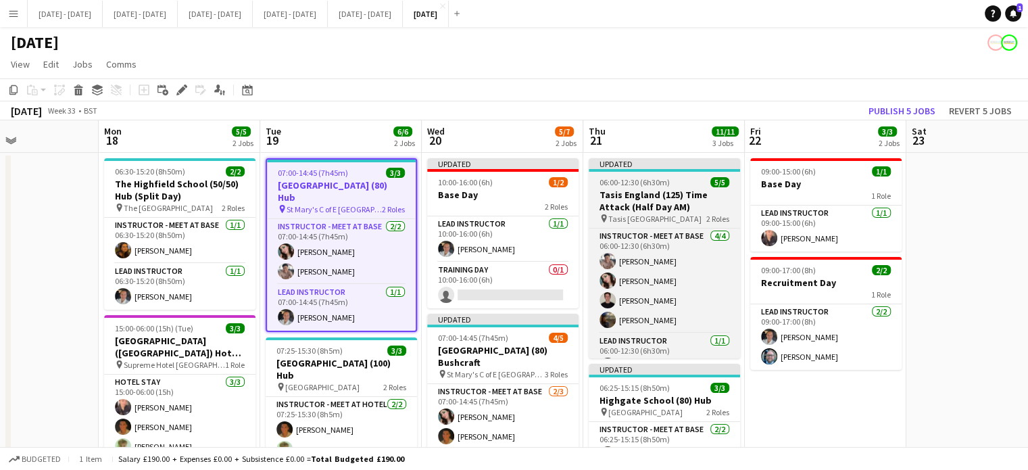
click at [651, 202] on h3 "Tasis England (125) Time Attack (Half Day AM)" at bounding box center [664, 201] width 151 height 24
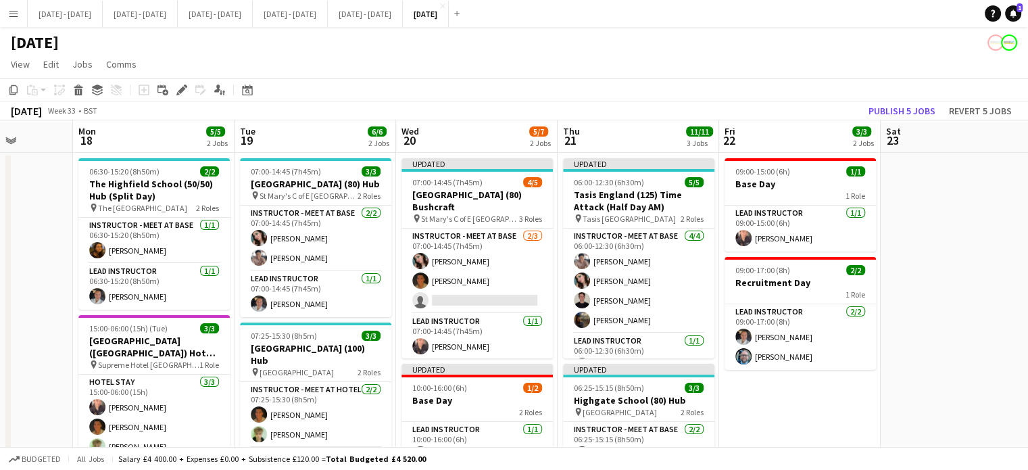
scroll to position [0, 597]
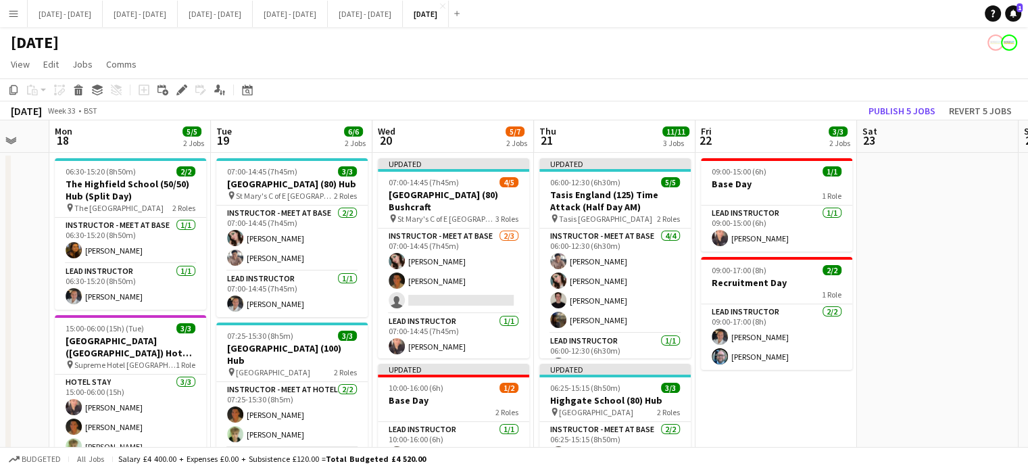
drag, startPoint x: 624, startPoint y: 147, endPoint x: 604, endPoint y: 160, distance: 23.6
click at [604, 160] on app-calendar-viewport "Thu 14 3/3 2 Jobs Fri 15 2/2 1 Job Sat 16 Sun 17 Mon 18 5/5 2 Jobs Tue 19 6/6 2…" at bounding box center [514, 435] width 1028 height 631
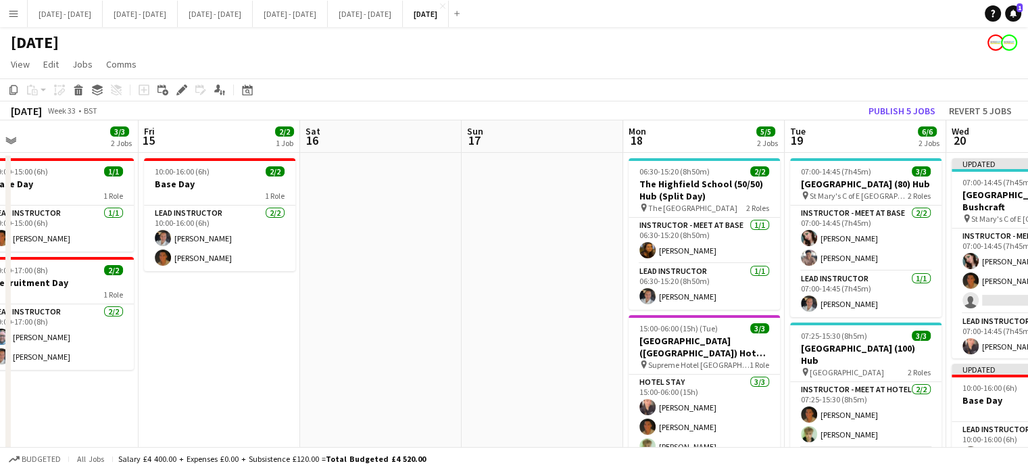
scroll to position [0, 365]
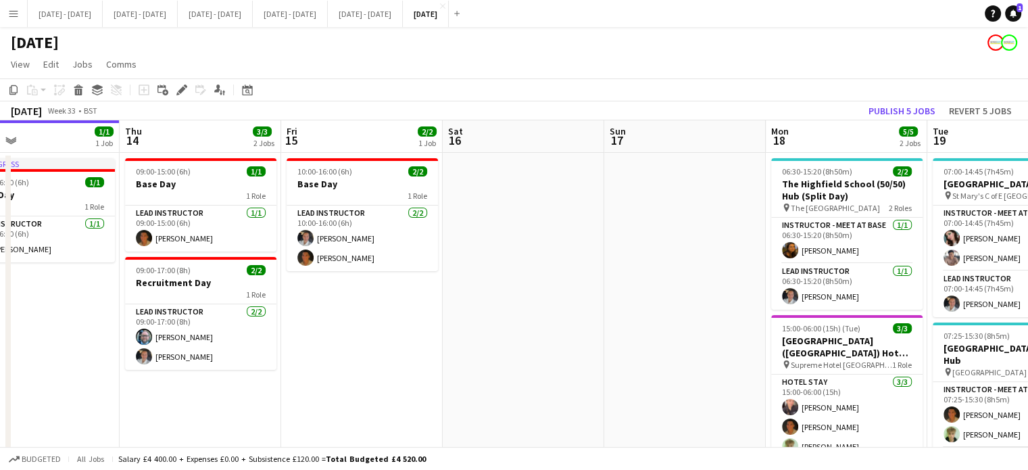
drag, startPoint x: 267, startPoint y: 137, endPoint x: 984, endPoint y: 140, distance: 716.5
click at [984, 140] on app-calendar-viewport "Mon 11 1/1 1 Job Tue 12 1/1 1 Job Wed 13 1/1 1 Job Thu 14 3/3 2 Jobs Fri 15 2/2…" at bounding box center [514, 435] width 1028 height 631
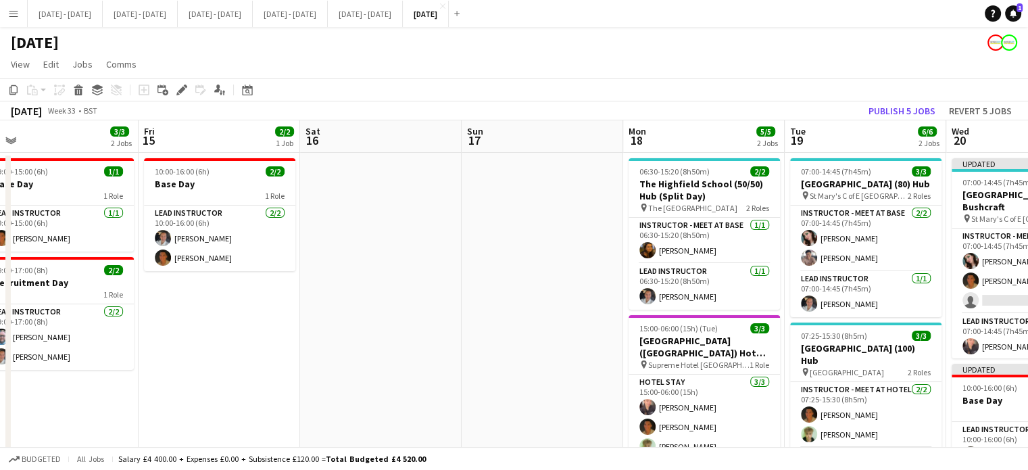
scroll to position [0, 397]
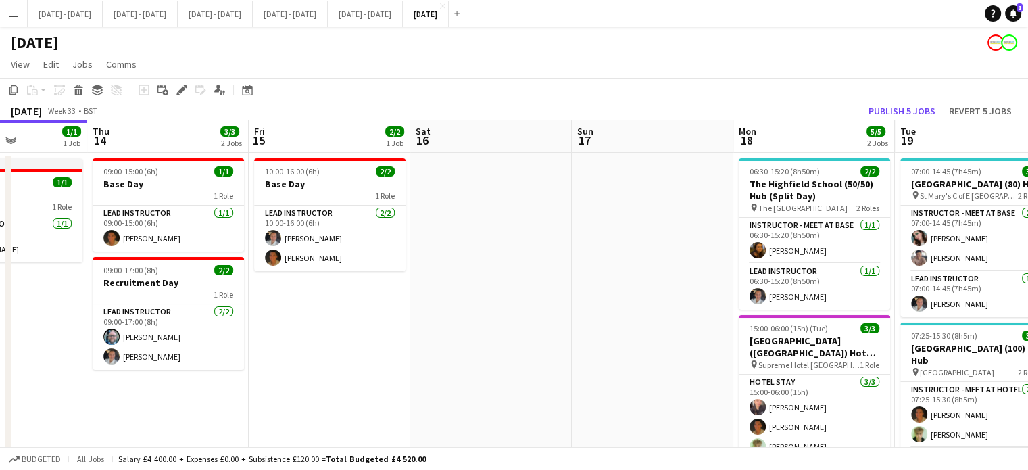
drag, startPoint x: 684, startPoint y: 224, endPoint x: 652, endPoint y: 254, distance: 44.0
click at [652, 254] on app-calendar-viewport "Mon 11 1/1 1 Job Tue 12 1/1 1 Job Wed 13 1/1 1 Job Thu 14 3/3 2 Jobs Fri 15 2/2…" at bounding box center [514, 435] width 1028 height 631
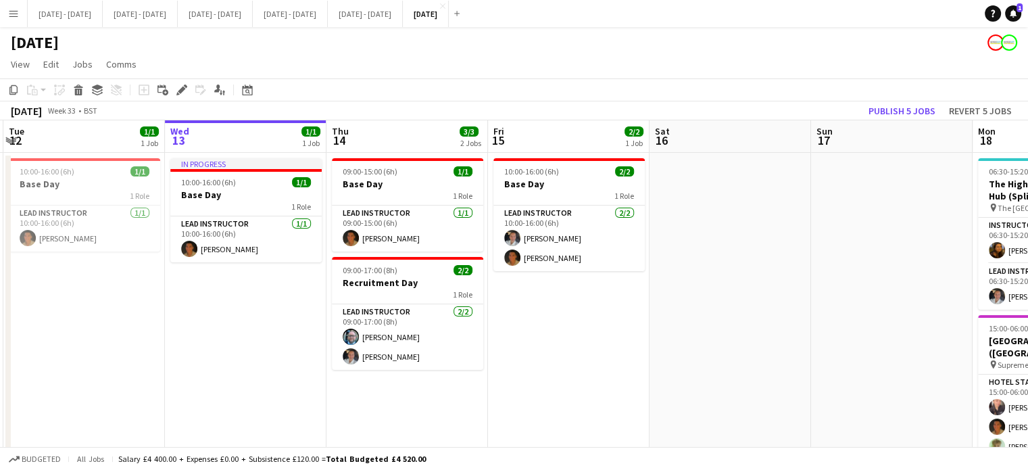
scroll to position [0, 481]
drag, startPoint x: 423, startPoint y: 376, endPoint x: 663, endPoint y: 354, distance: 241.0
click at [663, 354] on app-calendar-viewport "Sat 9 2/2 1 Job Sun 10 Mon 11 1/1 1 Job Tue 12 1/1 1 Job Wed 13 1/1 1 Job Thu 1…" at bounding box center [514, 435] width 1028 height 631
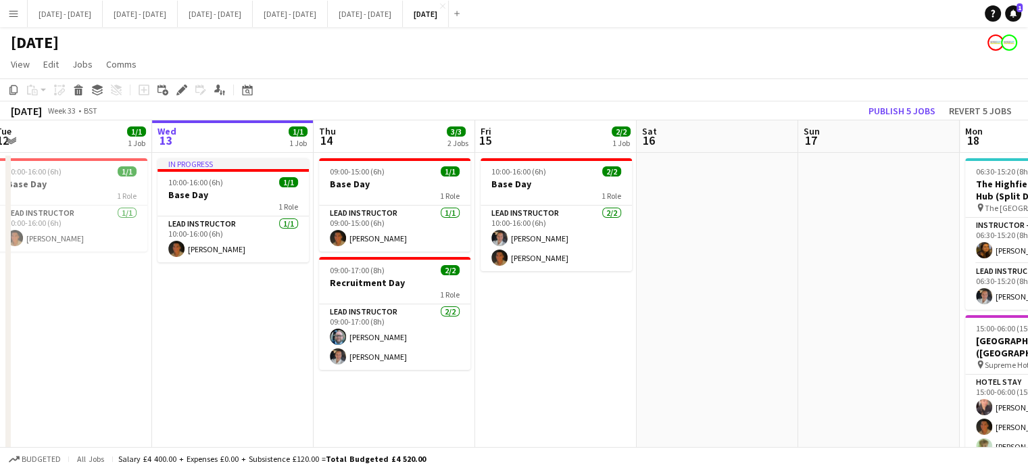
drag, startPoint x: 769, startPoint y: 335, endPoint x: 231, endPoint y: 371, distance: 539.9
click at [231, 371] on app-calendar-viewport "Sat 9 2/2 1 Job Sun 10 Mon 11 1/1 1 Job Tue 12 1/1 1 Job Wed 13 1/1 1 Job Thu 1…" at bounding box center [514, 435] width 1028 height 631
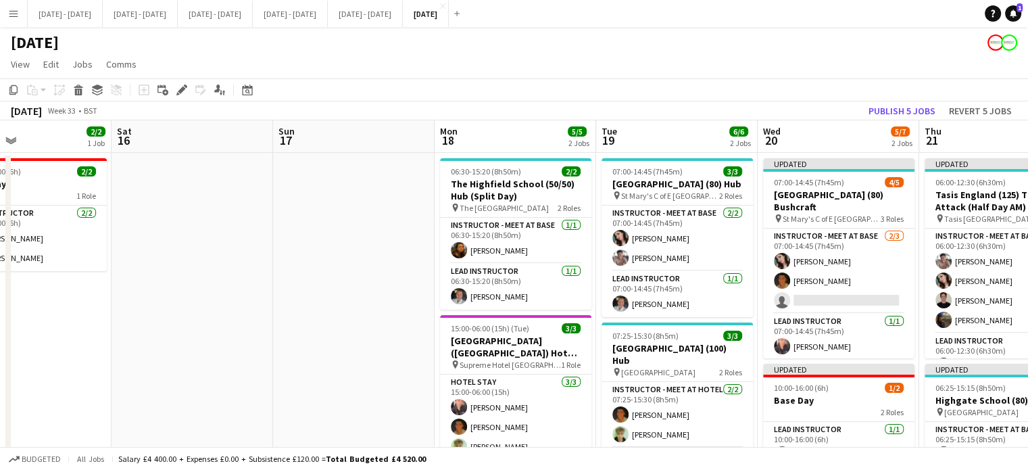
scroll to position [0, 447]
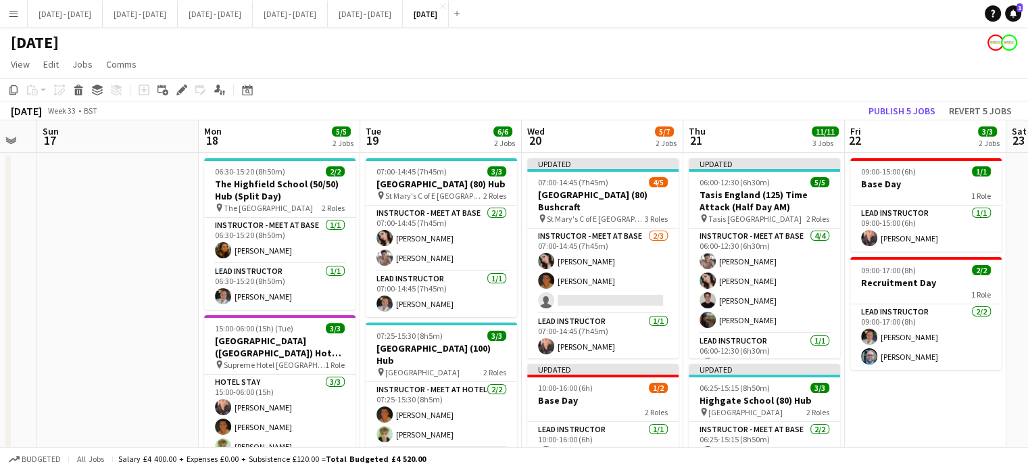
drag, startPoint x: 339, startPoint y: 356, endPoint x: 103, endPoint y: 368, distance: 236.2
click at [103, 368] on app-calendar-viewport "Thu 14 3/3 2 Jobs Fri 15 2/2 1 Job Sat 16 Sun 17 Mon 18 5/5 2 Jobs Tue 19 6/6 2…" at bounding box center [514, 435] width 1028 height 631
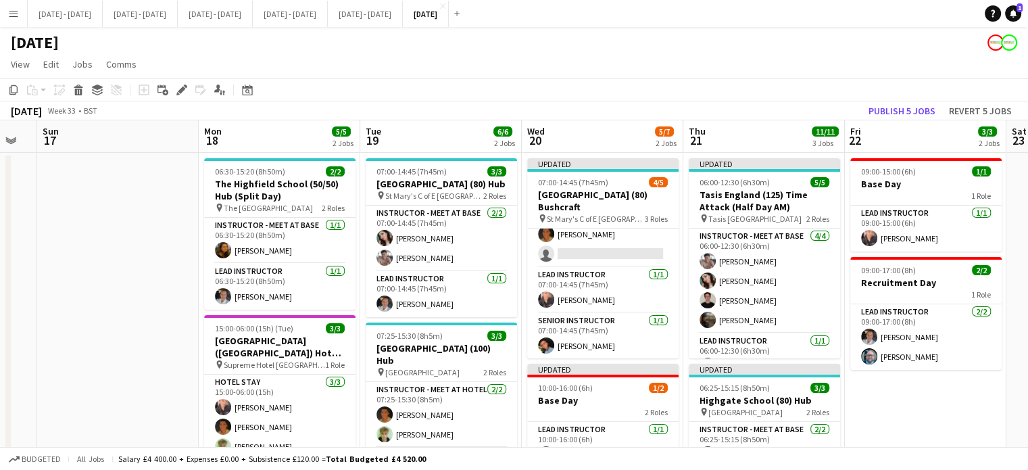
scroll to position [135, 0]
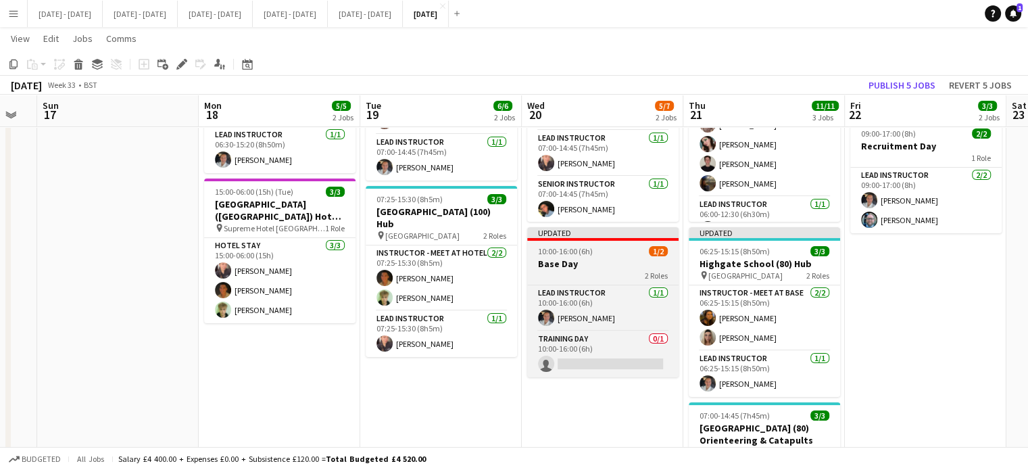
click at [604, 271] on div "2 Roles" at bounding box center [602, 275] width 151 height 11
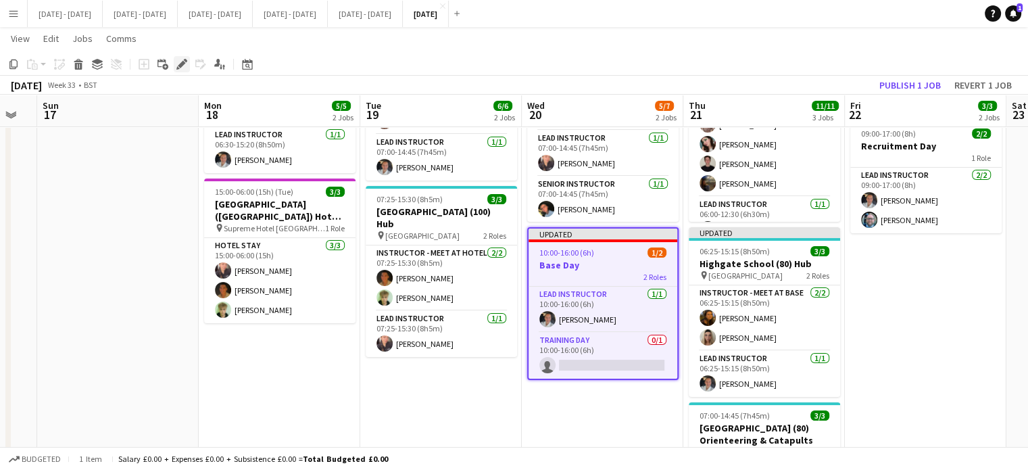
click at [177, 66] on icon "Edit" at bounding box center [181, 64] width 11 height 11
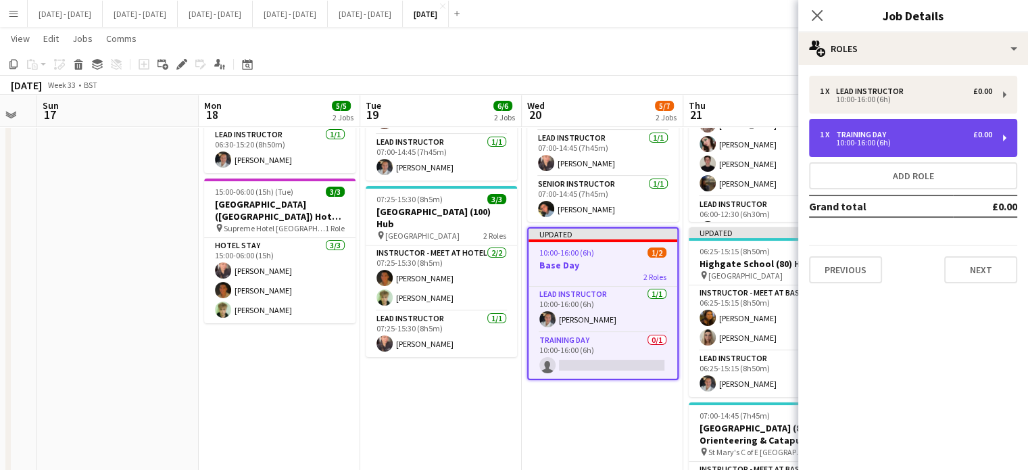
click at [939, 133] on div "1 x Training Day £0.00" at bounding box center [906, 134] width 172 height 9
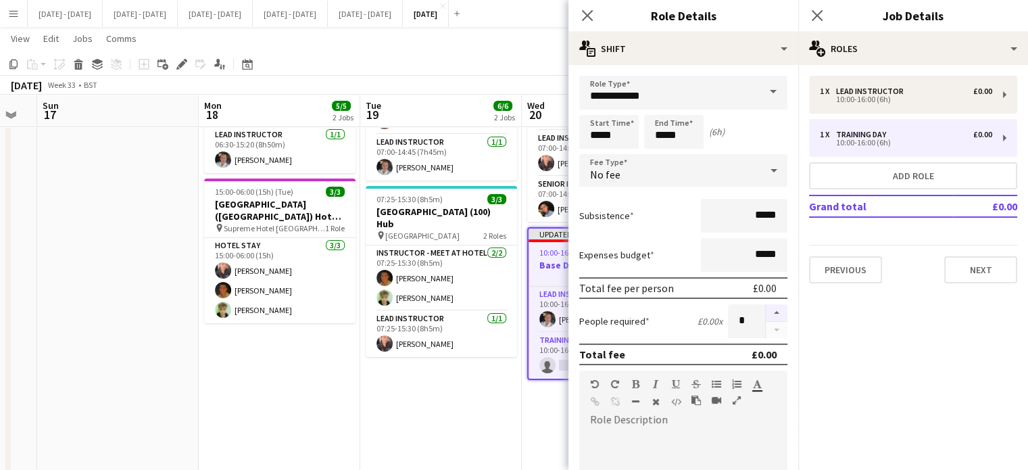
click at [766, 312] on button "button" at bounding box center [777, 313] width 22 height 18
type input "*"
click at [582, 11] on icon at bounding box center [587, 15] width 13 height 13
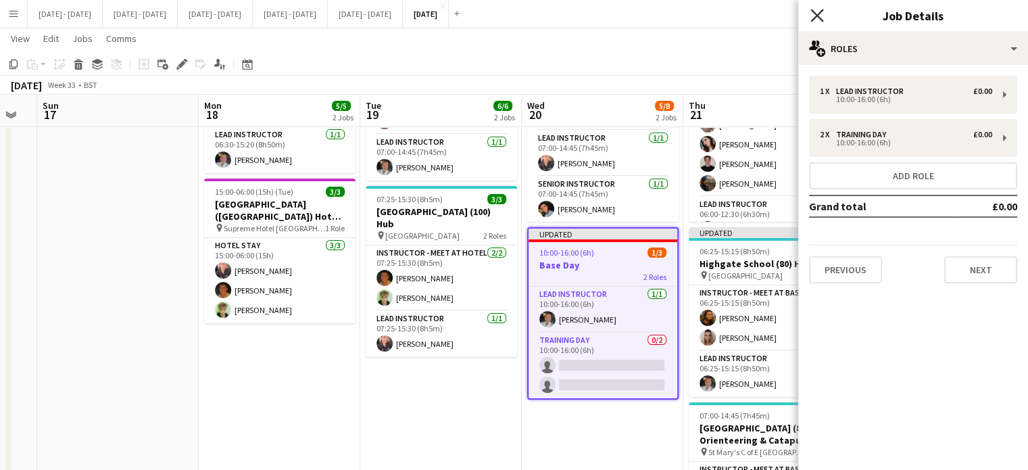
click at [815, 12] on icon "Close pop-in" at bounding box center [816, 15] width 13 height 13
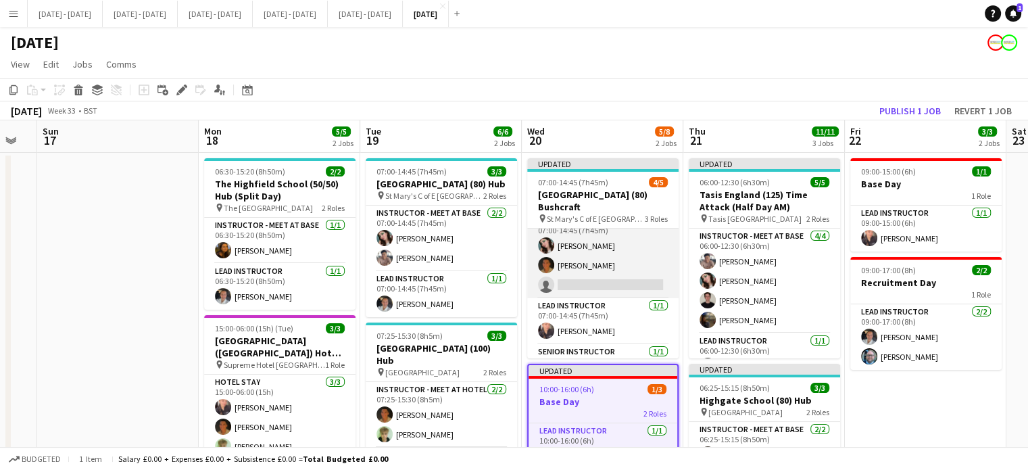
scroll to position [0, 0]
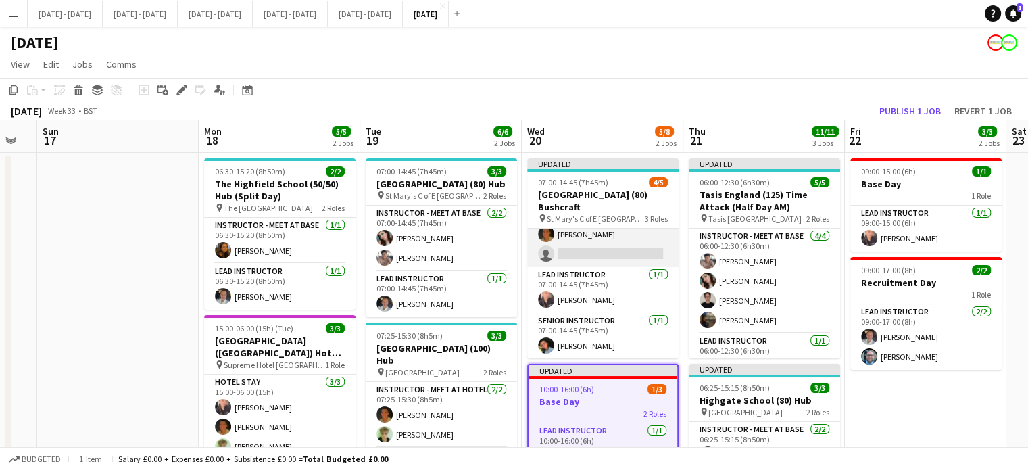
click at [604, 251] on app-card-role "Instructor - Meet at Base [DATE] 07:00-14:45 (7h45m) [PERSON_NAME] [PERSON_NAME…" at bounding box center [602, 224] width 151 height 85
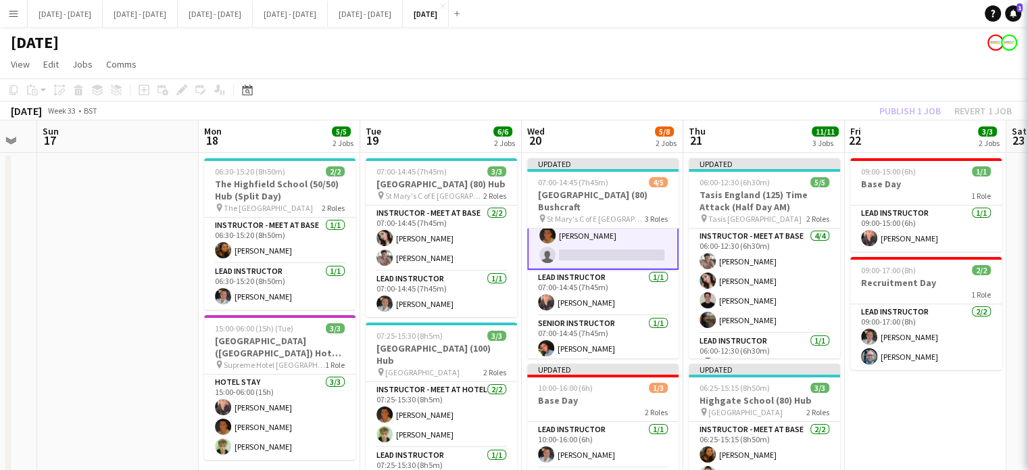
scroll to position [48, 0]
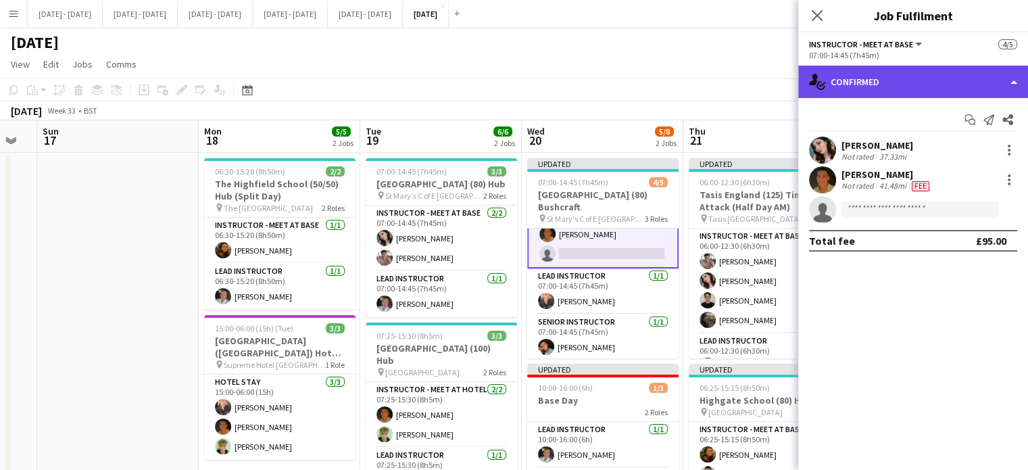
click at [888, 95] on div "single-neutral-actions-check-2 Confirmed" at bounding box center [913, 82] width 230 height 32
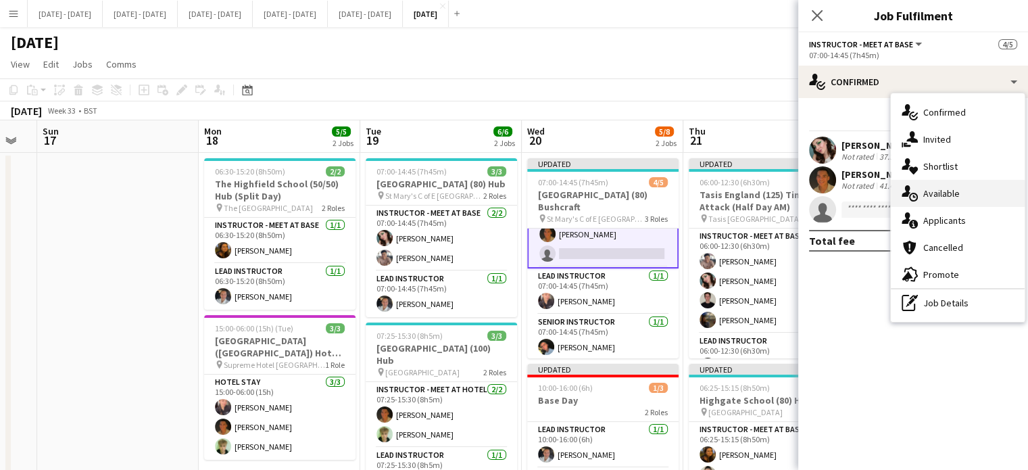
click at [936, 186] on div "single-neutral-actions-upload Available" at bounding box center [958, 193] width 134 height 27
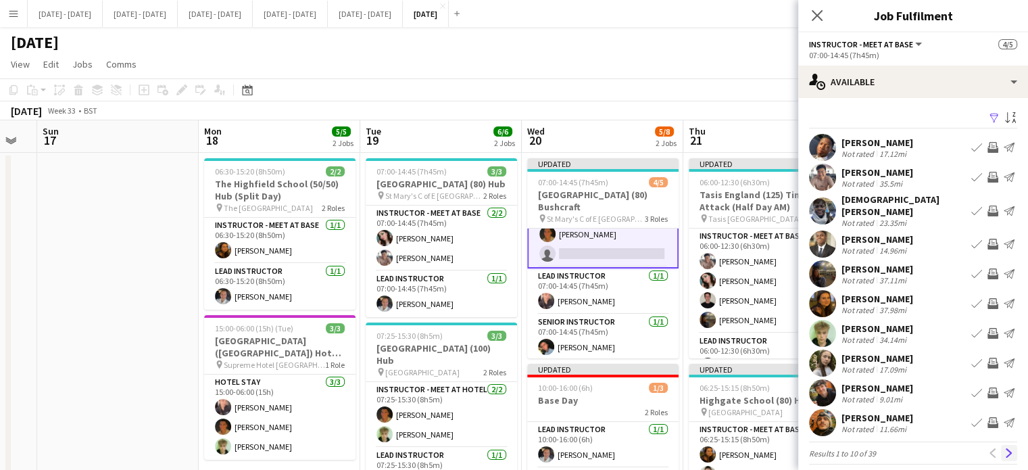
click at [1004, 448] on app-icon "Next" at bounding box center [1008, 452] width 9 height 9
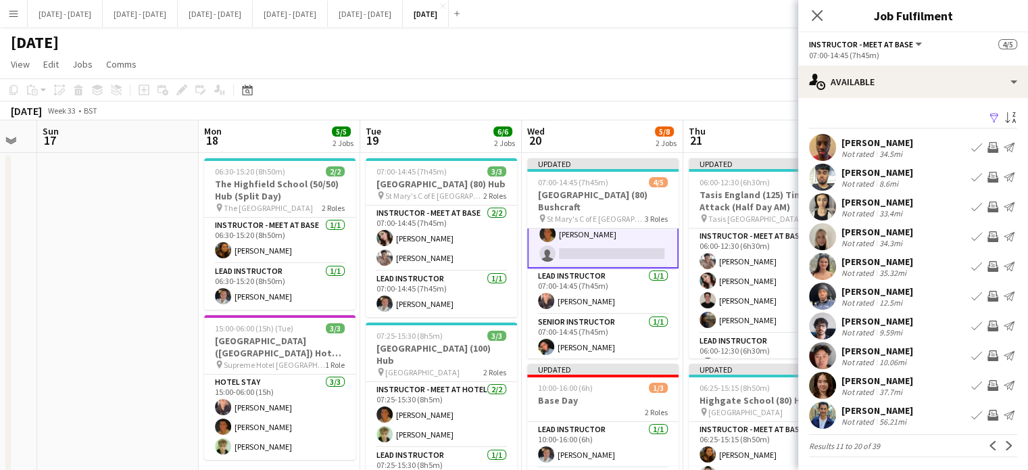
click at [1004, 446] on app-icon "Next" at bounding box center [1008, 445] width 9 height 9
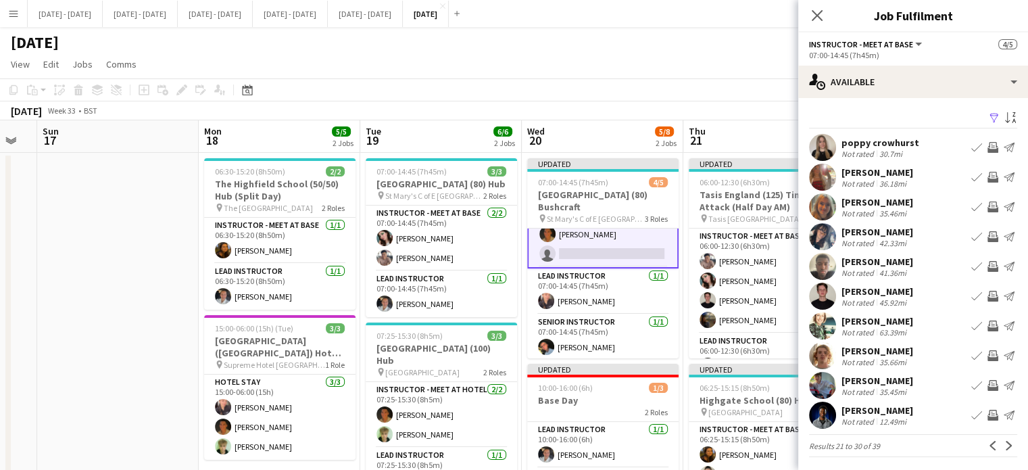
click at [1004, 446] on app-icon "Next" at bounding box center [1008, 445] width 9 height 9
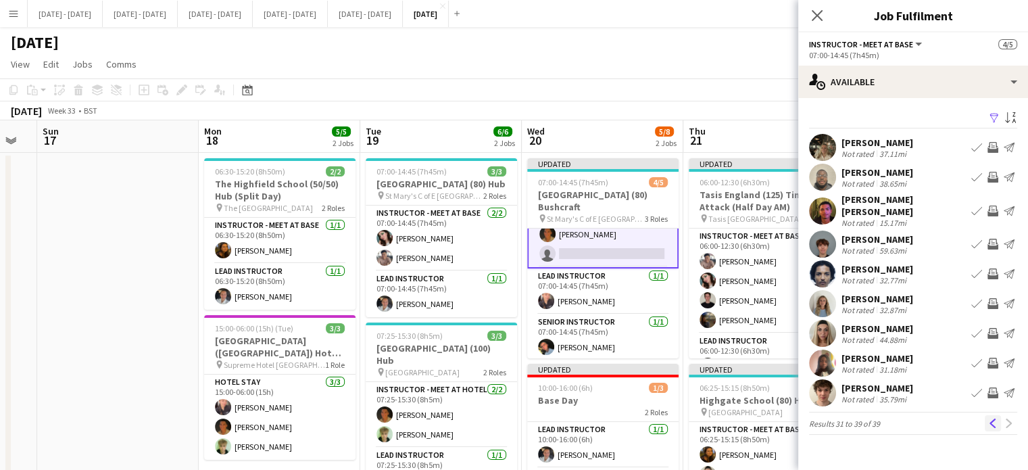
click at [993, 418] on app-icon "Previous" at bounding box center [992, 422] width 9 height 9
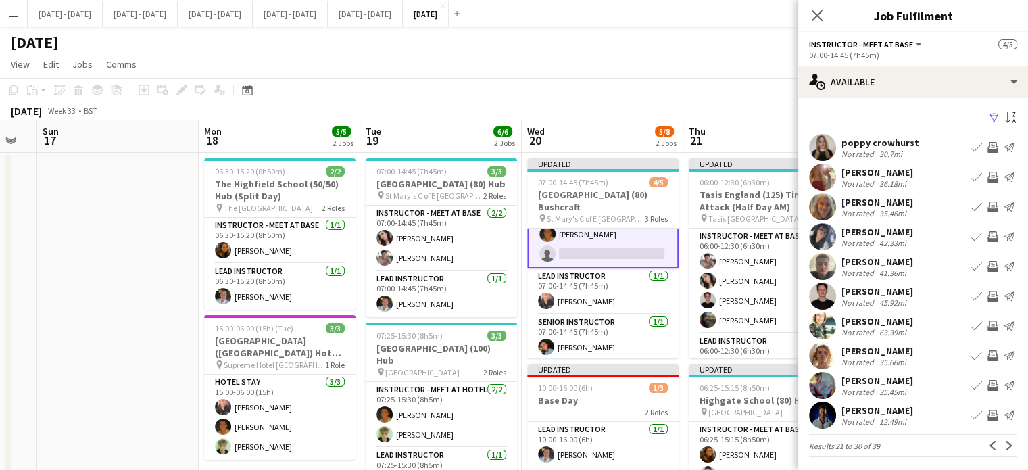
click at [1004, 415] on app-icon "Send notification" at bounding box center [1009, 415] width 11 height 11
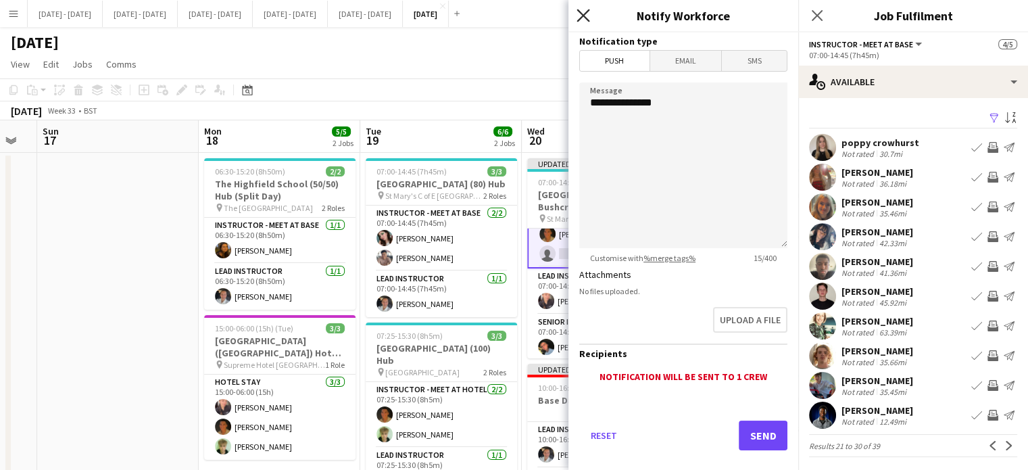
click at [582, 19] on icon "Close pop-in" at bounding box center [583, 15] width 13 height 13
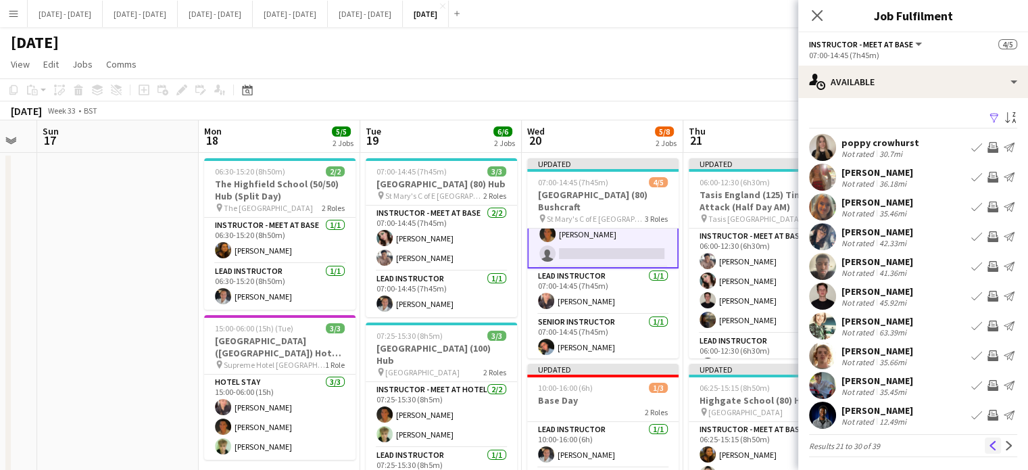
click at [988, 443] on app-icon "Previous" at bounding box center [992, 445] width 9 height 9
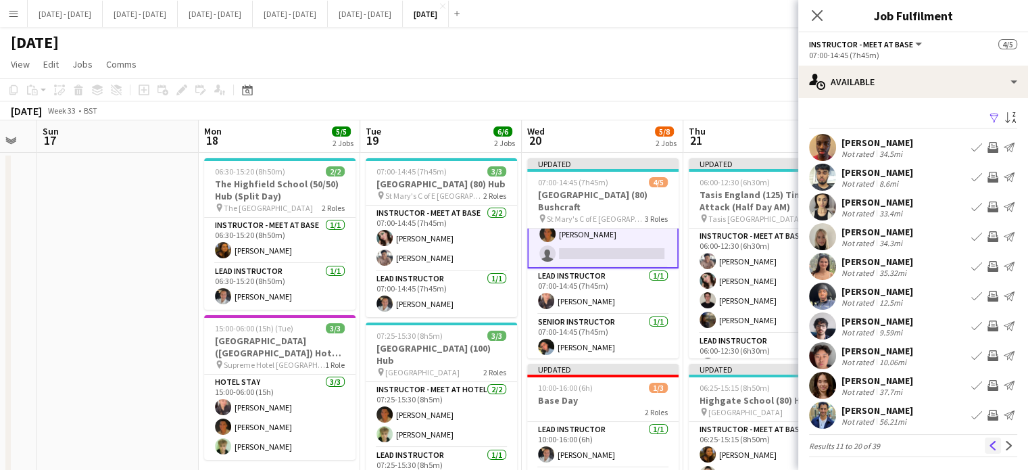
click at [988, 447] on app-icon "Previous" at bounding box center [992, 445] width 9 height 9
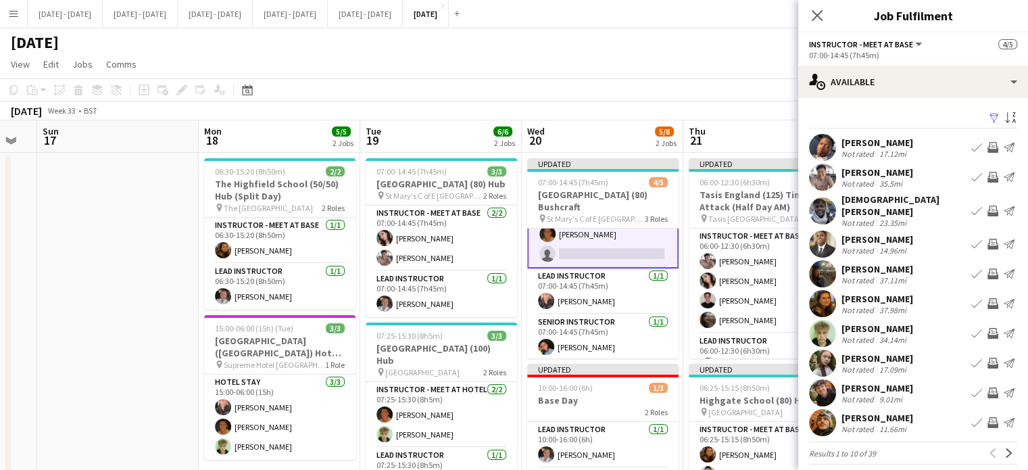
click at [582, 248] on app-card-role "Instructor - Meet at Base [DATE] 07:00-14:45 (7h45m) [PERSON_NAME] [PERSON_NAME…" at bounding box center [602, 224] width 151 height 88
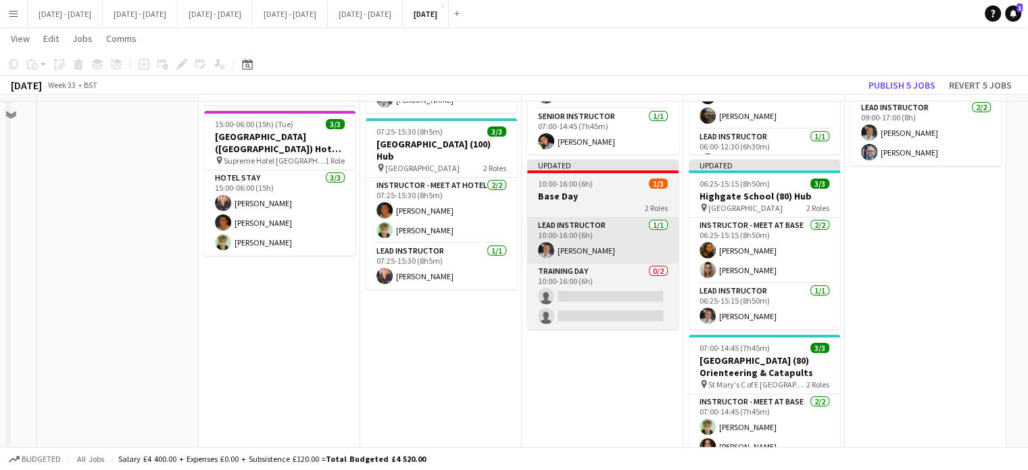
scroll to position [0, 0]
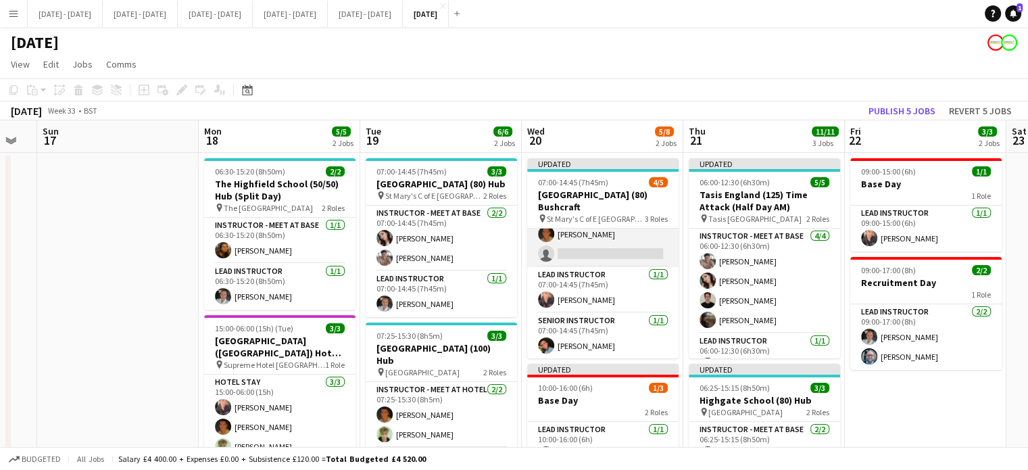
click at [585, 248] on app-card-role "Instructor - Meet at Base [DATE] 07:00-14:45 (7h45m) [PERSON_NAME] [PERSON_NAME…" at bounding box center [602, 224] width 151 height 85
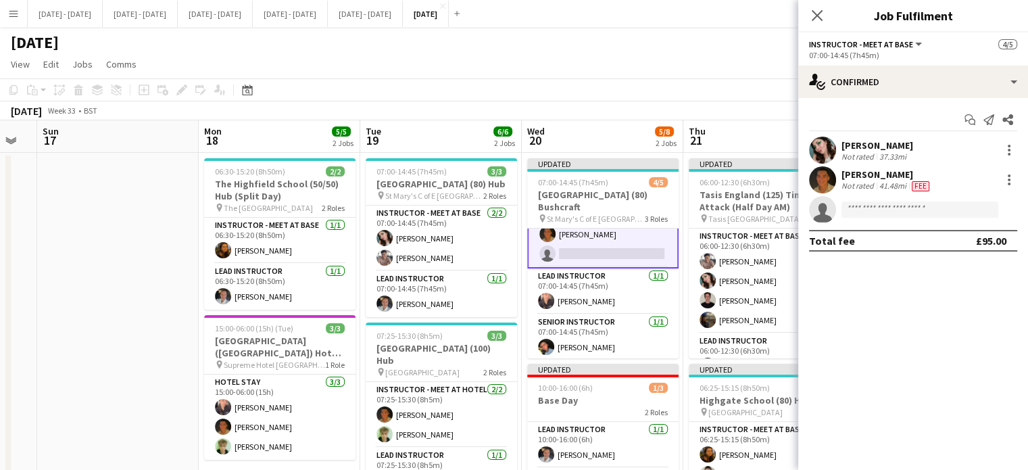
click at [894, 218] on app-invite-slot "single-neutral-actions" at bounding box center [913, 209] width 230 height 27
click at [894, 211] on input at bounding box center [920, 209] width 157 height 16
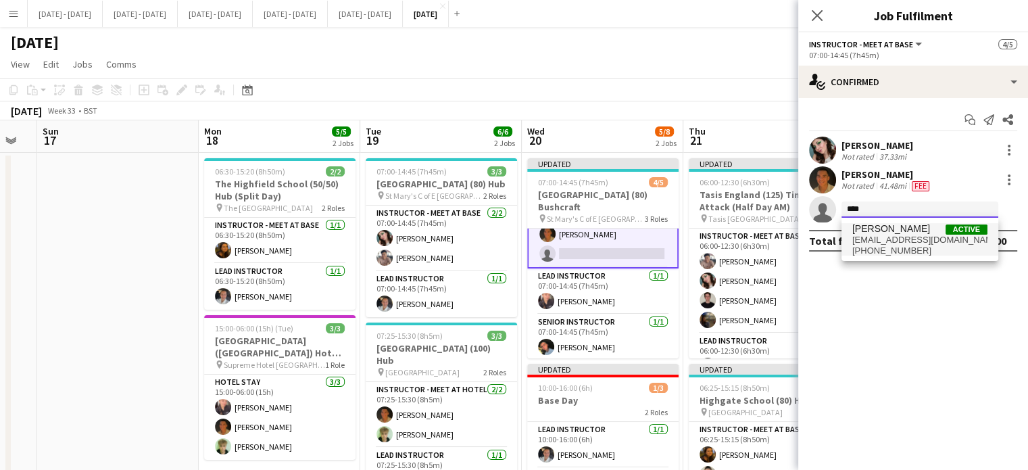
type input "****"
click at [888, 237] on span "[EMAIL_ADDRESS][DOMAIN_NAME]" at bounding box center [919, 240] width 135 height 11
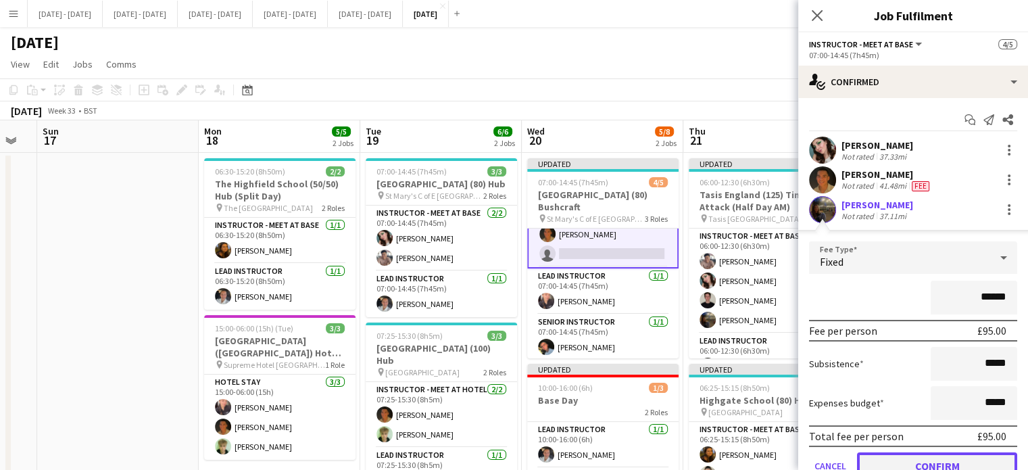
click at [920, 458] on button "Confirm" at bounding box center [937, 465] width 160 height 27
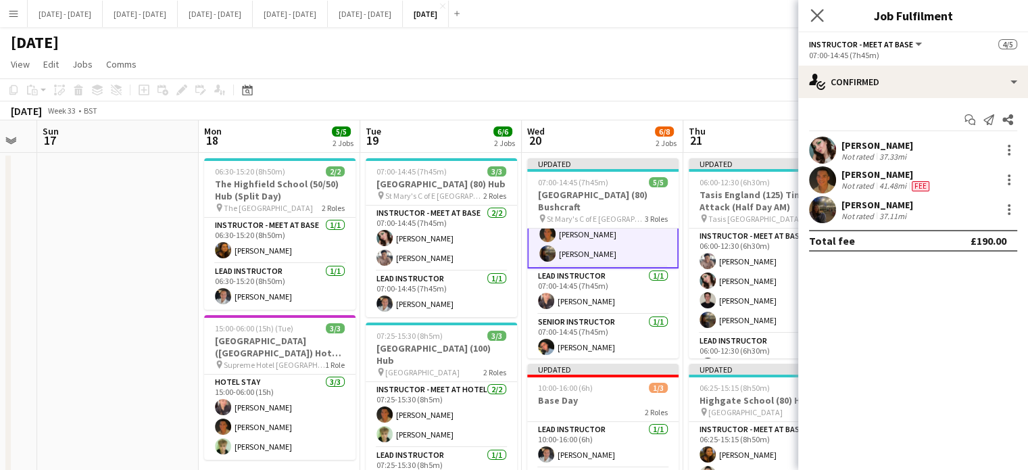
click at [817, 7] on app-icon "Close pop-in" at bounding box center [818, 16] width 20 height 20
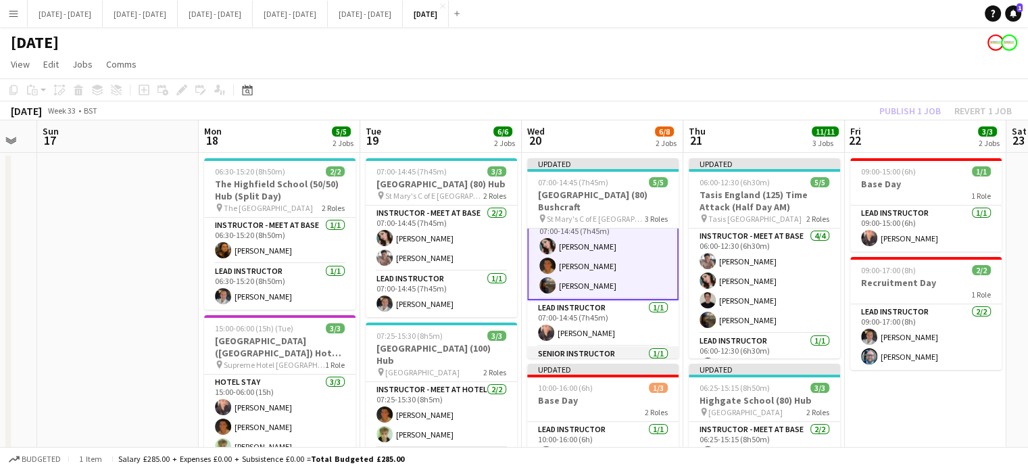
scroll to position [0, 0]
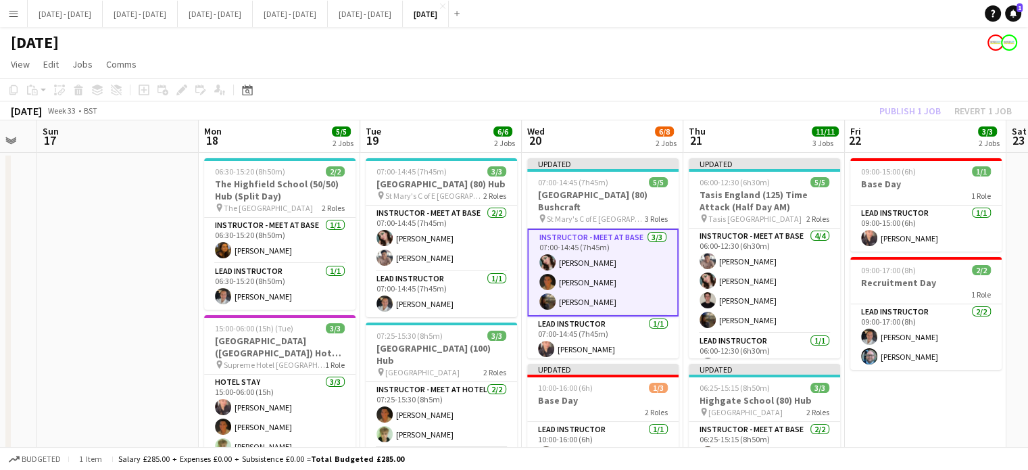
click at [608, 309] on app-card-role "Instructor - Meet at Base [DATE] 07:00-14:45 (7h45m) [PERSON_NAME] [PERSON_NAME…" at bounding box center [602, 272] width 151 height 88
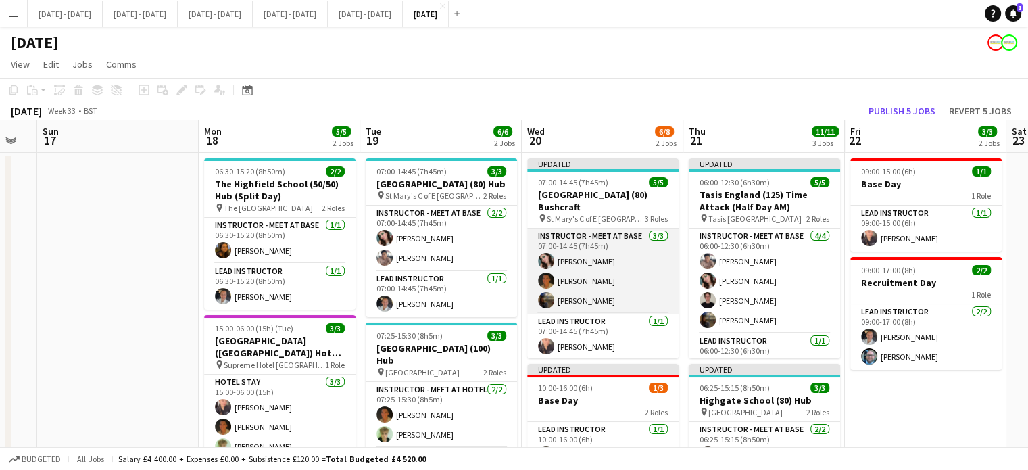
click at [623, 281] on app-card-role "Instructor - Meet at Base [DATE] 07:00-14:45 (7h45m) [PERSON_NAME] [PERSON_NAME…" at bounding box center [602, 270] width 151 height 85
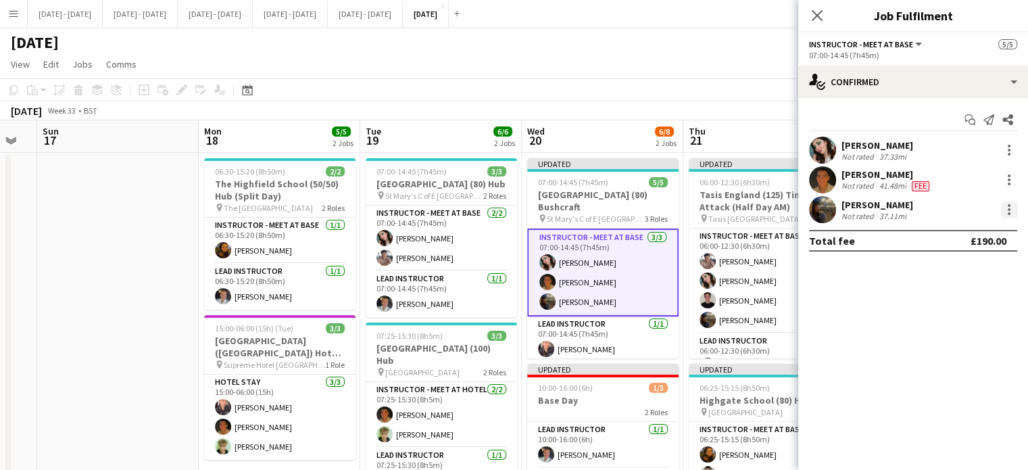
click at [1009, 210] on div at bounding box center [1009, 209] width 3 height 3
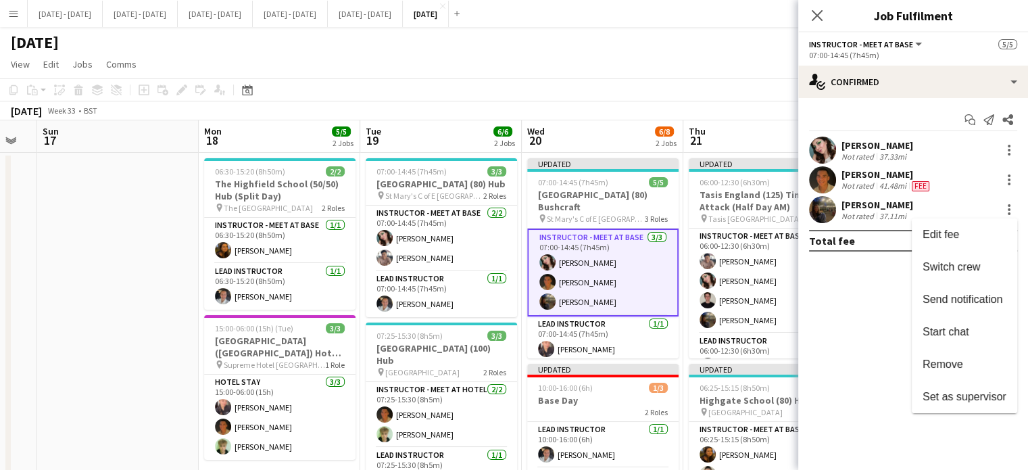
click at [593, 305] on div at bounding box center [514, 235] width 1028 height 470
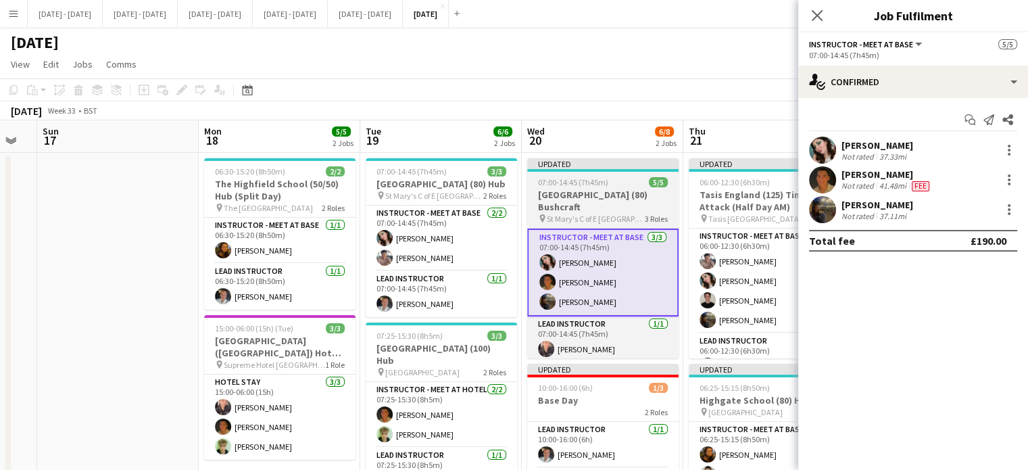
click at [595, 178] on span "07:00-14:45 (7h45m)" at bounding box center [573, 182] width 70 height 10
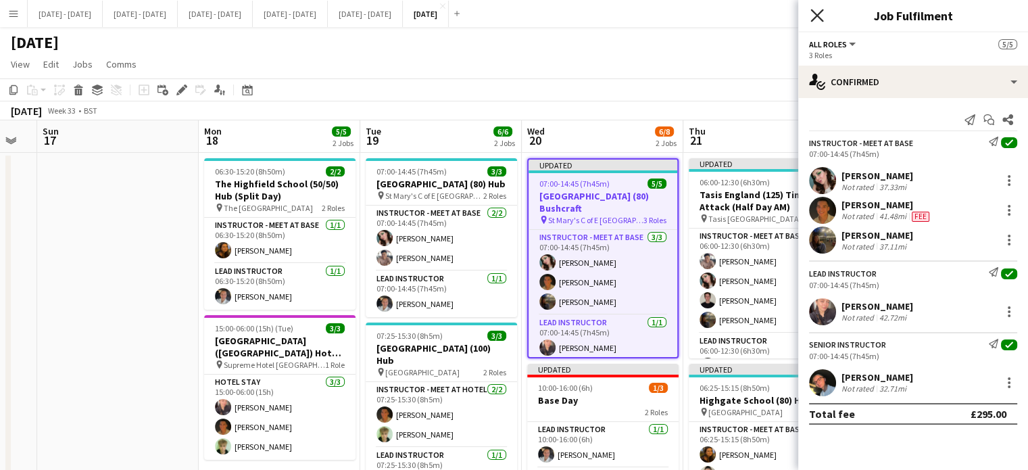
click at [814, 10] on icon "Close pop-in" at bounding box center [816, 15] width 13 height 13
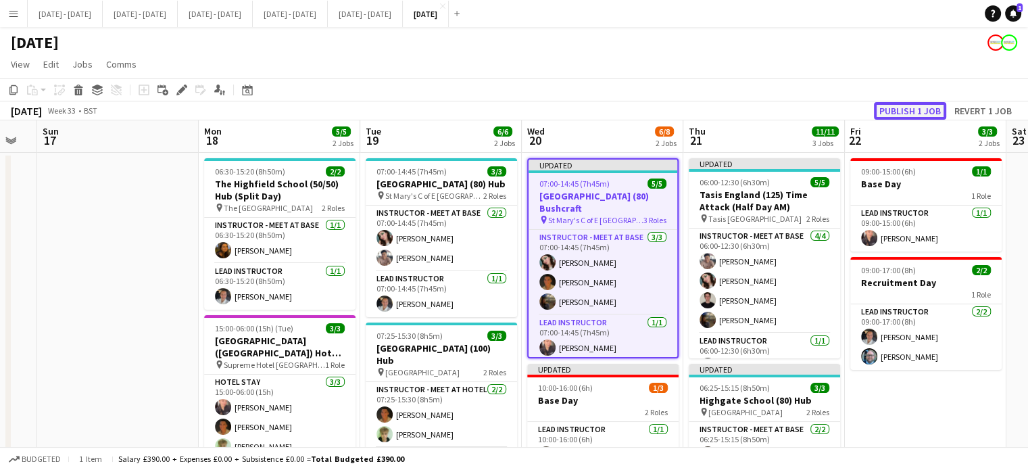
click at [914, 108] on button "Publish 1 job" at bounding box center [910, 111] width 72 height 18
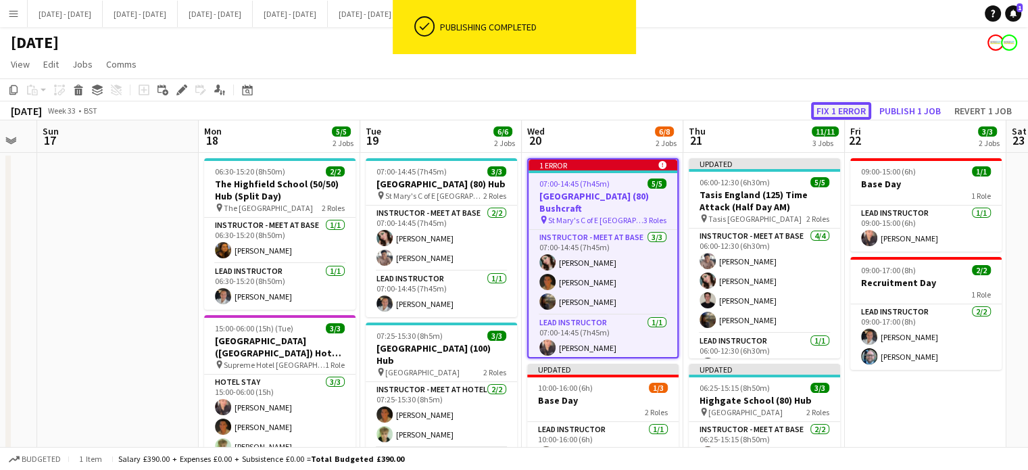
click at [838, 107] on button "Fix 1 error" at bounding box center [841, 111] width 60 height 18
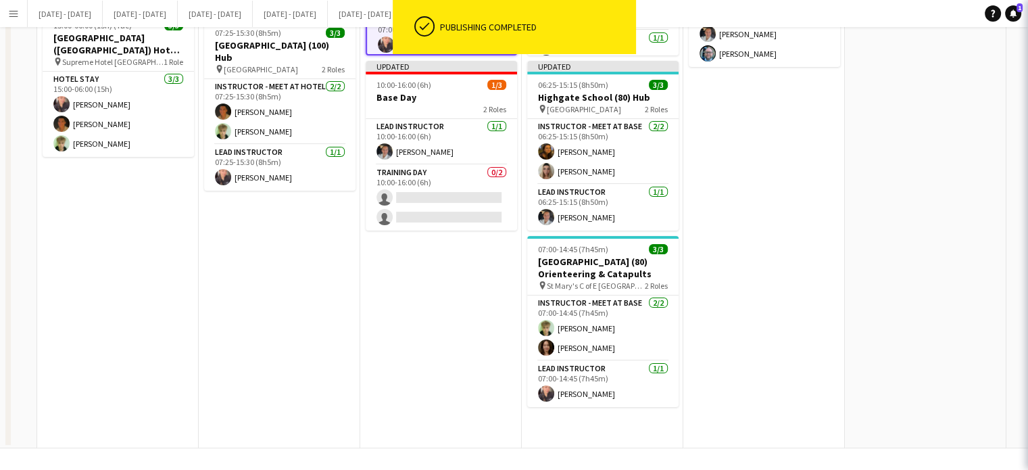
scroll to position [0, 465]
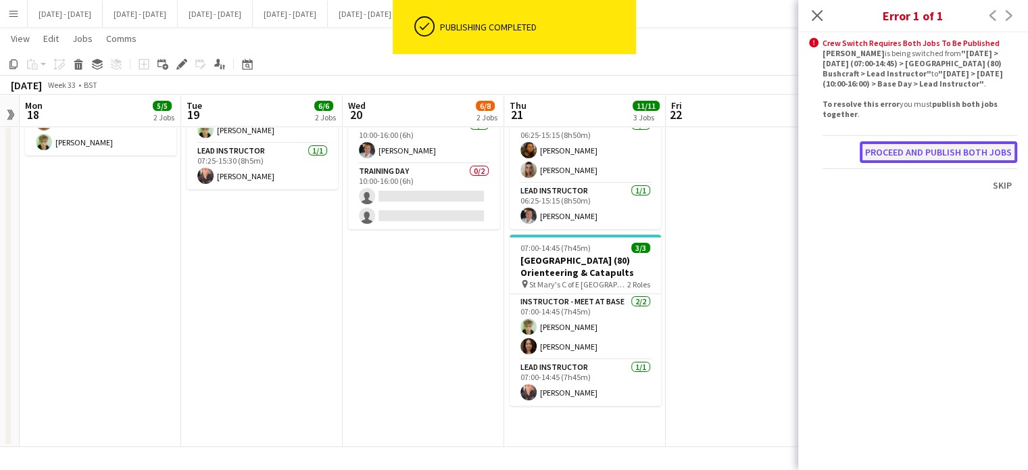
click at [926, 154] on button "Proceed and publish both jobs" at bounding box center [939, 152] width 158 height 22
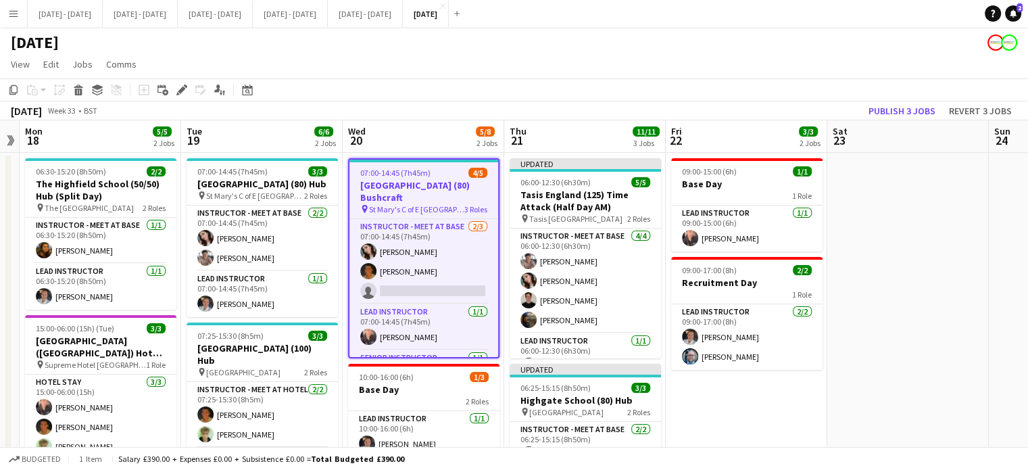
scroll to position [0, 418]
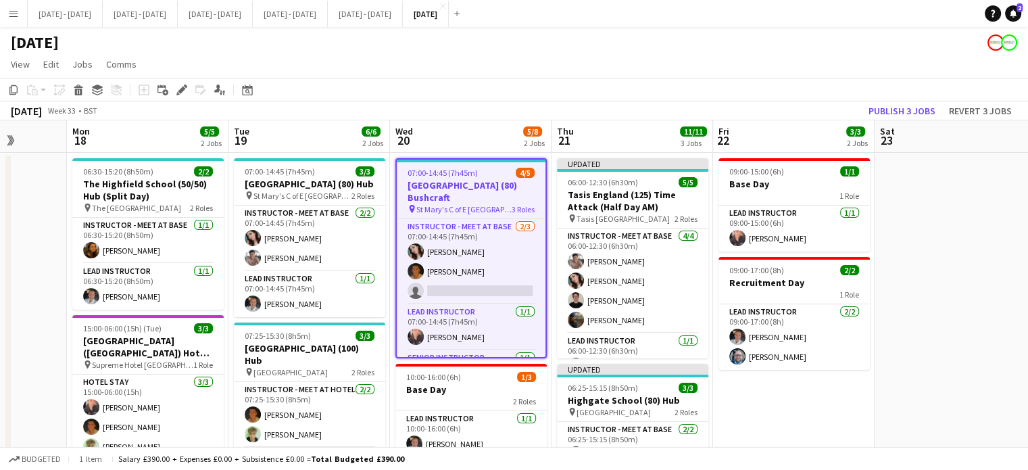
drag, startPoint x: 412, startPoint y: 134, endPoint x: 460, endPoint y: 126, distance: 47.9
click at [460, 126] on app-calendar-viewport "Fri 15 2/2 1 Job Sat 16 Sun 17 Mon 18 5/5 2 Jobs Tue 19 6/6 2 Jobs Wed 20 5/8 2…" at bounding box center [514, 435] width 1028 height 631
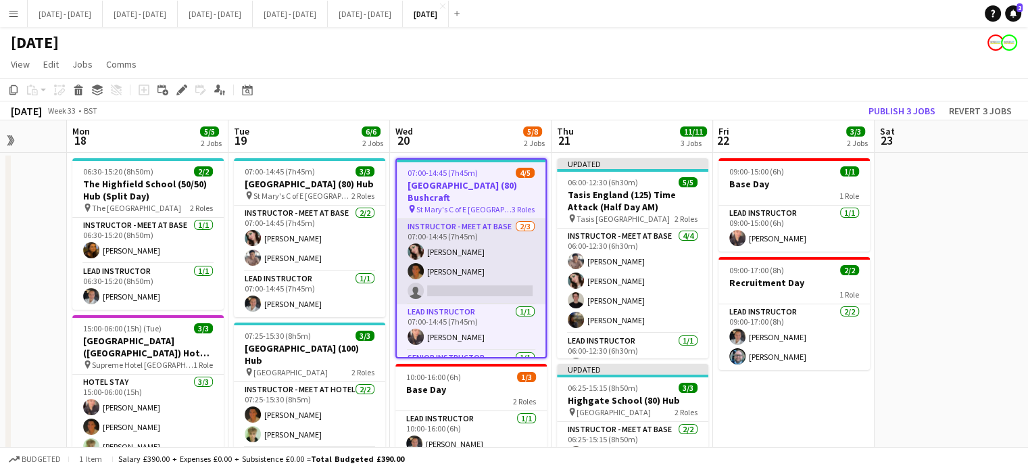
click at [445, 283] on app-card-role "Instructor - Meet at Base [DATE] 07:00-14:45 (7h45m) [PERSON_NAME] [PERSON_NAME…" at bounding box center [471, 261] width 149 height 85
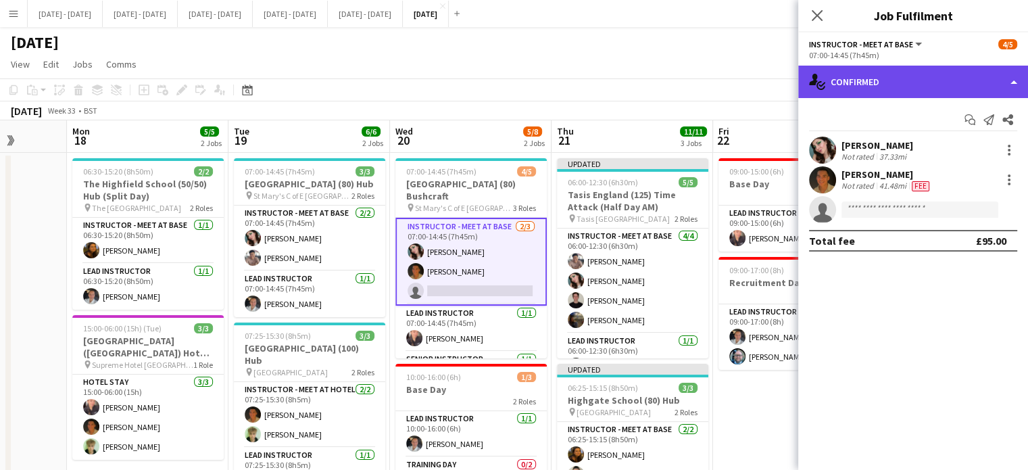
click at [887, 82] on div "single-neutral-actions-check-2 Confirmed" at bounding box center [913, 82] width 230 height 32
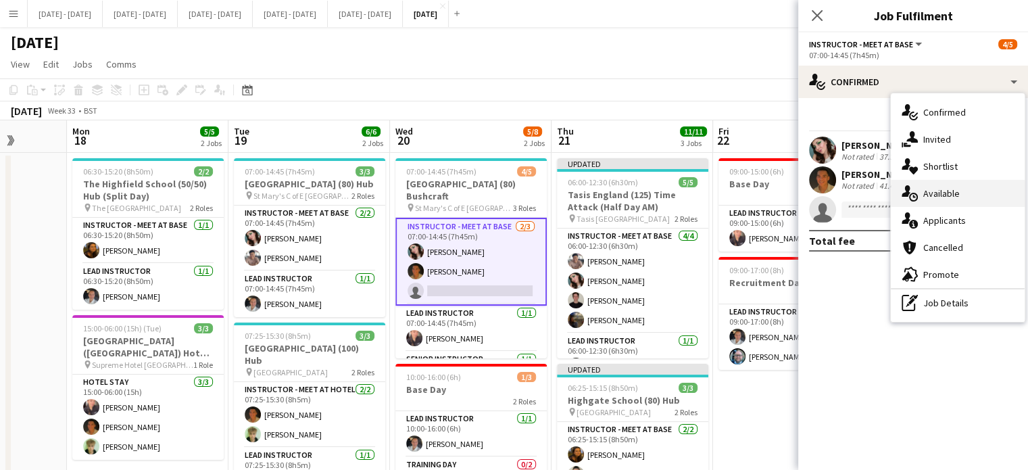
click at [944, 192] on div "single-neutral-actions-upload Available" at bounding box center [958, 193] width 134 height 27
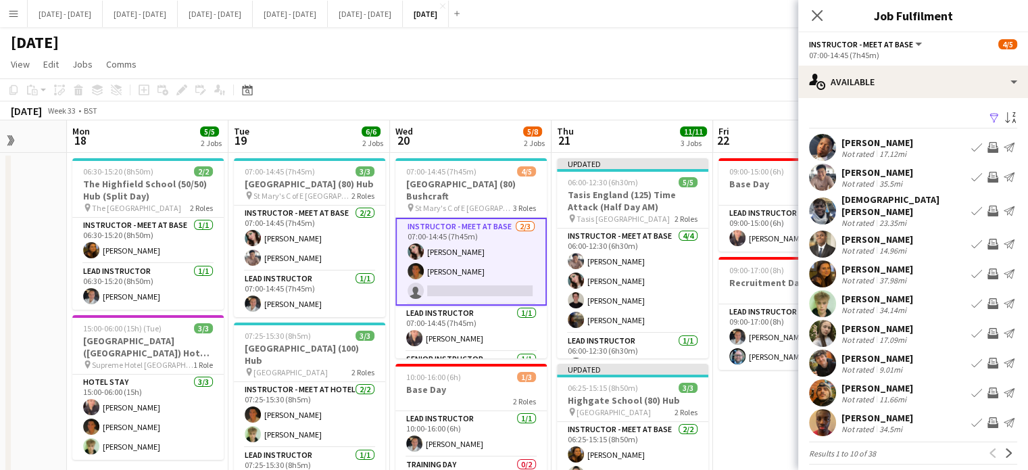
click at [969, 207] on button "Book crew" at bounding box center [977, 211] width 16 height 16
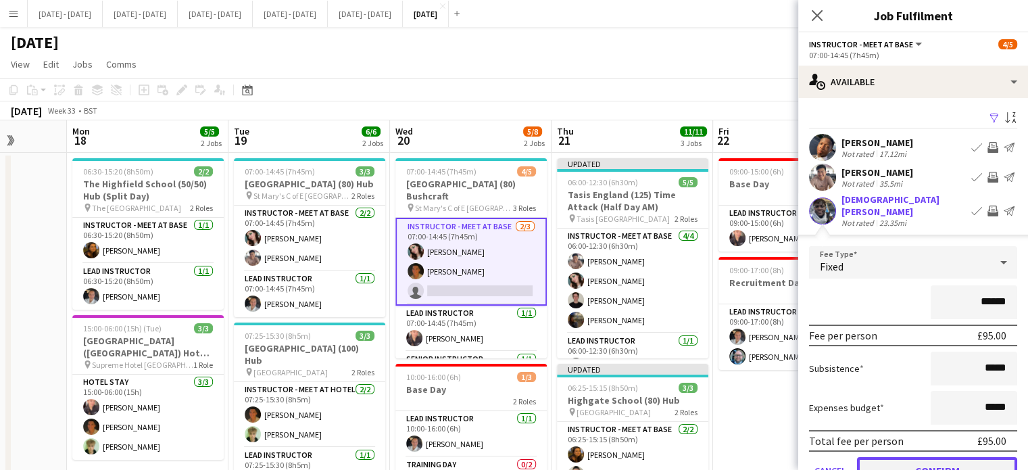
click at [911, 460] on button "Confirm" at bounding box center [937, 470] width 160 height 27
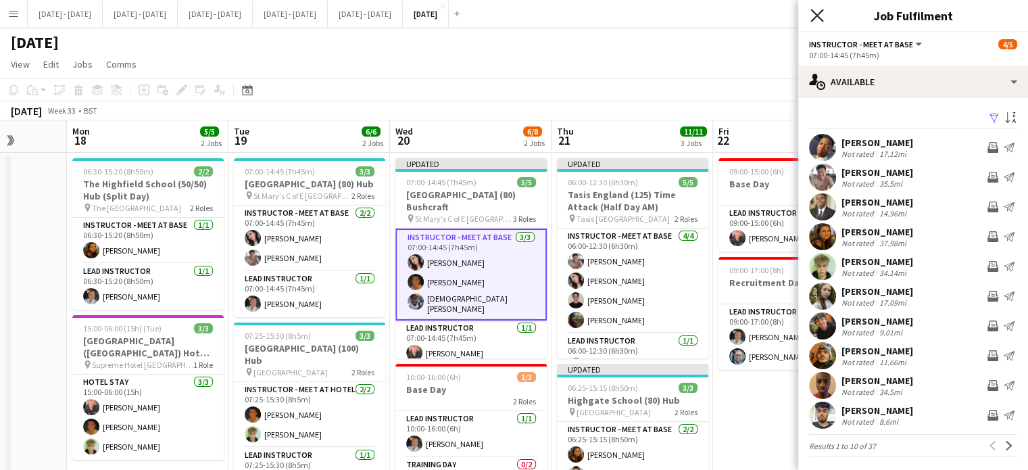
click at [817, 10] on icon "Close pop-in" at bounding box center [816, 15] width 13 height 13
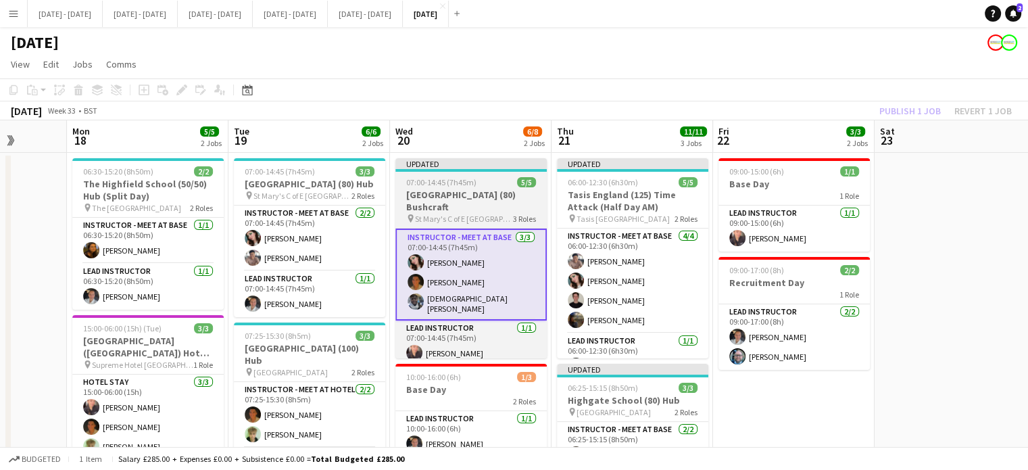
click at [468, 195] on h3 "[GEOGRAPHIC_DATA] (80) Bushcraft" at bounding box center [470, 201] width 151 height 24
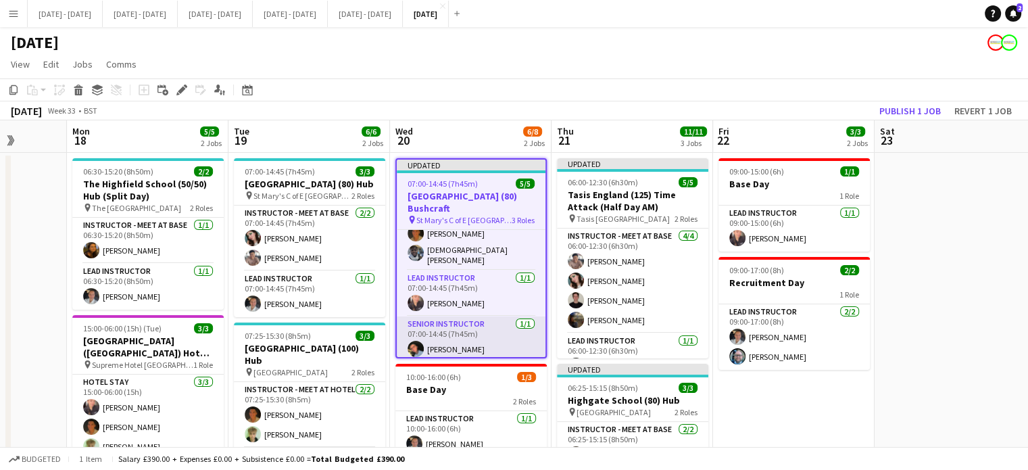
scroll to position [0, 0]
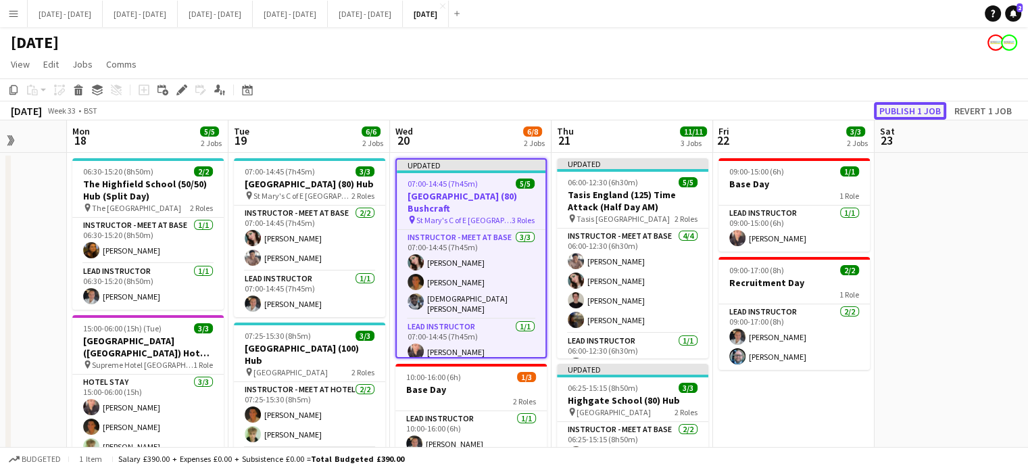
click at [926, 107] on button "Publish 1 job" at bounding box center [910, 111] width 72 height 18
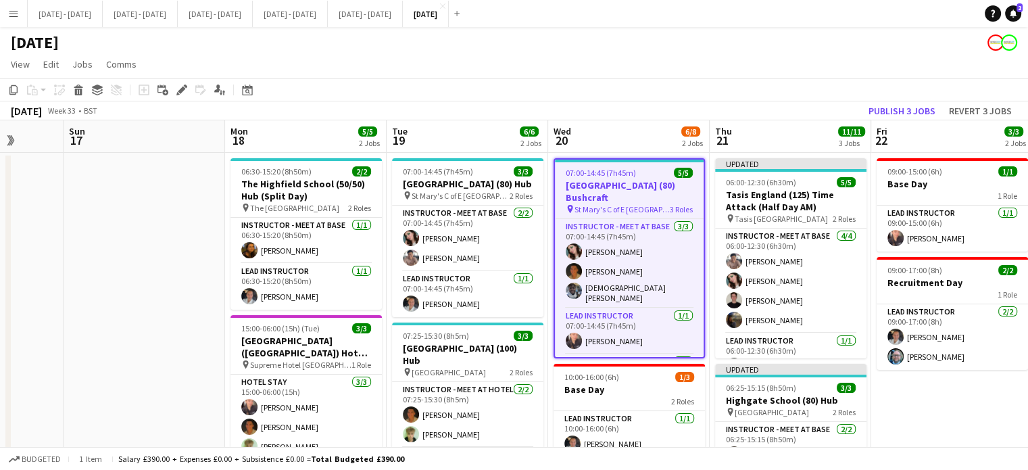
scroll to position [0, 329]
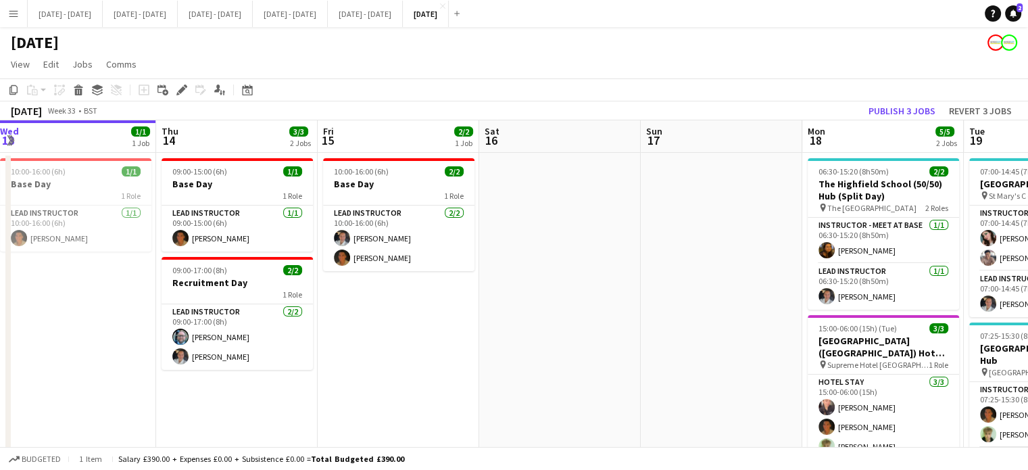
drag, startPoint x: 285, startPoint y: 313, endPoint x: 1136, endPoint y: 437, distance: 860.1
click at [1027, 437] on html "Menu Boards Boards Boards All jobs Status Workforce Workforce My Workforce Recr…" at bounding box center [514, 387] width 1028 height 774
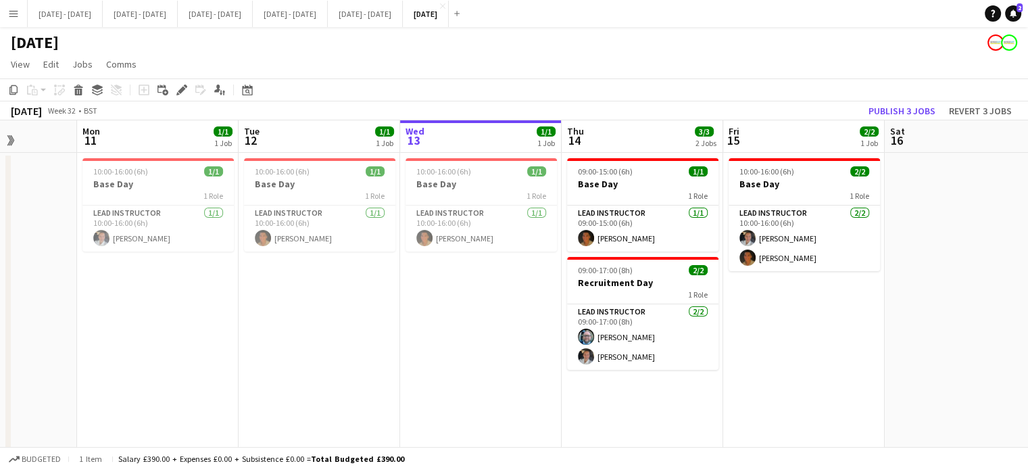
scroll to position [0, 402]
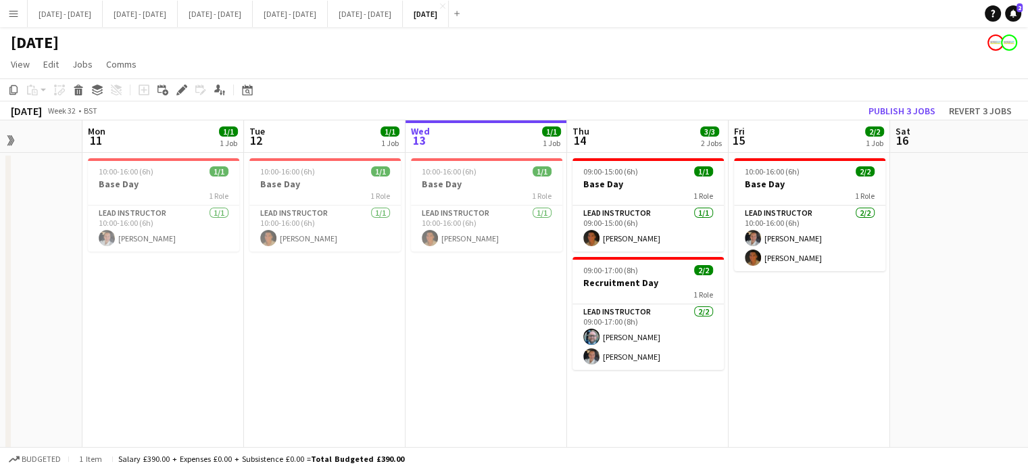
drag, startPoint x: 378, startPoint y: 389, endPoint x: 789, endPoint y: 381, distance: 411.1
click at [789, 381] on app-calendar-viewport "Fri 8 2/2 1 Job Sat 9 2/2 1 Job Sun 10 Mon 11 1/1 1 Job Tue 12 1/1 1 Job Wed 13…" at bounding box center [514, 435] width 1028 height 631
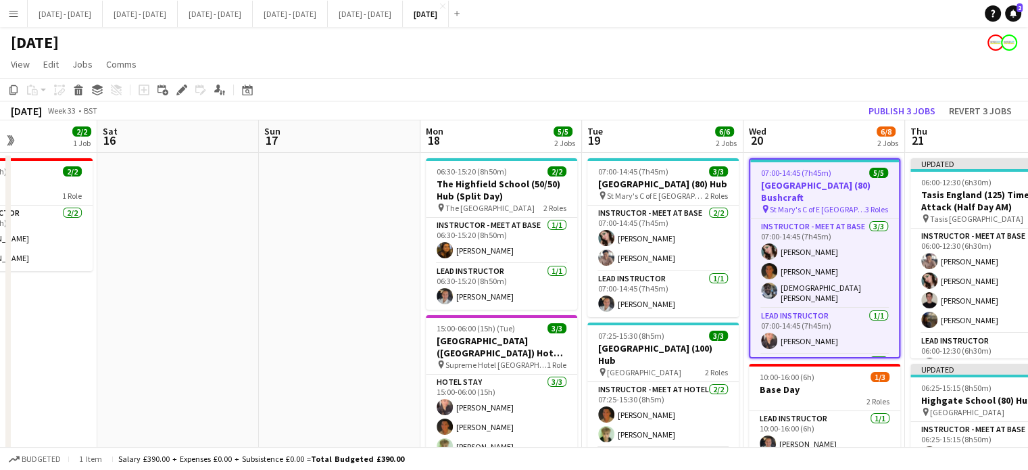
scroll to position [0, 625]
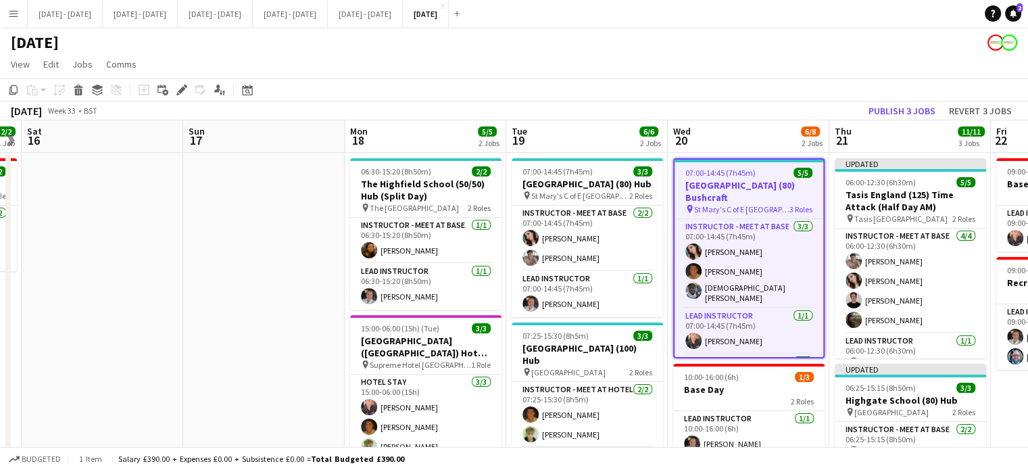
drag, startPoint x: 871, startPoint y: 362, endPoint x: 3, endPoint y: 326, distance: 869.4
click at [3, 326] on app-calendar-viewport "Tue 12 1/1 1 Job Wed 13 1/1 1 Job Thu 14 3/3 2 Jobs Fri 15 2/2 1 Job Sat 16 Sun…" at bounding box center [514, 435] width 1028 height 631
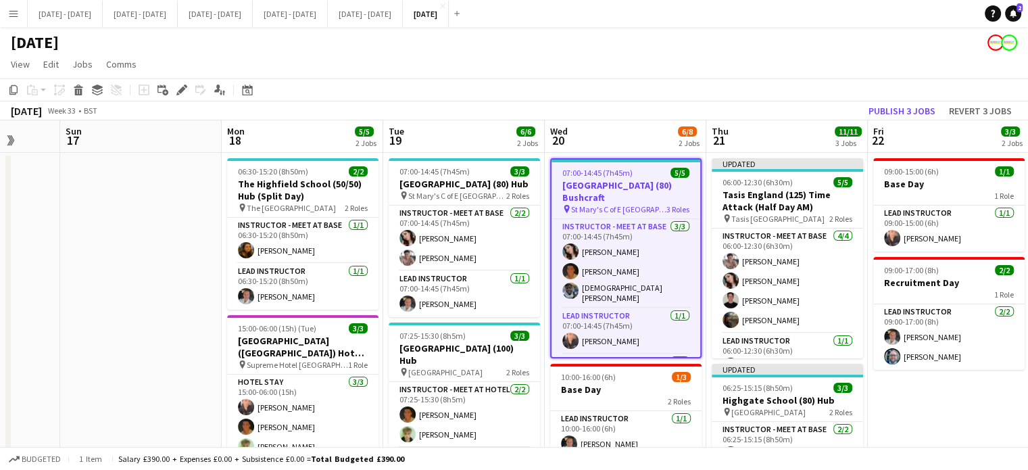
drag, startPoint x: 756, startPoint y: 138, endPoint x: 633, endPoint y: 141, distance: 123.7
click at [633, 141] on app-calendar-viewport "Thu 14 3/3 2 Jobs Fri 15 2/2 1 Job Sat 16 Sun 17 Mon 18 5/5 2 Jobs Tue 19 6/6 2…" at bounding box center [514, 435] width 1028 height 631
click at [14, 18] on app-icon "Menu" at bounding box center [13, 13] width 11 height 11
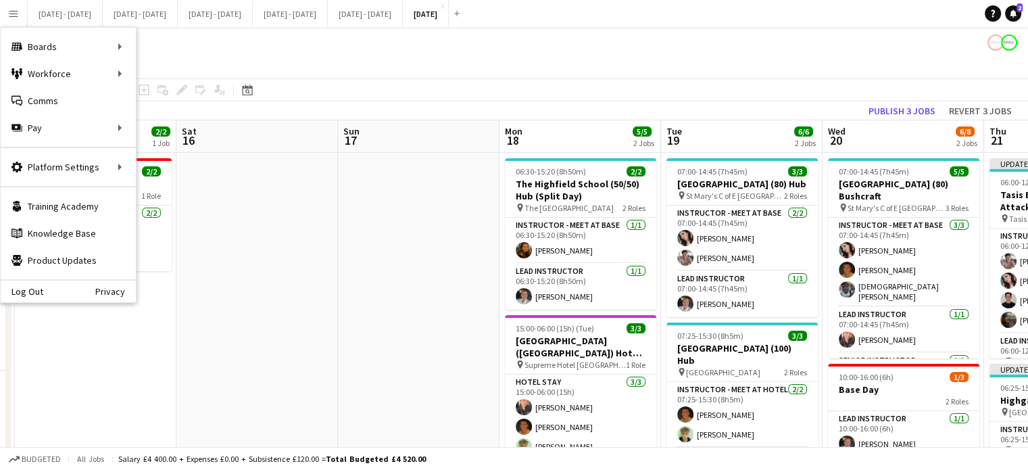
scroll to position [0, 352]
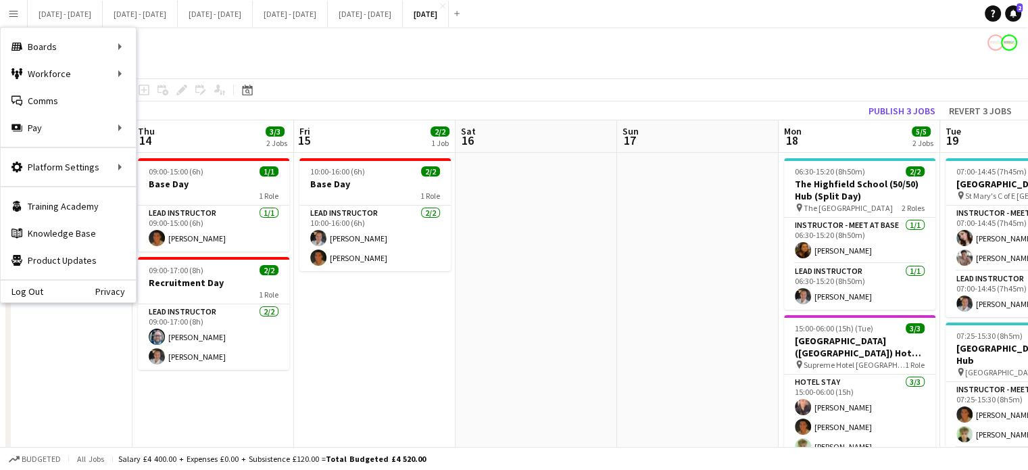
drag, startPoint x: 174, startPoint y: 306, endPoint x: 731, endPoint y: 243, distance: 560.6
click at [731, 243] on app-calendar-viewport "Mon 11 1/1 1 Job Tue 12 1/1 1 Job Wed 13 1/1 1 Job Thu 14 3/3 2 Jobs Fri 15 2/2…" at bounding box center [514, 435] width 1028 height 631
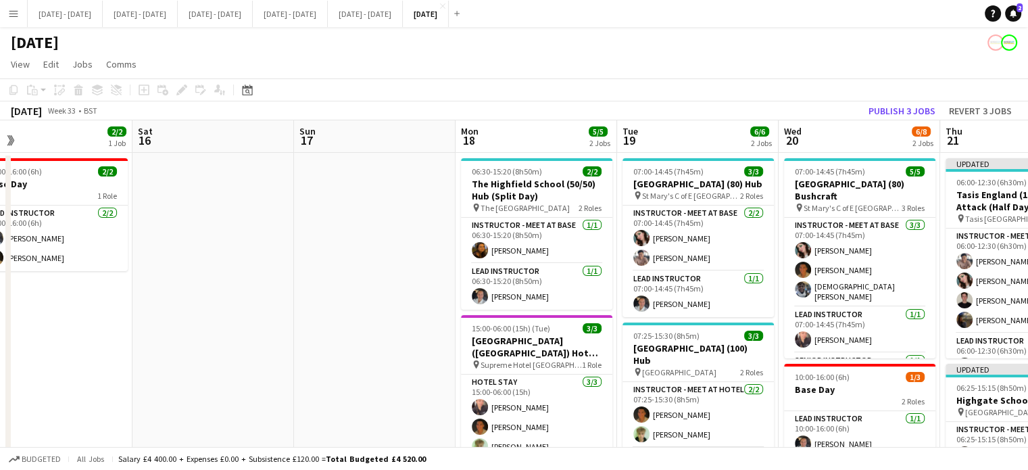
drag, startPoint x: 719, startPoint y: 250, endPoint x: 73, endPoint y: 279, distance: 646.9
click at [73, 279] on app-calendar-viewport "Wed 13 1/1 1 Job Thu 14 3/3 2 Jobs Fri 15 2/2 1 Job Sat 16 Sun 17 Mon 18 5/5 2 …" at bounding box center [514, 435] width 1028 height 631
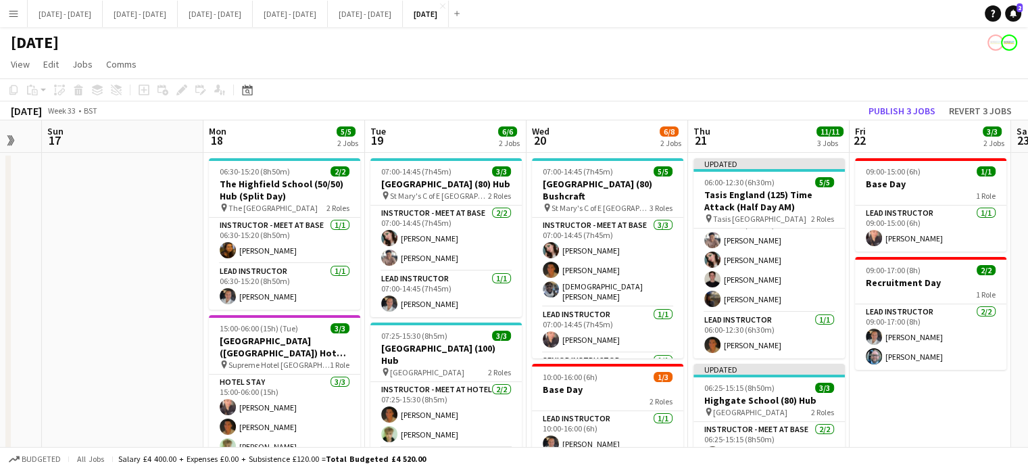
scroll to position [0, 327]
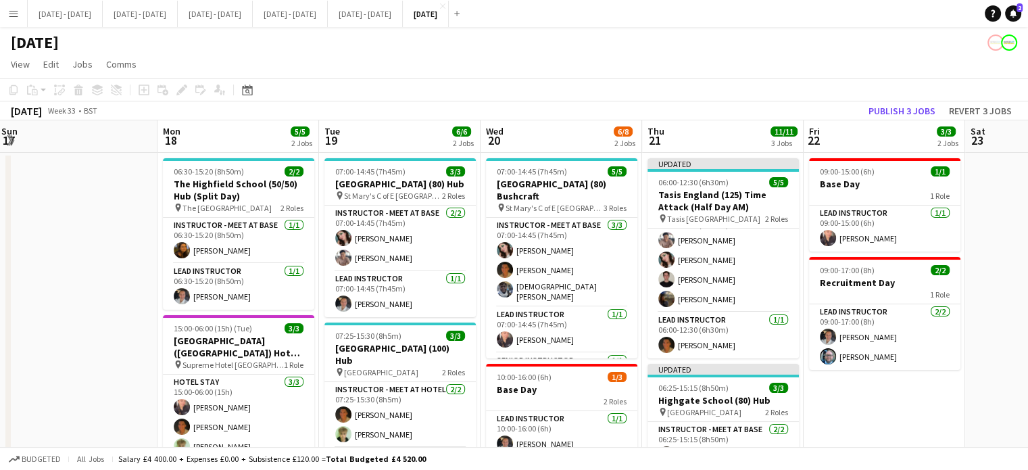
drag, startPoint x: 825, startPoint y: 408, endPoint x: 851, endPoint y: 404, distance: 25.9
click at [851, 404] on app-calendar-viewport "Fri 15 2/2 1 Job Sat 16 Sun 17 Mon 18 5/5 2 Jobs Tue 19 6/6 2 Jobs Wed 20 6/8 2…" at bounding box center [514, 435] width 1028 height 631
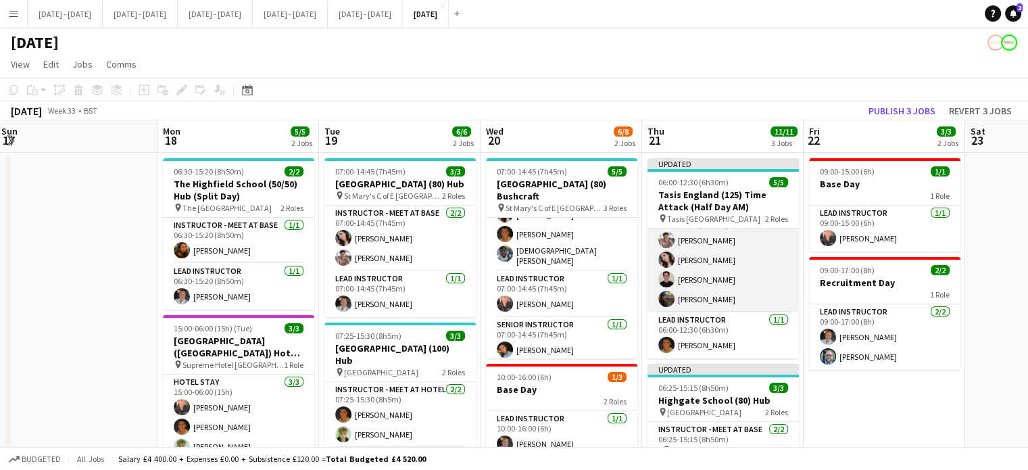
scroll to position [20, 0]
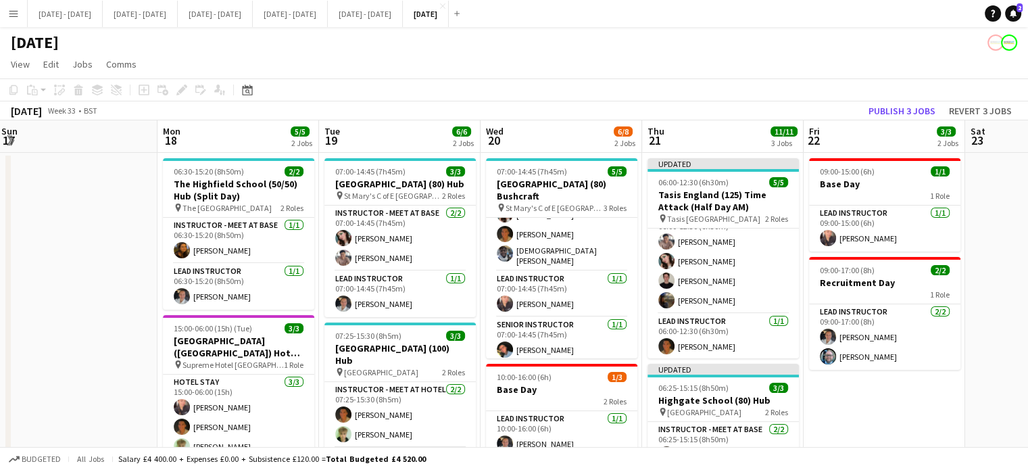
click at [16, 10] on app-icon "Menu" at bounding box center [13, 13] width 11 height 11
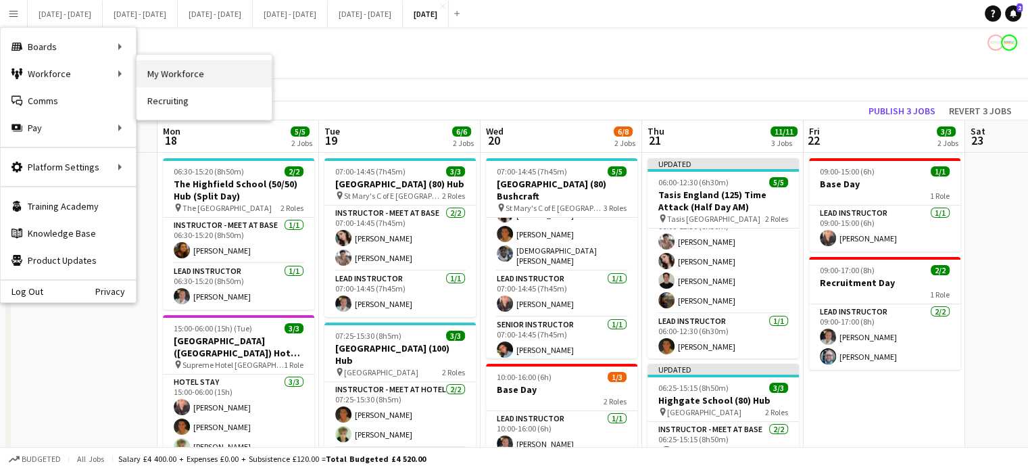
click at [168, 66] on link "My Workforce" at bounding box center [204, 73] width 135 height 27
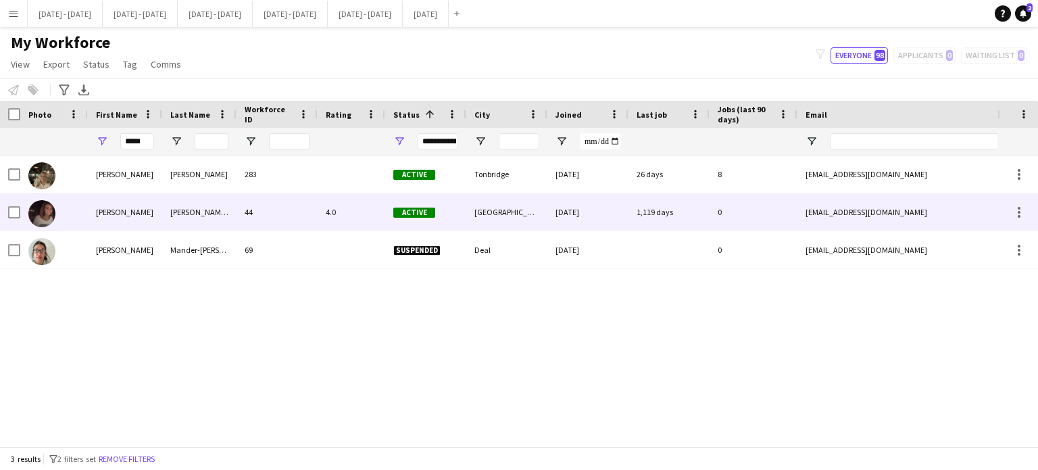
click at [181, 218] on div "[PERSON_NAME] [PERSON_NAME]" at bounding box center [199, 211] width 74 height 37
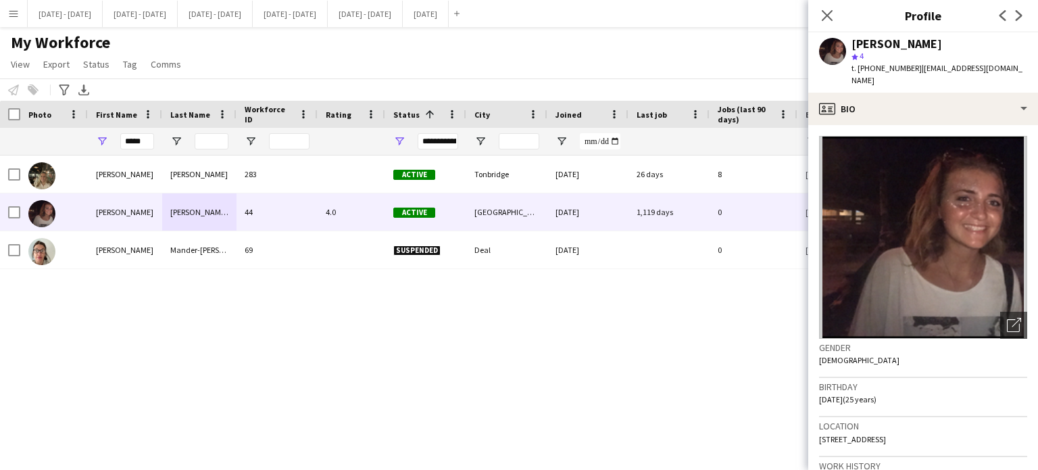
drag, startPoint x: 1023, startPoint y: 67, endPoint x: 917, endPoint y: 66, distance: 106.8
click at [917, 66] on span "| [EMAIL_ADDRESS][DOMAIN_NAME]" at bounding box center [937, 74] width 171 height 22
copy span "[EMAIL_ADDRESS][DOMAIN_NAME]"
click at [831, 13] on icon "Close pop-in" at bounding box center [827, 15] width 13 height 13
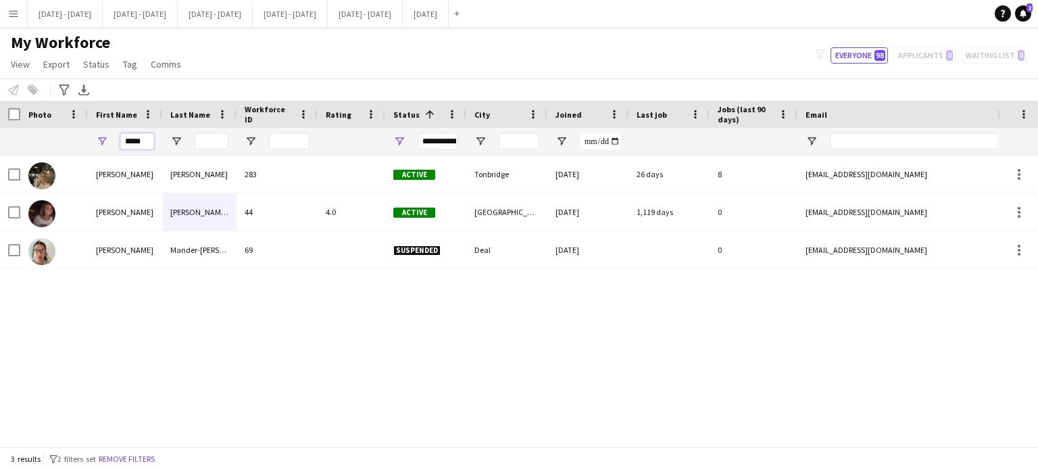
drag, startPoint x: 143, startPoint y: 141, endPoint x: 35, endPoint y: 146, distance: 107.6
click at [35, 146] on div "*****" at bounding box center [733, 141] width 1466 height 27
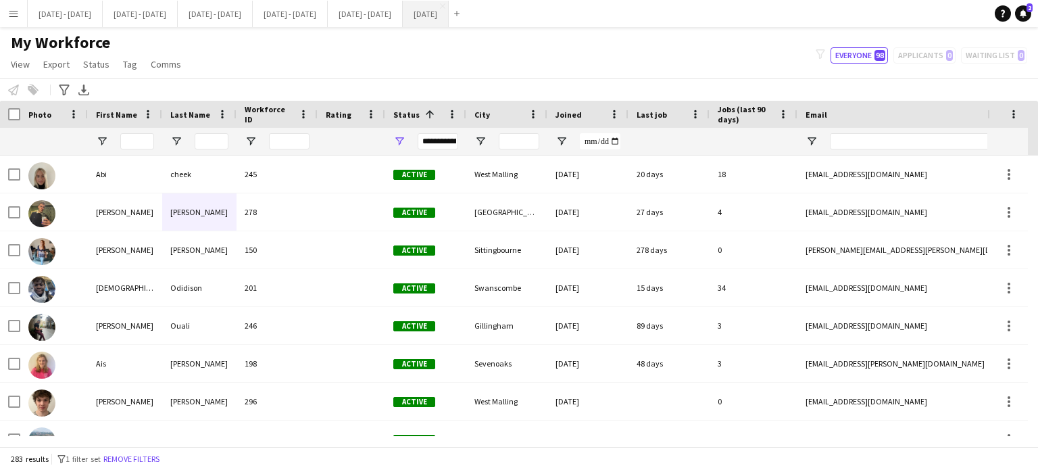
click at [449, 16] on button "[DATE] Close" at bounding box center [426, 14] width 46 height 26
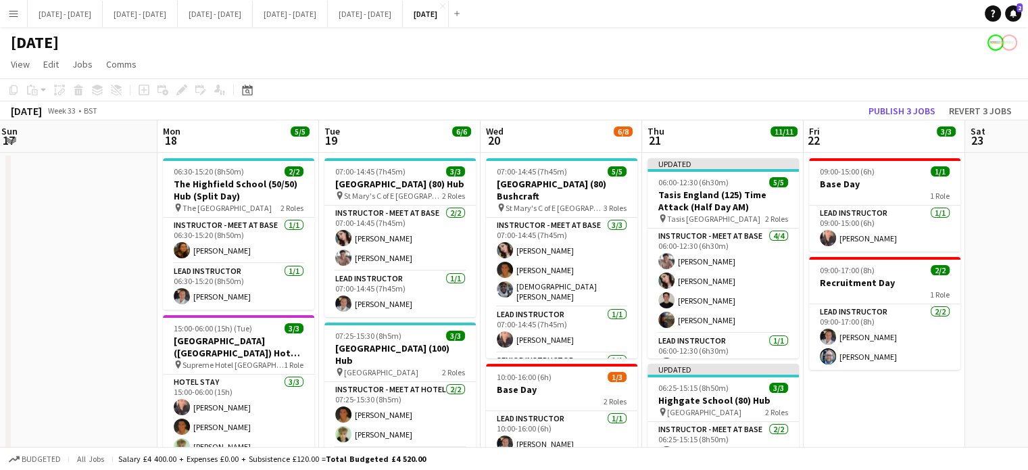
scroll to position [0, 370]
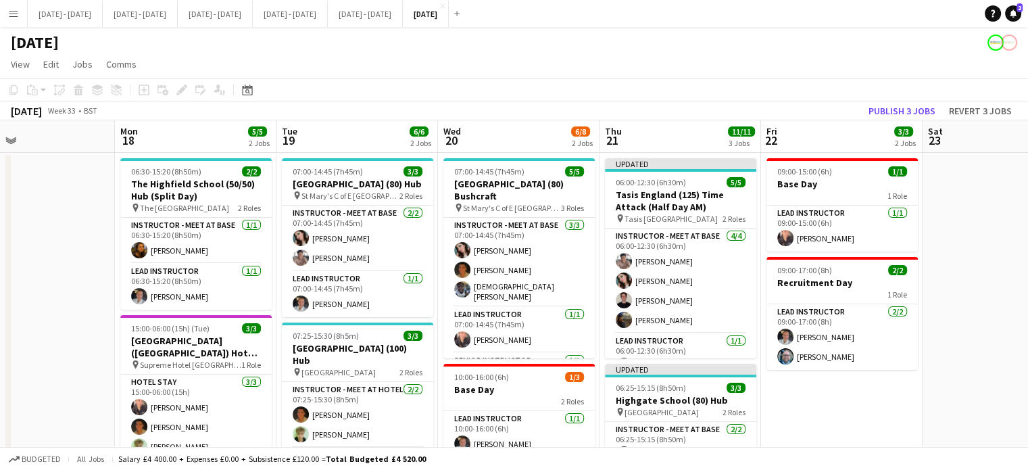
drag, startPoint x: 43, startPoint y: 279, endPoint x: 0, endPoint y: 279, distance: 42.6
click at [0, 279] on app-calendar-viewport "Fri 15 2/2 1 Job Sat 16 Sun 17 Mon 18 5/5 2 Jobs Tue 19 6/6 2 Jobs Wed 20 6/8 2…" at bounding box center [514, 435] width 1028 height 631
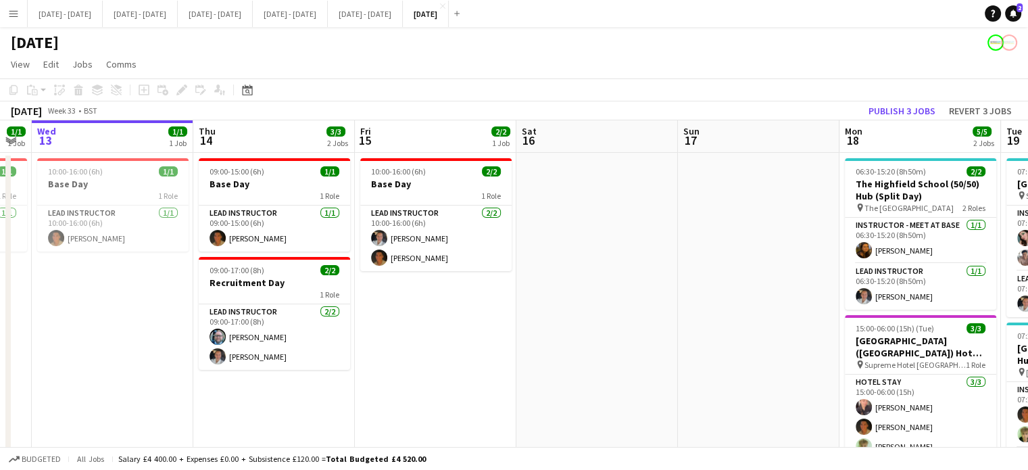
scroll to position [0, 280]
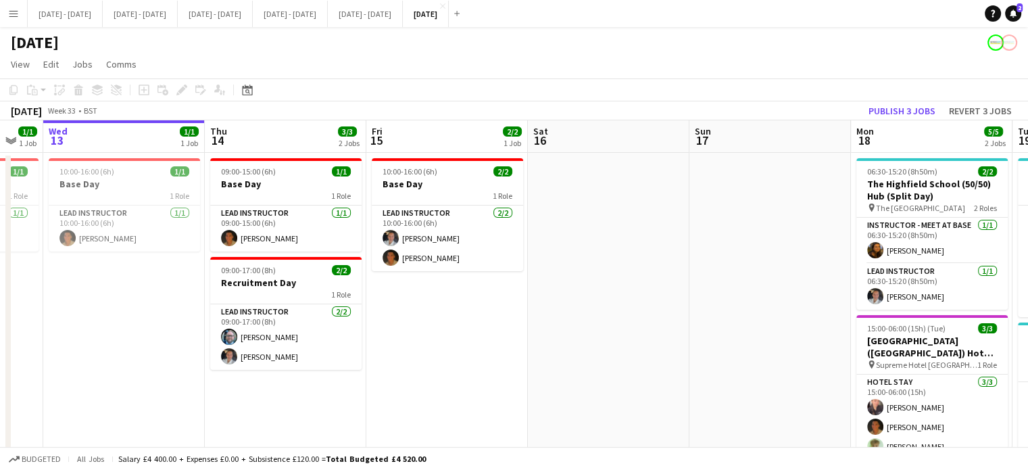
drag, startPoint x: 47, startPoint y: 213, endPoint x: 783, endPoint y: 190, distance: 736.5
click at [783, 190] on app-calendar-viewport "Mon 11 1/1 1 Job Tue 12 1/1 1 Job Wed 13 1/1 1 Job Thu 14 3/3 2 Jobs Fri 15 2/2…" at bounding box center [514, 435] width 1028 height 631
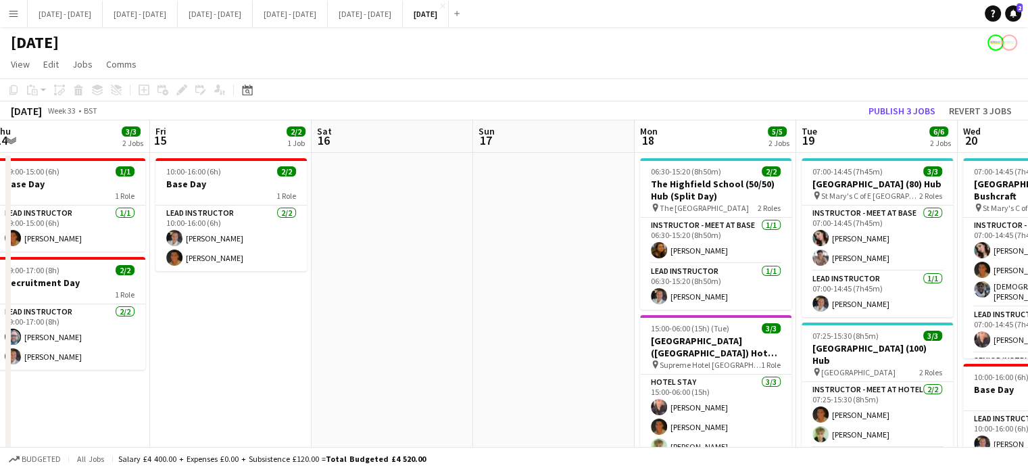
scroll to position [0, 453]
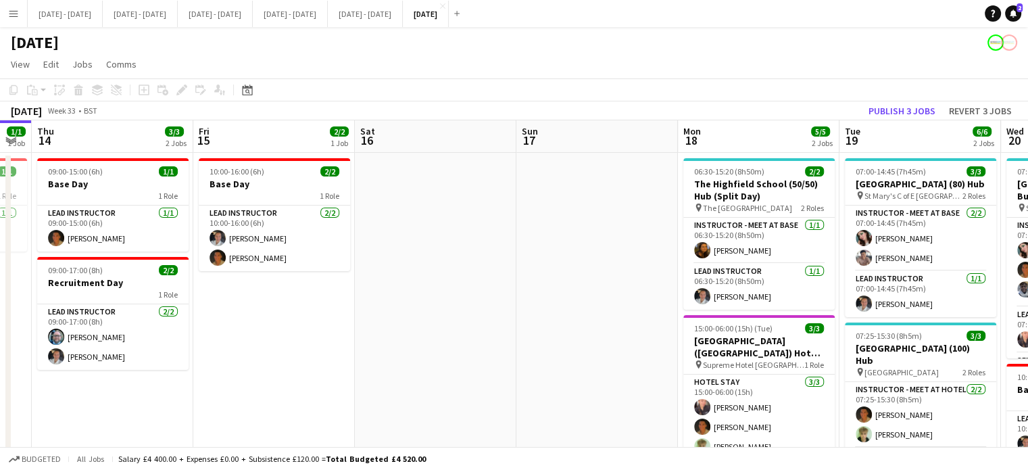
drag, startPoint x: 496, startPoint y: 305, endPoint x: 0, endPoint y: 347, distance: 498.0
click at [0, 347] on app-calendar-viewport "Mon 11 1/1 1 Job Tue 12 1/1 1 Job Wed 13 1/1 1 Job Thu 14 3/3 2 Jobs Fri 15 2/2…" at bounding box center [514, 435] width 1028 height 631
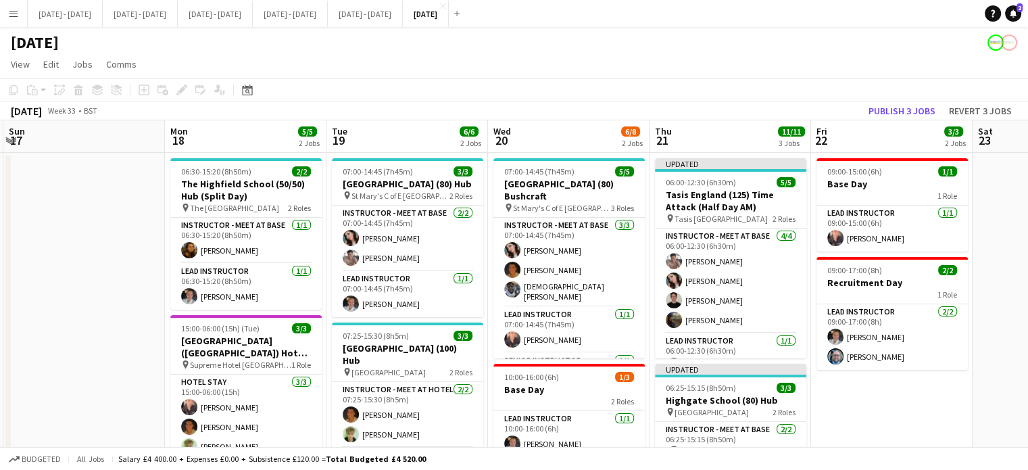
drag, startPoint x: 443, startPoint y: 123, endPoint x: 247, endPoint y: 128, distance: 196.8
click at [247, 128] on app-calendar-viewport "Fri 15 2/2 1 Job Sat 16 Sun 17 Mon 18 5/5 2 Jobs Tue 19 6/6 2 Jobs Wed 20 6/8 2…" at bounding box center [514, 435] width 1028 height 631
